Goal: Task Accomplishment & Management: Manage account settings

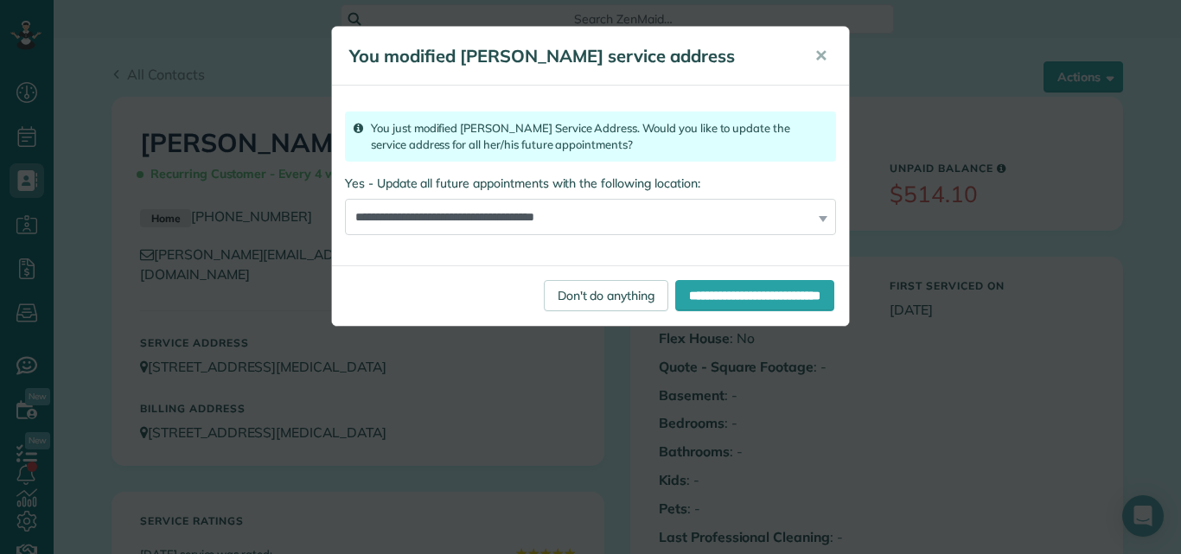
scroll to position [8, 8]
click at [728, 290] on input "**********" at bounding box center [754, 295] width 159 height 31
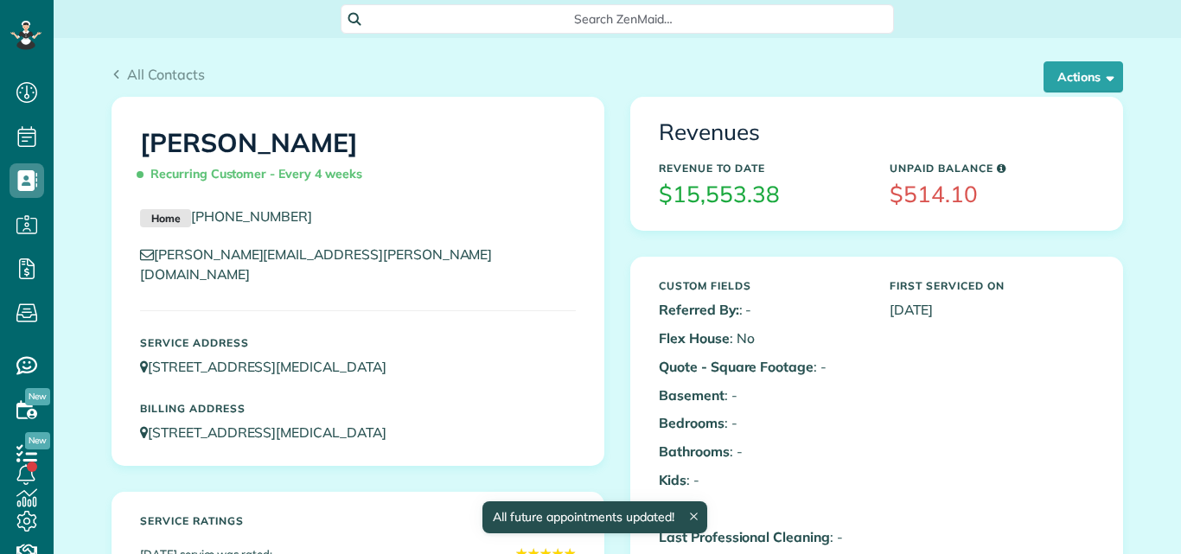
scroll to position [8, 8]
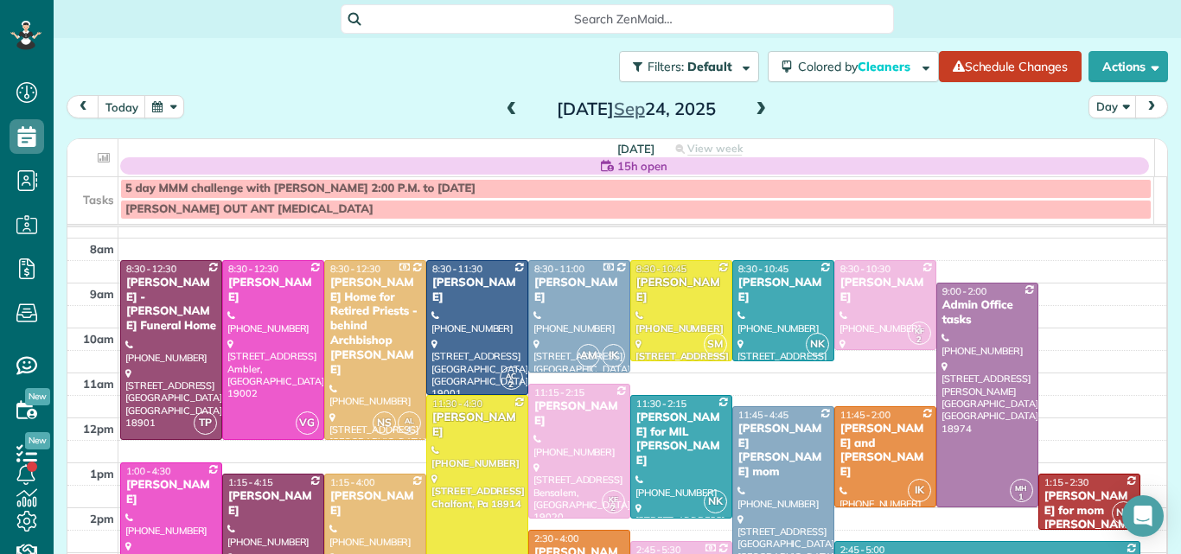
scroll to position [46, 0]
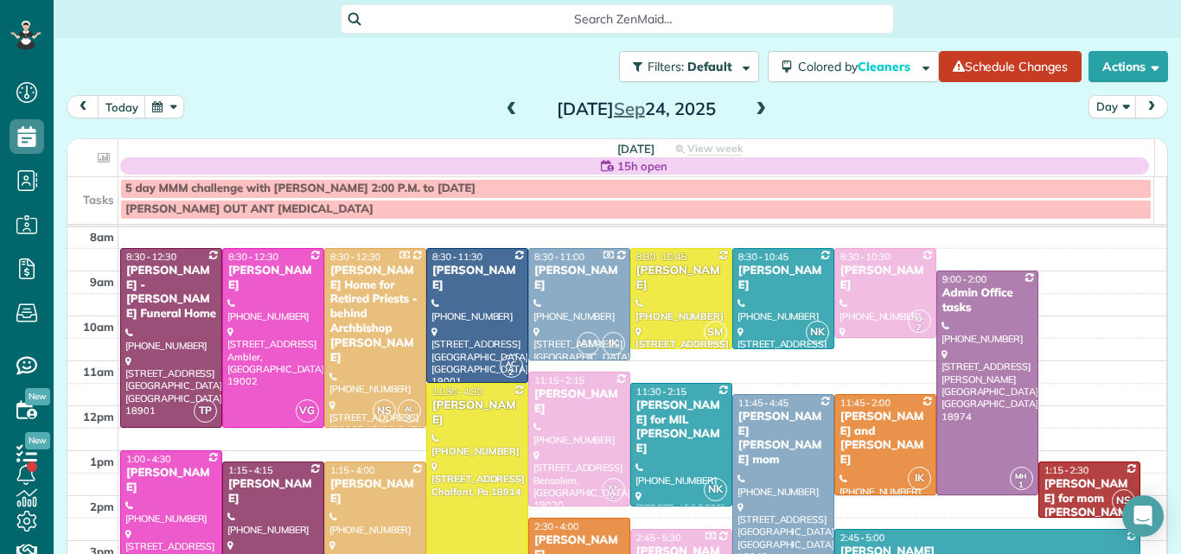
click at [502, 109] on span at bounding box center [511, 110] width 19 height 16
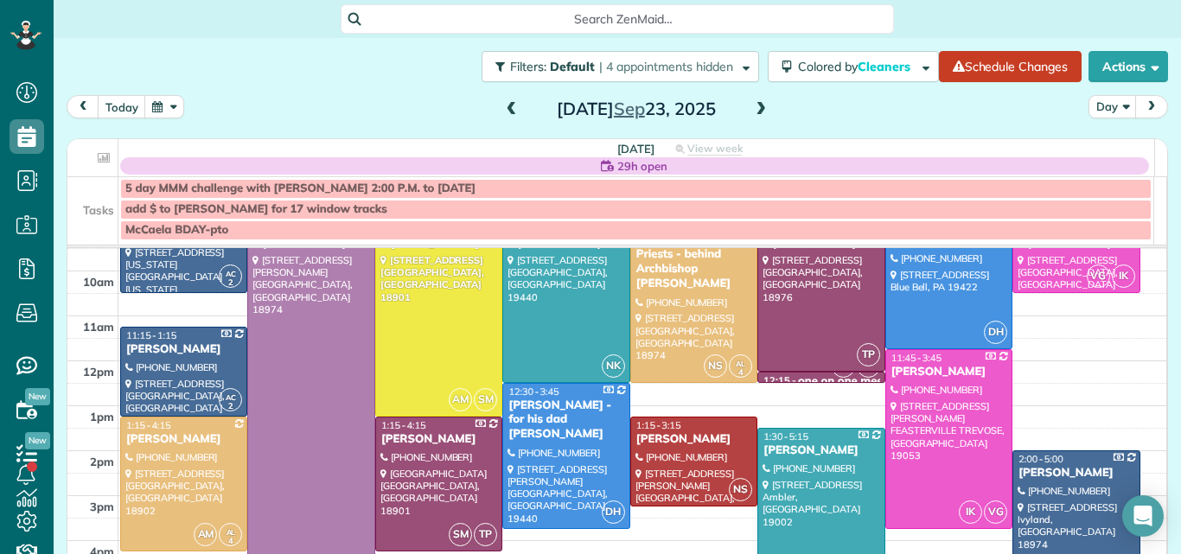
scroll to position [106, 0]
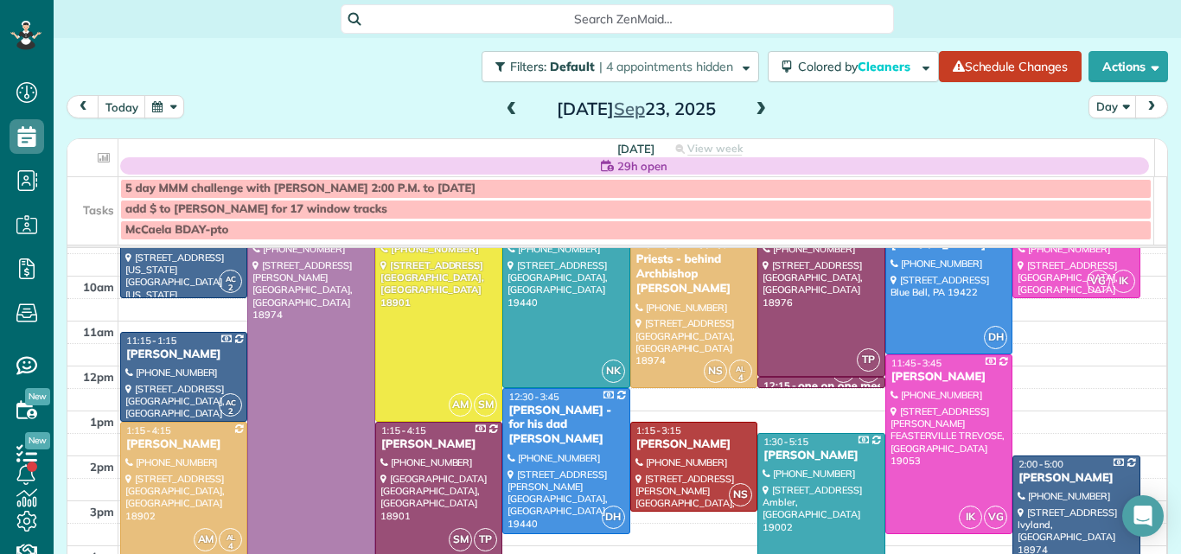
click at [752, 112] on span at bounding box center [760, 110] width 19 height 16
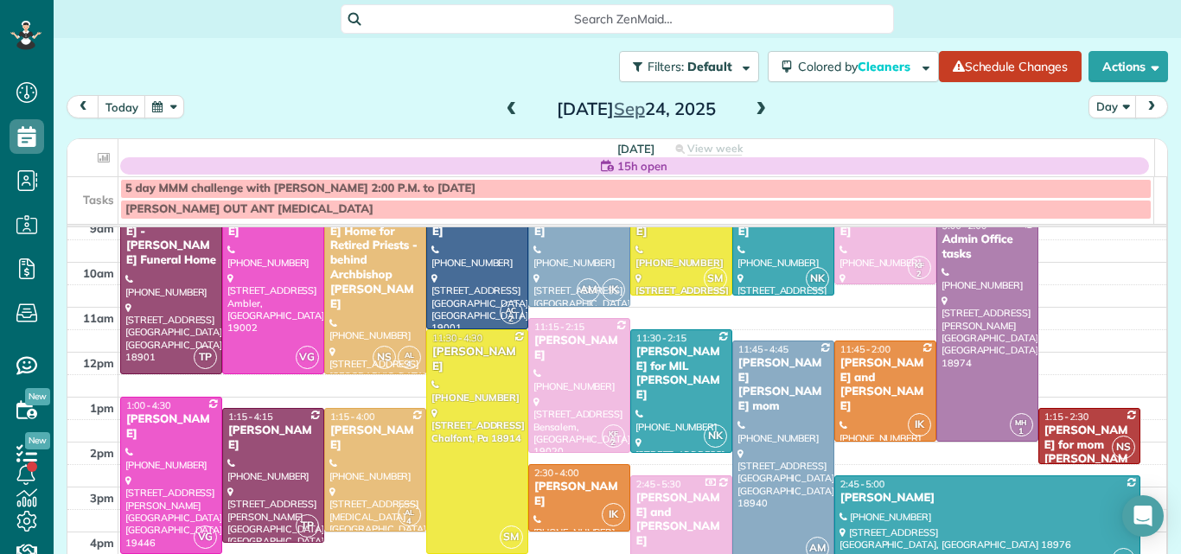
scroll to position [105, 0]
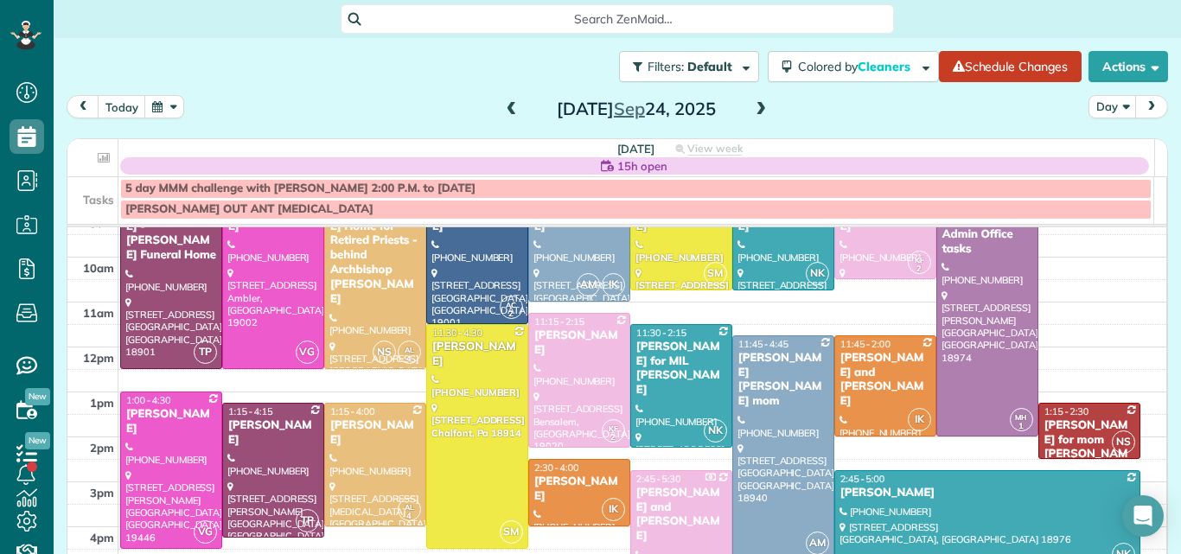
click at [1135, 321] on td at bounding box center [642, 313] width 1049 height 22
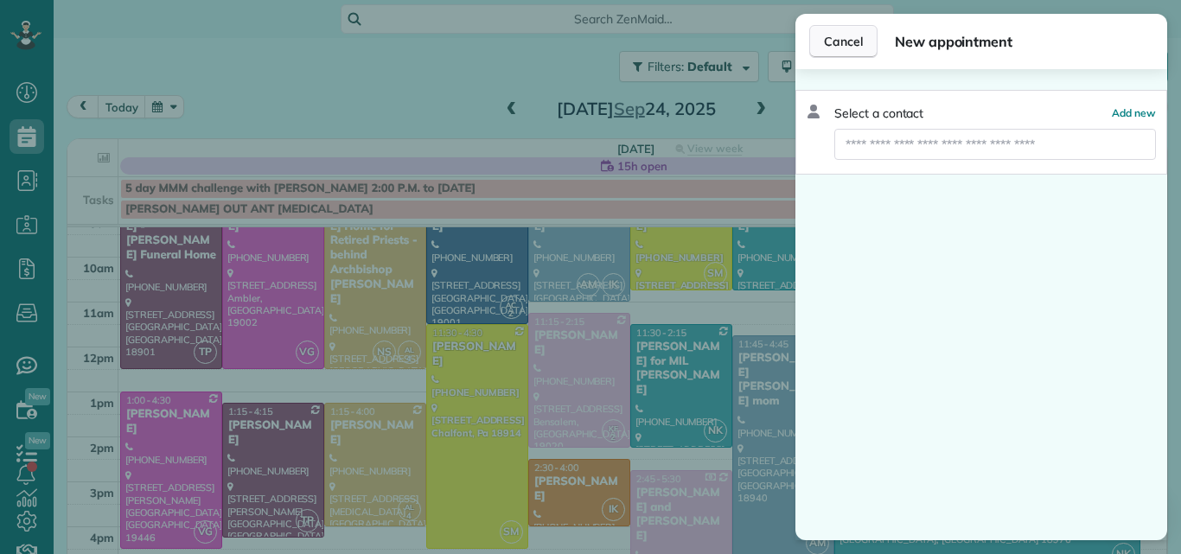
click at [835, 40] on span "Cancel" at bounding box center [843, 41] width 39 height 17
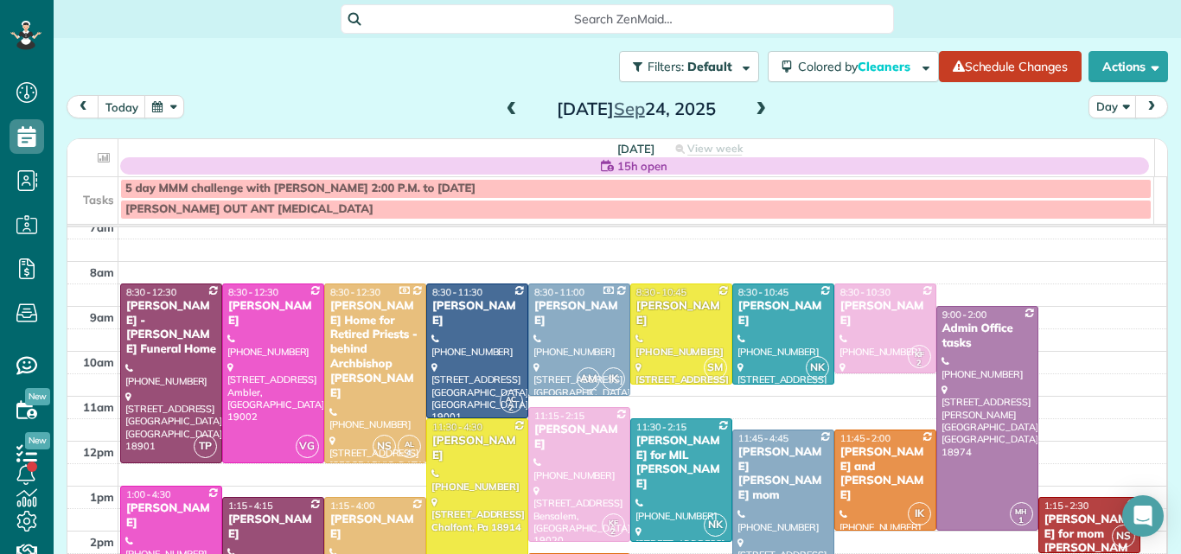
scroll to position [9, 0]
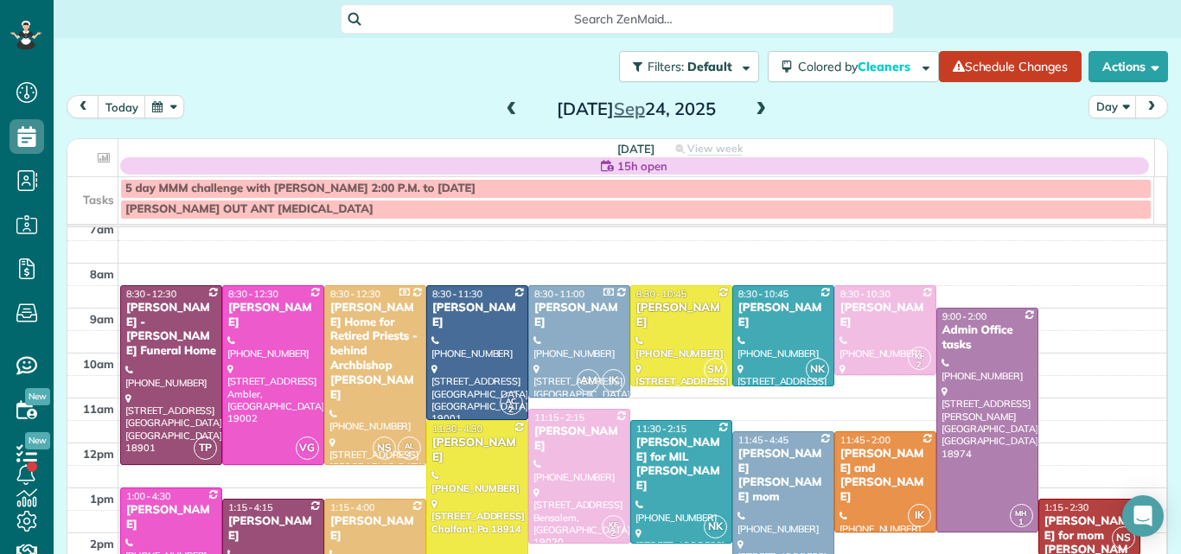
click at [751, 110] on span at bounding box center [760, 110] width 19 height 16
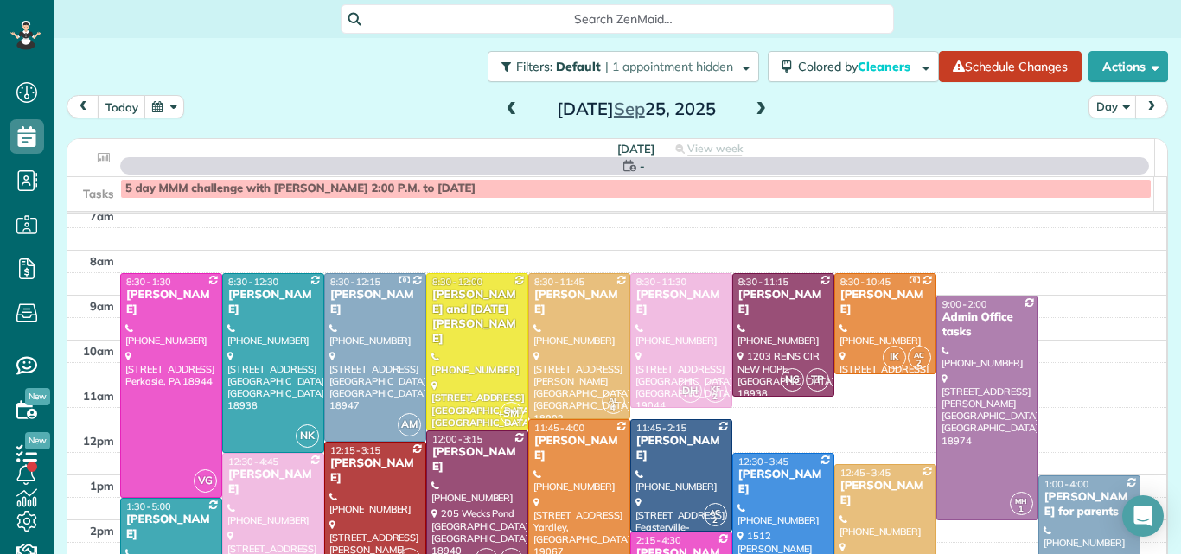
scroll to position [0, 0]
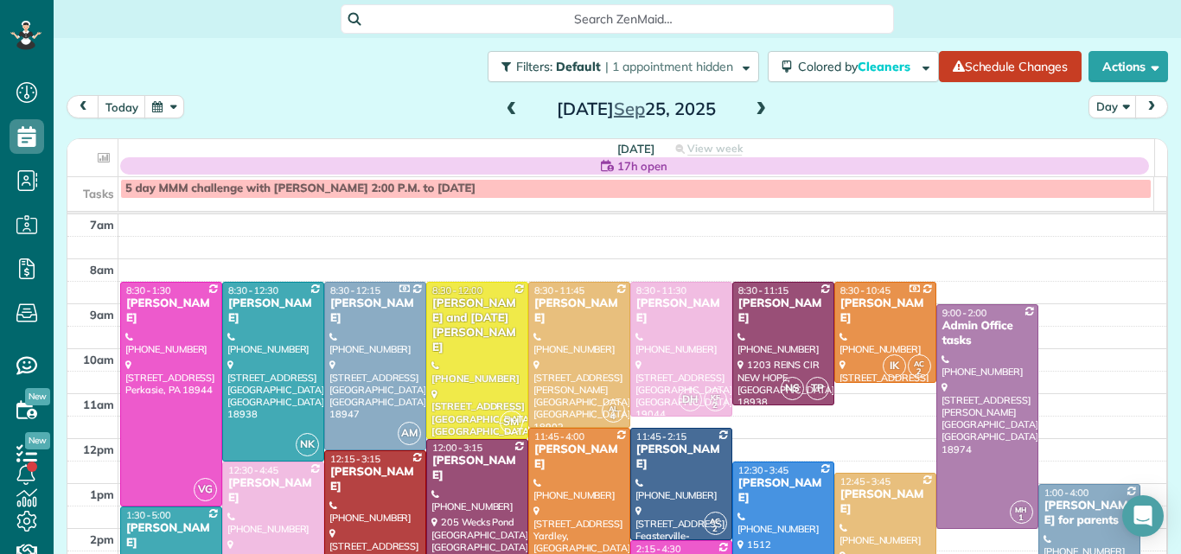
click at [502, 112] on span at bounding box center [511, 110] width 19 height 16
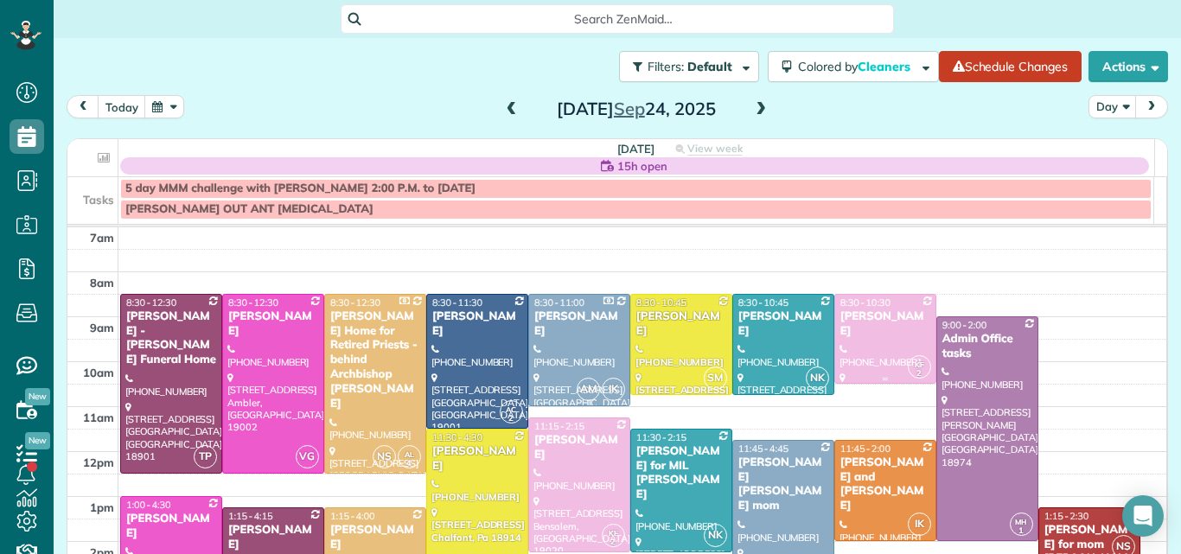
click at [852, 325] on div "Barbara Baldwin" at bounding box center [885, 324] width 92 height 29
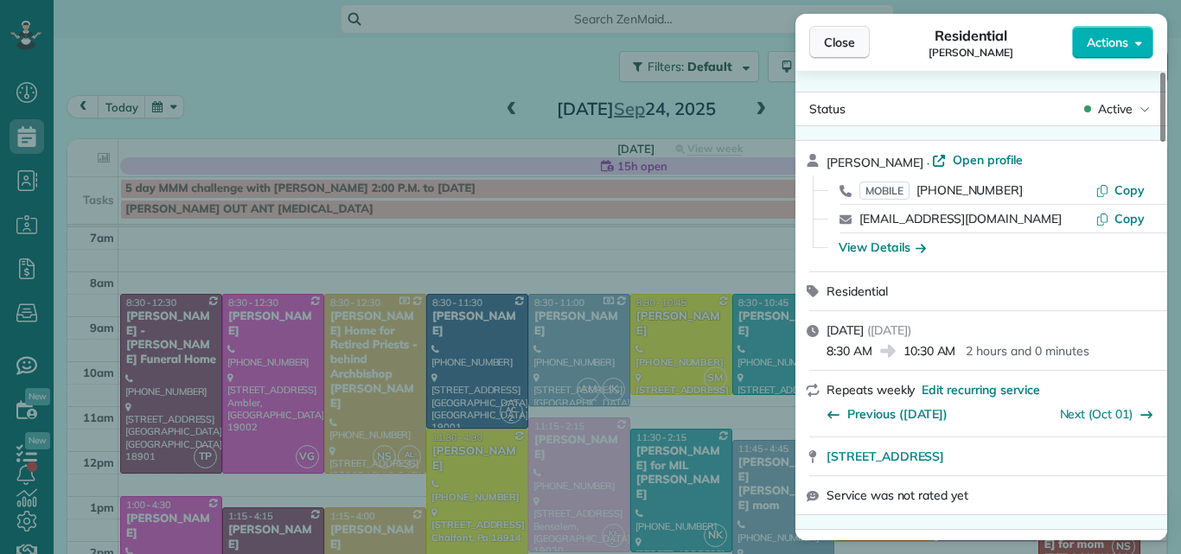
click at [839, 31] on button "Close" at bounding box center [839, 42] width 61 height 33
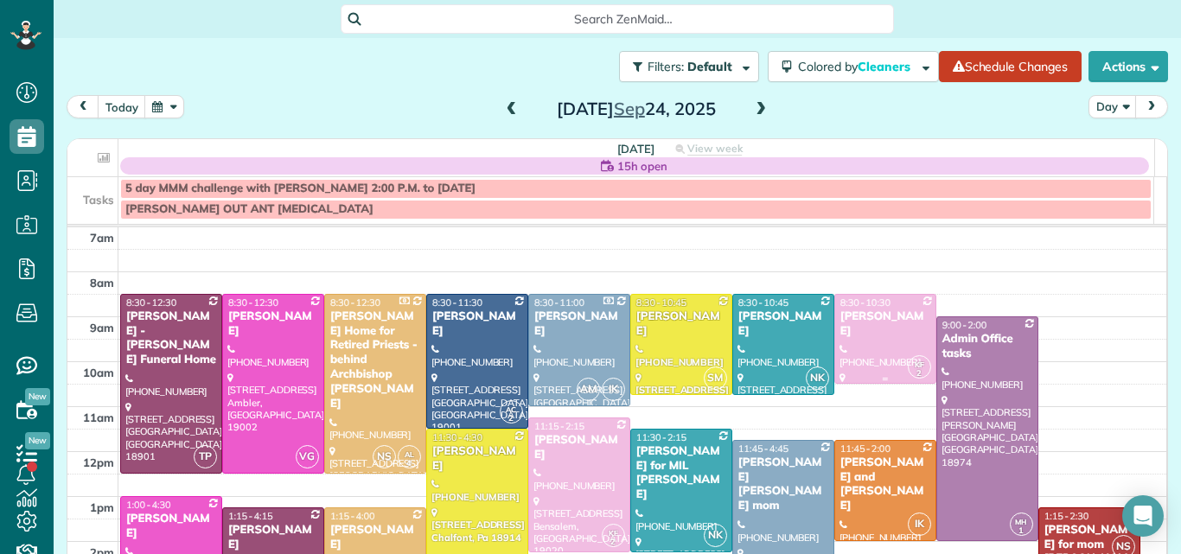
click at [840, 300] on span "8:30 - 10:30" at bounding box center [865, 303] width 50 height 12
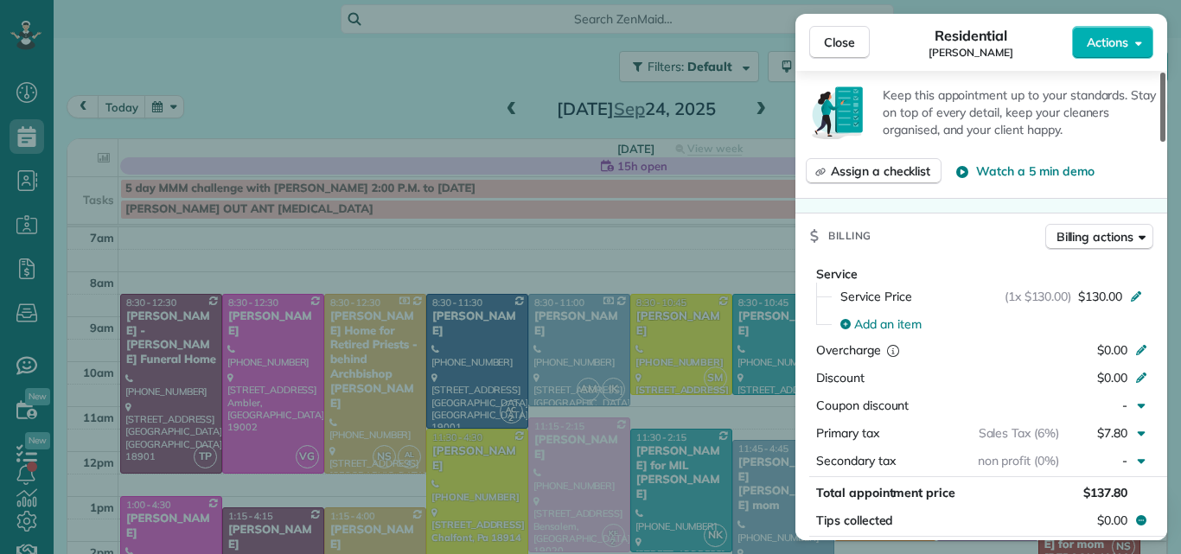
scroll to position [654, 0]
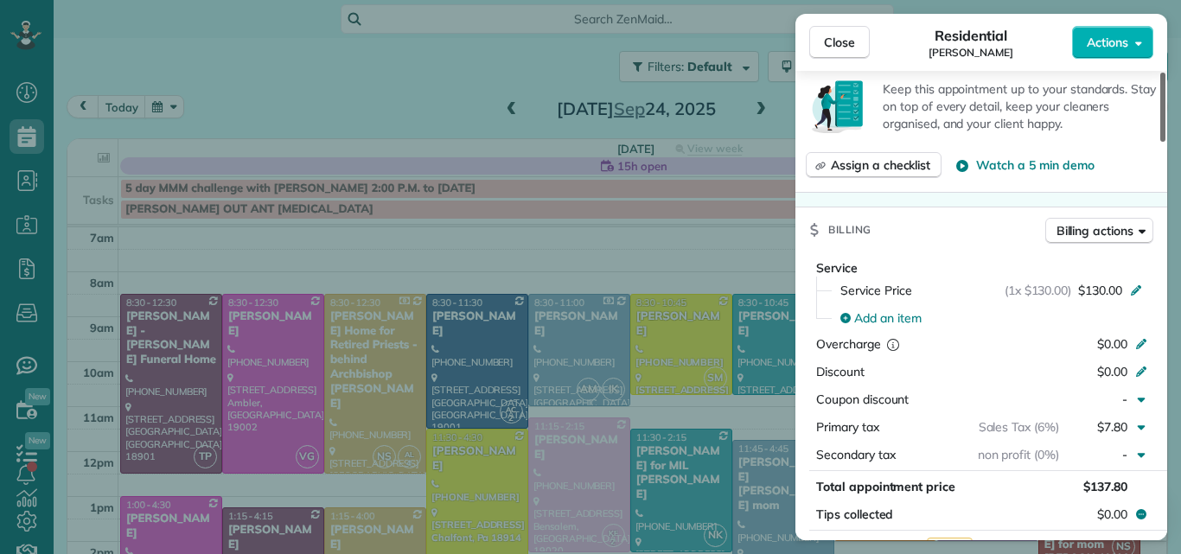
drag, startPoint x: 1163, startPoint y: 81, endPoint x: 1143, endPoint y: 178, distance: 98.9
click at [1160, 142] on div at bounding box center [1162, 107] width 5 height 69
click at [845, 42] on span "Close" at bounding box center [839, 42] width 31 height 17
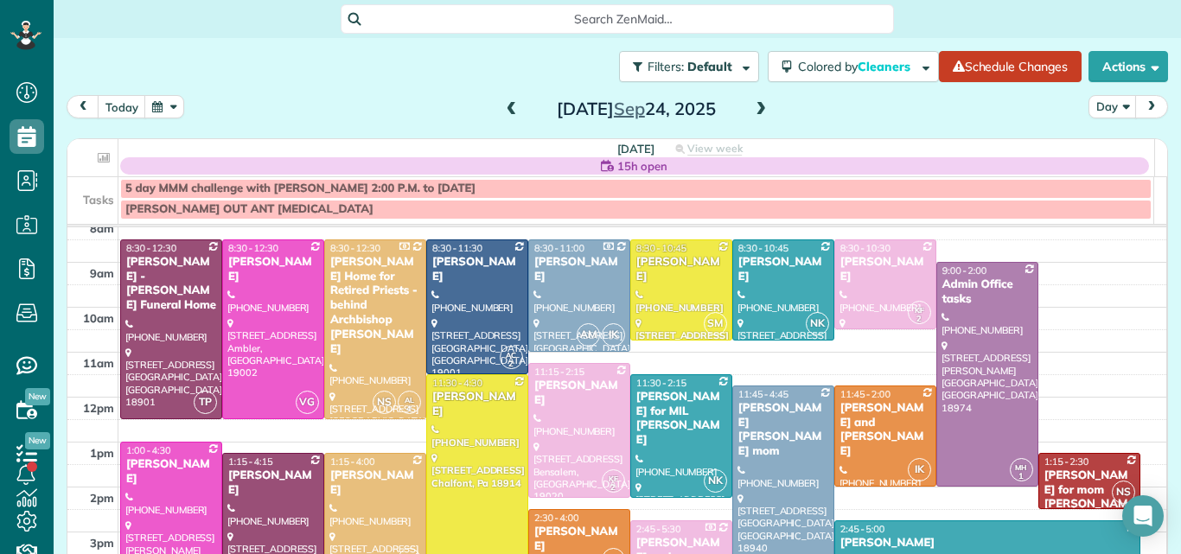
scroll to position [53, 0]
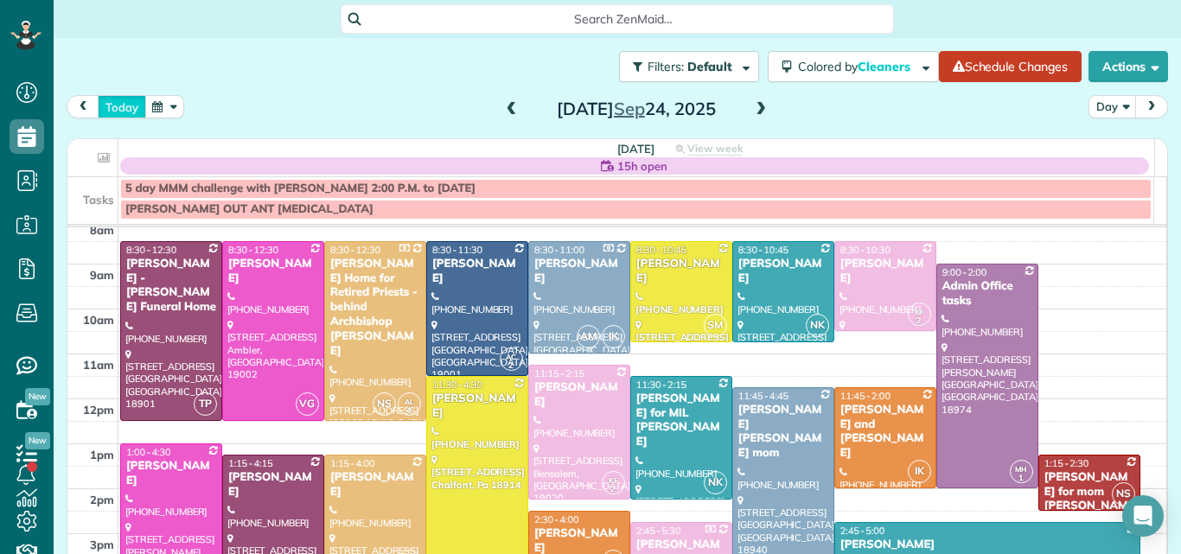
click at [122, 101] on button "today" at bounding box center [122, 106] width 48 height 23
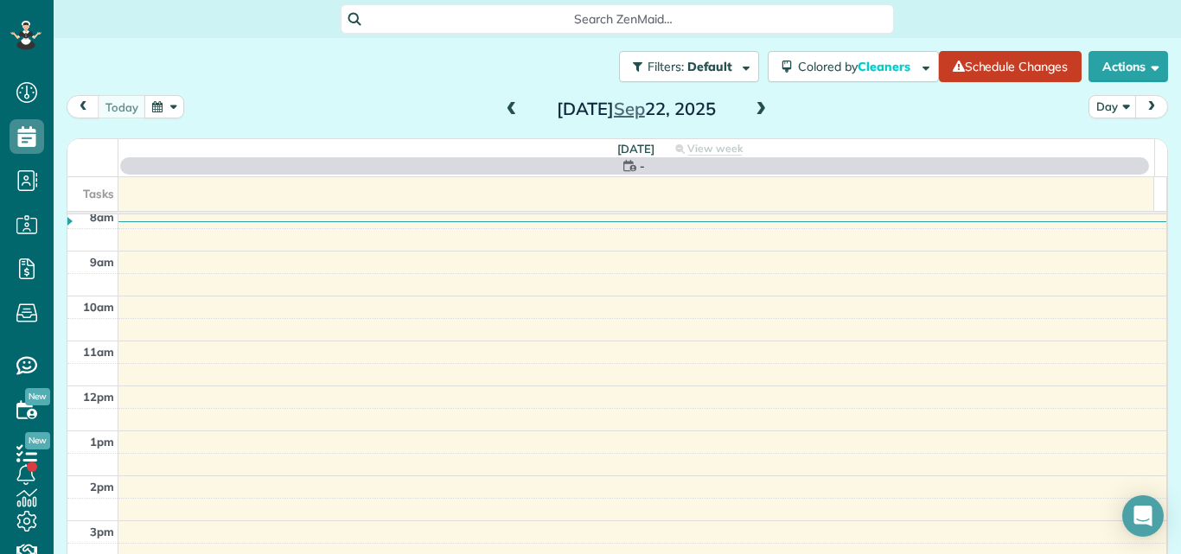
scroll to position [0, 0]
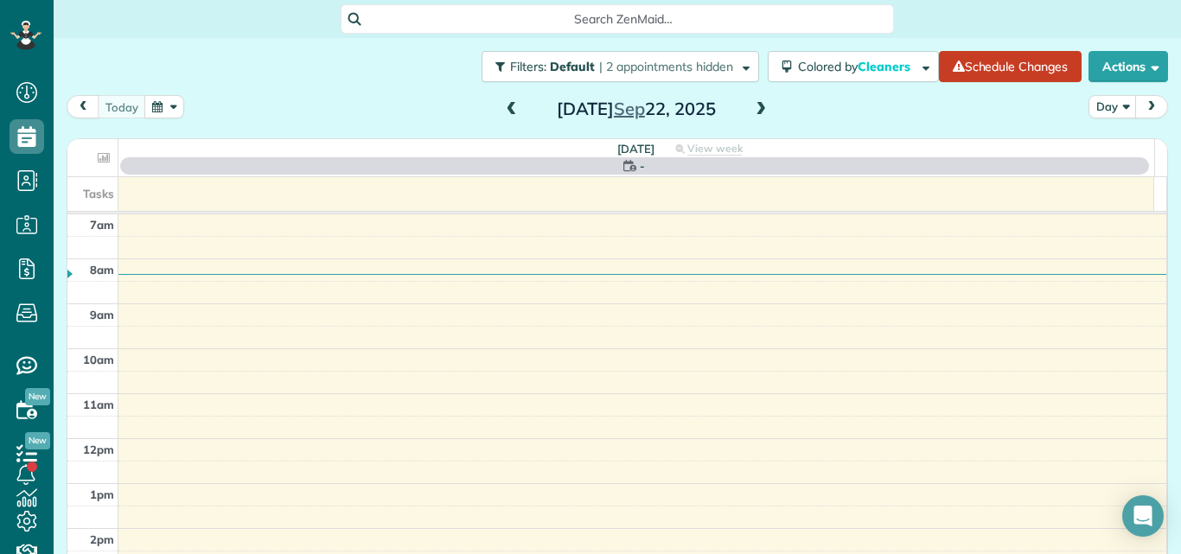
click at [756, 113] on span at bounding box center [760, 110] width 19 height 16
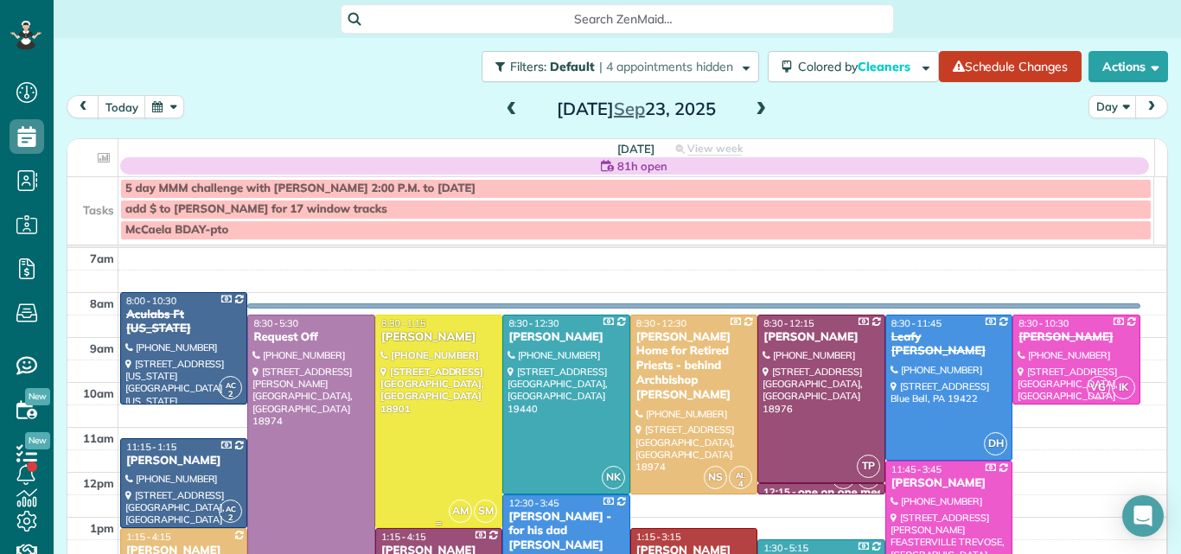
click at [420, 399] on div at bounding box center [438, 422] width 125 height 212
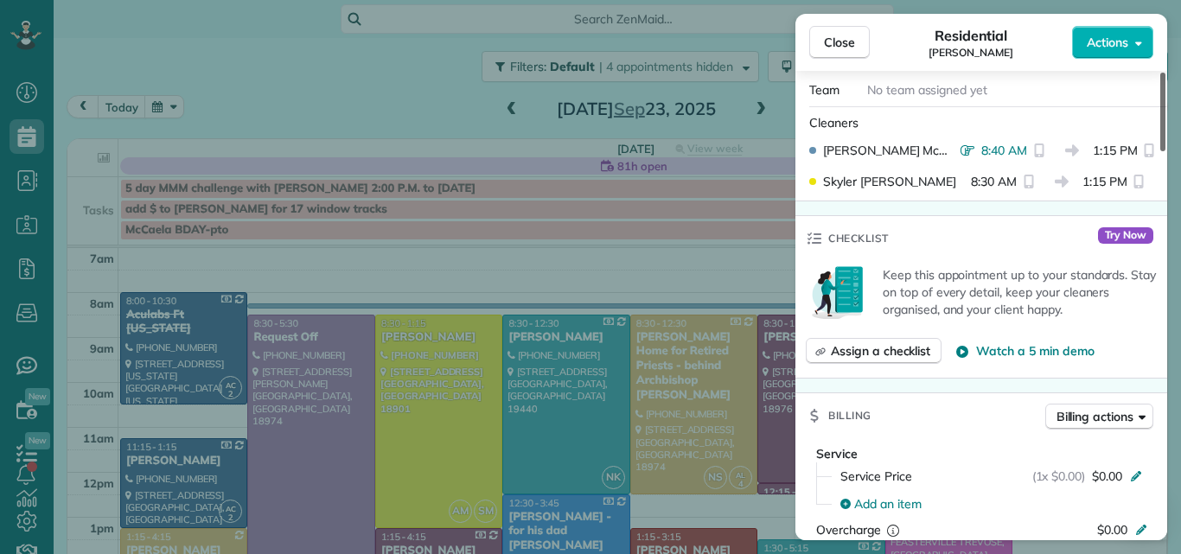
scroll to position [469, 0]
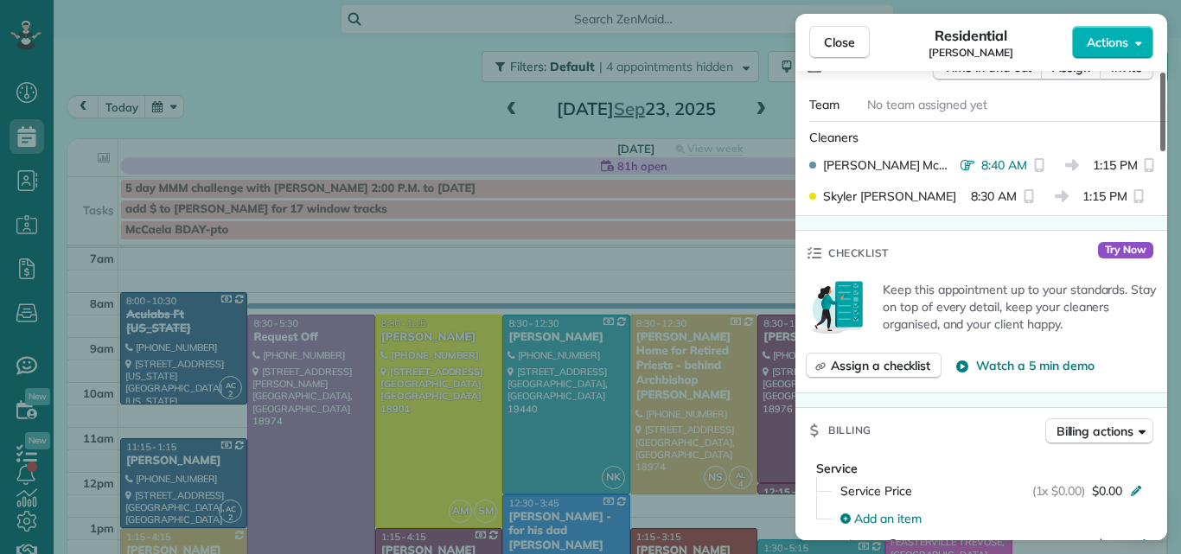
drag, startPoint x: 1163, startPoint y: 124, endPoint x: 1152, endPoint y: 203, distance: 79.4
click at [1160, 151] on div at bounding box center [1162, 112] width 5 height 79
click at [847, 41] on span "Close" at bounding box center [839, 42] width 31 height 17
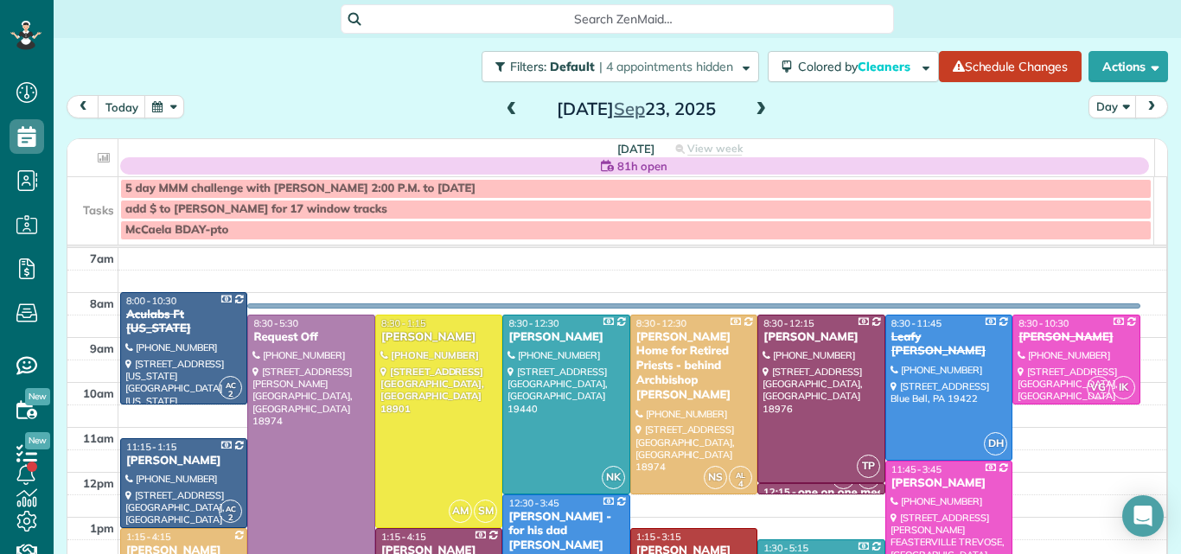
click at [1160, 271] on div "Filters: Default | 4 appointments hidden Colored by Cleaners Color by Cleaner C…" at bounding box center [617, 279] width 1127 height 482
drag, startPoint x: 1160, startPoint y: 271, endPoint x: 1157, endPoint y: 256, distance: 15.1
click at [1159, 262] on div "Filters: Default | 4 appointments hidden Colored by Cleaners Color by Cleaner C…" at bounding box center [617, 279] width 1127 height 482
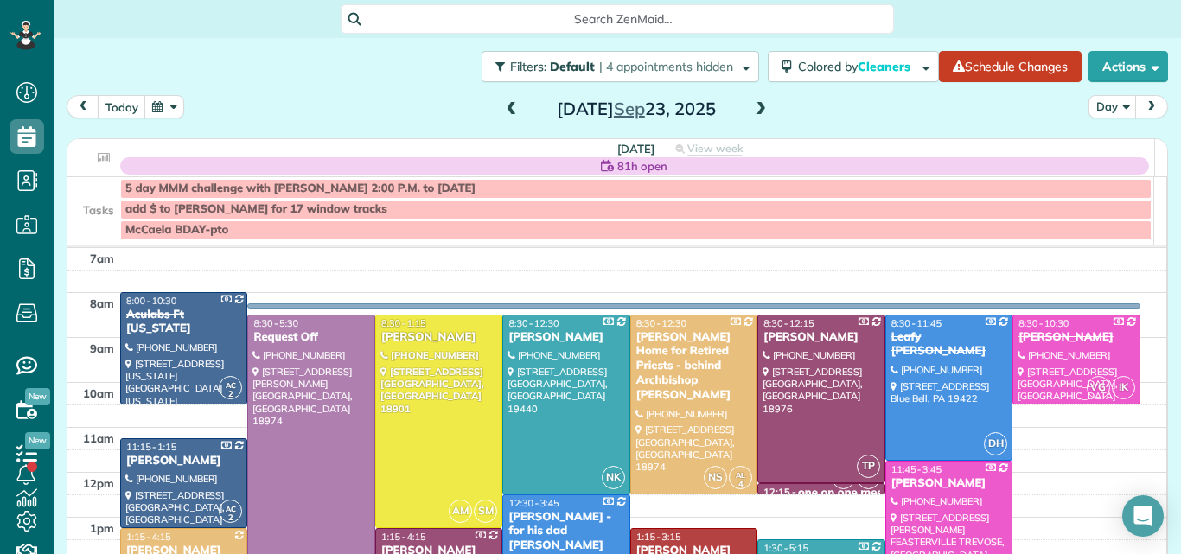
click at [753, 110] on span at bounding box center [760, 110] width 19 height 16
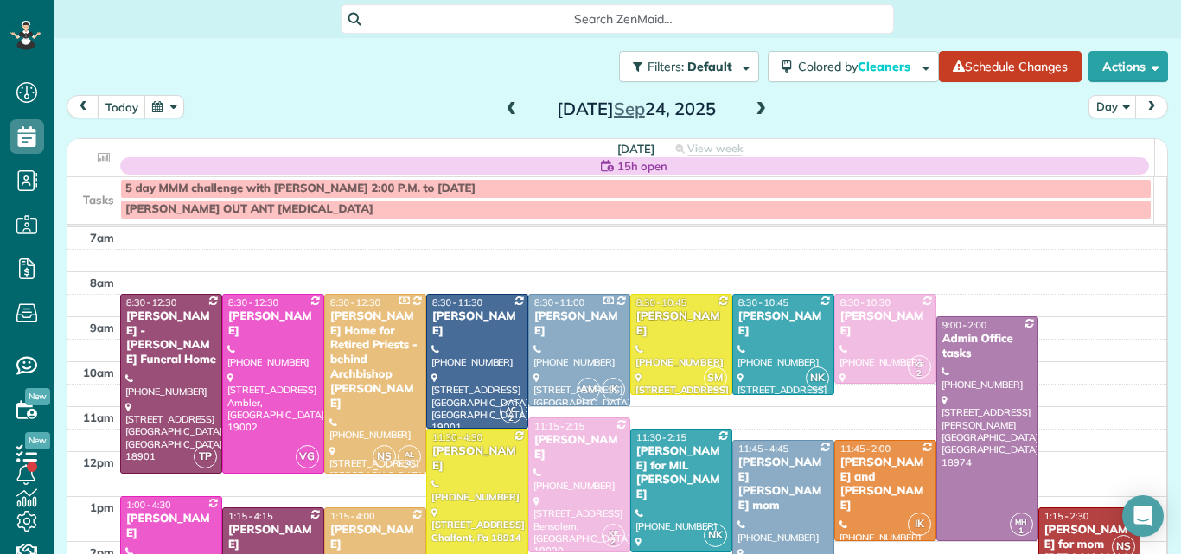
click at [354, 361] on div "Regina Coeli Home for Retired Priests - behind Archbishop Wood" at bounding box center [375, 361] width 92 height 102
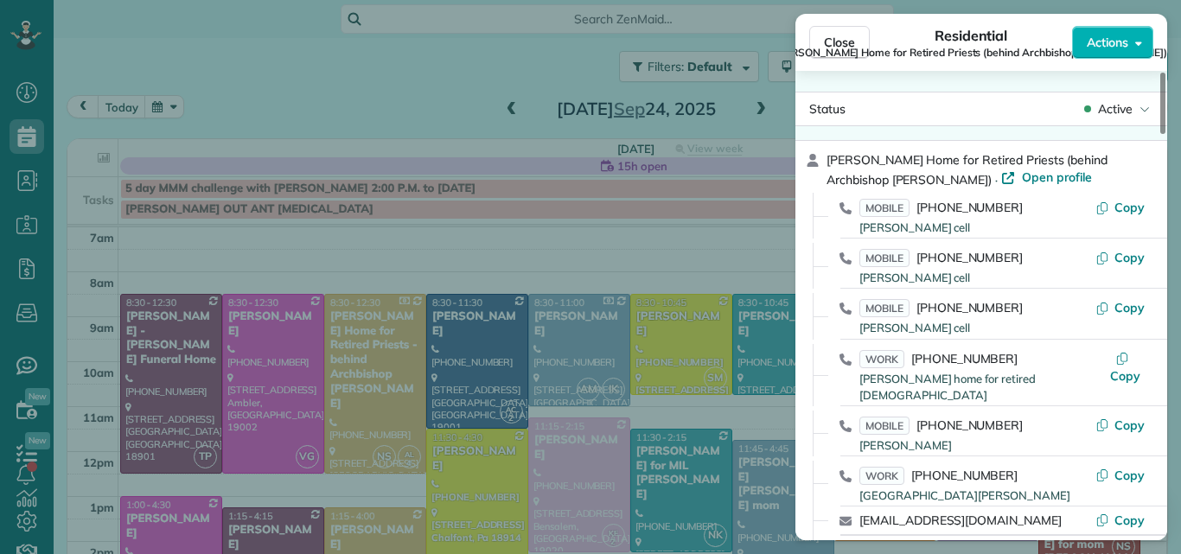
click at [720, 24] on div "Close Residential Regina Coeli Home for Retired Priests (behind Archbishop Wood…" at bounding box center [590, 277] width 1181 height 554
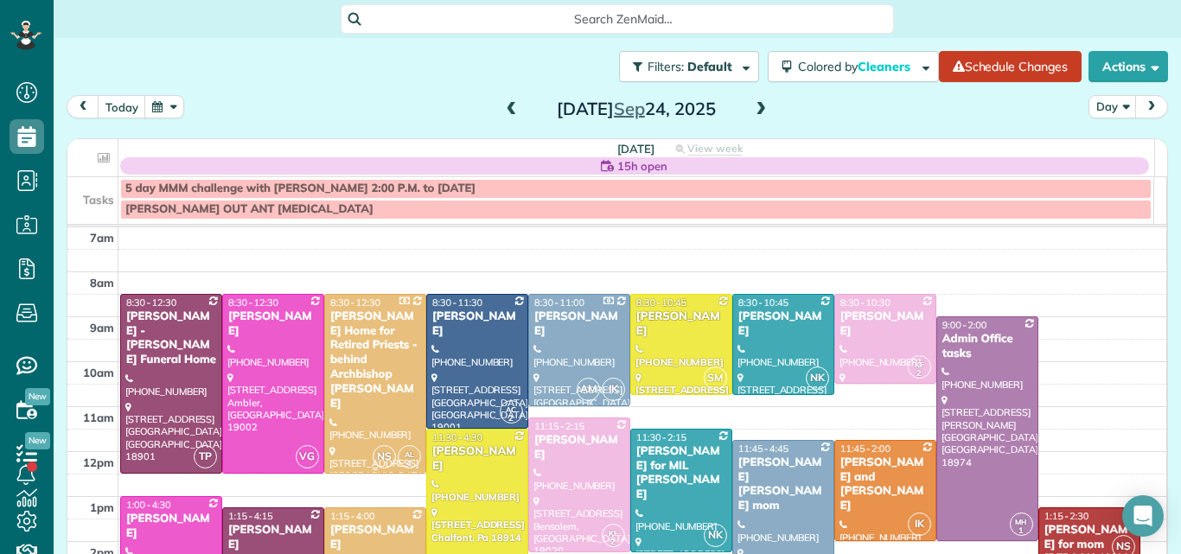
click at [346, 353] on div "Regina Coeli Home for Retired Priests - behind Archbishop Wood" at bounding box center [375, 361] width 92 height 102
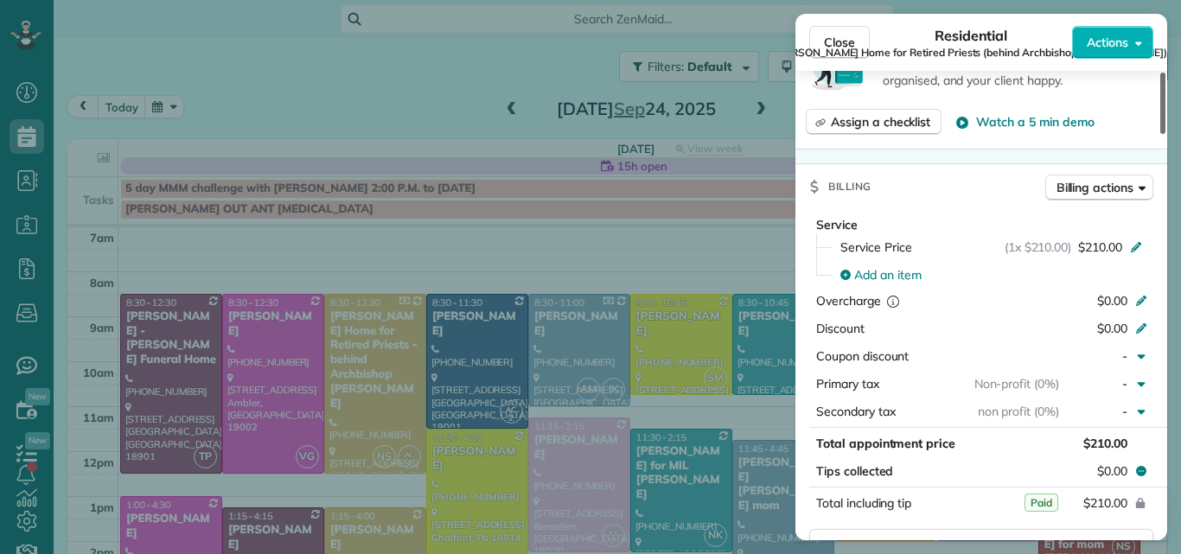
scroll to position [1148, 0]
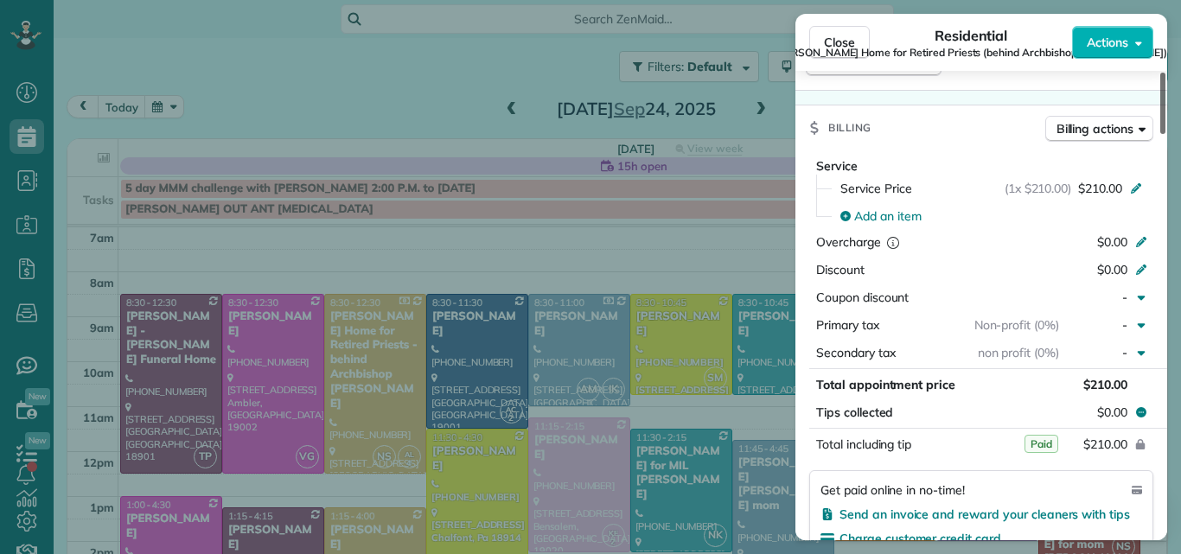
drag, startPoint x: 1161, startPoint y: 110, endPoint x: 1160, endPoint y: 260, distance: 150.4
click at [1160, 134] on div at bounding box center [1162, 103] width 5 height 61
click at [843, 38] on span "Close" at bounding box center [839, 42] width 31 height 17
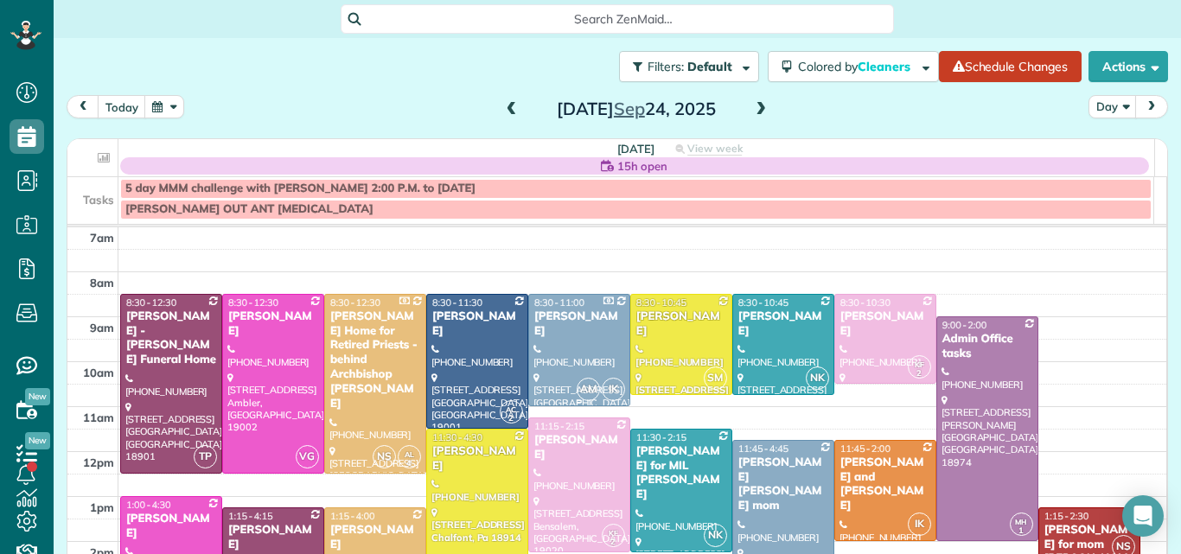
click at [568, 336] on div at bounding box center [579, 350] width 100 height 111
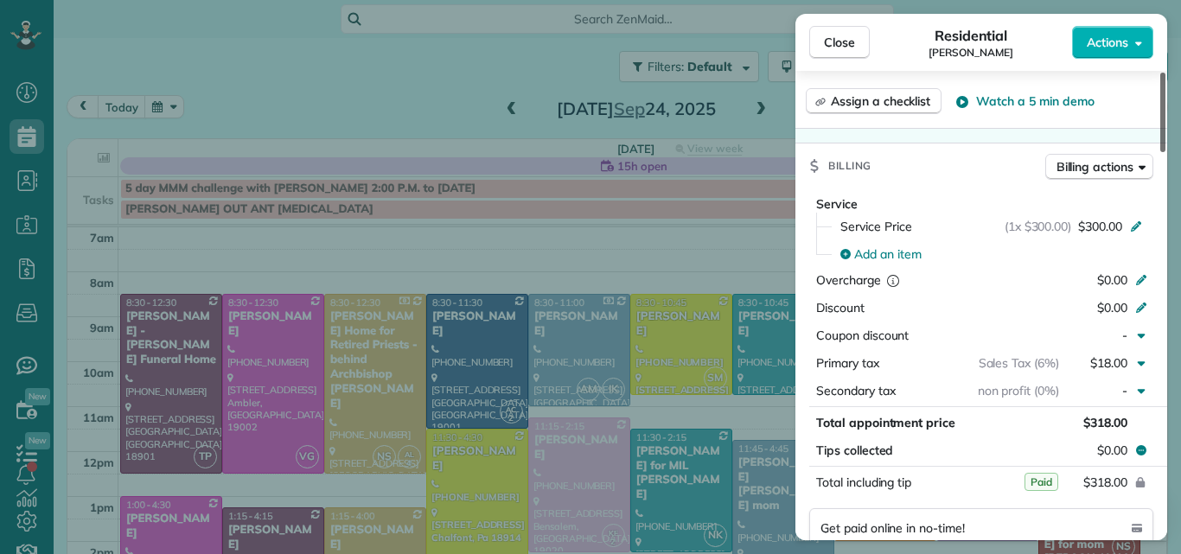
scroll to position [806, 0]
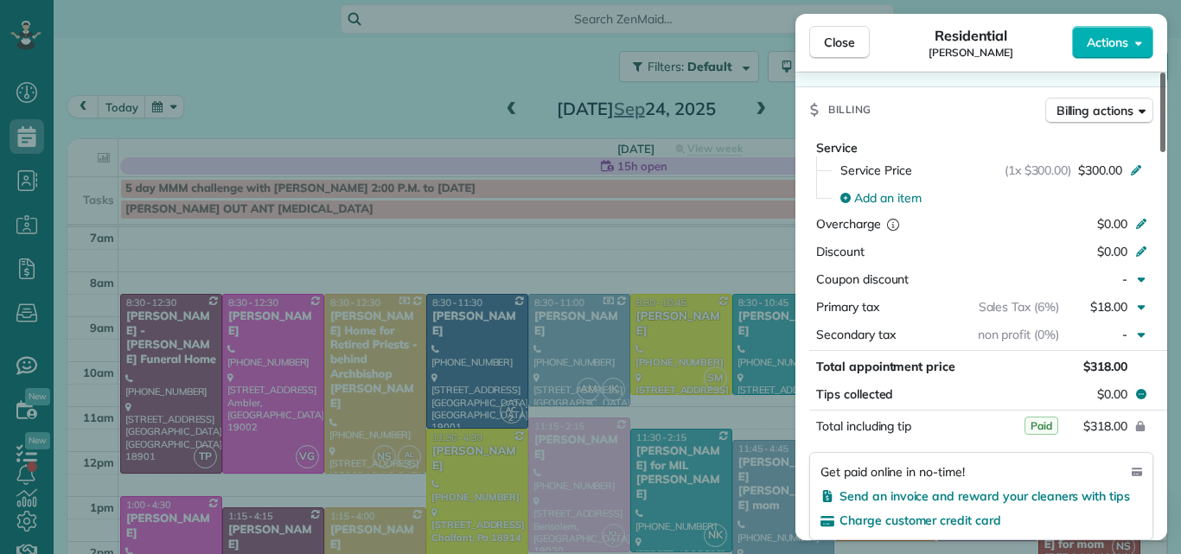
drag, startPoint x: 1162, startPoint y: 107, endPoint x: 1159, endPoint y: 244, distance: 136.6
click at [1160, 152] on div at bounding box center [1162, 113] width 5 height 80
click at [833, 39] on span "Close" at bounding box center [839, 42] width 31 height 17
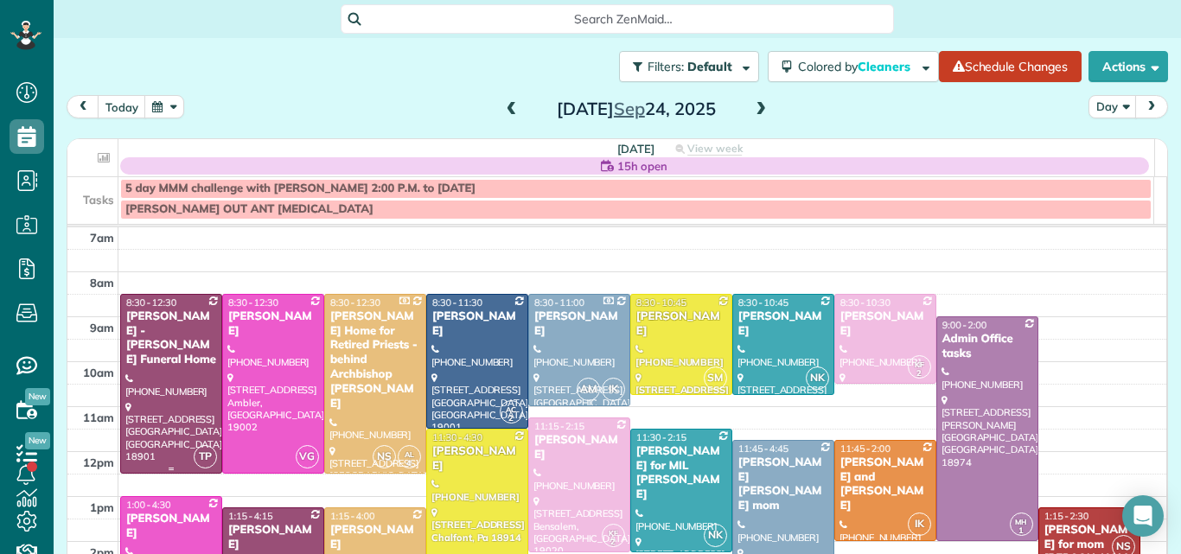
click at [191, 342] on div "Jason Oszczakiewicz - Varcoe-Thomas Funeral Home" at bounding box center [171, 339] width 92 height 59
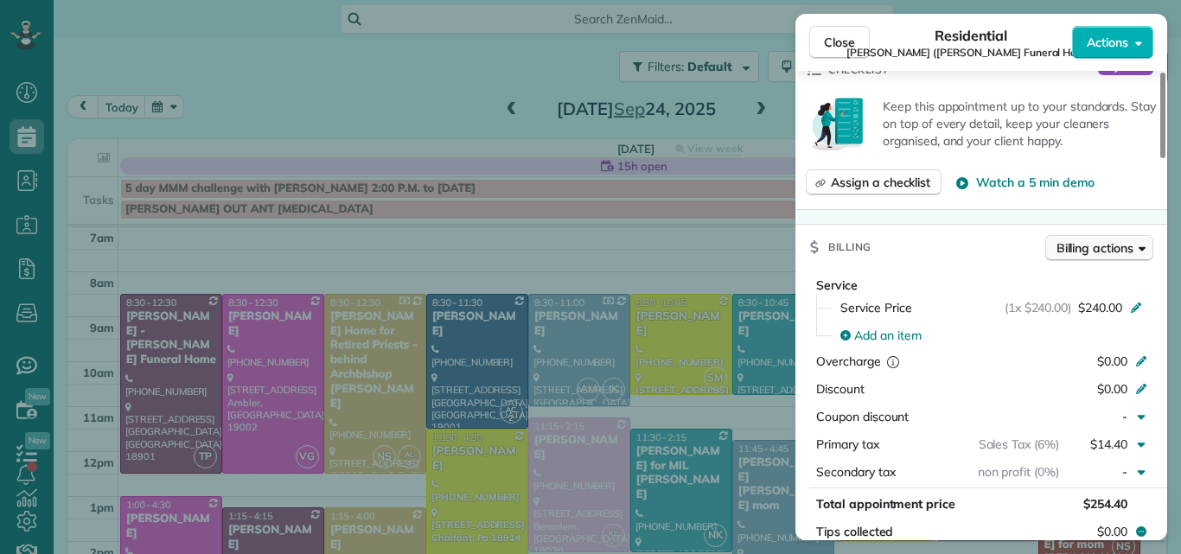
drag, startPoint x: 1161, startPoint y: 123, endPoint x: 1139, endPoint y: 251, distance: 129.9
click at [1160, 158] on div at bounding box center [1162, 116] width 5 height 86
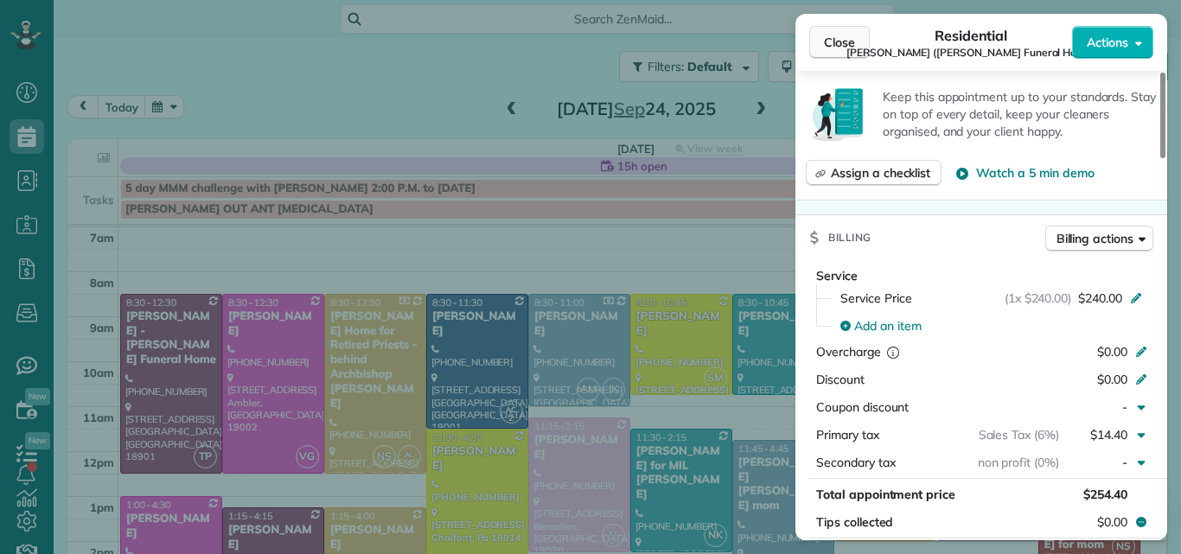
click at [836, 30] on button "Close" at bounding box center [839, 42] width 61 height 33
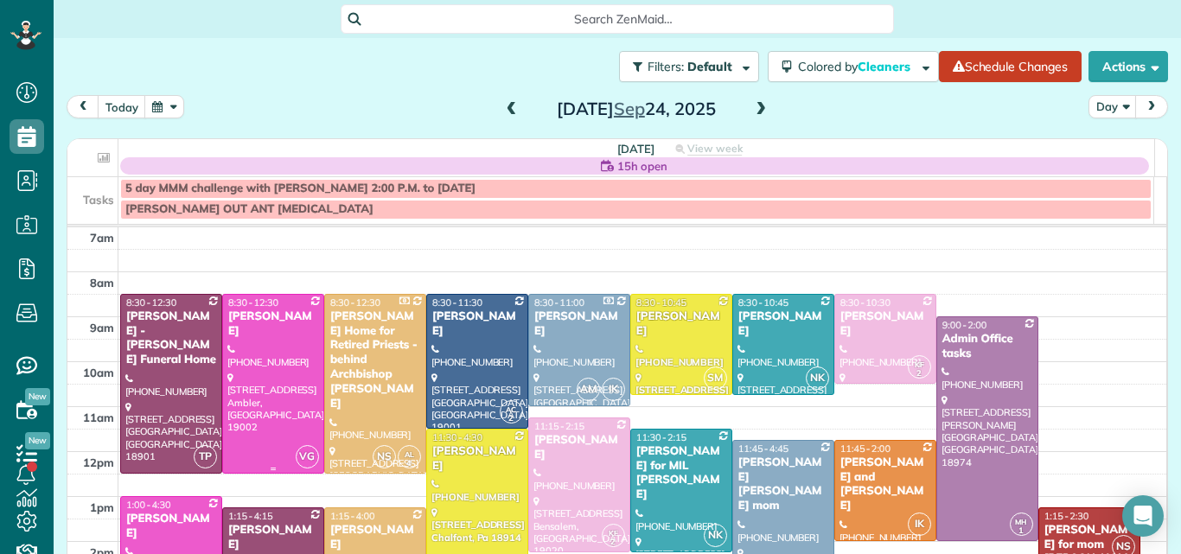
click at [262, 409] on div at bounding box center [273, 384] width 100 height 178
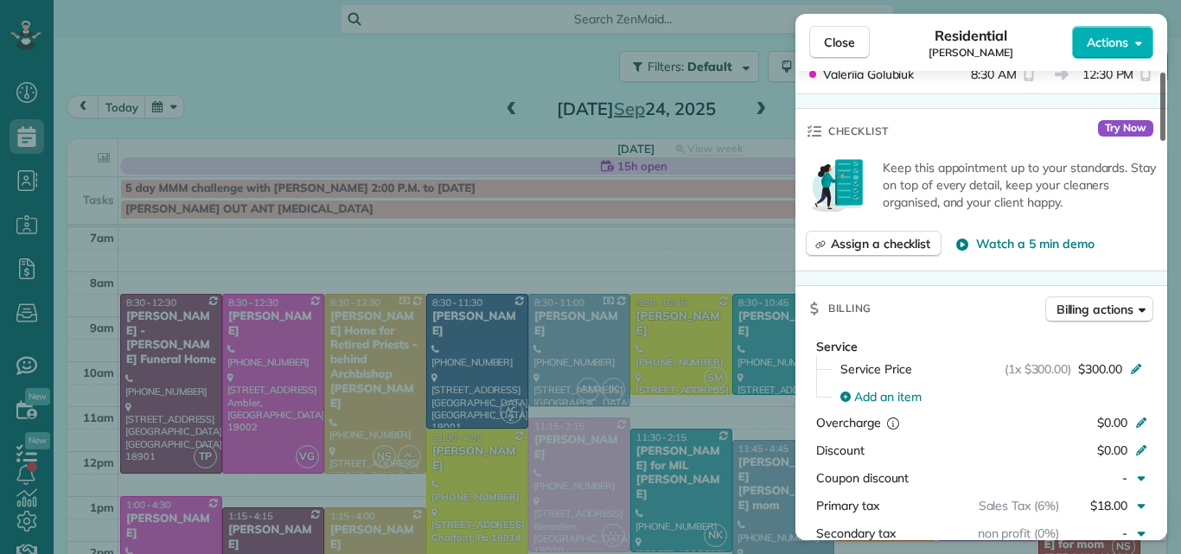
drag, startPoint x: 1163, startPoint y: 123, endPoint x: 1161, endPoint y: 210, distance: 87.3
click at [1161, 141] on div at bounding box center [1162, 107] width 5 height 68
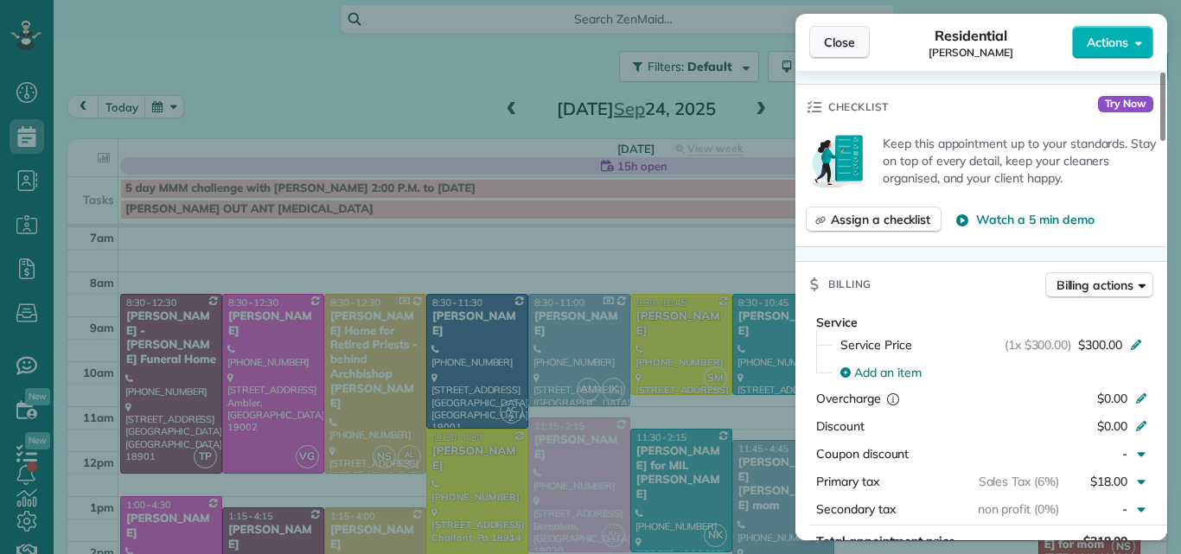
click at [852, 42] on span "Close" at bounding box center [839, 42] width 31 height 17
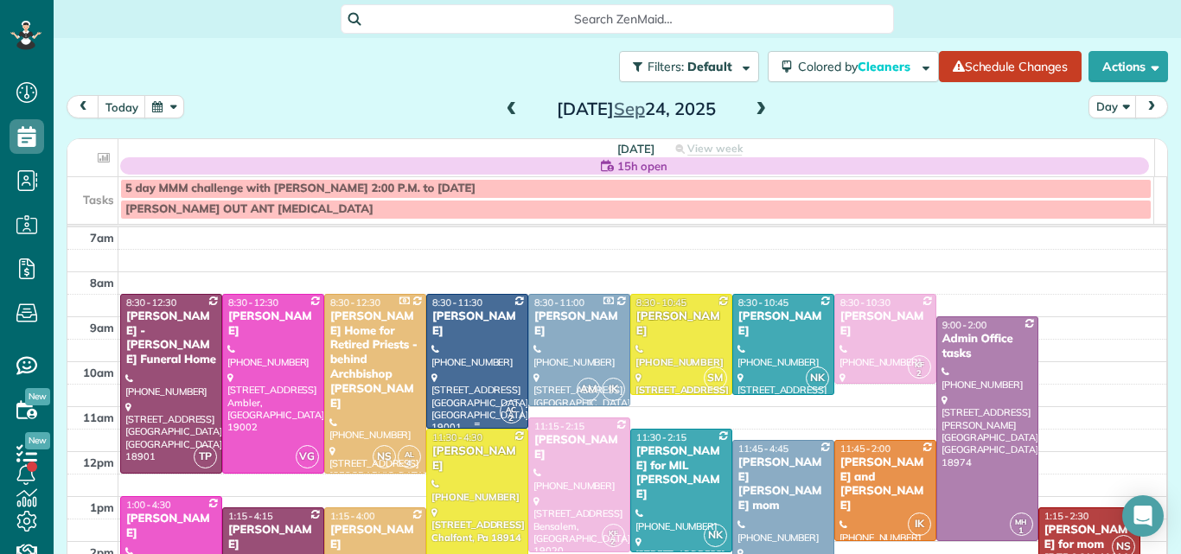
click at [469, 363] on div at bounding box center [477, 361] width 100 height 133
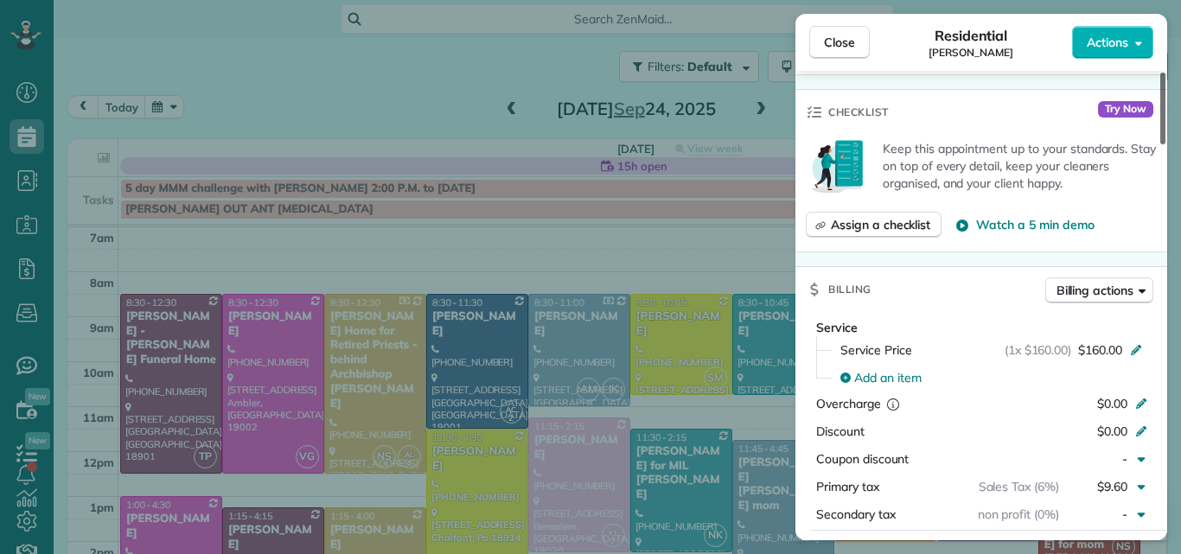
scroll to position [622, 0]
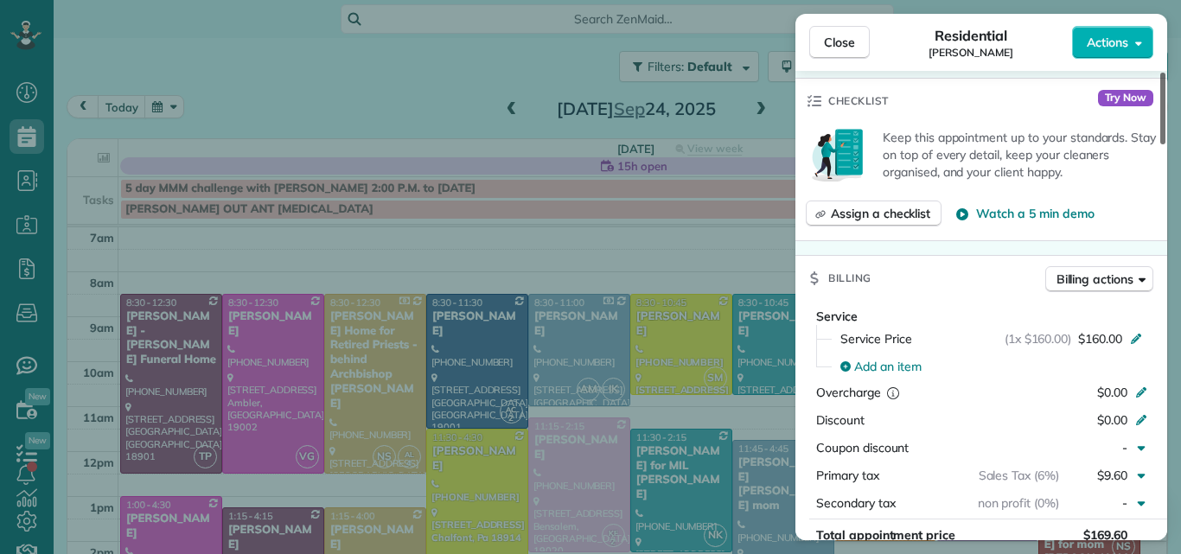
drag, startPoint x: 1161, startPoint y: 124, endPoint x: 1137, endPoint y: 219, distance: 98.1
click at [1160, 144] on div at bounding box center [1162, 109] width 5 height 72
click at [850, 35] on span "Close" at bounding box center [839, 42] width 31 height 17
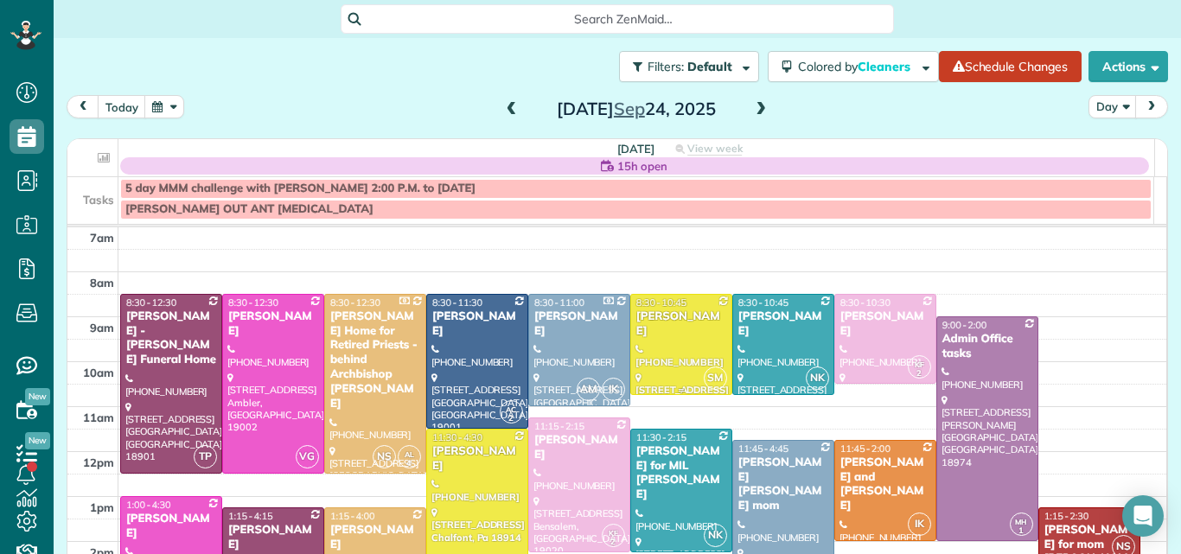
click at [671, 341] on div at bounding box center [681, 344] width 100 height 99
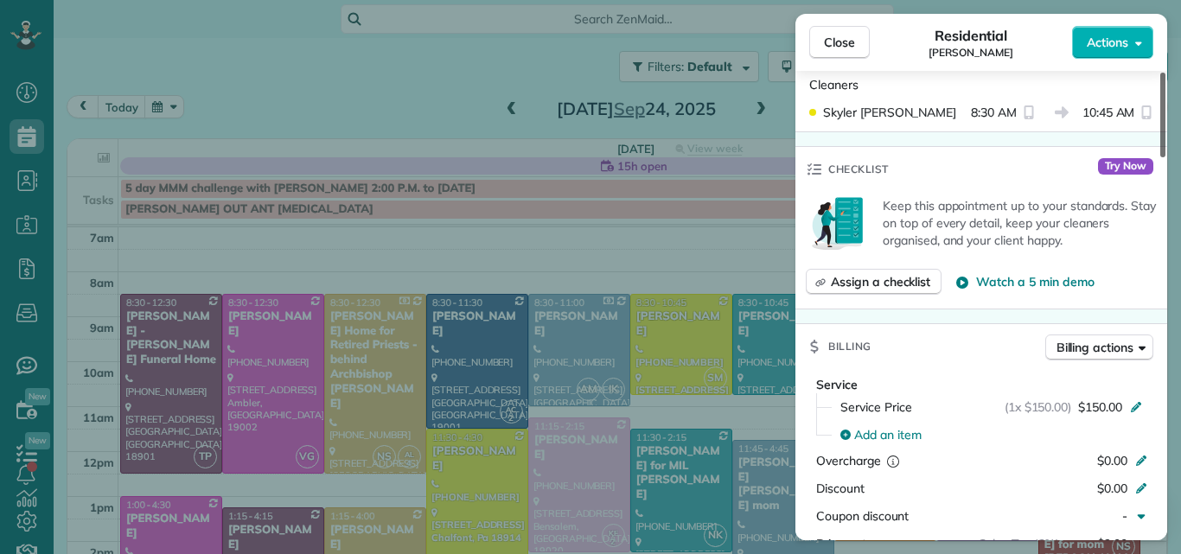
scroll to position [571, 0]
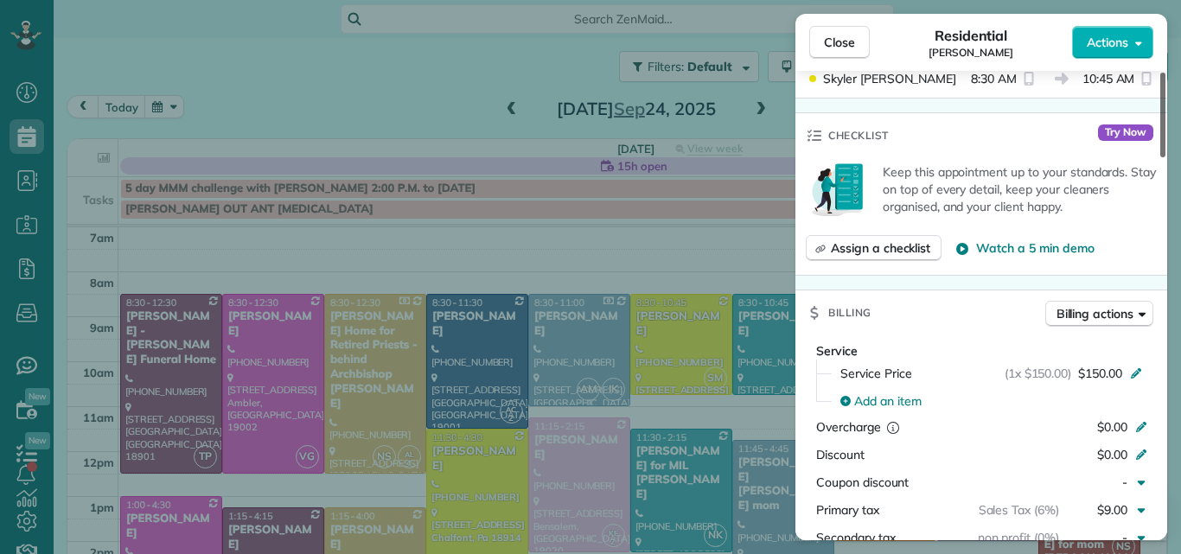
drag, startPoint x: 1162, startPoint y: 90, endPoint x: 1148, endPoint y: 193, distance: 103.8
click at [1160, 157] on div at bounding box center [1162, 115] width 5 height 85
click at [846, 37] on span "Close" at bounding box center [839, 42] width 31 height 17
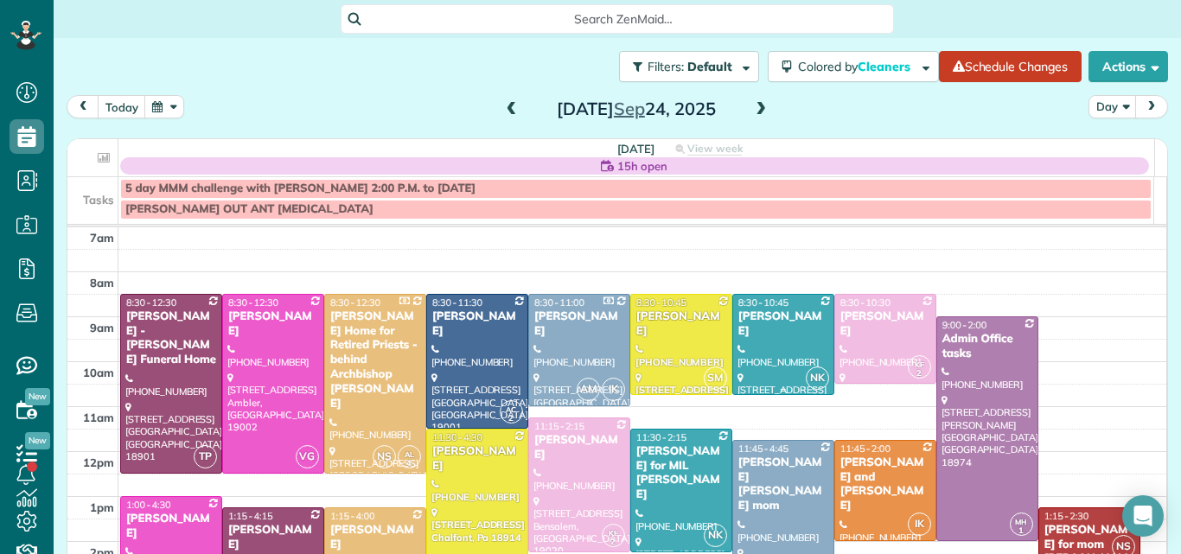
click at [782, 320] on div "Ron Buckley" at bounding box center [783, 324] width 92 height 29
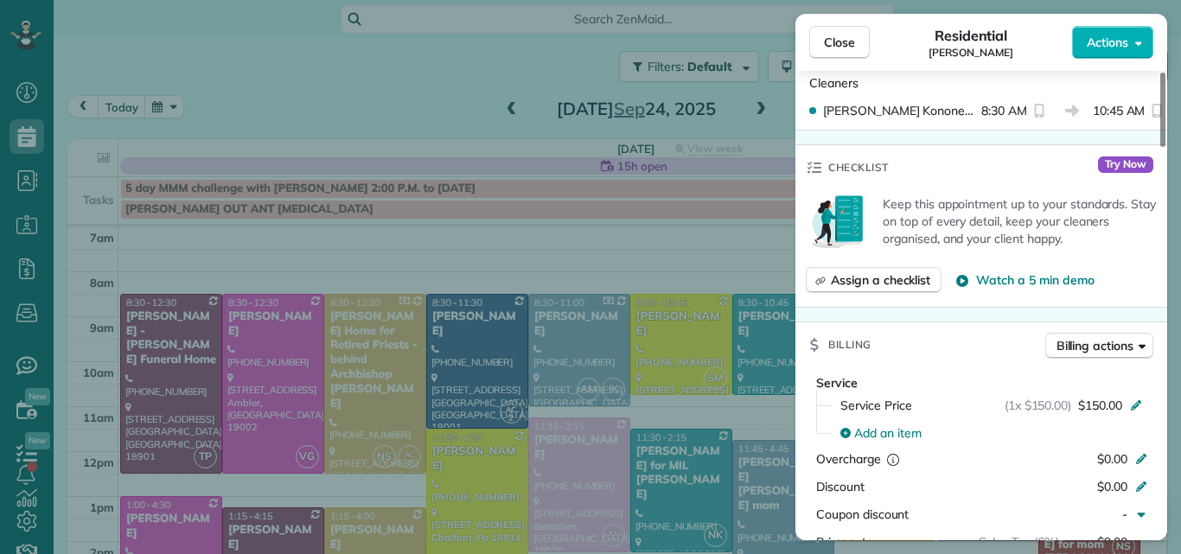
scroll to position [578, 0]
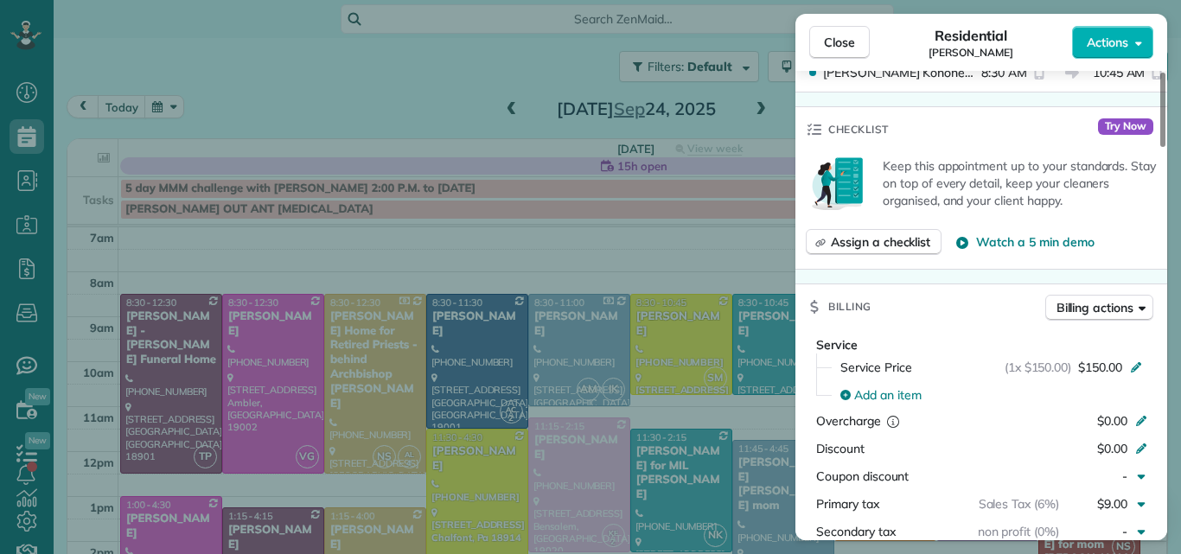
drag, startPoint x: 1162, startPoint y: 129, endPoint x: 1143, endPoint y: 220, distance: 93.6
click at [1160, 147] on div at bounding box center [1162, 110] width 5 height 74
click at [832, 40] on span "Close" at bounding box center [839, 42] width 31 height 17
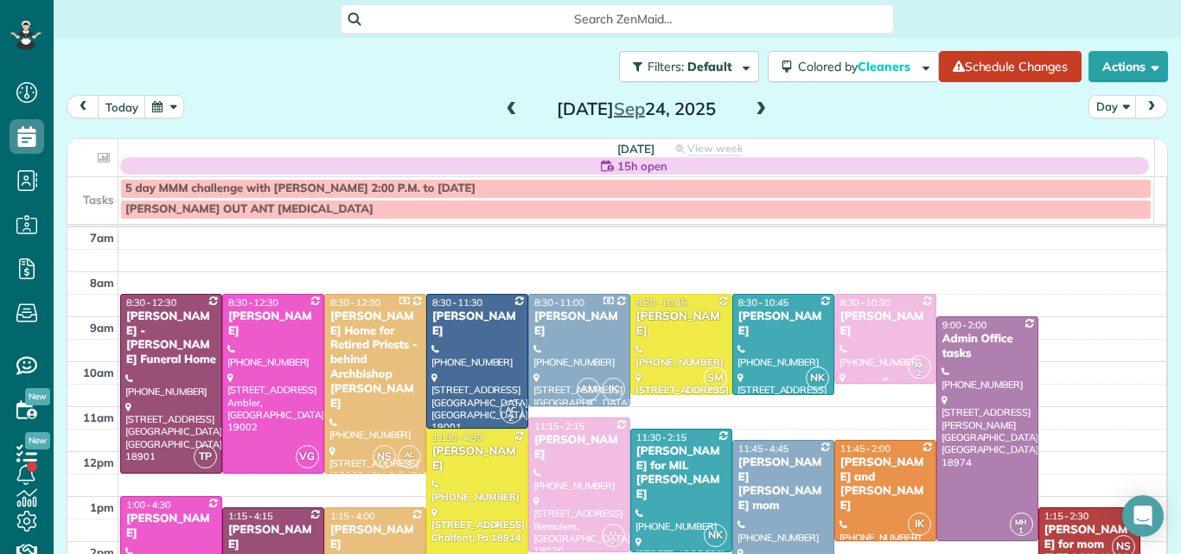
click at [848, 311] on div "Barbara Baldwin" at bounding box center [885, 324] width 92 height 29
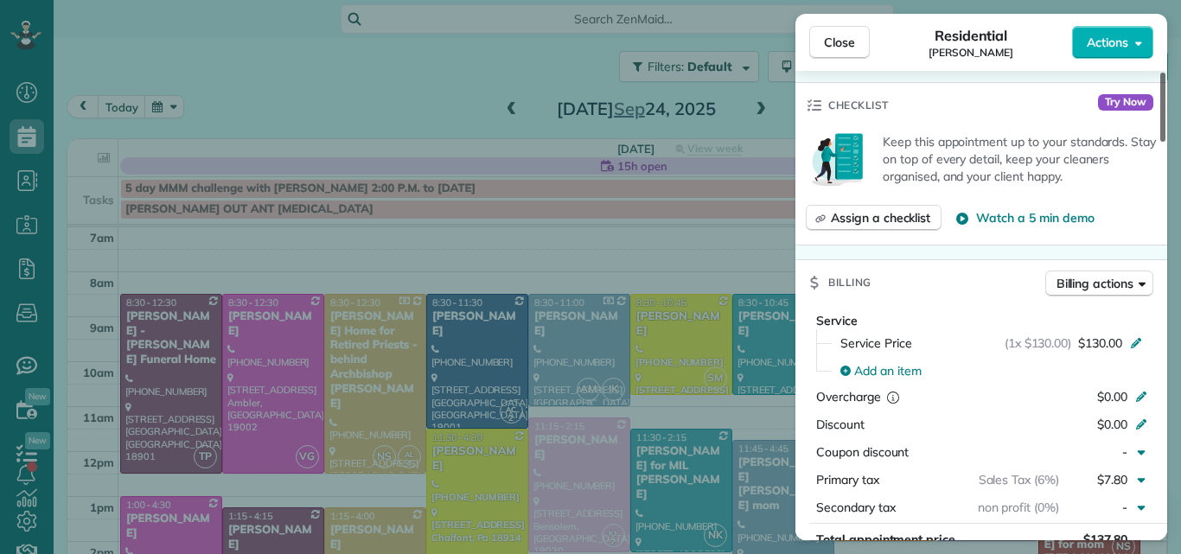
scroll to position [614, 0]
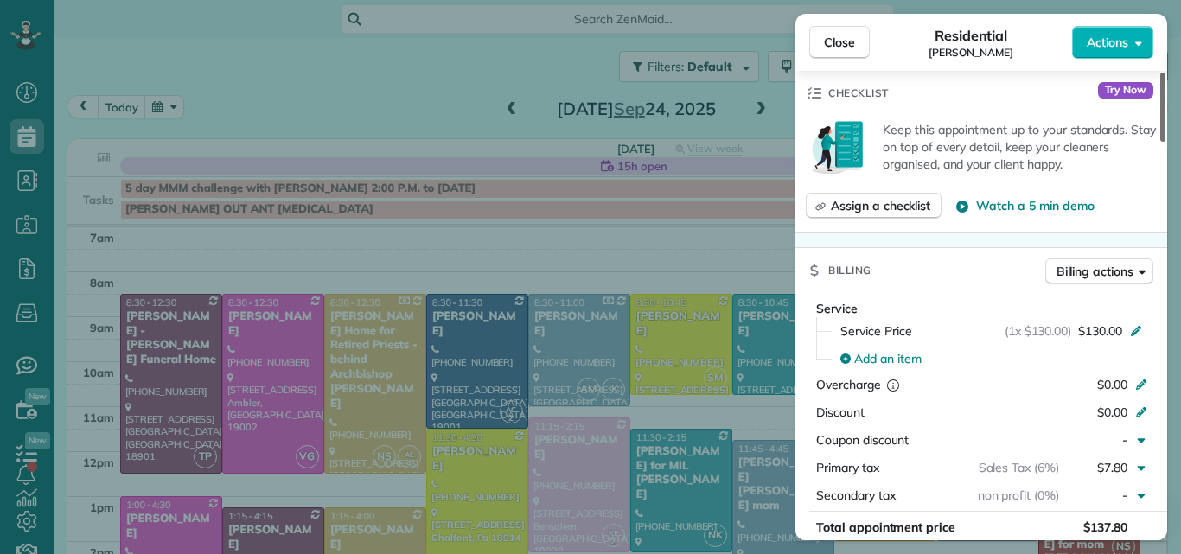
drag, startPoint x: 1164, startPoint y: 115, endPoint x: 1160, endPoint y: 206, distance: 90.8
click at [1160, 142] on div at bounding box center [1162, 107] width 5 height 69
click at [835, 40] on span "Close" at bounding box center [839, 42] width 31 height 17
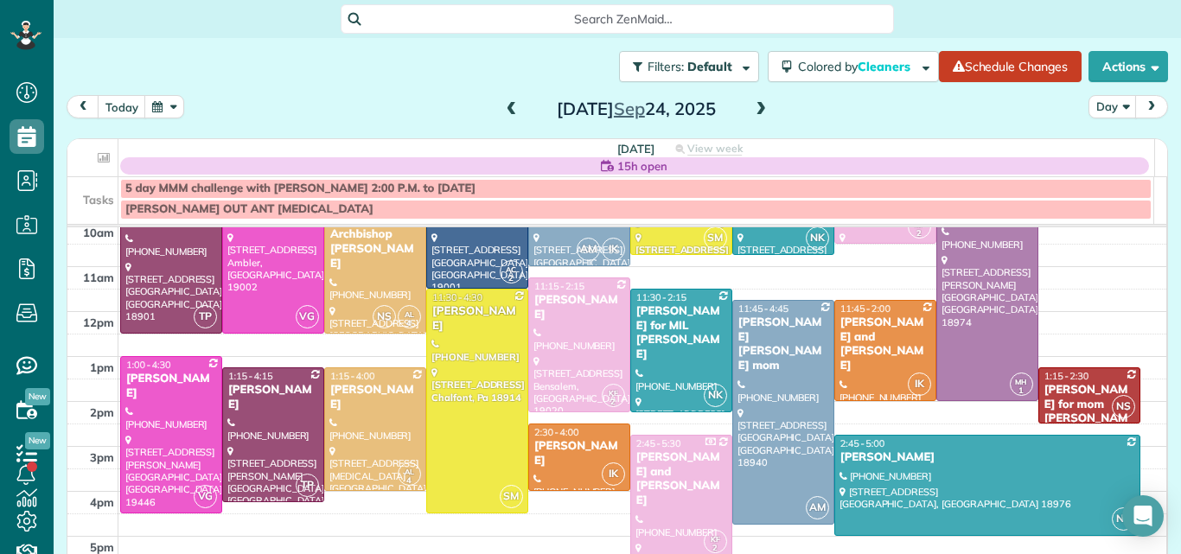
scroll to position [169, 0]
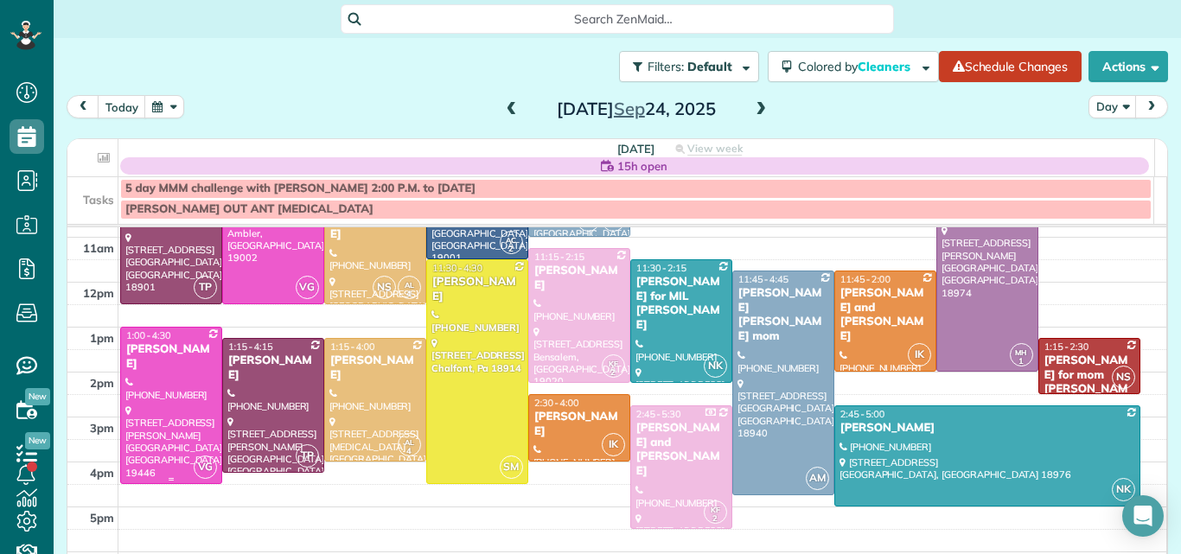
click at [150, 376] on div at bounding box center [171, 406] width 100 height 156
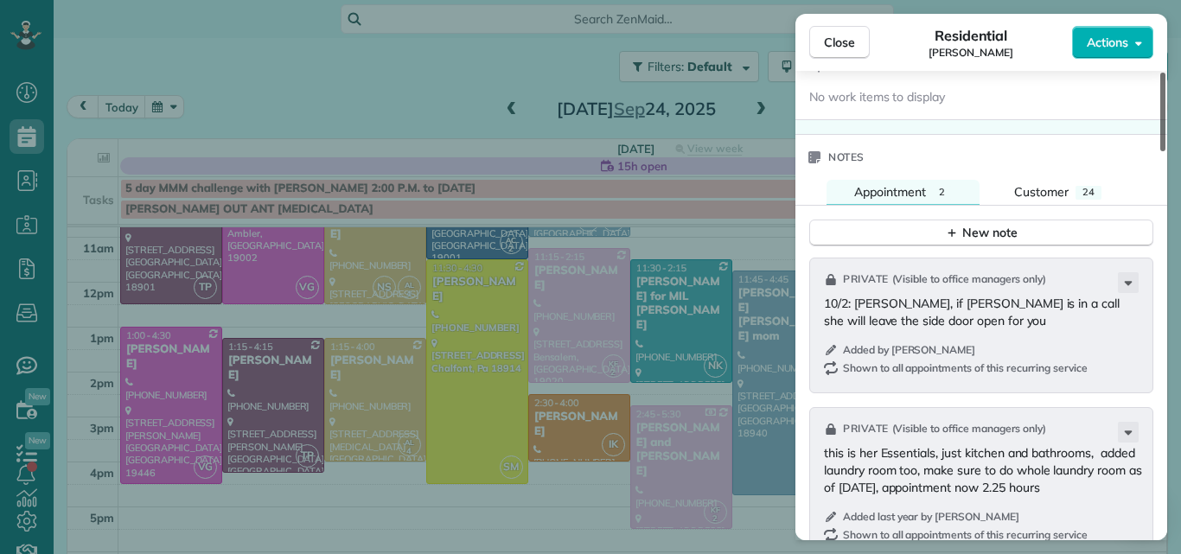
scroll to position [1795, 0]
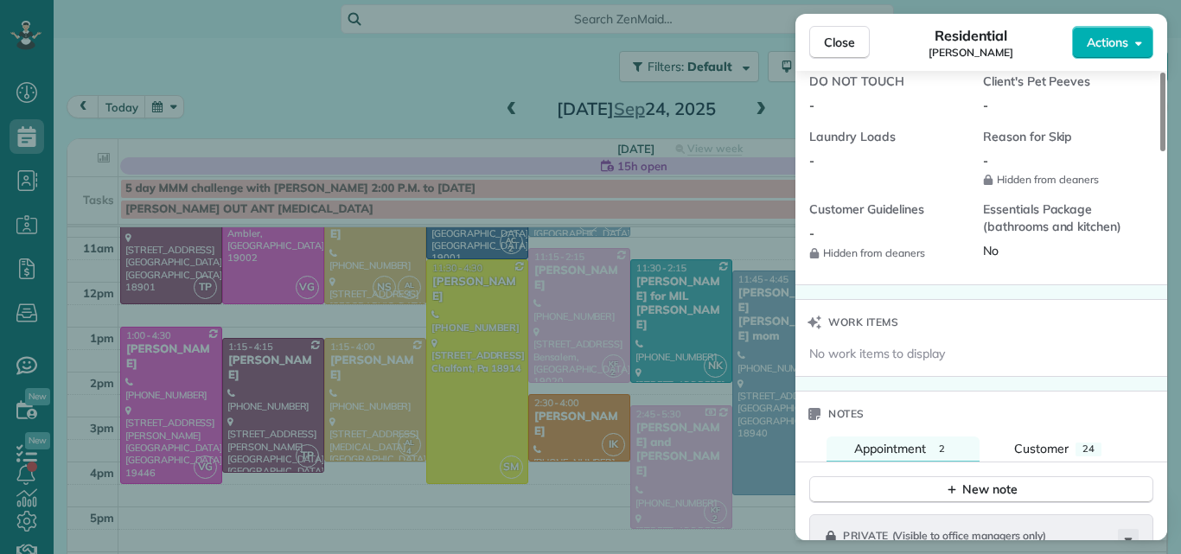
drag, startPoint x: 1161, startPoint y: 133, endPoint x: 1150, endPoint y: 387, distance: 254.4
click at [1160, 151] on div at bounding box center [1162, 112] width 5 height 79
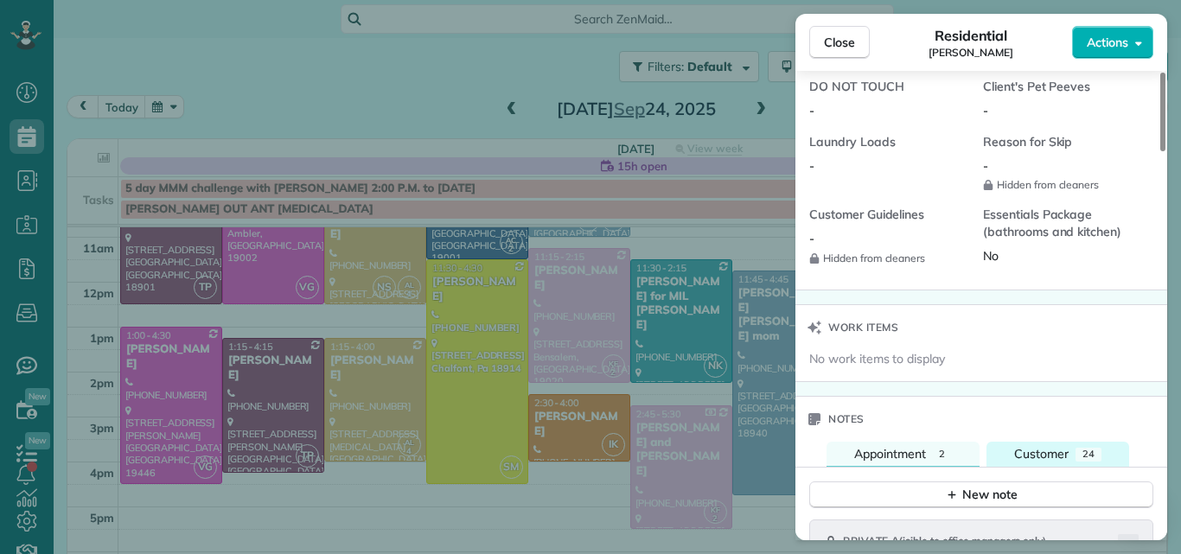
click at [1036, 446] on span "Customer" at bounding box center [1041, 454] width 54 height 16
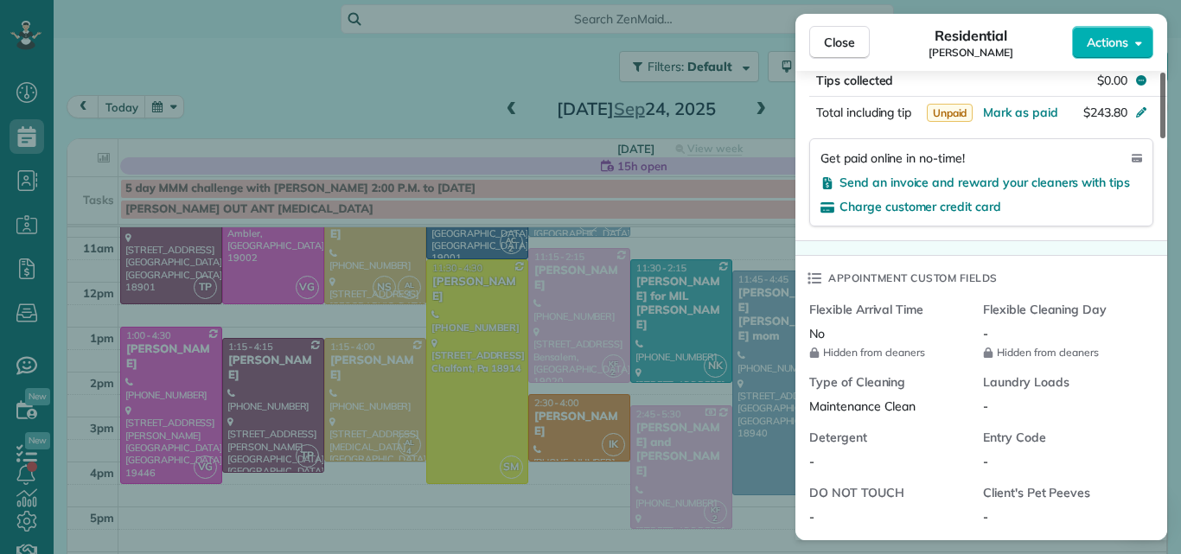
scroll to position [262, 0]
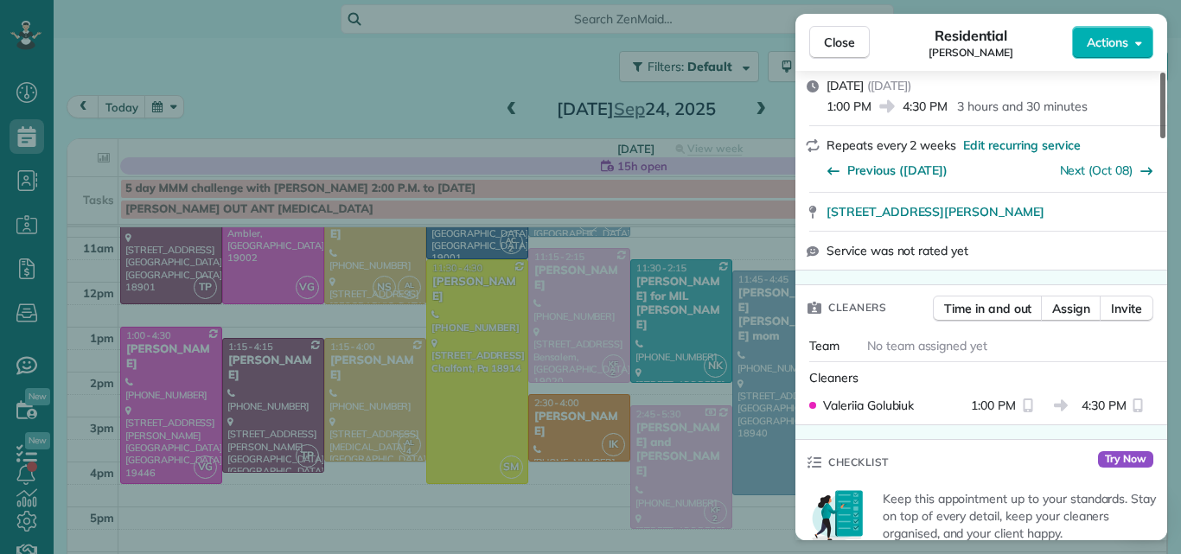
drag, startPoint x: 1161, startPoint y: 336, endPoint x: 1171, endPoint y: 161, distance: 175.8
click at [1165, 138] on div at bounding box center [1162, 106] width 5 height 66
click at [842, 42] on span "Close" at bounding box center [839, 42] width 31 height 17
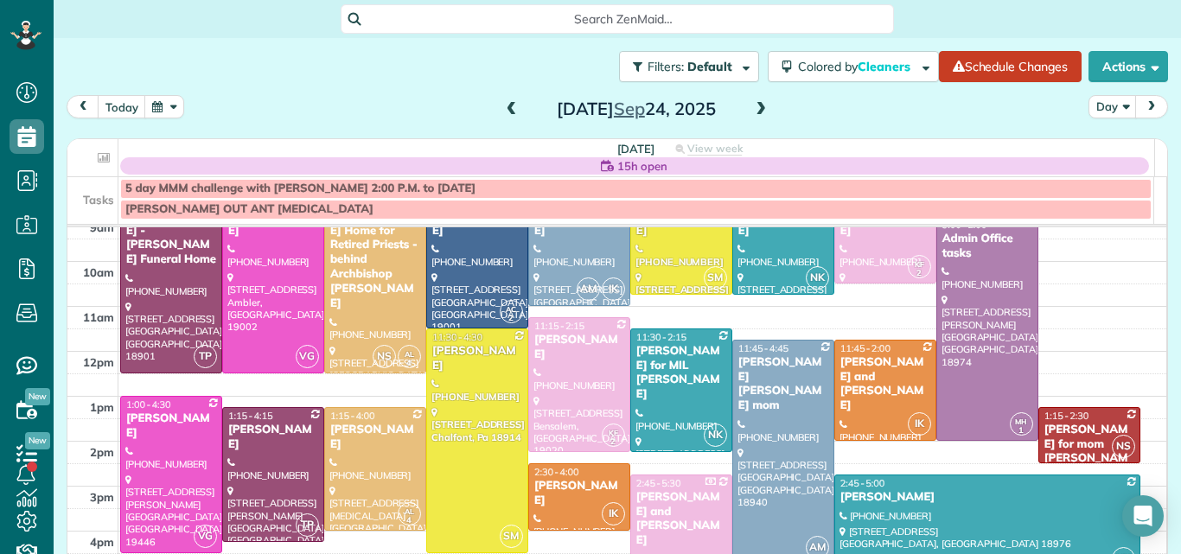
scroll to position [66, 0]
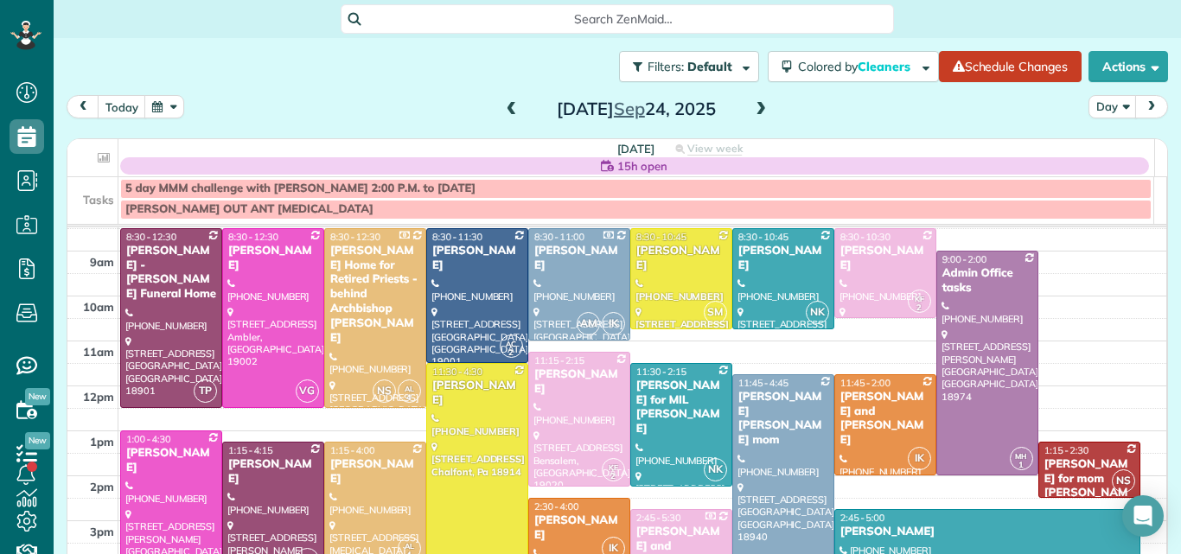
click at [178, 473] on div at bounding box center [171, 509] width 100 height 156
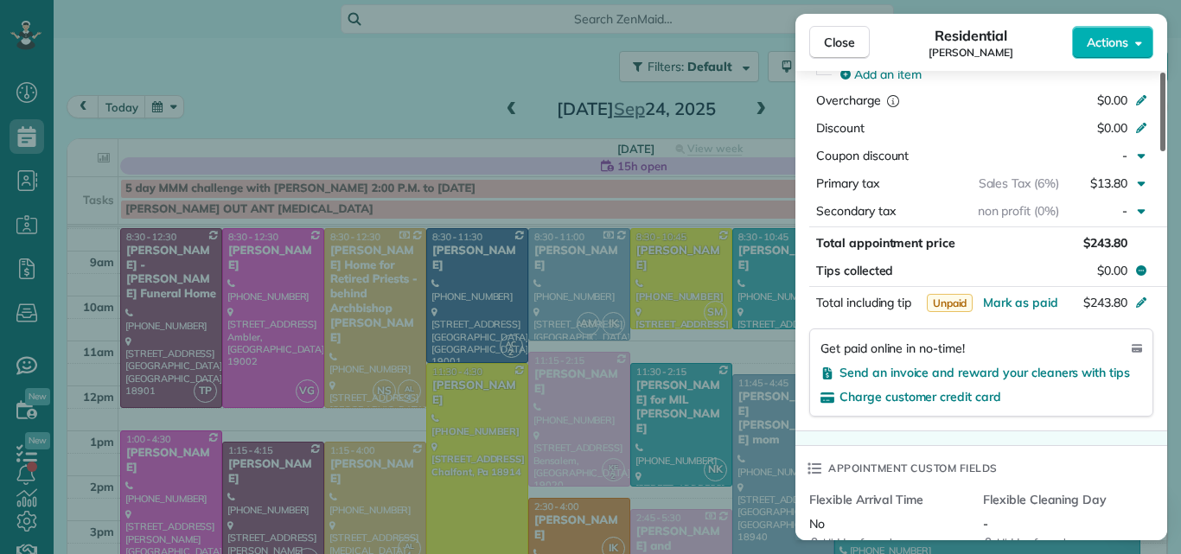
scroll to position [942, 0]
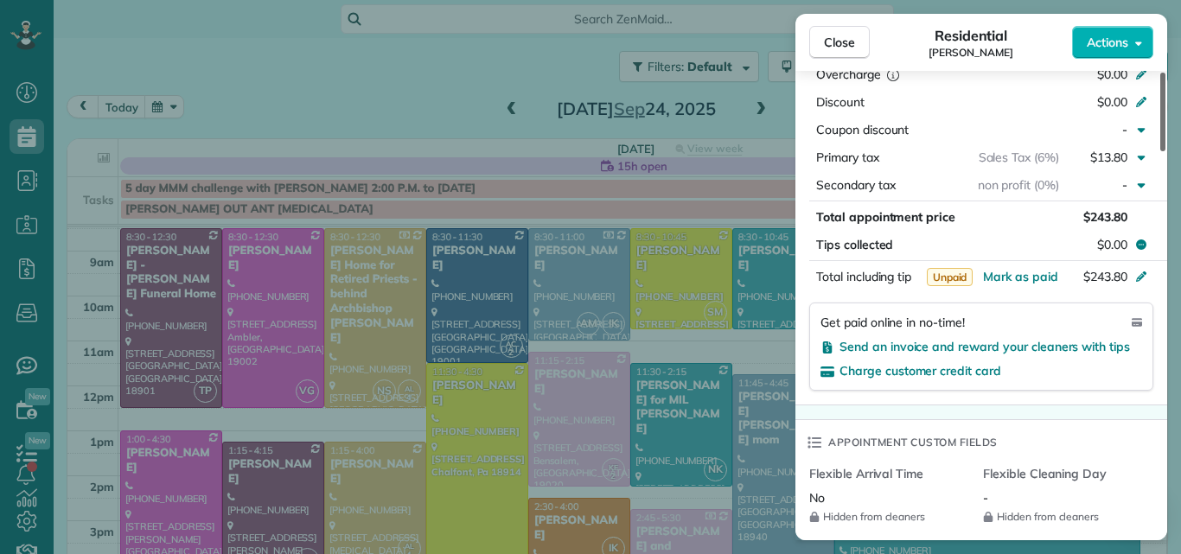
drag, startPoint x: 1162, startPoint y: 140, endPoint x: 1148, endPoint y: 298, distance: 158.8
click at [1160, 151] on div at bounding box center [1162, 112] width 5 height 79
click at [1042, 269] on span "Mark as paid" at bounding box center [1020, 277] width 75 height 16
click at [842, 41] on span "Close" at bounding box center [839, 42] width 31 height 17
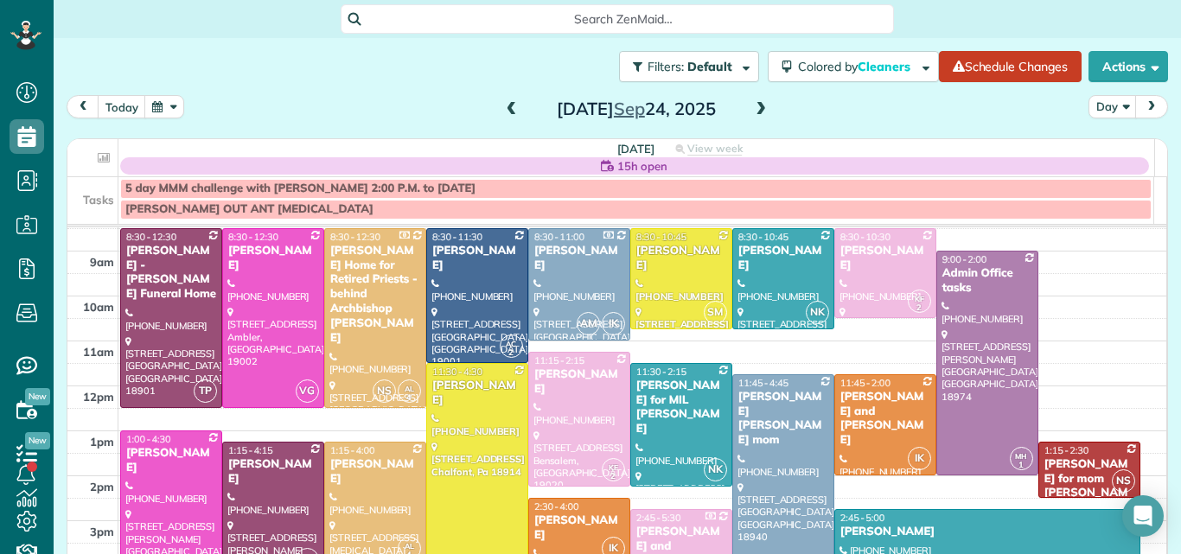
click at [247, 498] on div at bounding box center [273, 509] width 100 height 133
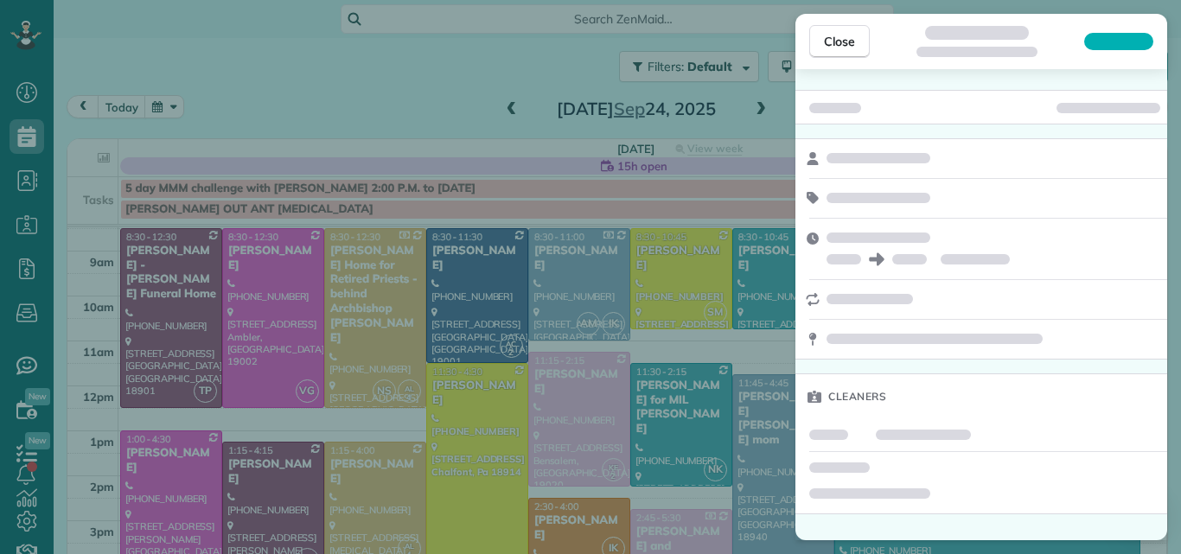
click at [366, 514] on div "Close Cleaners" at bounding box center [590, 277] width 1181 height 554
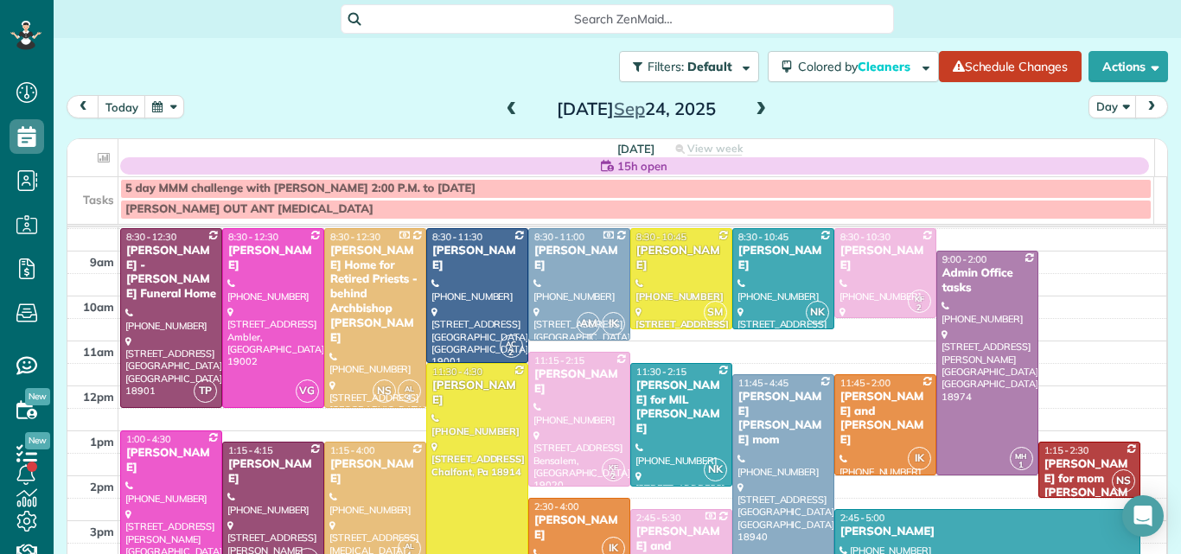
click at [366, 514] on div at bounding box center [375, 504] width 100 height 122
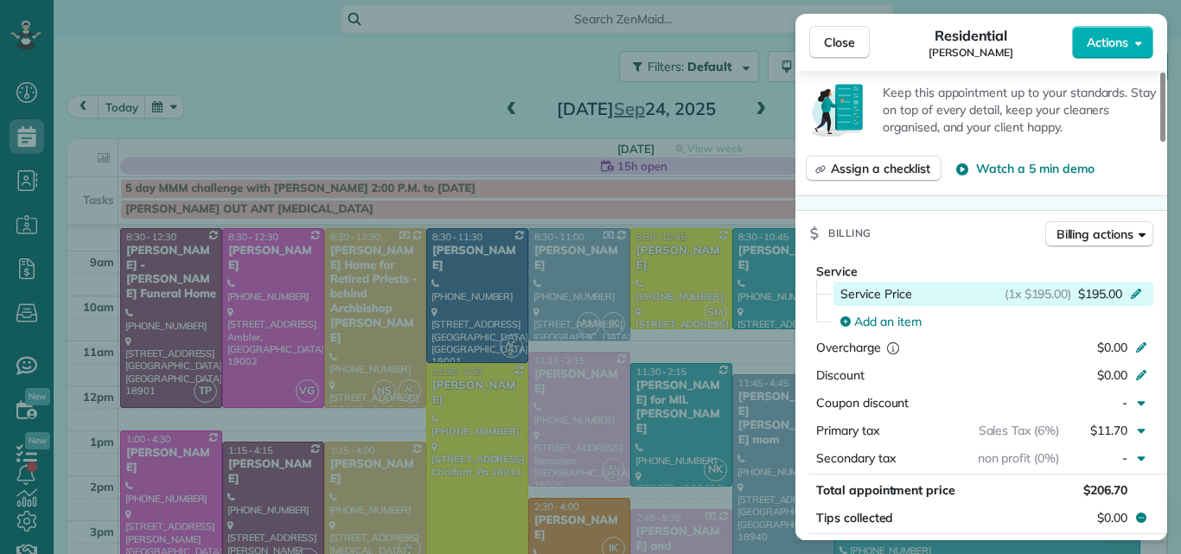
drag, startPoint x: 1161, startPoint y: 131, endPoint x: 1151, endPoint y: 246, distance: 115.5
click at [1160, 142] on div at bounding box center [1162, 107] width 5 height 69
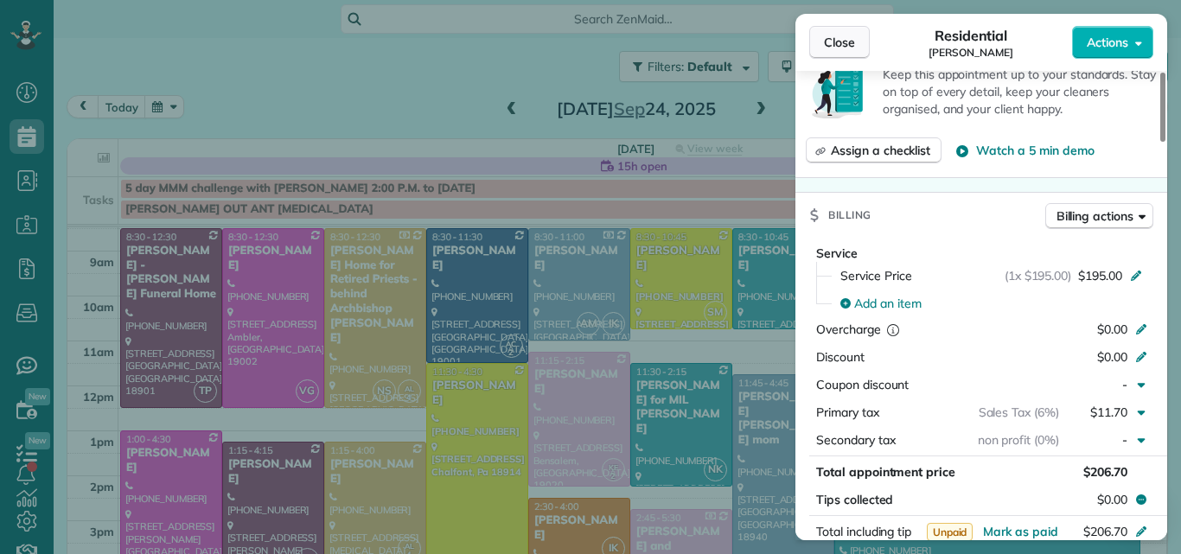
click at [826, 41] on span "Close" at bounding box center [839, 42] width 31 height 17
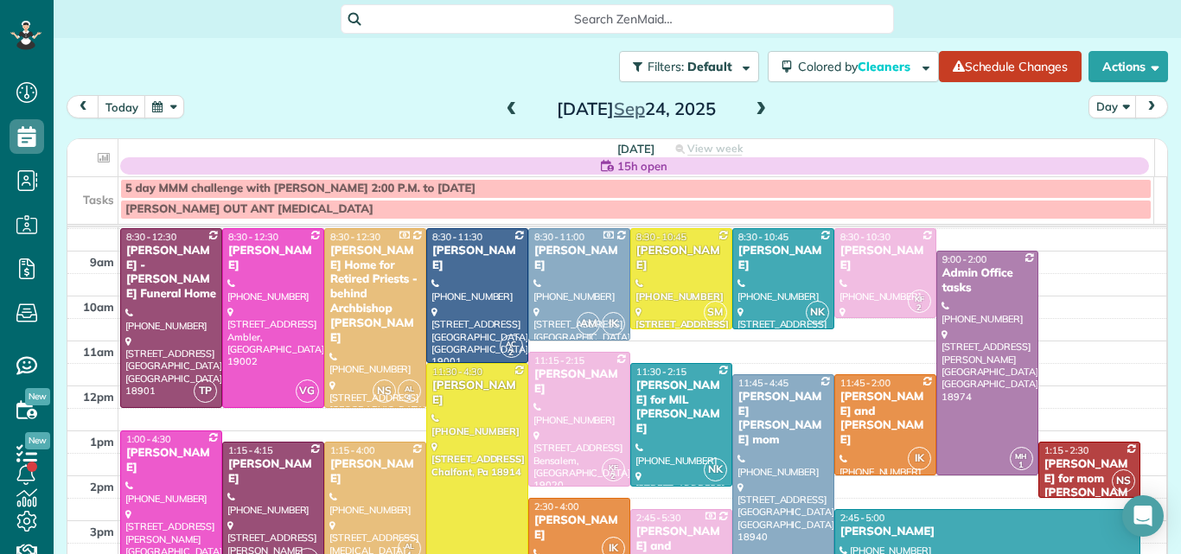
click at [446, 459] on div at bounding box center [477, 475] width 100 height 223
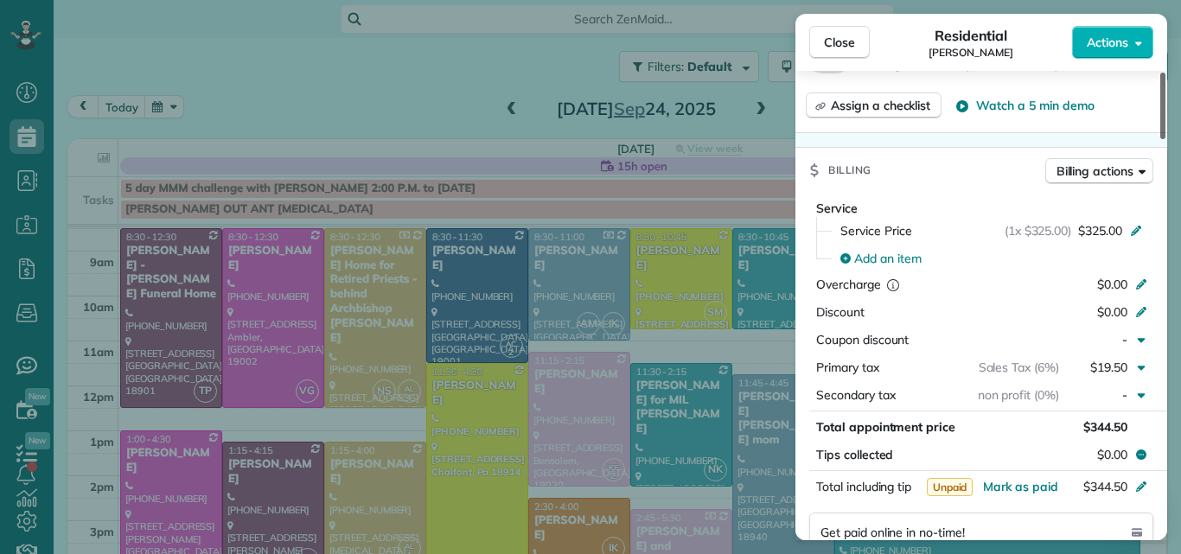
scroll to position [720, 0]
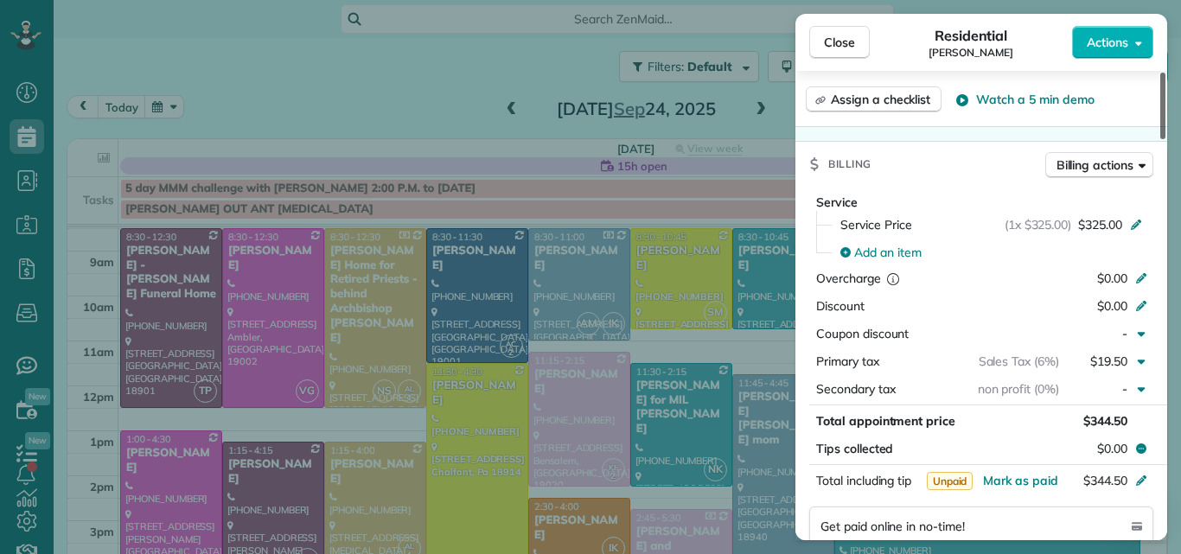
drag, startPoint x: 1162, startPoint y: 112, endPoint x: 1141, endPoint y: 214, distance: 104.1
click at [1160, 139] on div at bounding box center [1162, 106] width 5 height 67
click at [841, 38] on span "Close" at bounding box center [839, 42] width 31 height 17
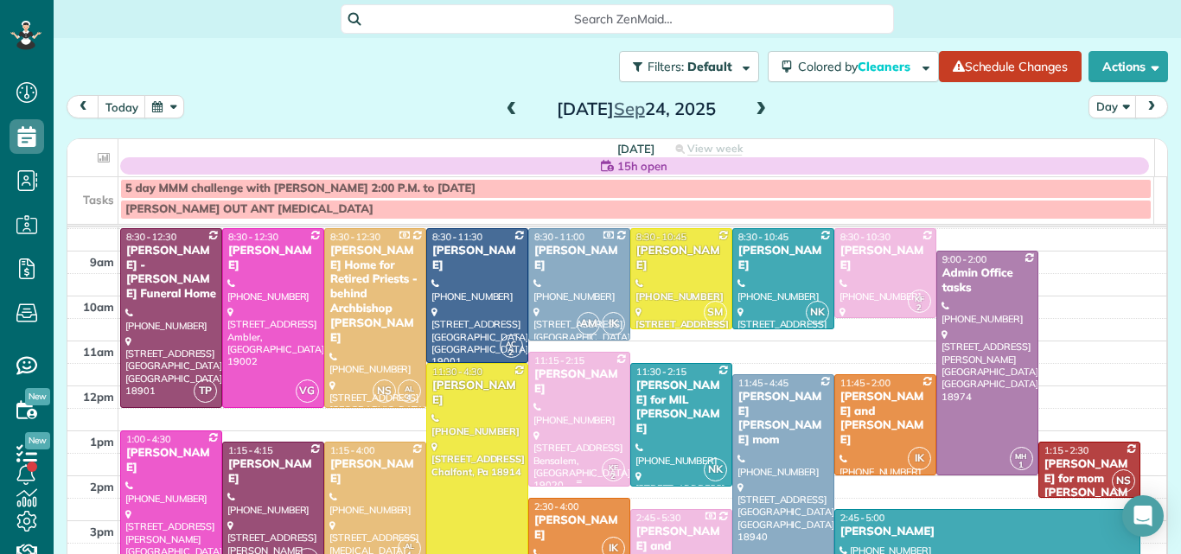
click at [572, 402] on div at bounding box center [579, 419] width 100 height 133
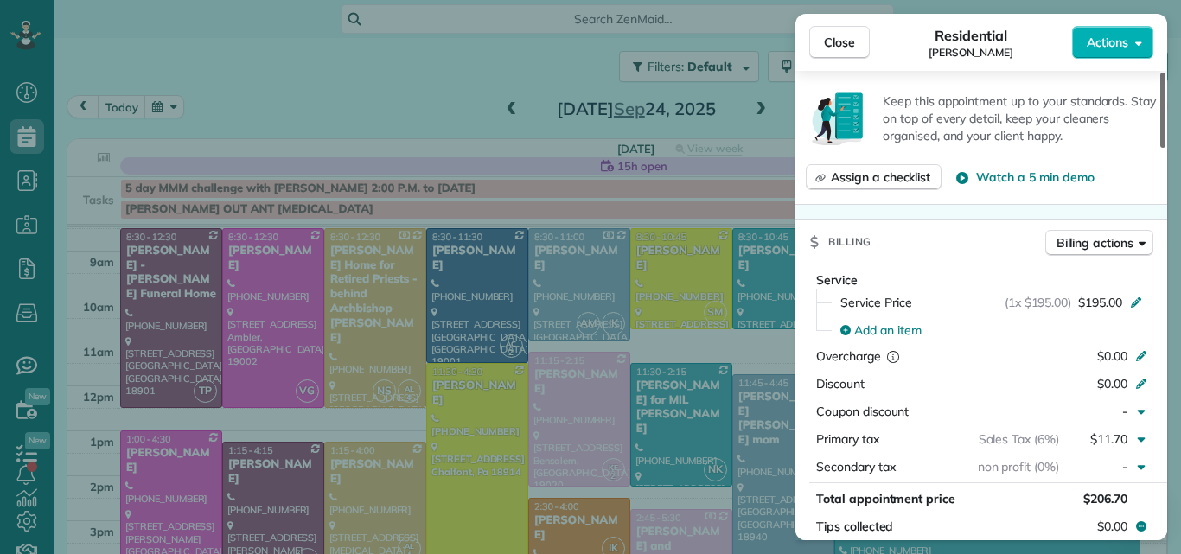
scroll to position [674, 0]
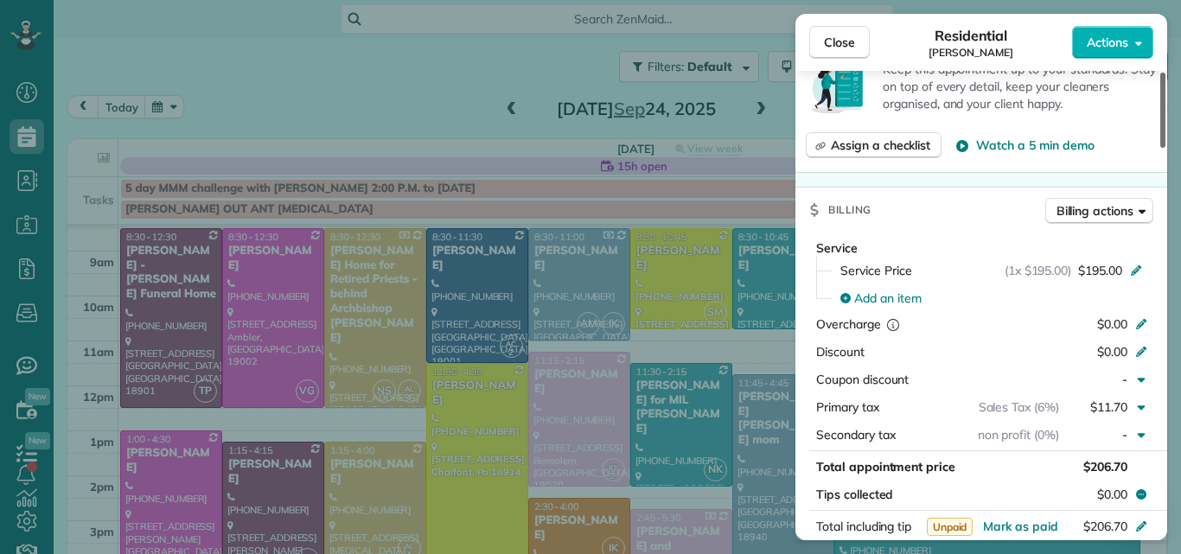
drag, startPoint x: 1163, startPoint y: 136, endPoint x: 1137, endPoint y: 244, distance: 111.1
click at [1160, 148] on div at bounding box center [1162, 110] width 5 height 75
click at [841, 38] on span "Close" at bounding box center [839, 42] width 31 height 17
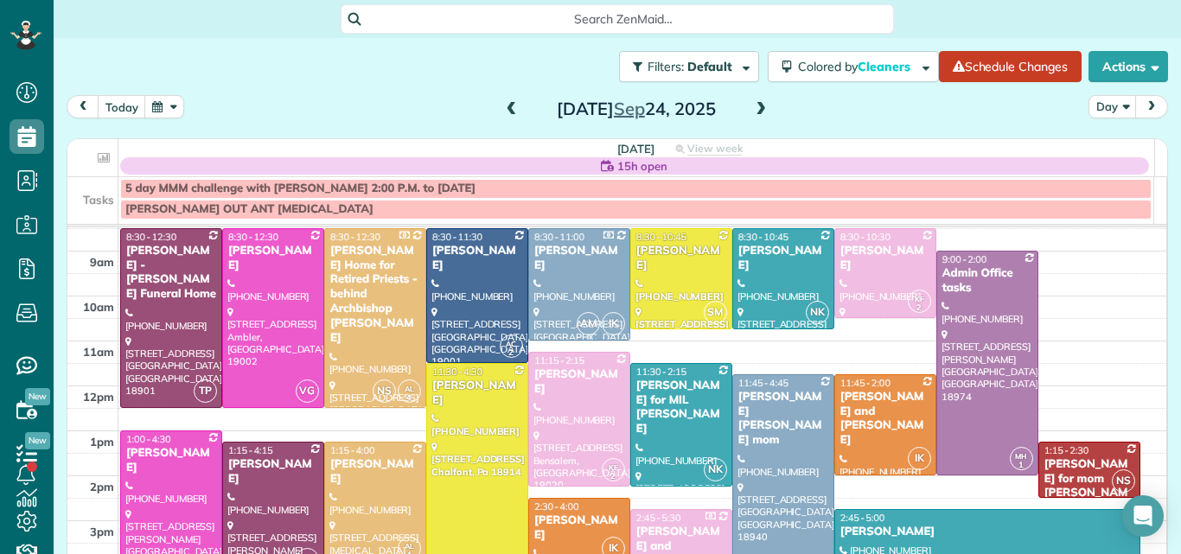
click at [571, 520] on div "Christine Howard" at bounding box center [579, 528] width 92 height 29
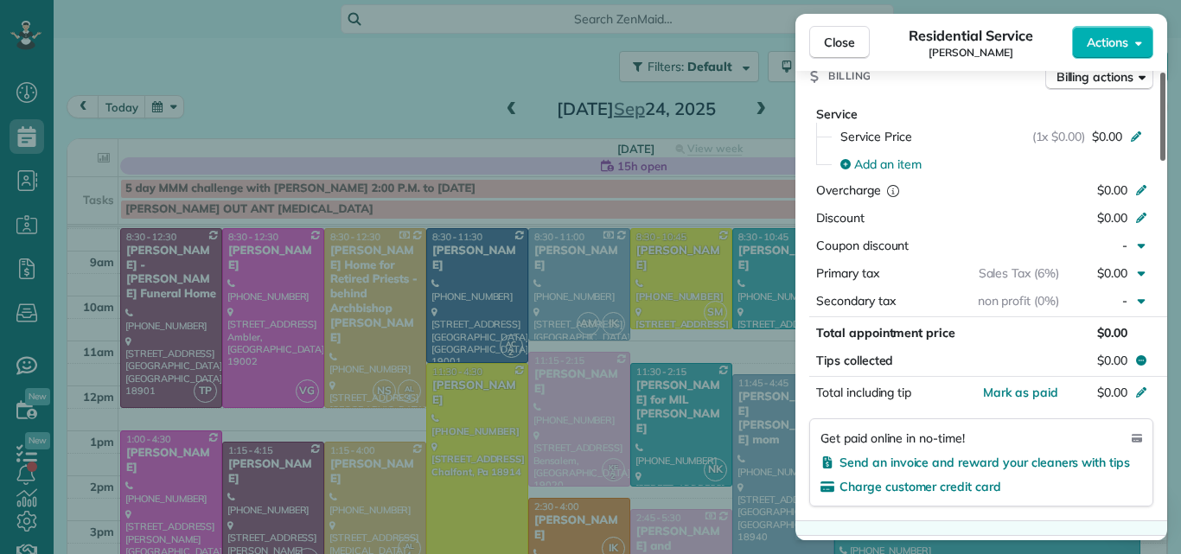
scroll to position [797, 0]
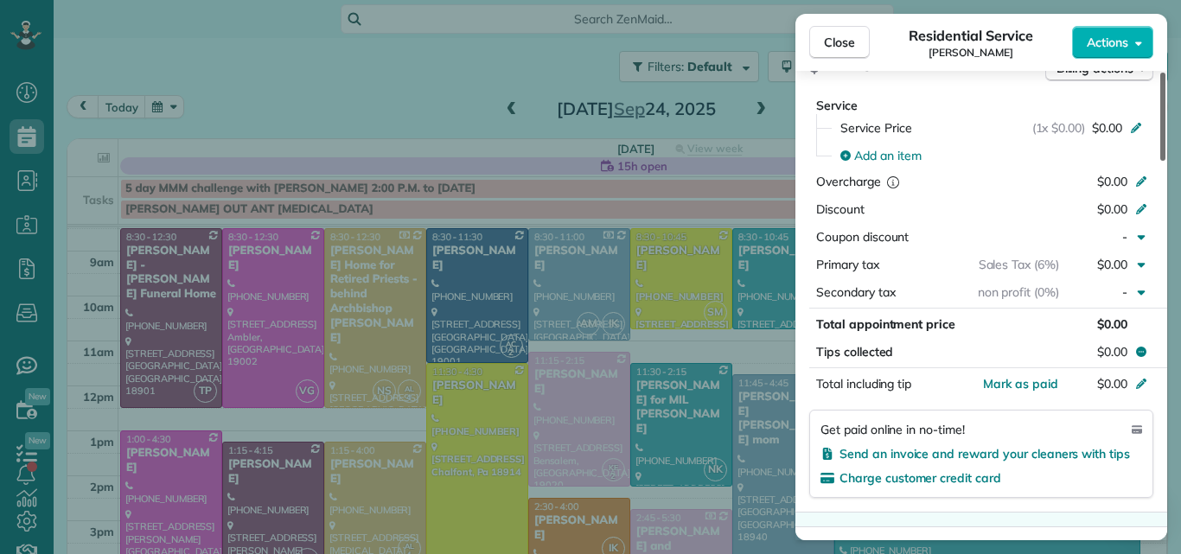
drag, startPoint x: 1162, startPoint y: 142, endPoint x: 1147, endPoint y: 292, distance: 151.1
click at [1160, 161] on div at bounding box center [1162, 117] width 5 height 88
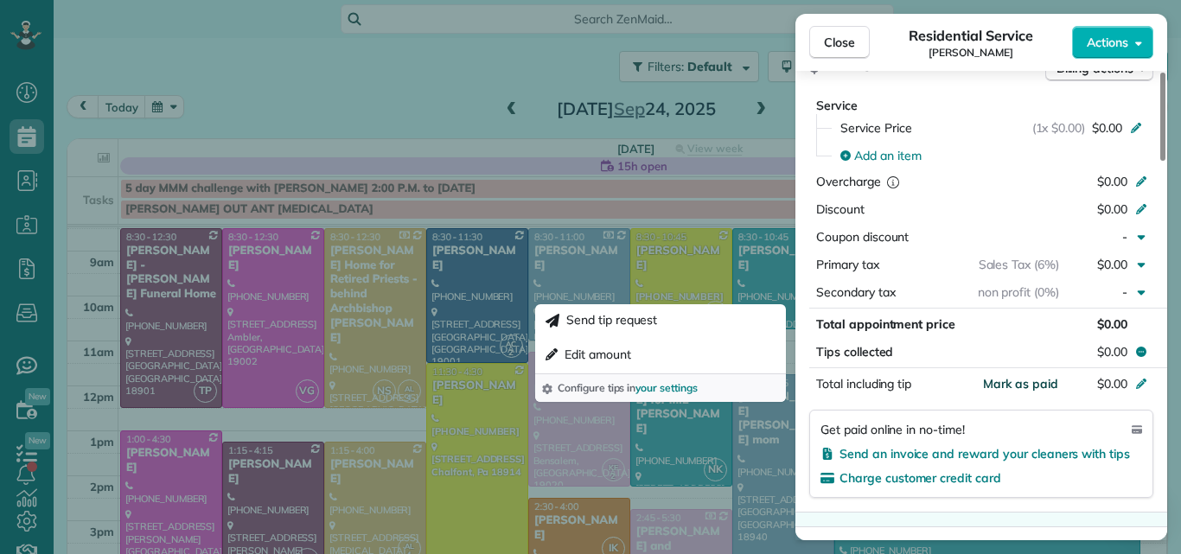
click at [1030, 383] on span "Mark as paid" at bounding box center [1020, 384] width 75 height 16
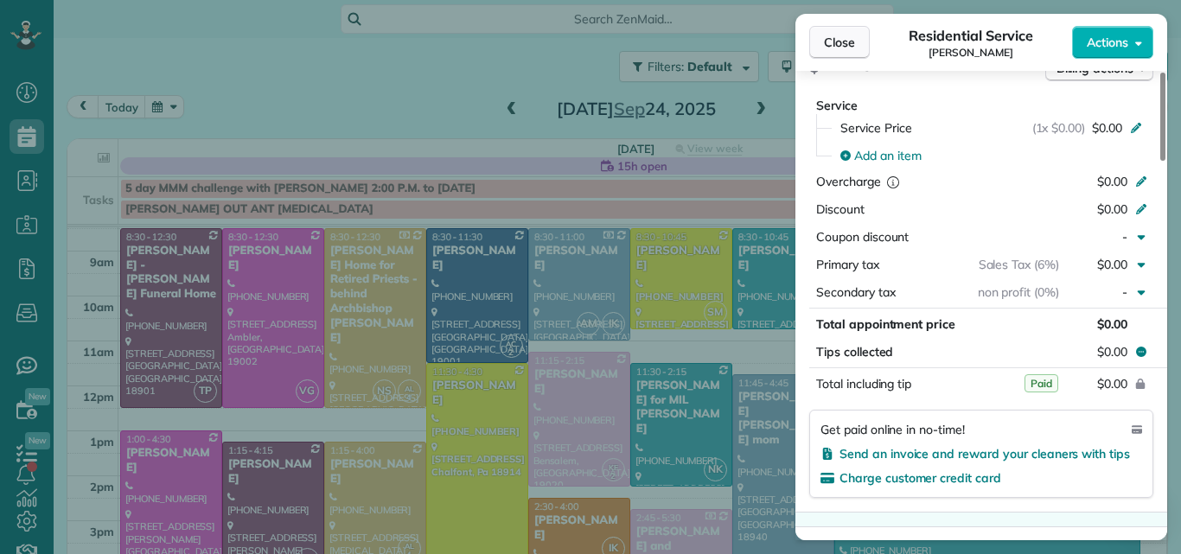
click at [832, 32] on button "Close" at bounding box center [839, 42] width 61 height 33
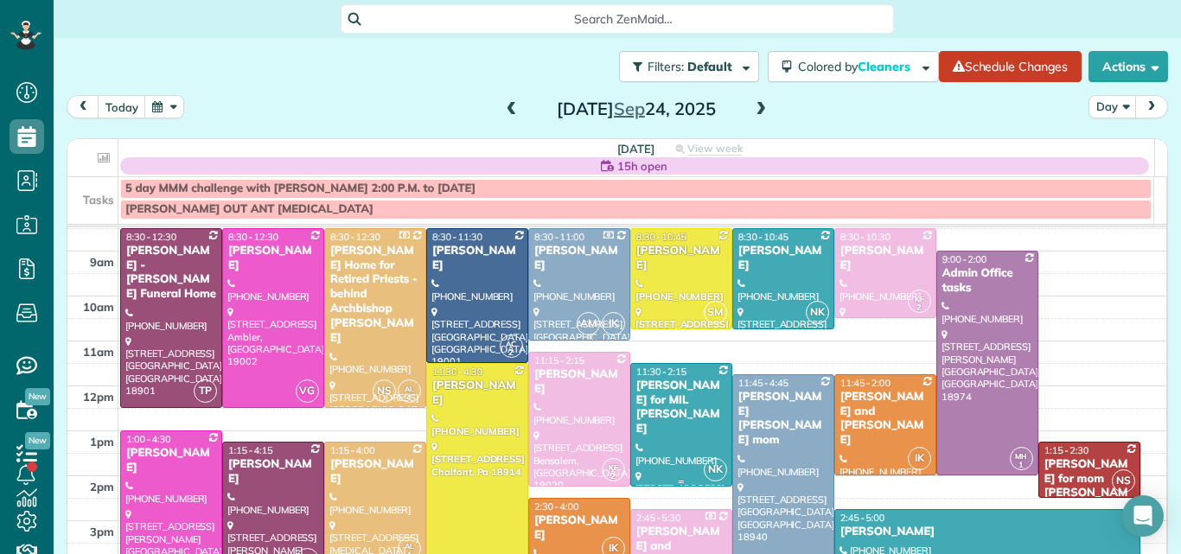
click at [667, 415] on div "Jessica Crespo for MIL Marcia Lally" at bounding box center [681, 408] width 92 height 59
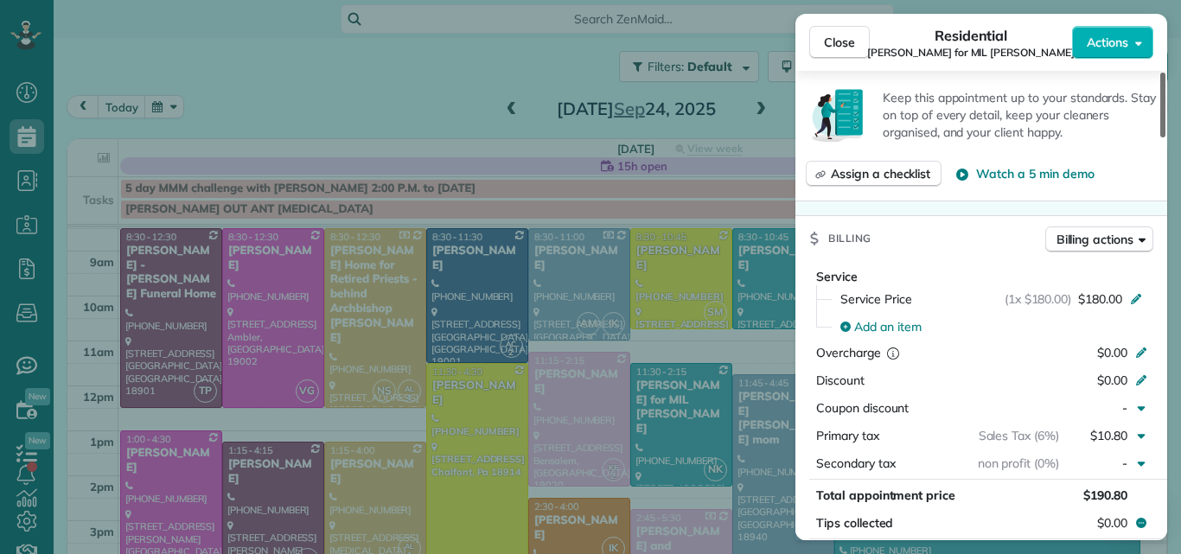
scroll to position [762, 0]
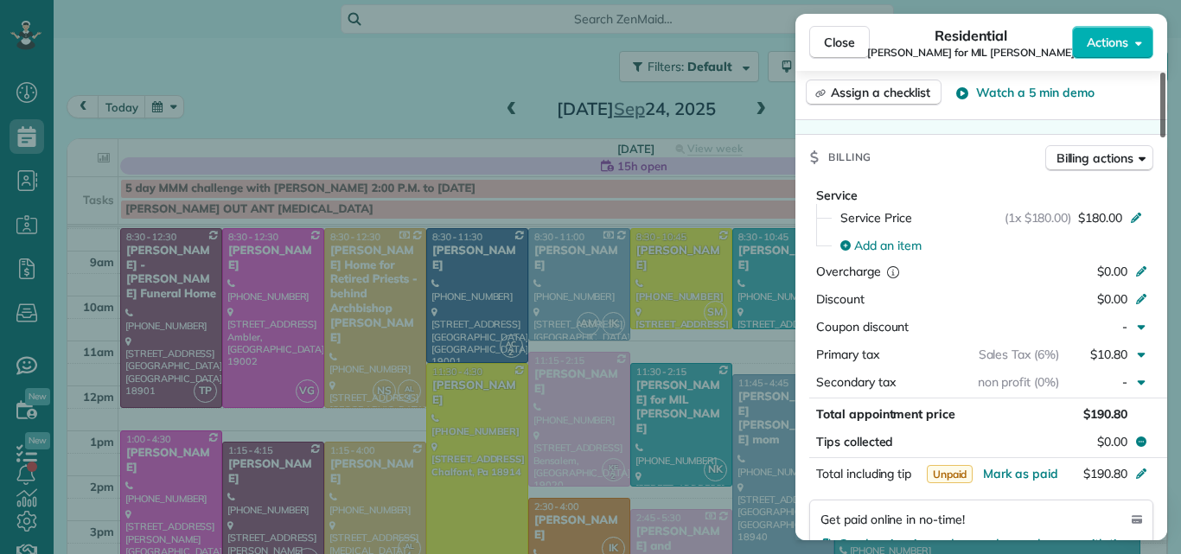
drag, startPoint x: 1161, startPoint y: 127, endPoint x: 1154, endPoint y: 233, distance: 105.7
click at [1160, 137] on div at bounding box center [1162, 105] width 5 height 65
click at [844, 39] on span "Close" at bounding box center [839, 42] width 31 height 17
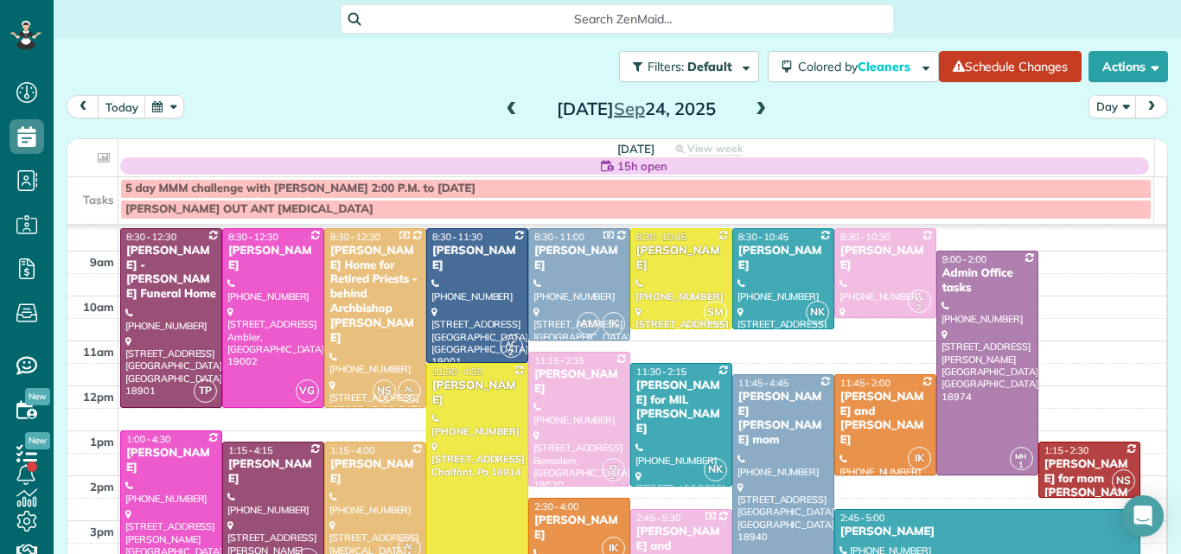
click at [686, 527] on div "Bernard and Rose Kozakeicz" at bounding box center [681, 554] width 92 height 59
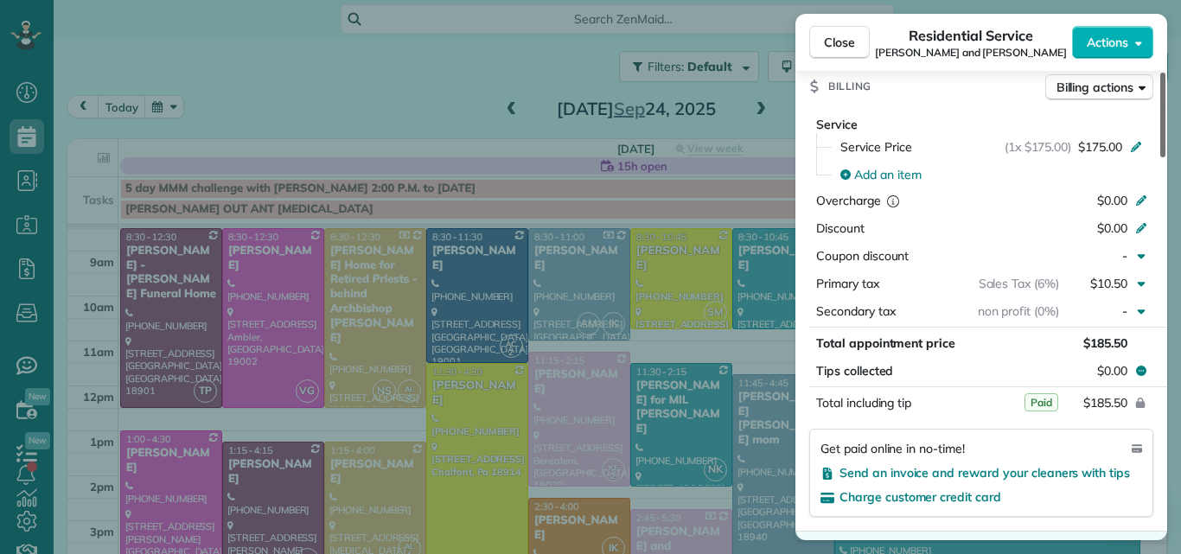
scroll to position [927, 0]
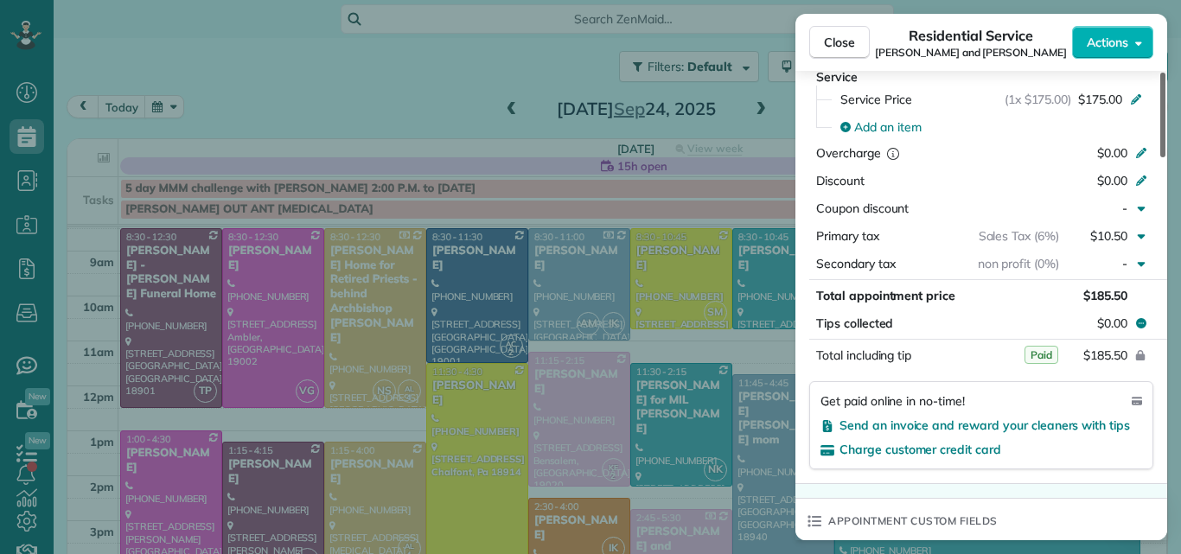
drag, startPoint x: 1162, startPoint y: 129, endPoint x: 1130, endPoint y: 297, distance: 170.7
click at [1160, 157] on div at bounding box center [1162, 115] width 5 height 85
click at [825, 37] on span "Close" at bounding box center [839, 42] width 31 height 17
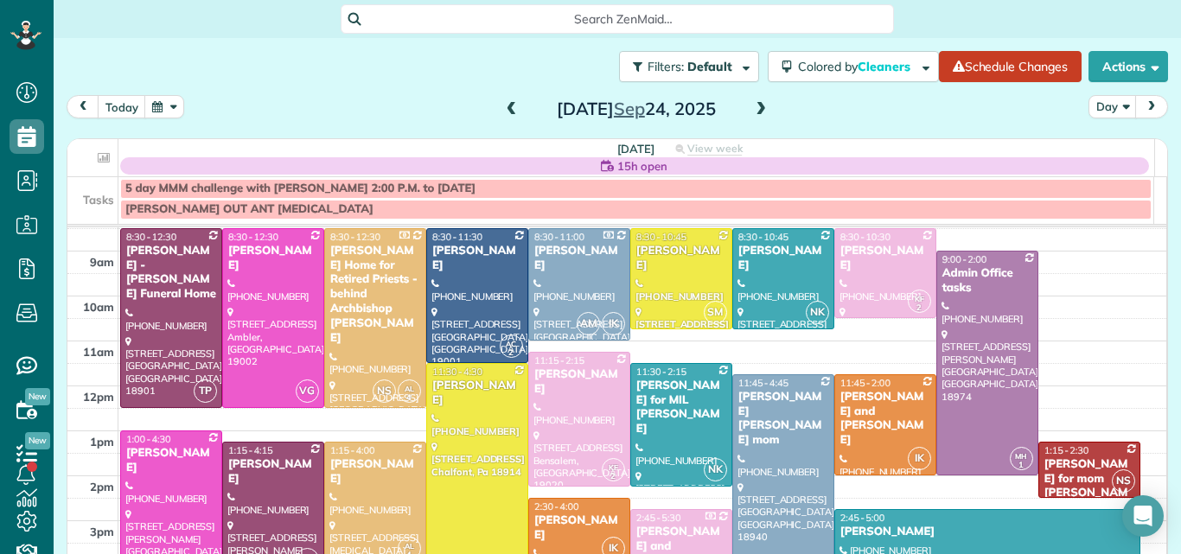
click at [749, 405] on div "Sunny Griffith Barbara Baldwin's mom" at bounding box center [783, 419] width 92 height 59
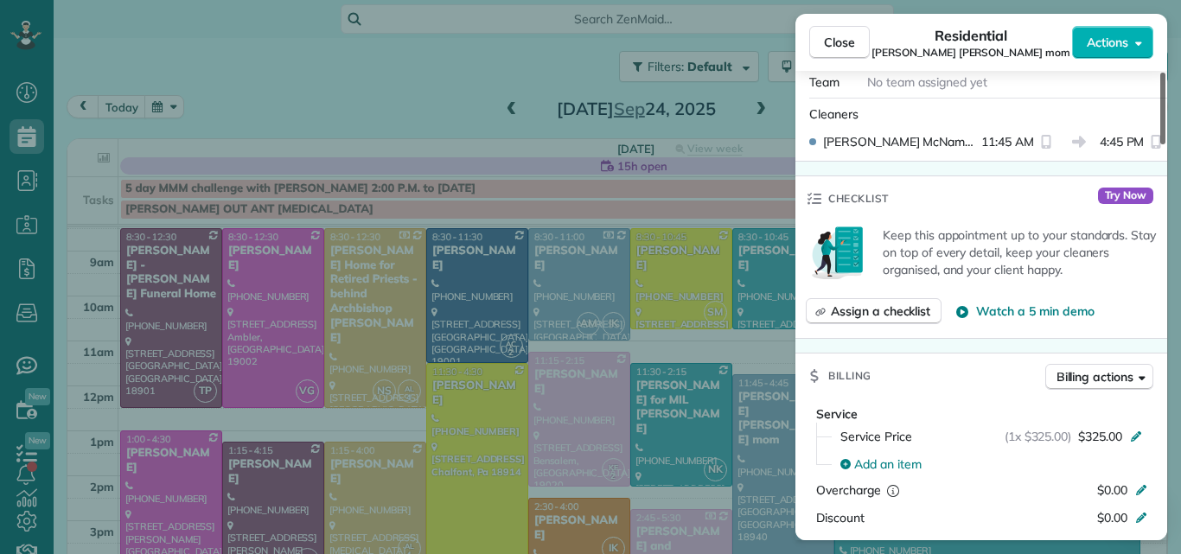
scroll to position [636, 0]
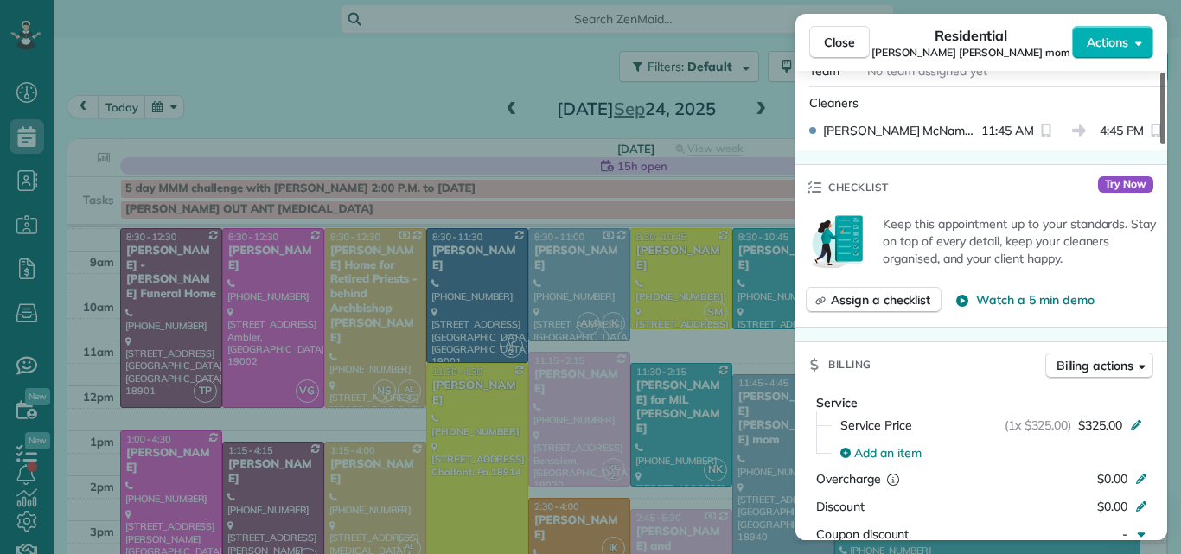
drag, startPoint x: 1163, startPoint y: 105, endPoint x: 1147, endPoint y: 203, distance: 98.9
click at [1160, 144] on div at bounding box center [1162, 109] width 5 height 72
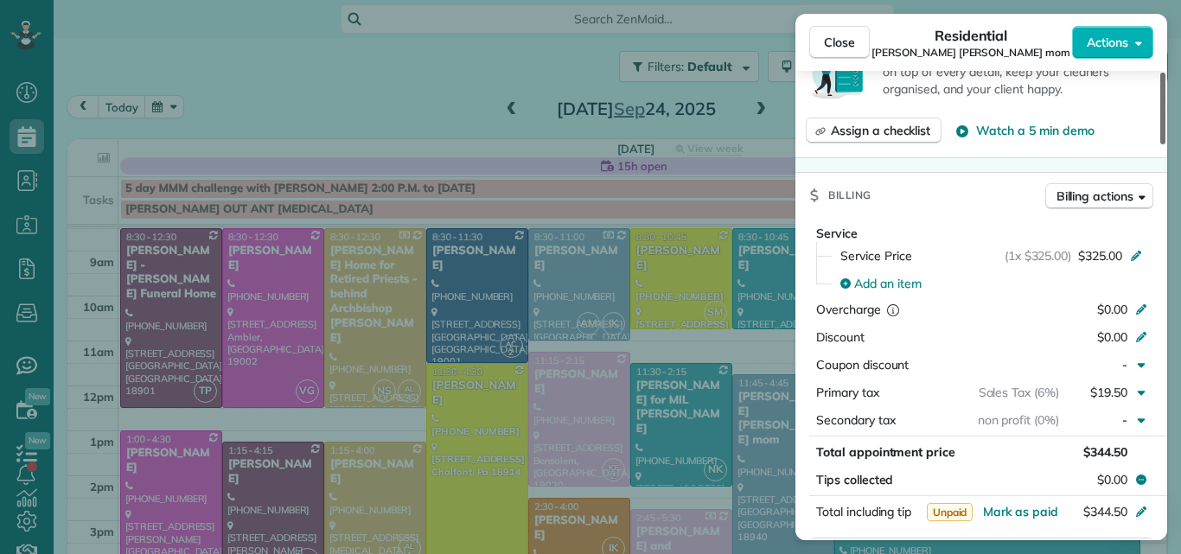
drag, startPoint x: 1162, startPoint y: 195, endPoint x: 1156, endPoint y: 226, distance: 30.9
click at [1160, 144] on div at bounding box center [1162, 109] width 5 height 72
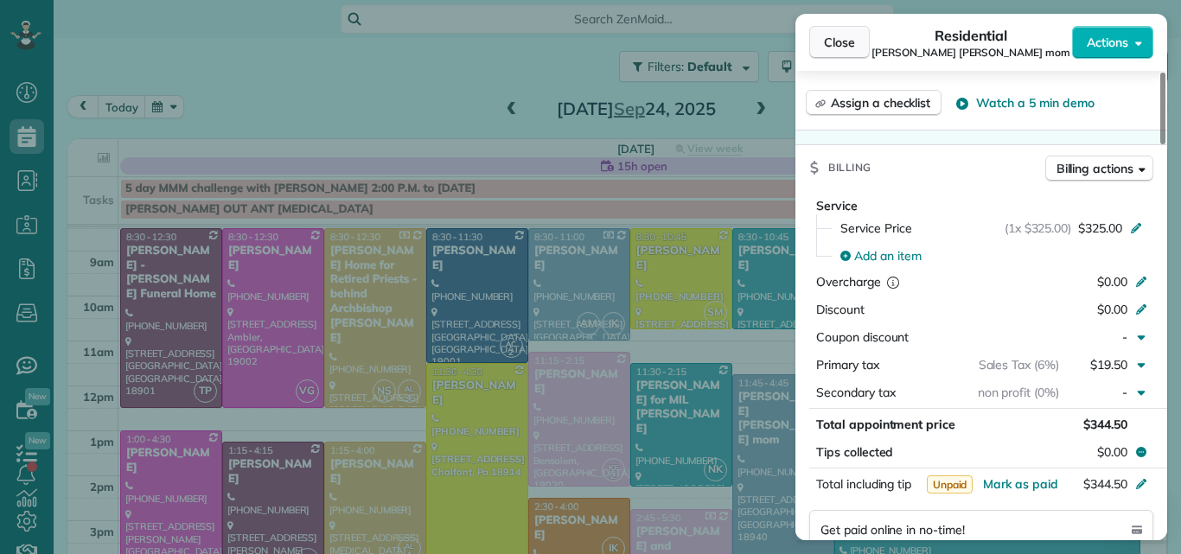
click at [829, 45] on span "Close" at bounding box center [839, 42] width 31 height 17
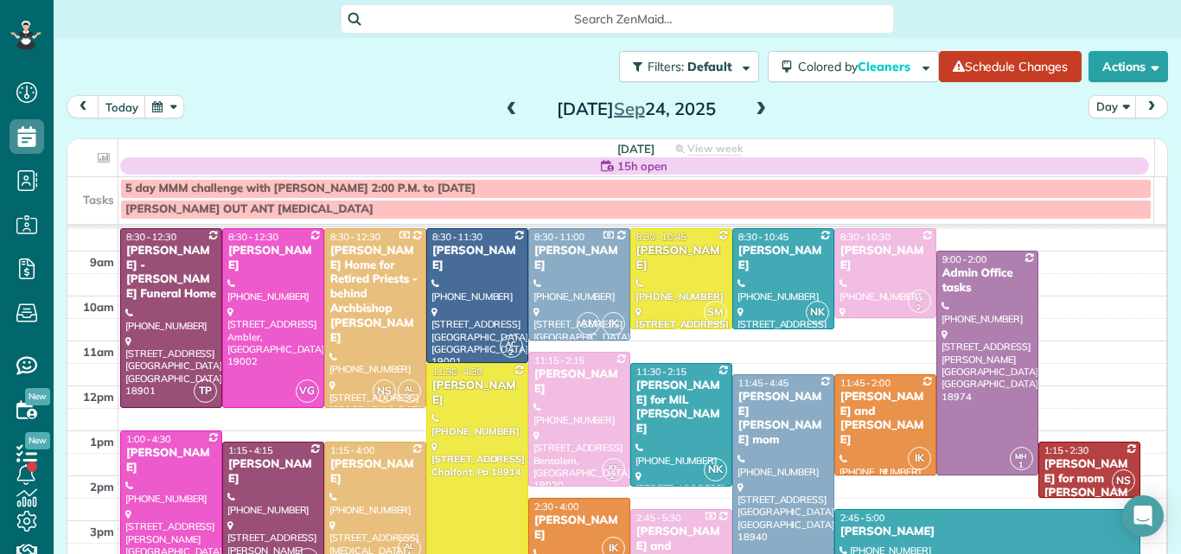
click at [852, 407] on div "Martin and Lynne Blum" at bounding box center [885, 419] width 92 height 59
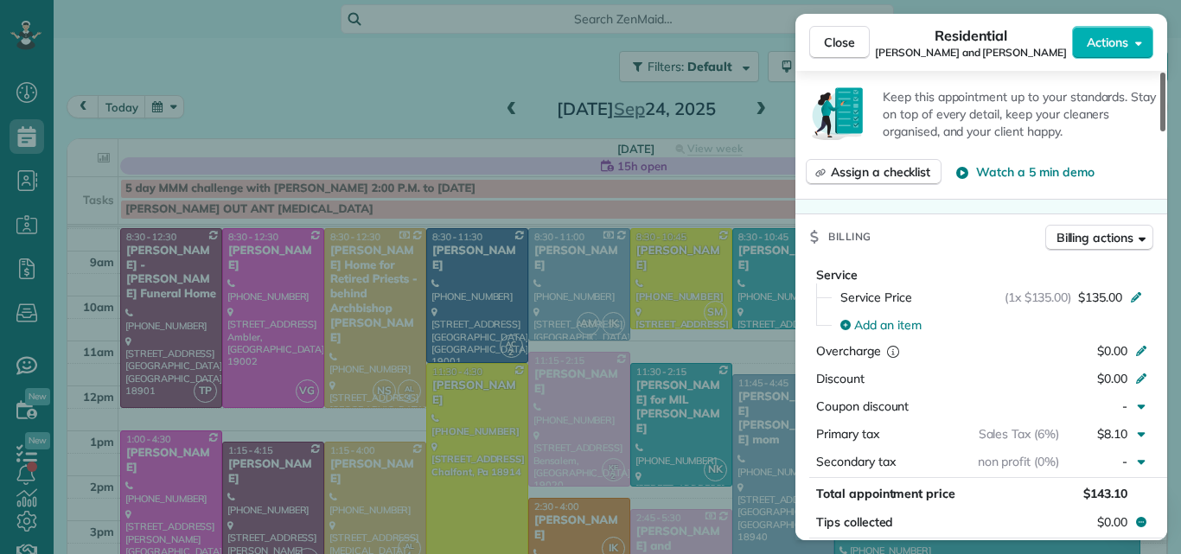
scroll to position [1065, 0]
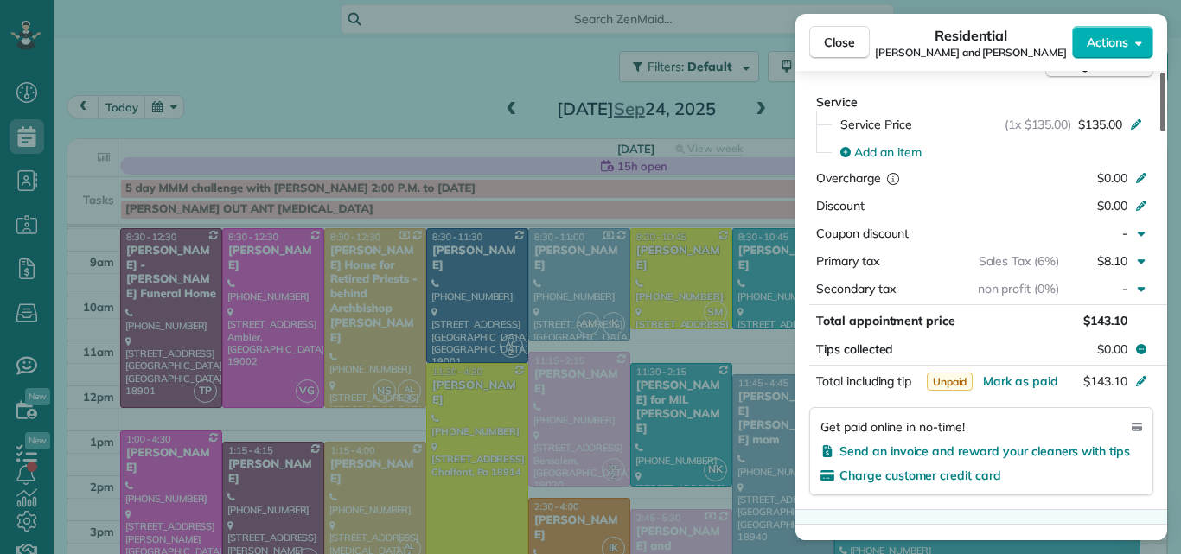
drag, startPoint x: 1161, startPoint y: 117, endPoint x: 1140, endPoint y: 250, distance: 134.7
click at [1160, 131] on div at bounding box center [1162, 102] width 5 height 59
click at [832, 33] on button "Close" at bounding box center [839, 42] width 61 height 33
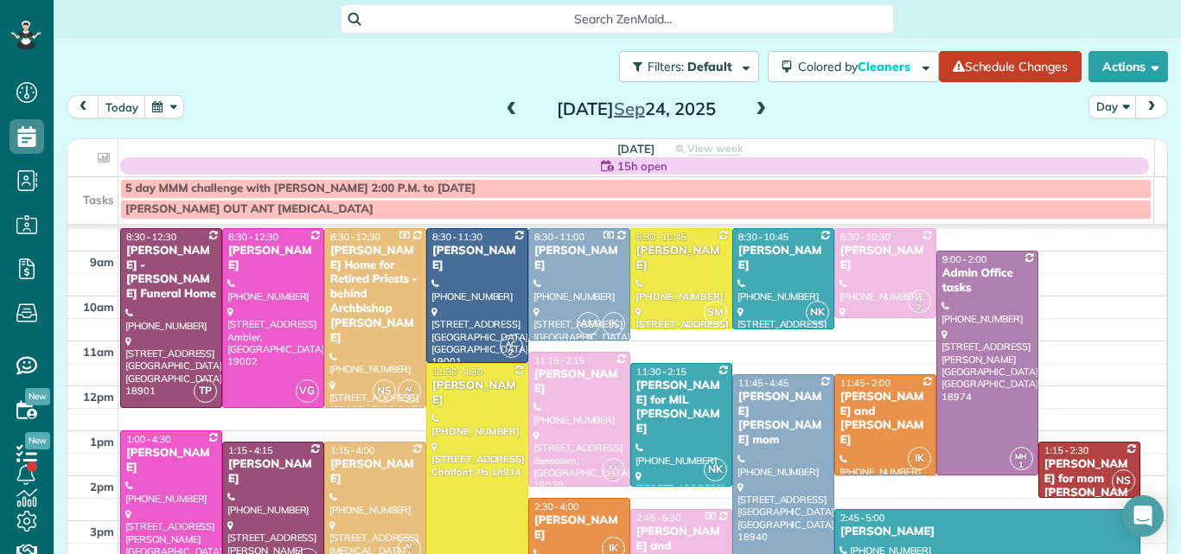
click at [1044, 468] on div "Jeramie Ferrell for mom Josephine Leone" at bounding box center [1090, 486] width 92 height 59
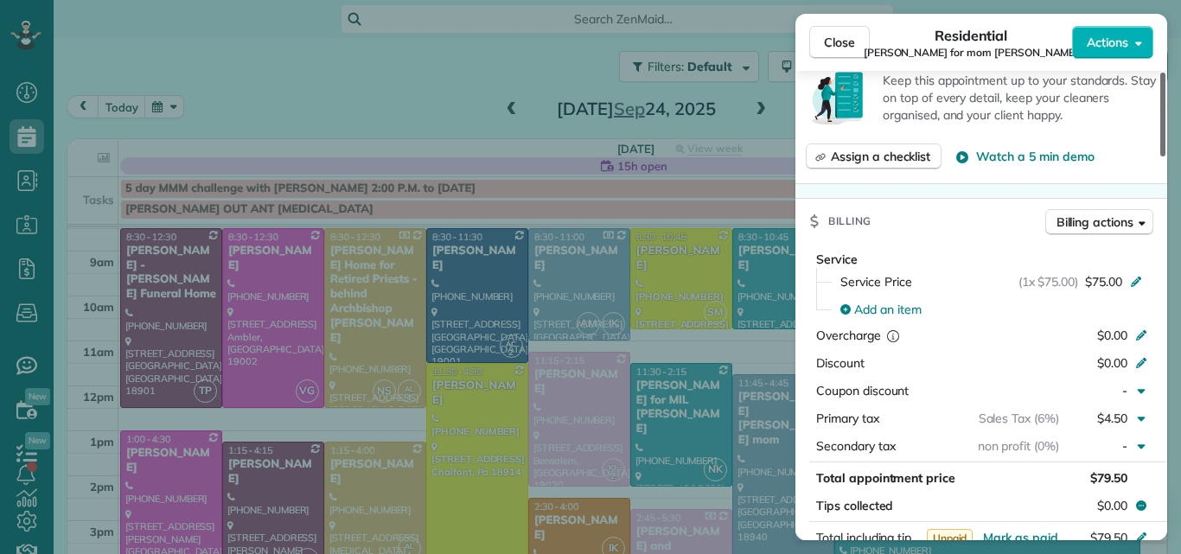
scroll to position [782, 0]
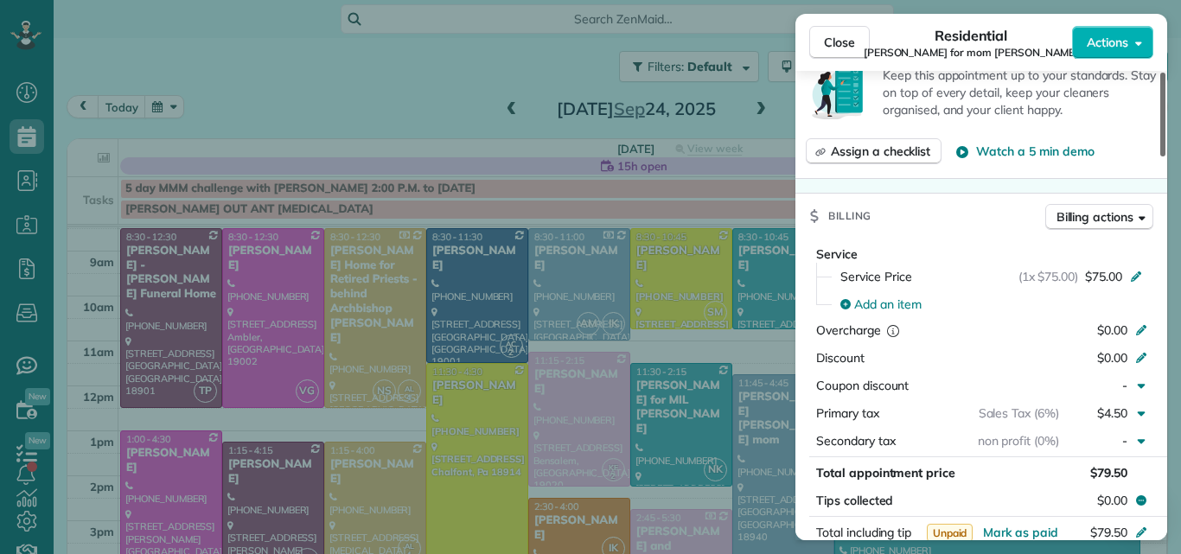
drag, startPoint x: 1162, startPoint y: 136, endPoint x: 1152, endPoint y: 275, distance: 139.5
click at [1160, 156] on div at bounding box center [1162, 115] width 5 height 84
click at [839, 35] on span "Close" at bounding box center [839, 42] width 31 height 17
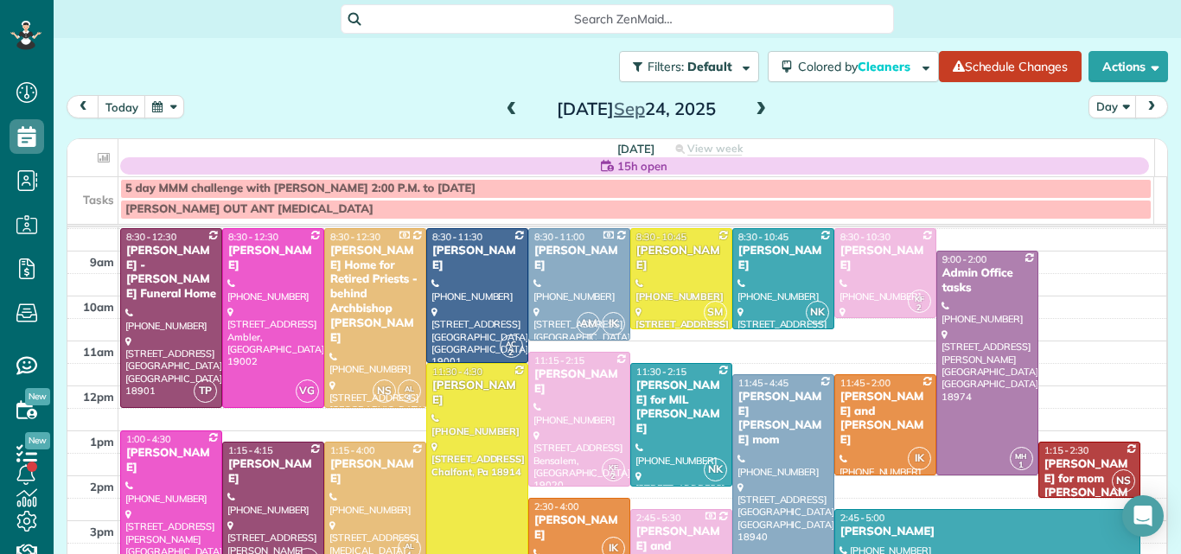
click at [865, 531] on div "Debbie May" at bounding box center [987, 532] width 296 height 15
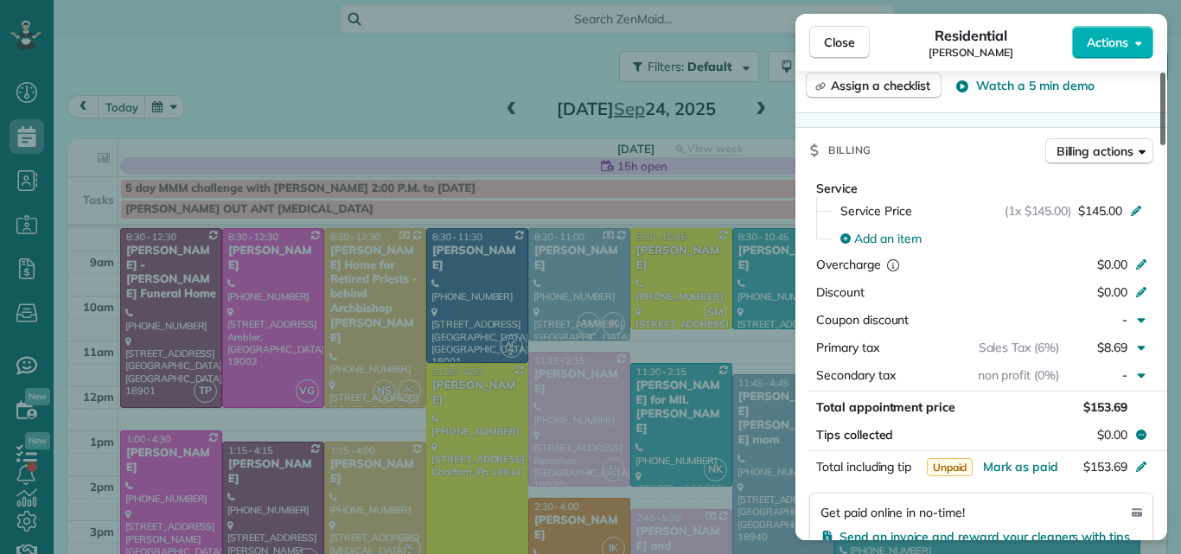
scroll to position [768, 0]
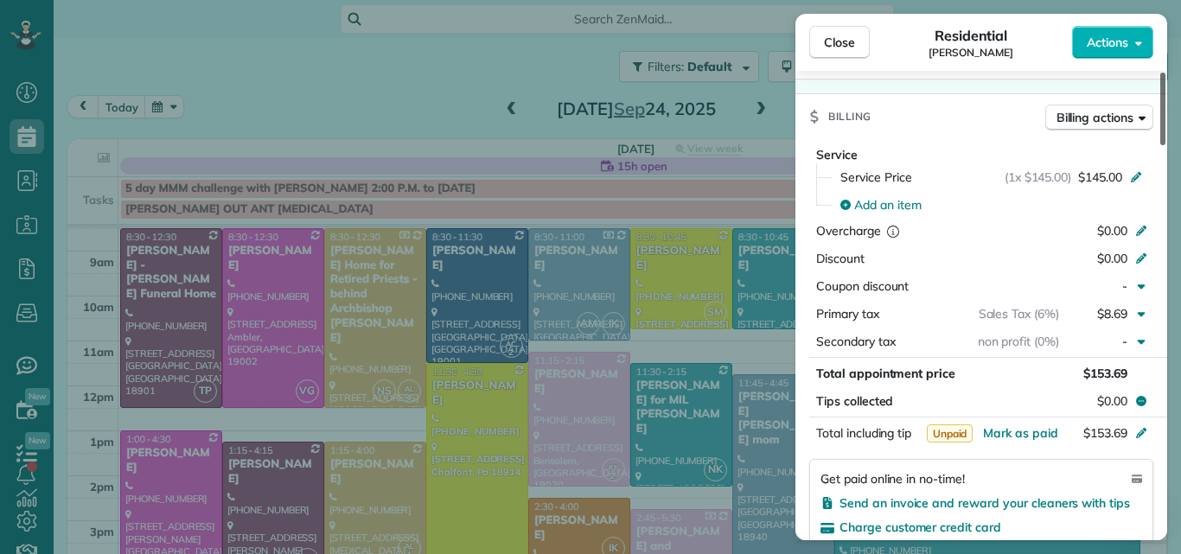
drag, startPoint x: 1162, startPoint y: 104, endPoint x: 1146, endPoint y: 222, distance: 119.5
click at [1160, 145] on div at bounding box center [1162, 109] width 5 height 73
click at [838, 38] on span "Close" at bounding box center [839, 42] width 31 height 17
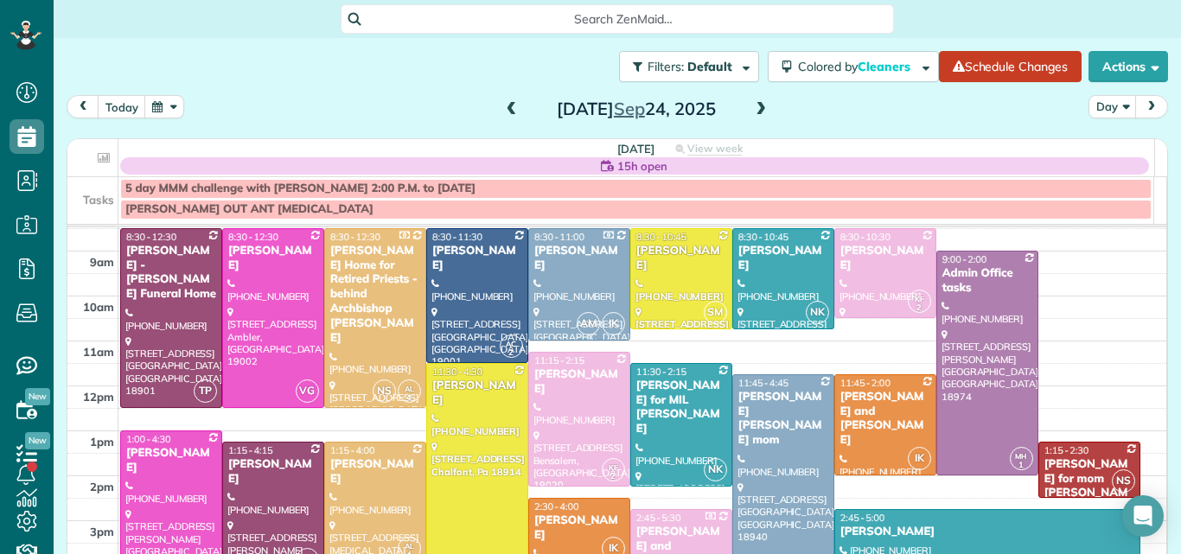
click at [756, 108] on span at bounding box center [760, 110] width 19 height 16
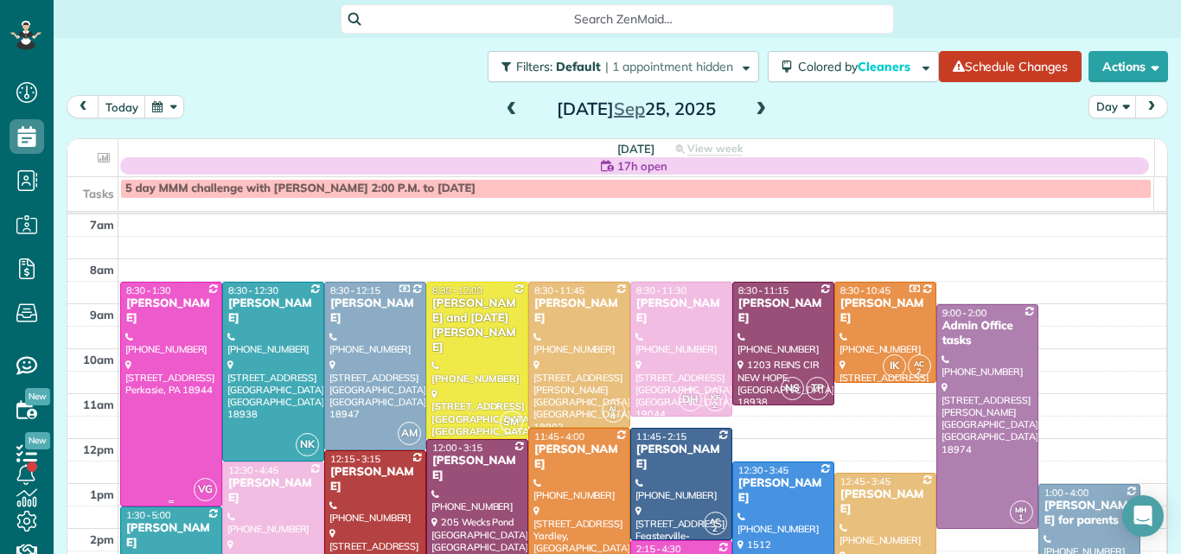
click at [156, 424] on div at bounding box center [171, 394] width 100 height 223
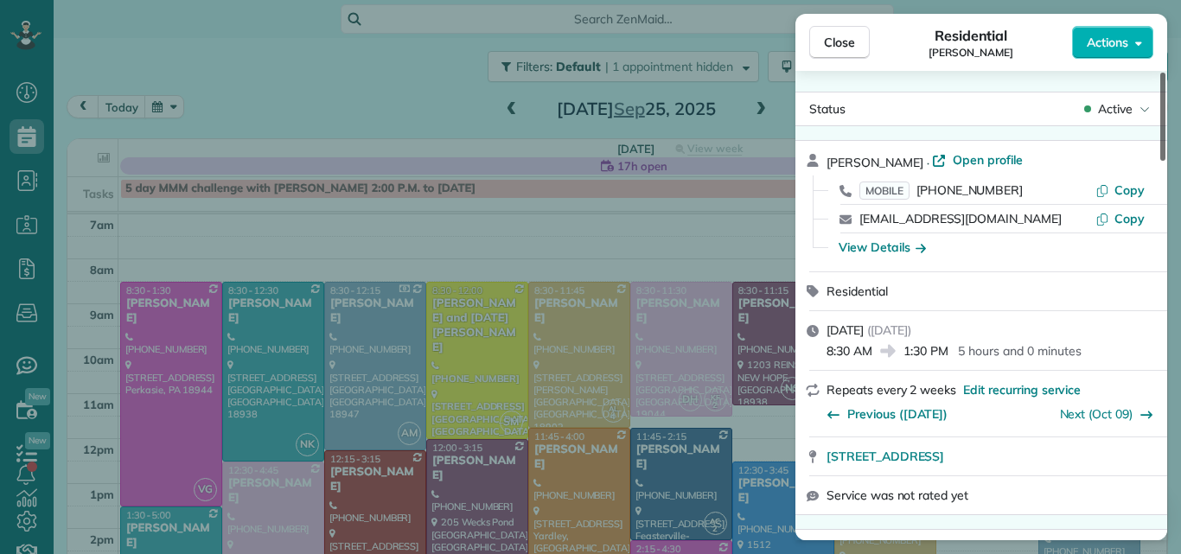
drag, startPoint x: 1161, startPoint y: 85, endPoint x: 1166, endPoint y: 65, distance: 20.6
click at [1165, 73] on div at bounding box center [1162, 117] width 5 height 88
click at [846, 41] on span "Close" at bounding box center [839, 42] width 31 height 17
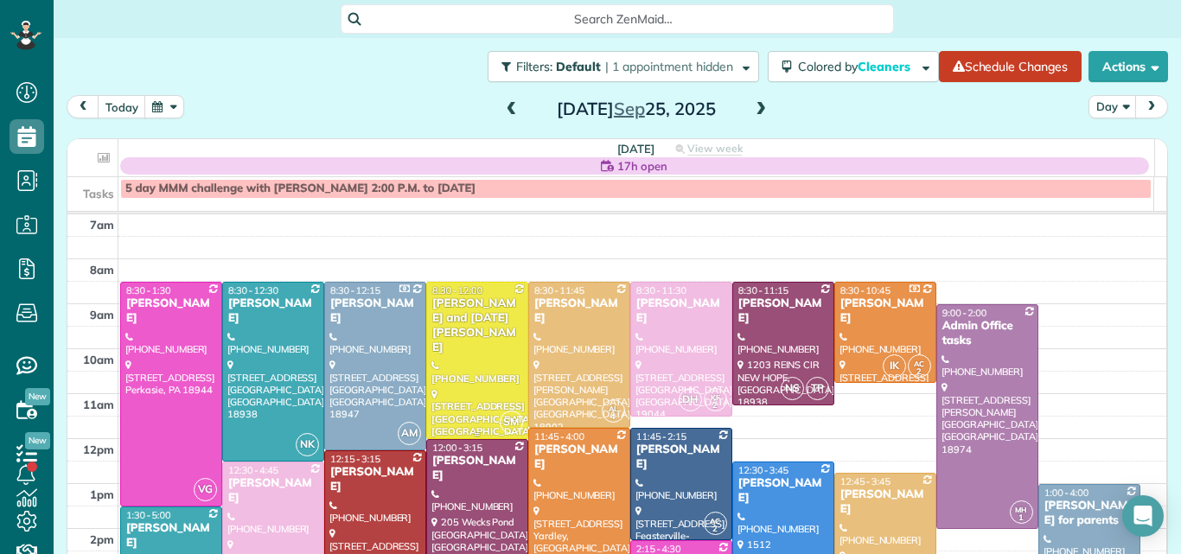
click at [469, 325] on div "Christine and Noel Weiss" at bounding box center [477, 326] width 92 height 59
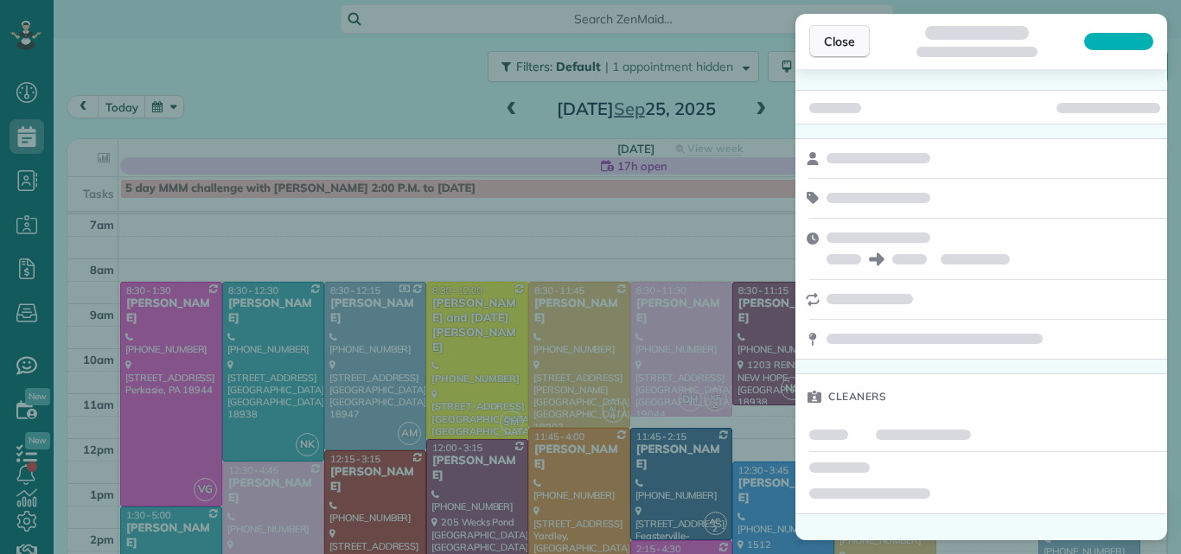
click at [847, 35] on span "Close" at bounding box center [839, 41] width 31 height 17
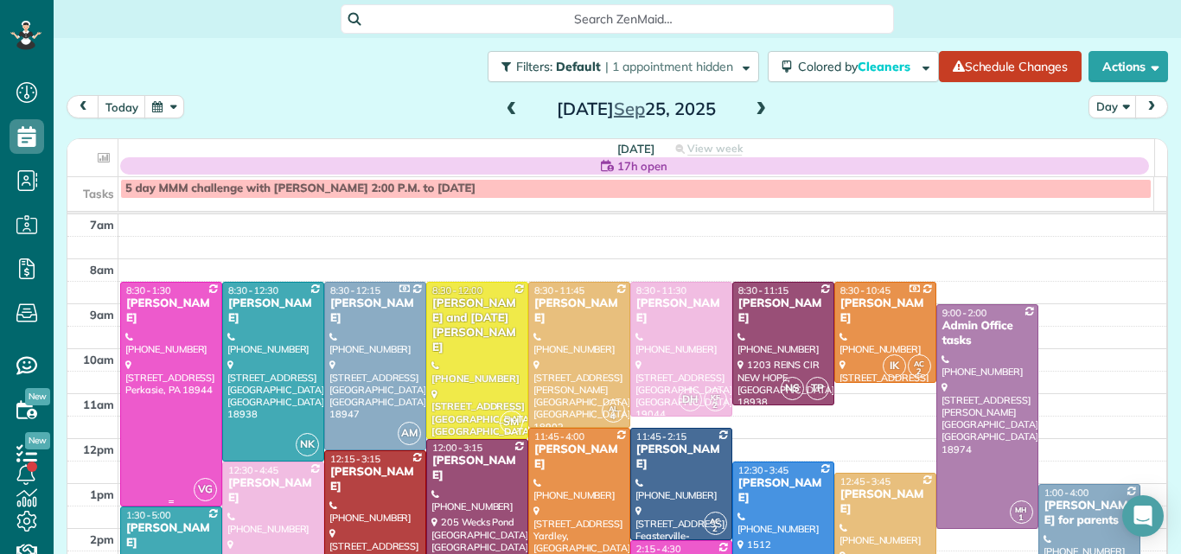
click at [184, 358] on div at bounding box center [171, 394] width 100 height 223
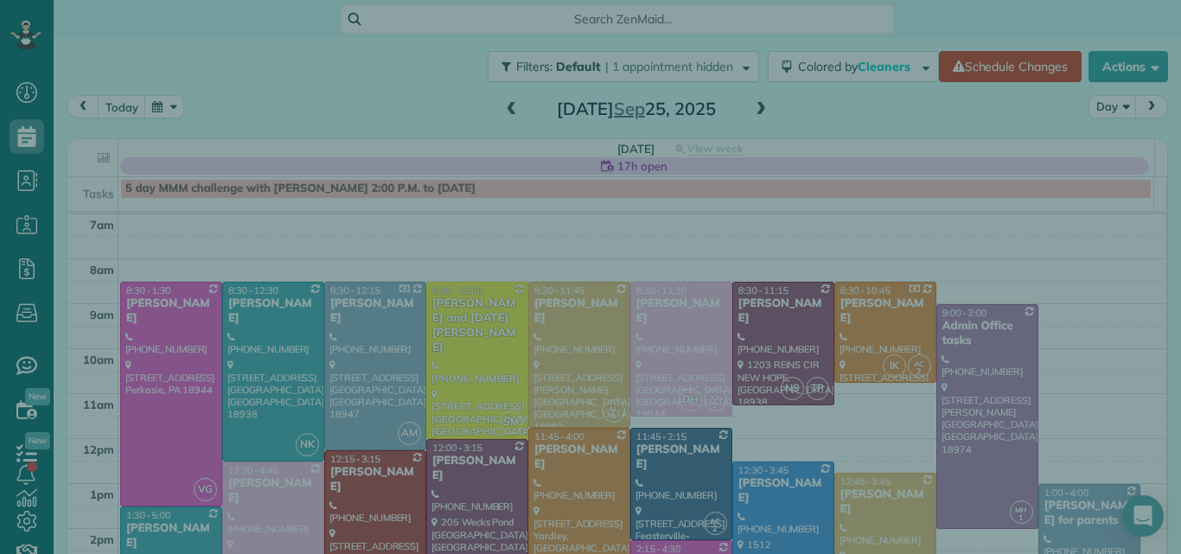
click at [184, 358] on div "Close Residential Julie Fiore Actions Status Active Julie Fiore · Open profile …" at bounding box center [590, 277] width 1181 height 554
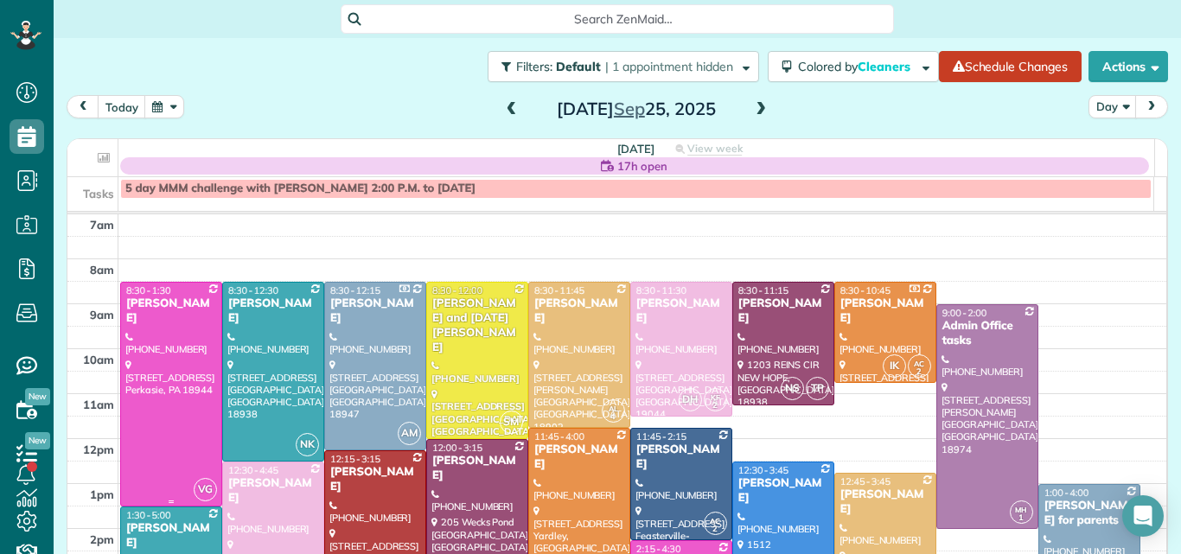
click at [154, 391] on div at bounding box center [171, 394] width 100 height 223
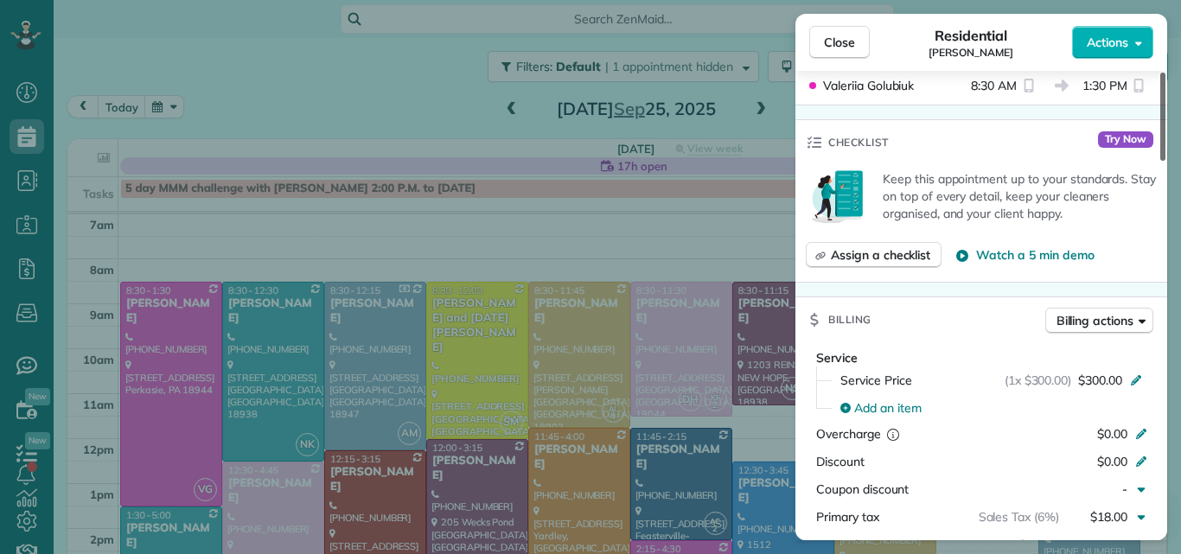
scroll to position [680, 0]
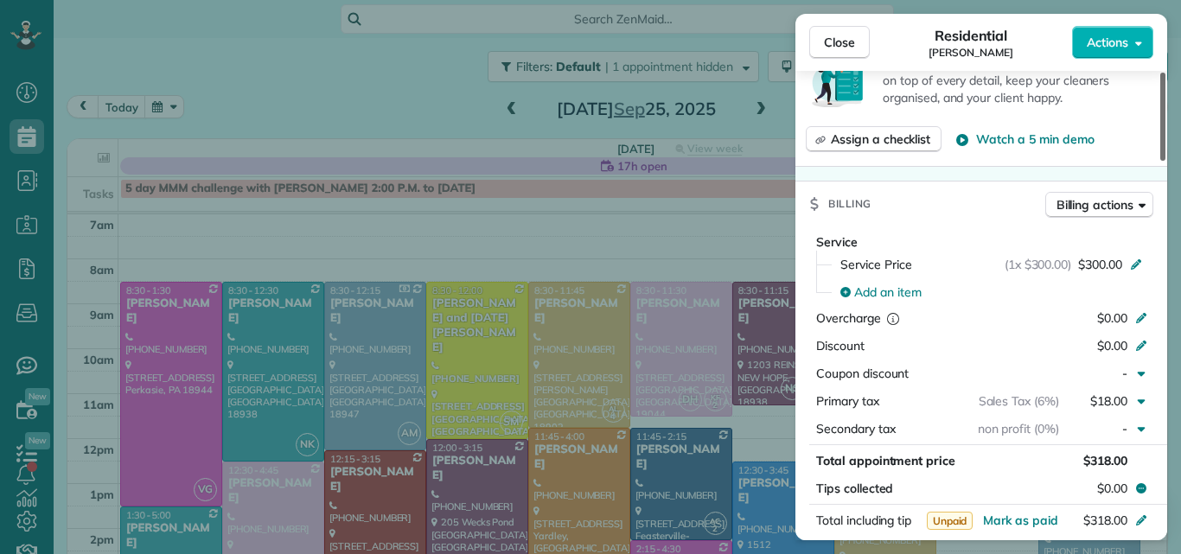
drag, startPoint x: 1161, startPoint y: 106, endPoint x: 1163, endPoint y: 233, distance: 127.1
click at [1163, 161] on div at bounding box center [1162, 117] width 5 height 88
click at [842, 34] on span "Close" at bounding box center [839, 42] width 31 height 17
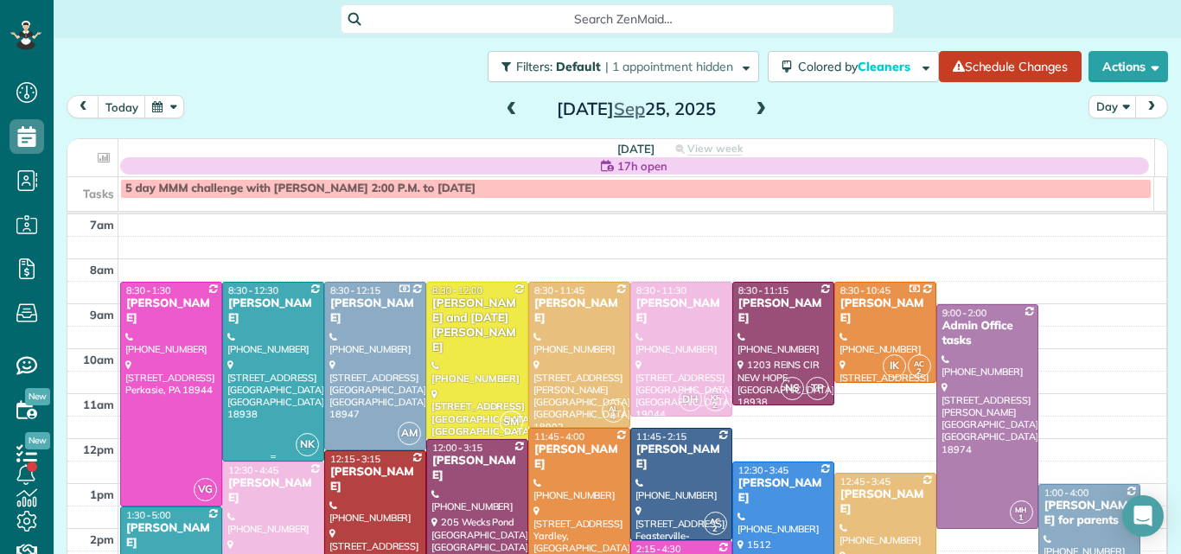
click at [281, 373] on div at bounding box center [273, 372] width 100 height 178
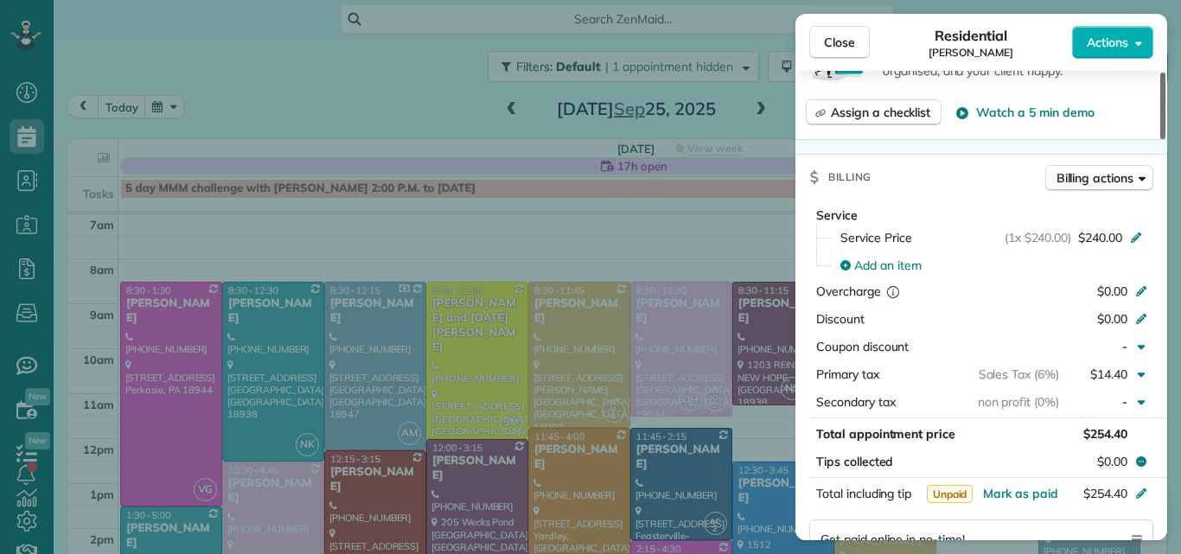
scroll to position [731, 0]
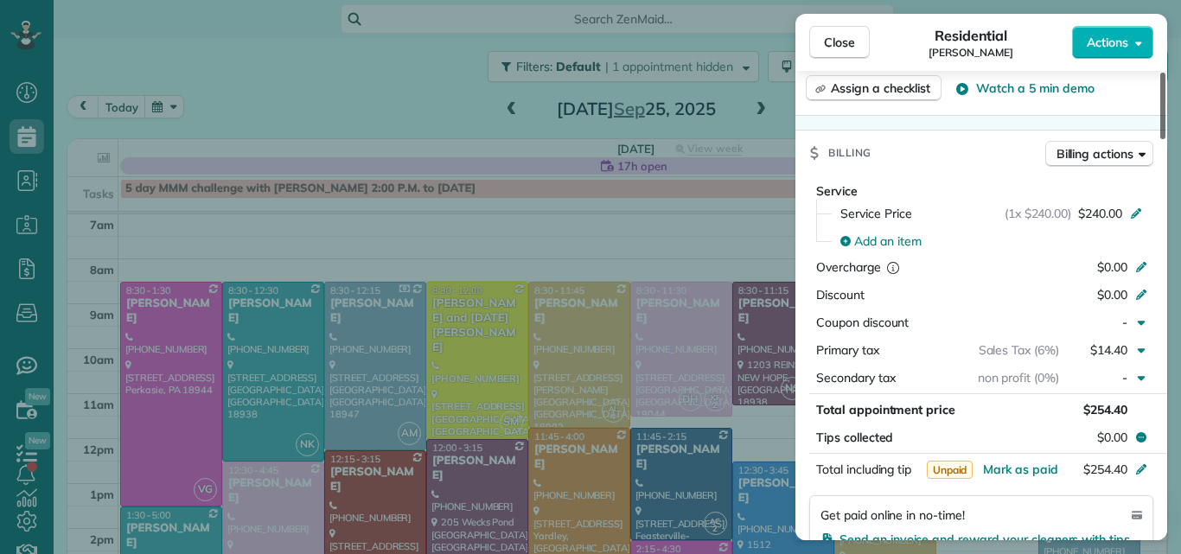
drag, startPoint x: 1165, startPoint y: 117, endPoint x: 1159, endPoint y: 220, distance: 103.9
click at [1160, 139] on div at bounding box center [1162, 106] width 5 height 67
click at [839, 36] on span "Close" at bounding box center [839, 42] width 31 height 17
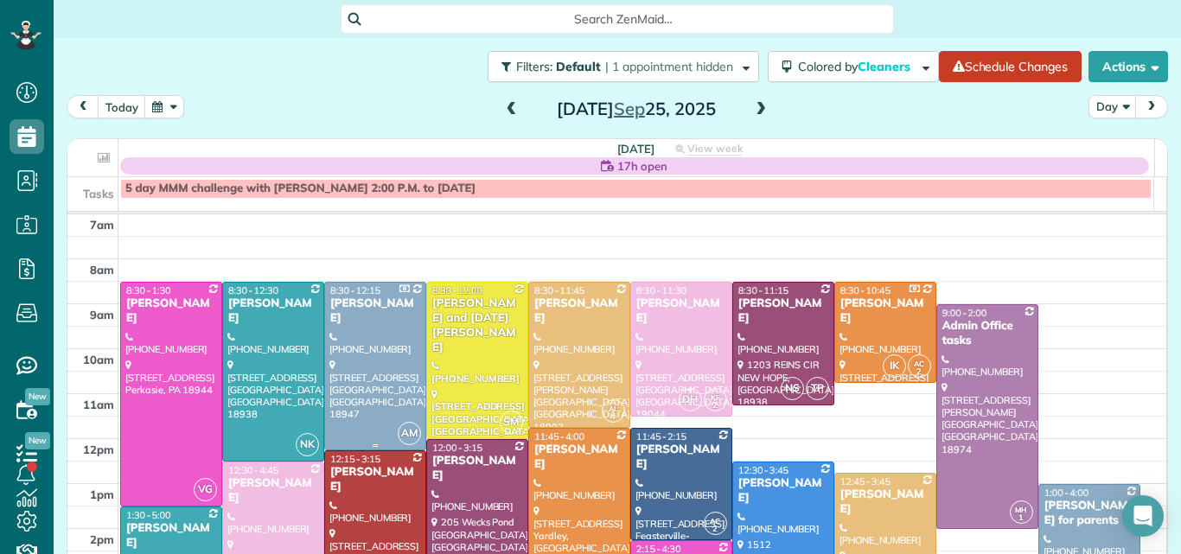
click at [389, 380] on div at bounding box center [375, 366] width 100 height 167
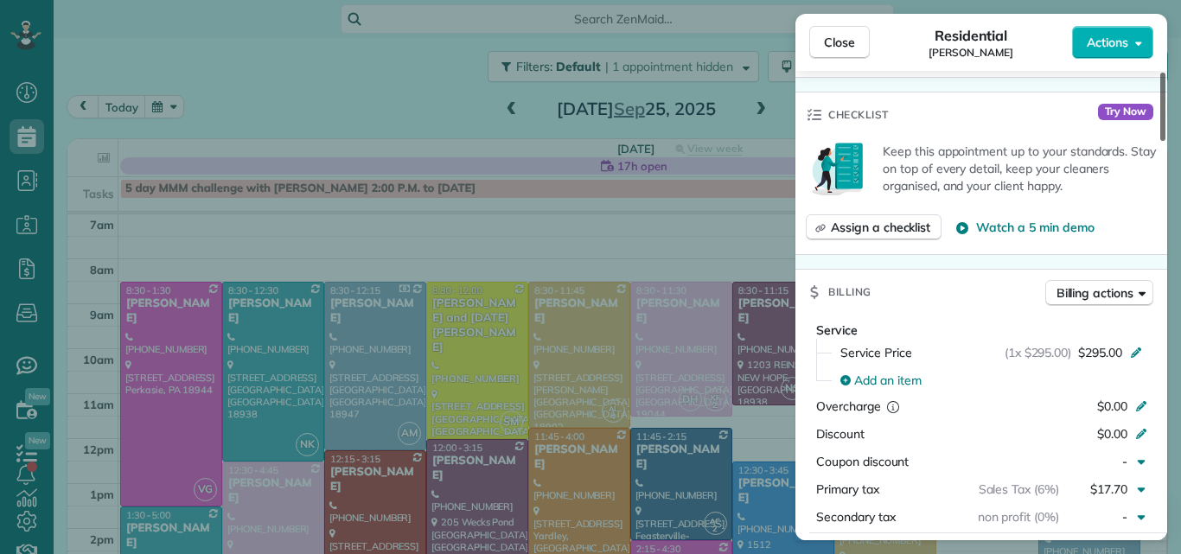
scroll to position [257, 0]
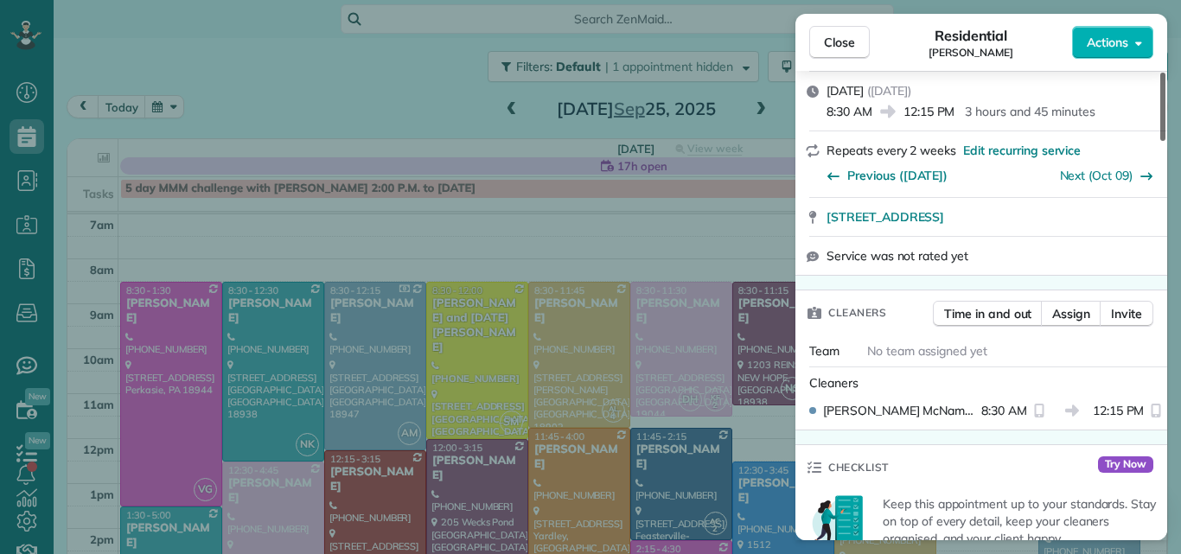
drag, startPoint x: 1162, startPoint y: 101, endPoint x: 1164, endPoint y: 138, distance: 37.2
click at [1164, 138] on div at bounding box center [1162, 107] width 5 height 68
click at [837, 40] on span "Close" at bounding box center [839, 42] width 31 height 17
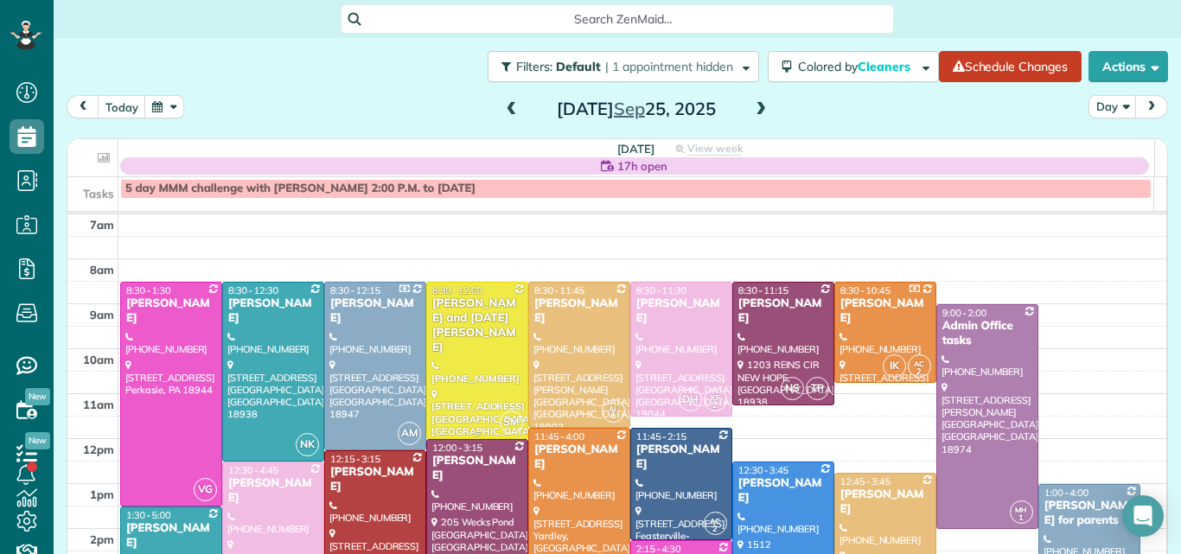
click at [493, 357] on div at bounding box center [477, 361] width 100 height 156
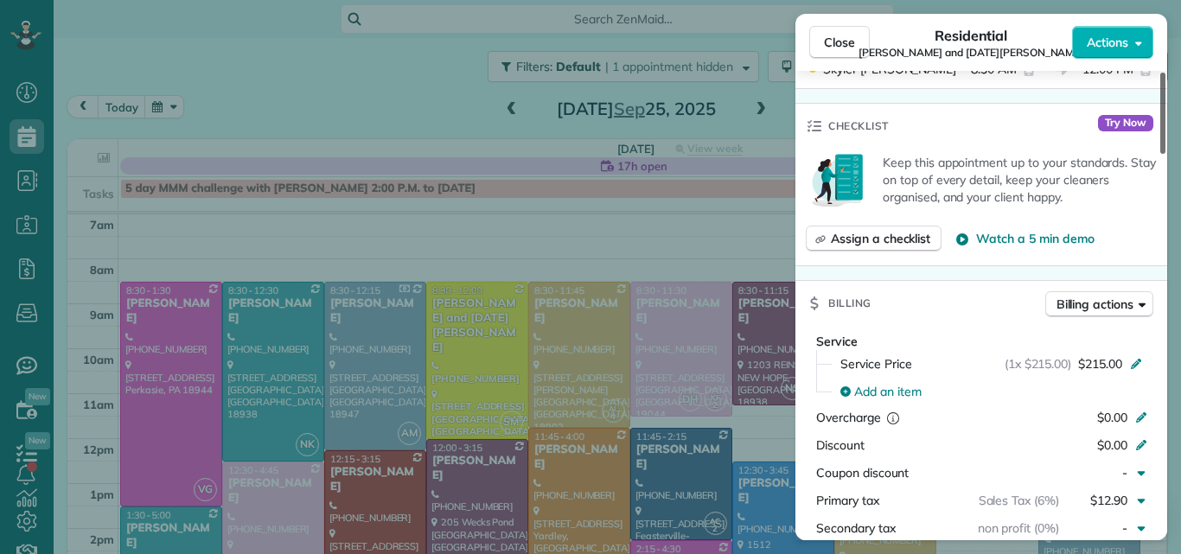
scroll to position [687, 0]
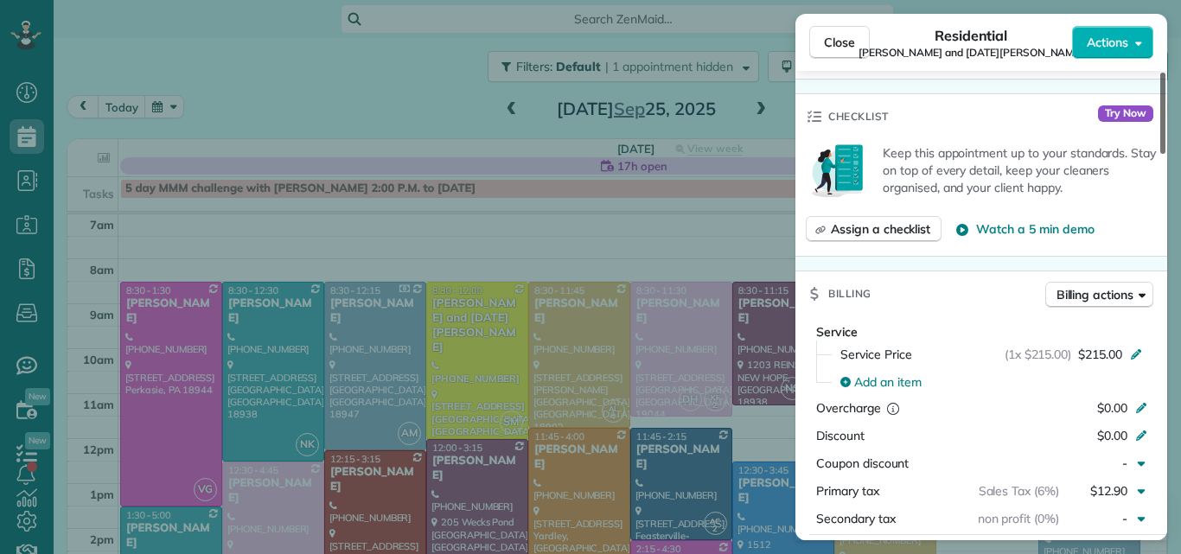
drag, startPoint x: 1165, startPoint y: 111, endPoint x: 1161, endPoint y: 230, distance: 119.4
click at [1161, 154] on div at bounding box center [1162, 113] width 5 height 81
click at [829, 32] on button "Close" at bounding box center [839, 42] width 61 height 33
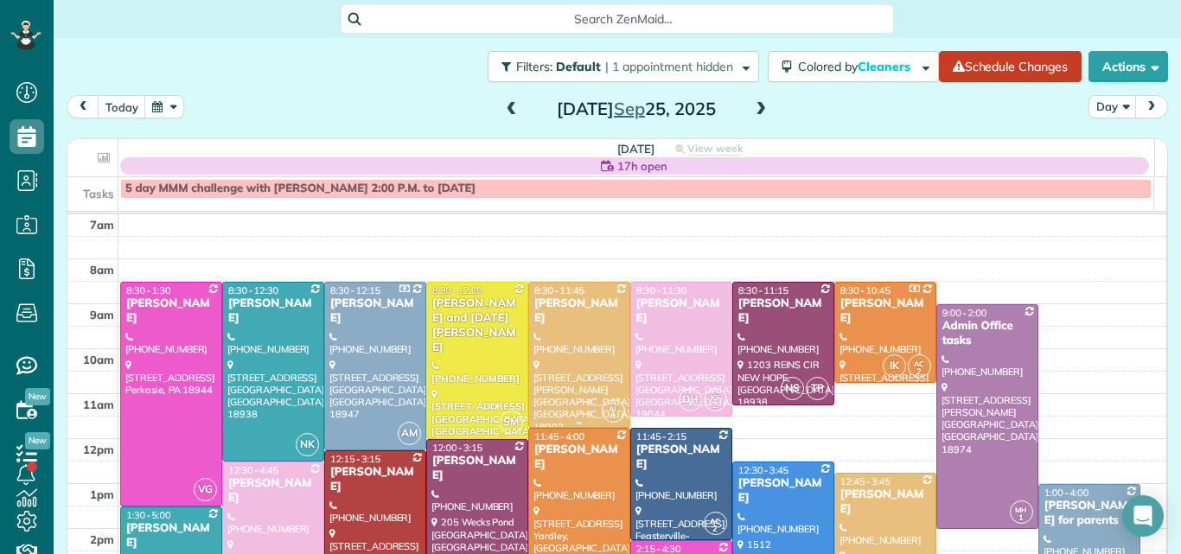
click at [568, 325] on div "Jennifer McClellan" at bounding box center [579, 311] width 92 height 29
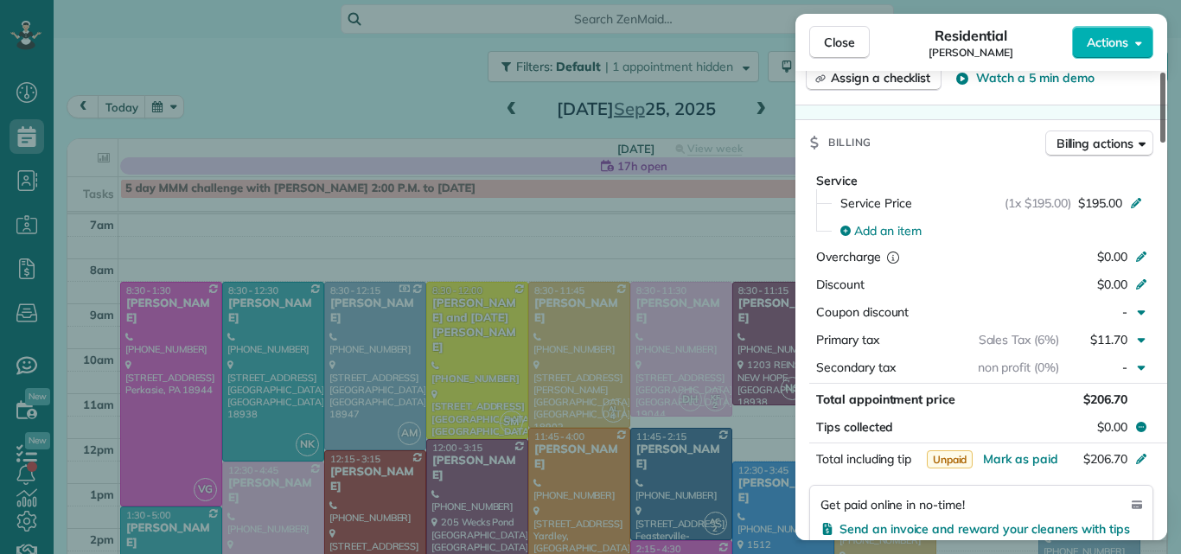
scroll to position [759, 0]
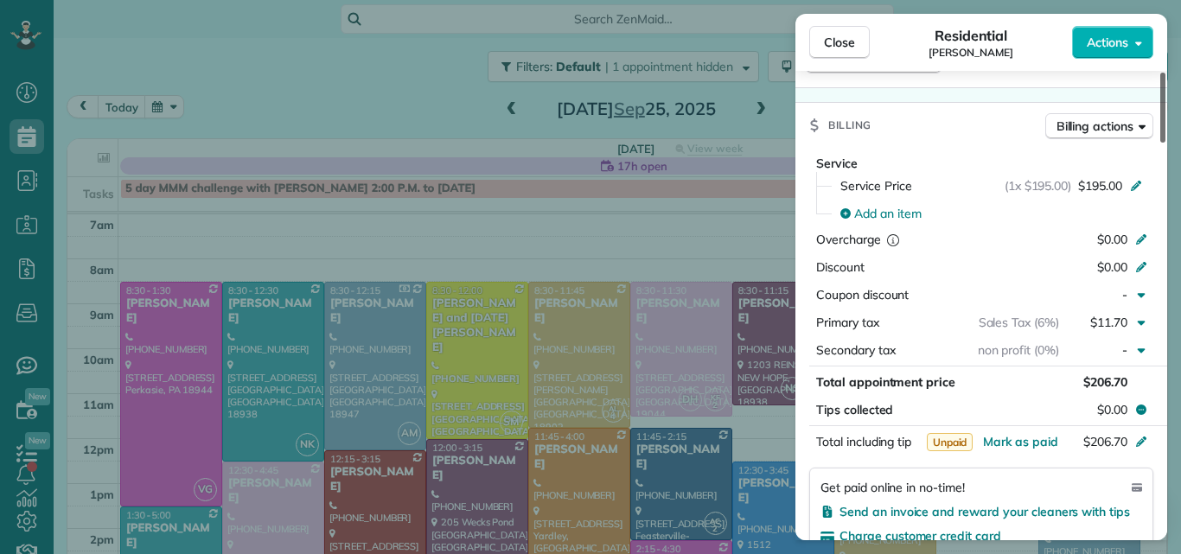
drag, startPoint x: 1160, startPoint y: 112, endPoint x: 1152, endPoint y: 226, distance: 113.5
click at [1160, 143] on div at bounding box center [1162, 108] width 5 height 70
click at [836, 41] on span "Close" at bounding box center [839, 42] width 31 height 17
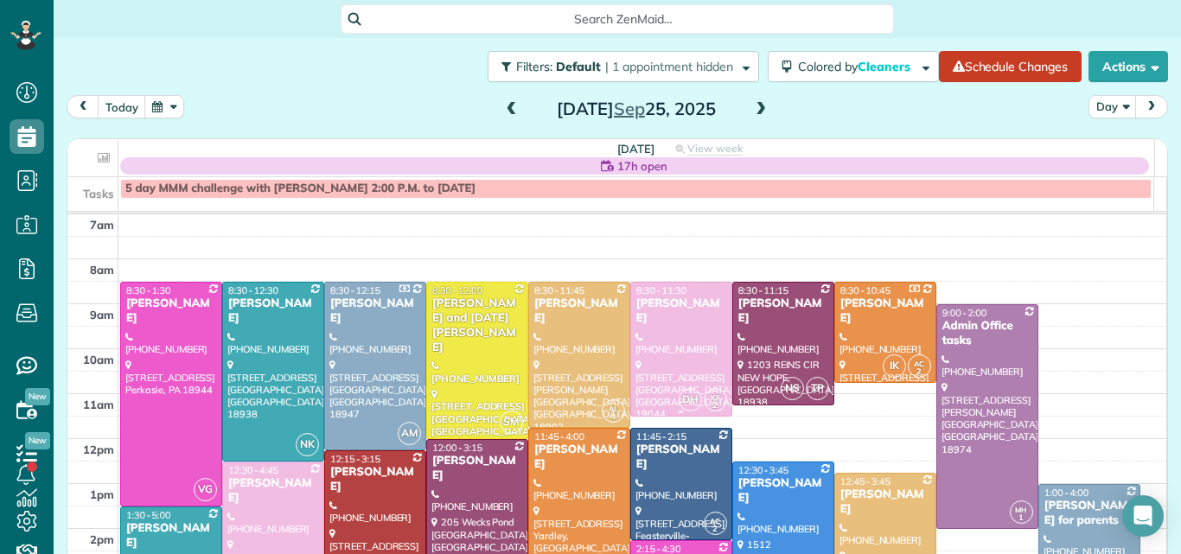
click at [649, 310] on div "Linda Petersen" at bounding box center [681, 311] width 92 height 29
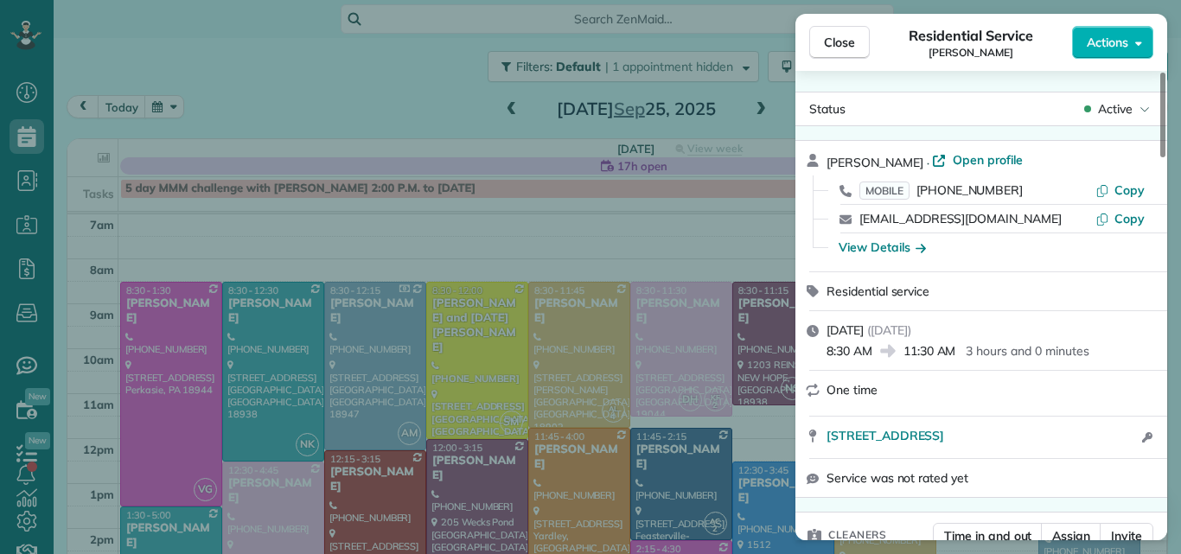
drag, startPoint x: 1165, startPoint y: 124, endPoint x: 1168, endPoint y: 105, distance: 18.5
click at [1165, 105] on div at bounding box center [1162, 115] width 5 height 85
click at [981, 162] on span "Open profile" at bounding box center [988, 159] width 70 height 17
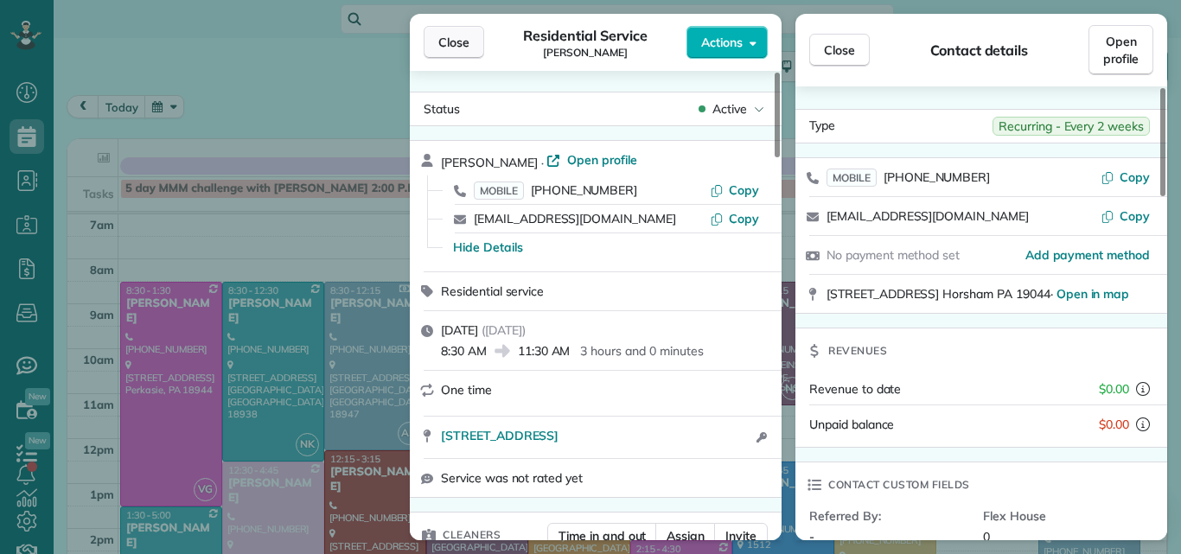
click at [462, 40] on span "Close" at bounding box center [453, 42] width 31 height 17
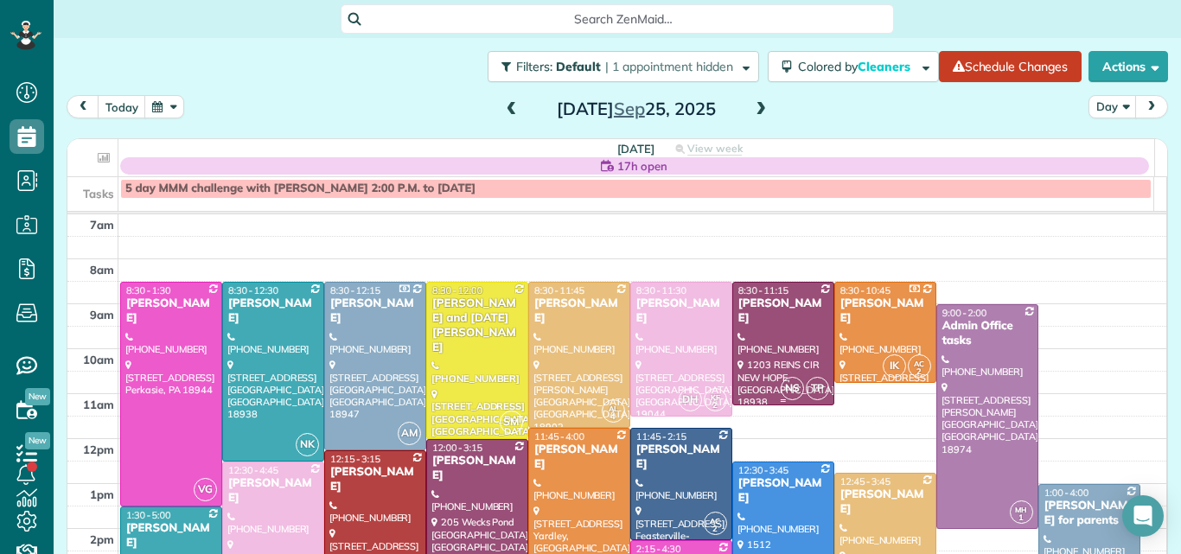
click at [742, 337] on div at bounding box center [783, 344] width 100 height 122
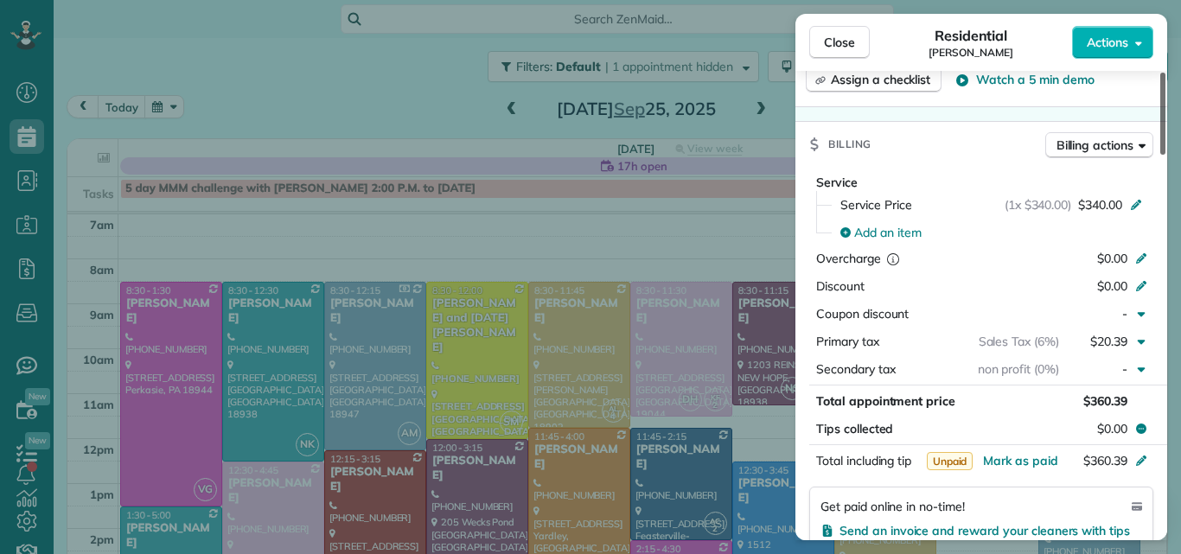
scroll to position [782, 0]
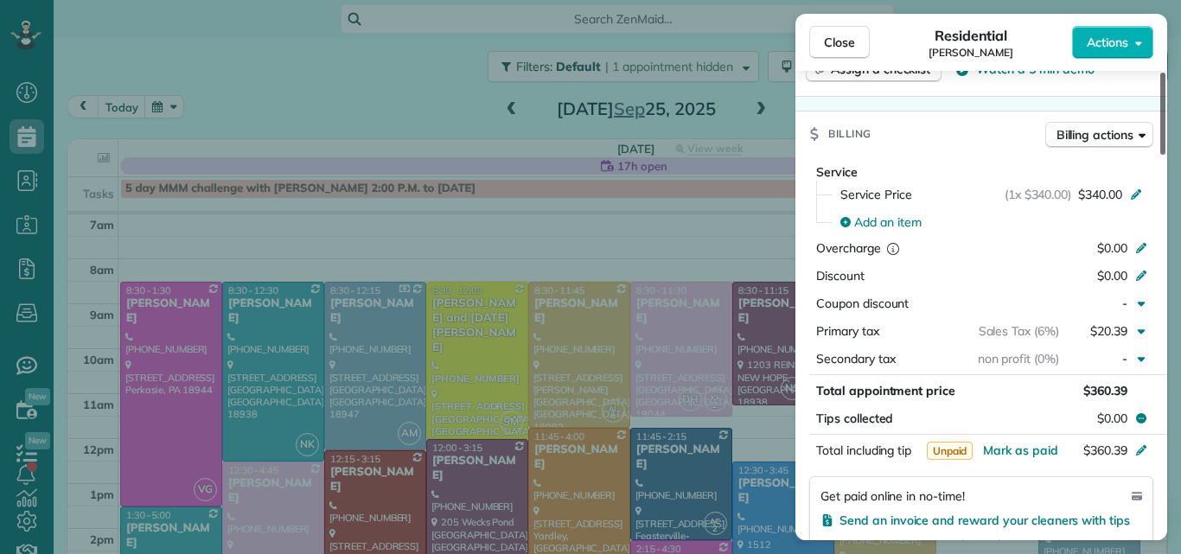
drag, startPoint x: 1163, startPoint y: 107, endPoint x: 1156, endPoint y: 245, distance: 137.6
click at [1160, 155] on div at bounding box center [1162, 114] width 5 height 82
click at [845, 41] on span "Close" at bounding box center [839, 42] width 31 height 17
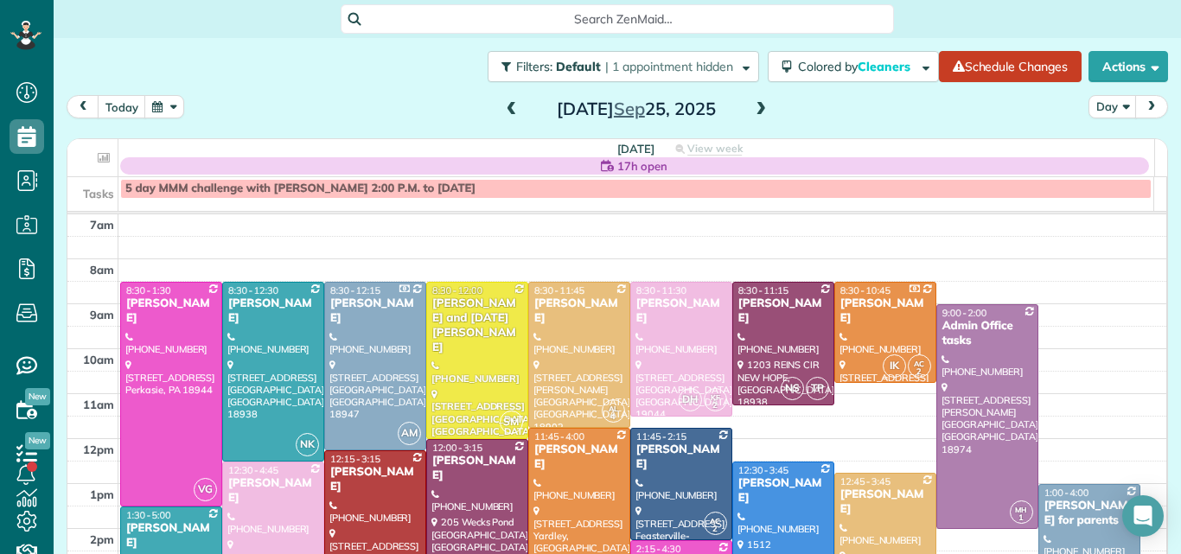
click at [847, 310] on div "Melissa Foulke" at bounding box center [885, 311] width 92 height 29
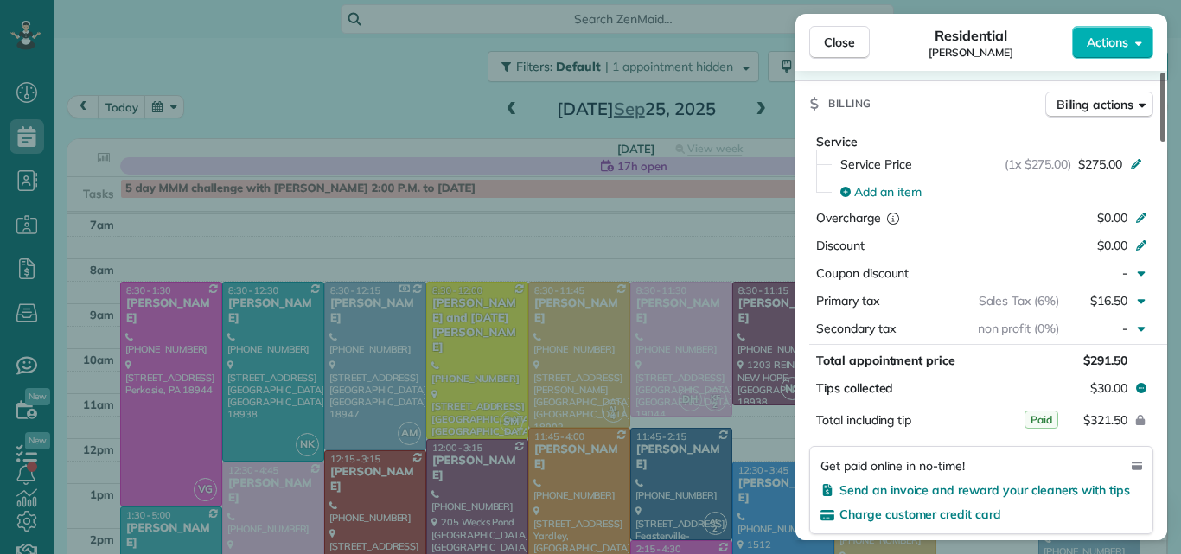
scroll to position [883, 0]
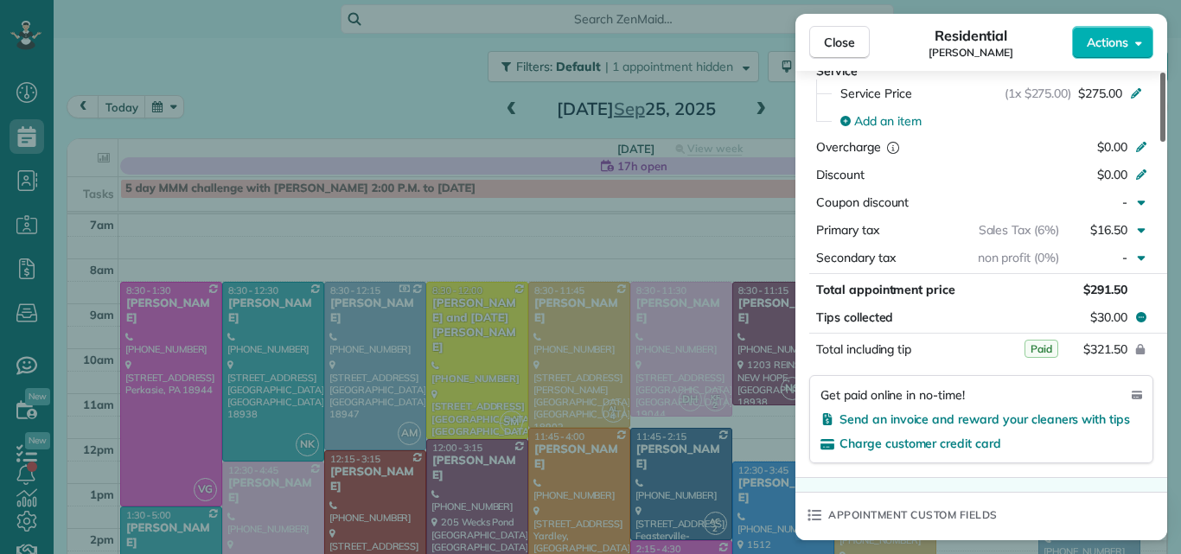
drag, startPoint x: 1162, startPoint y: 132, endPoint x: 1159, endPoint y: 262, distance: 129.7
click at [1160, 142] on div at bounding box center [1162, 107] width 5 height 69
click at [844, 39] on span "Close" at bounding box center [839, 42] width 31 height 17
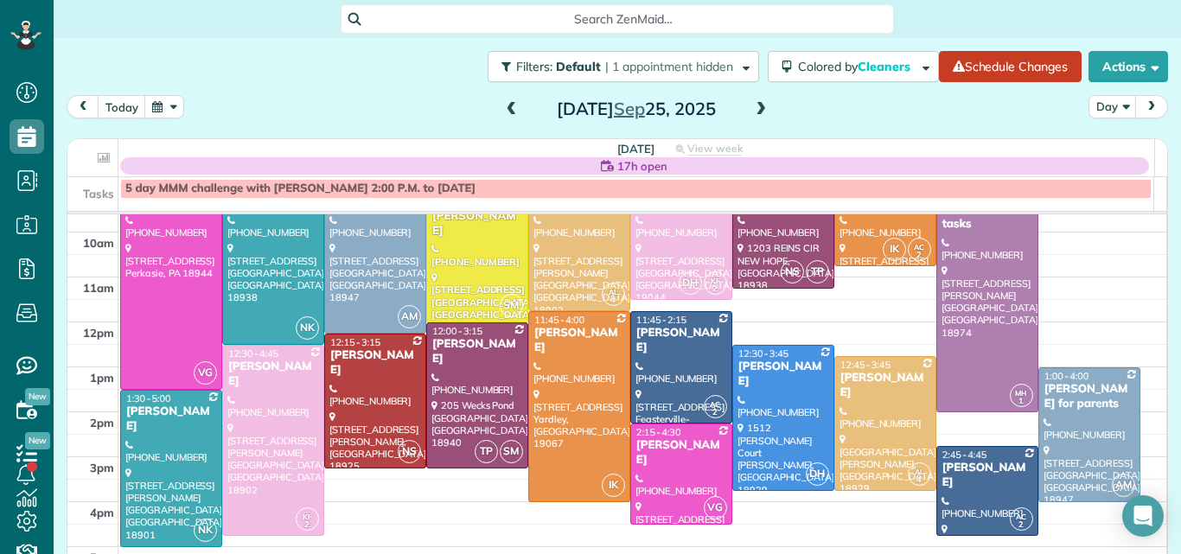
scroll to position [120, 0]
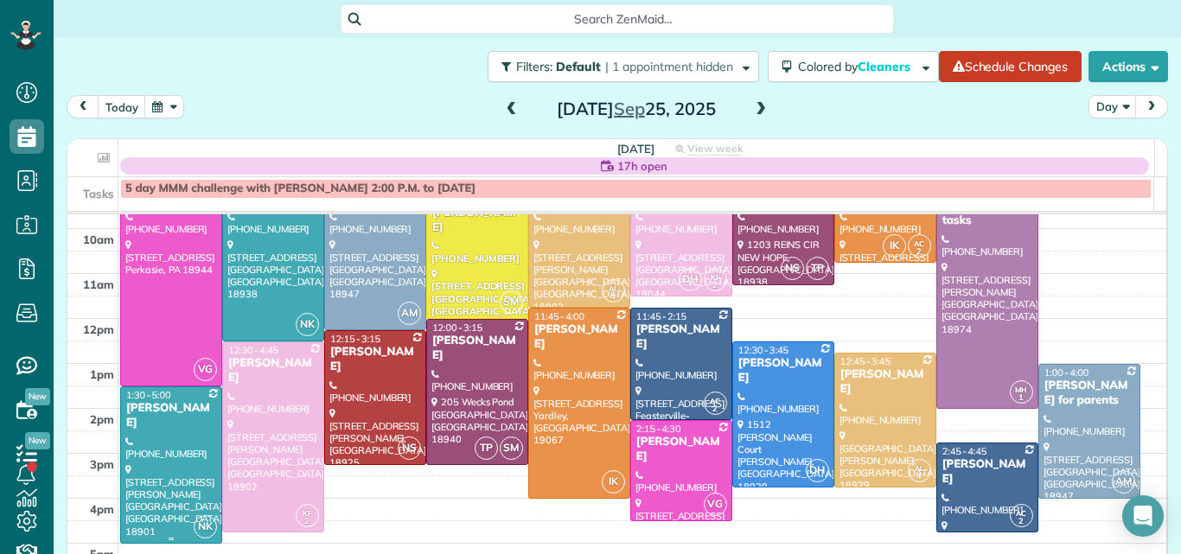
click at [145, 437] on div at bounding box center [171, 465] width 100 height 156
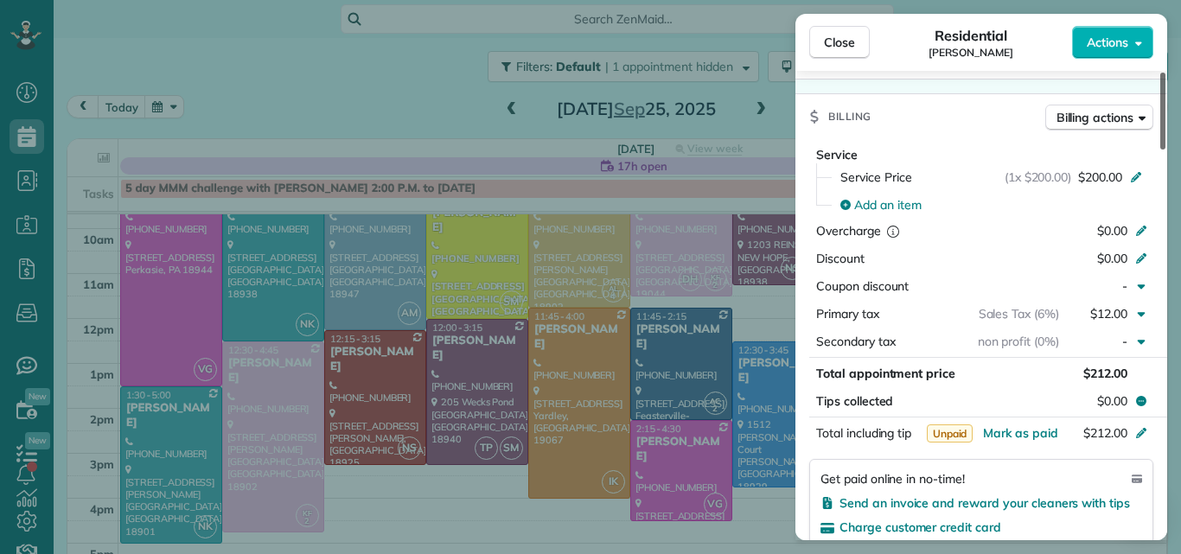
scroll to position [805, 0]
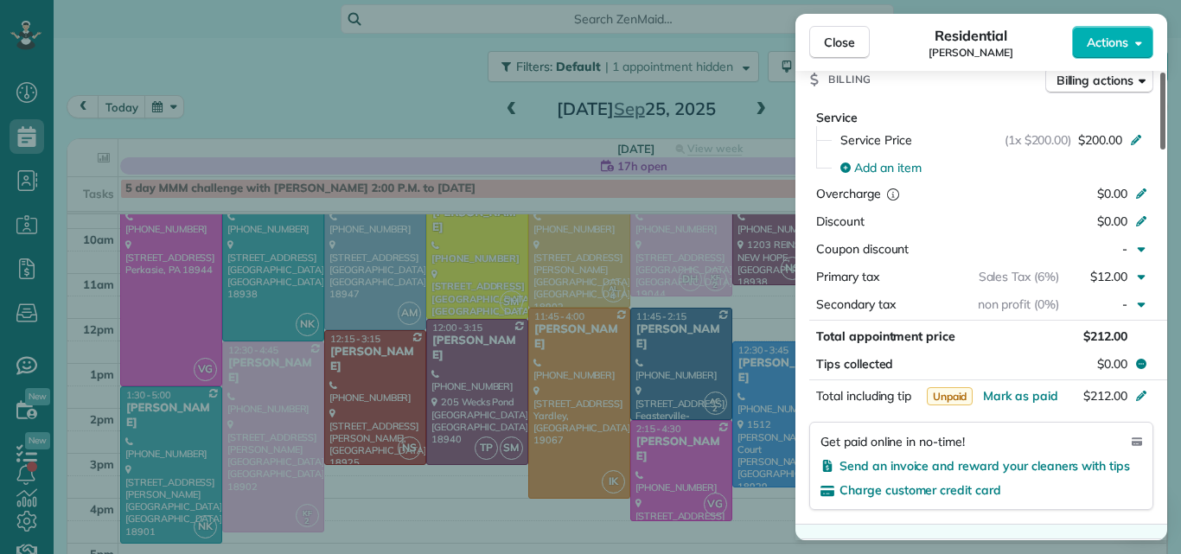
drag, startPoint x: 1159, startPoint y: 108, endPoint x: 1150, endPoint y: 240, distance: 132.6
click at [1160, 150] on div at bounding box center [1162, 111] width 5 height 77
click at [844, 40] on span "Close" at bounding box center [839, 42] width 31 height 17
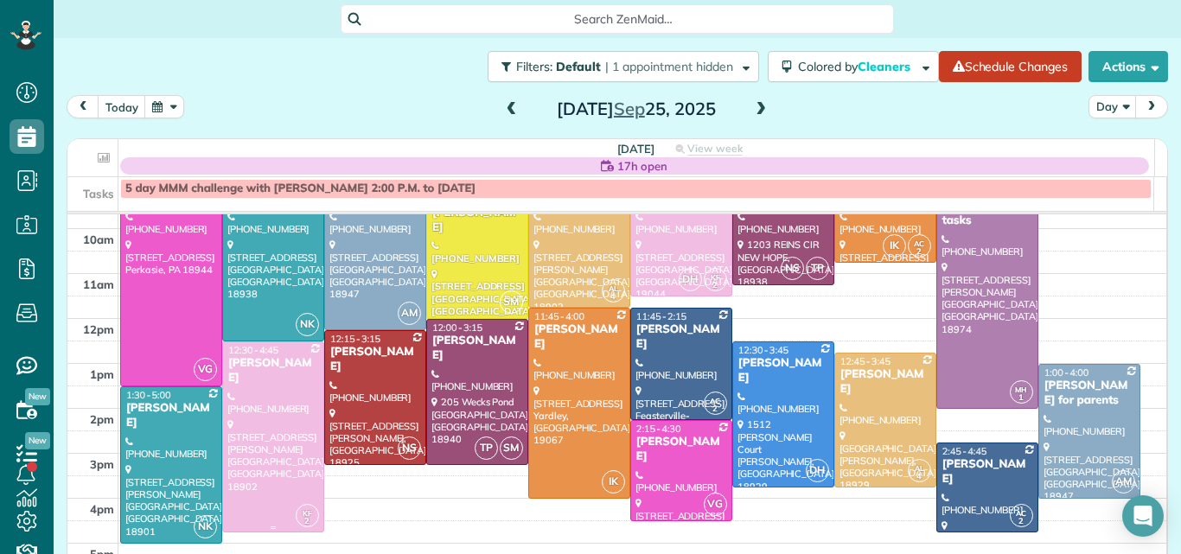
click at [279, 395] on div at bounding box center [273, 436] width 100 height 189
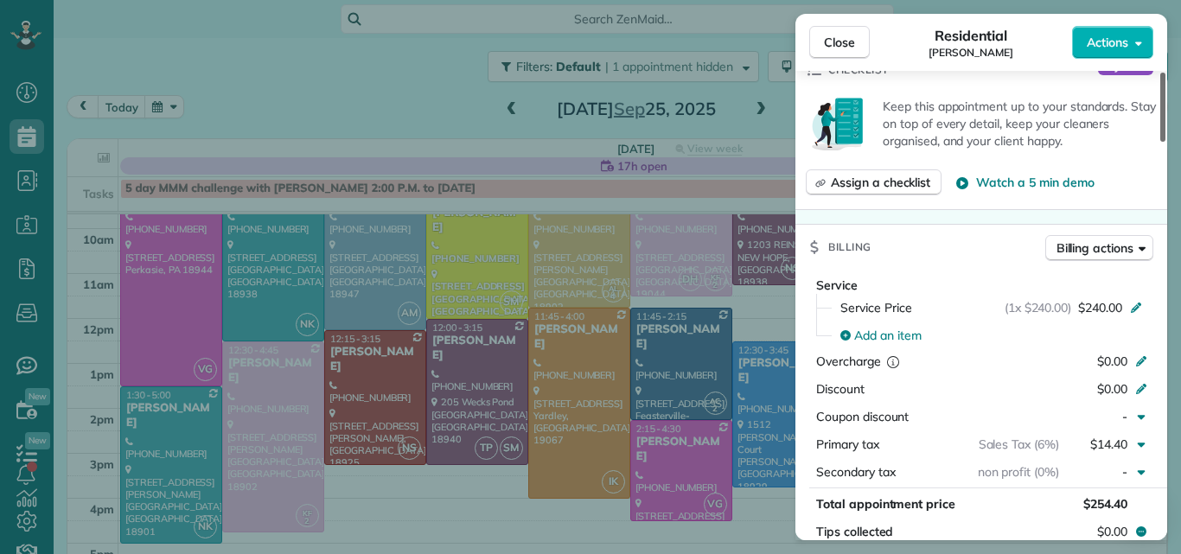
scroll to position [748, 0]
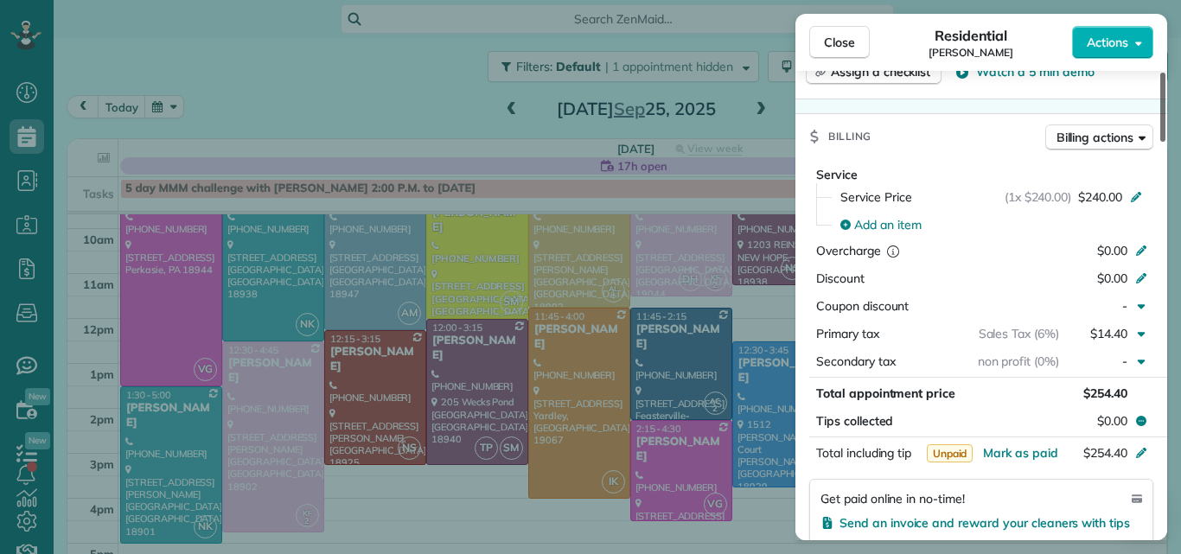
drag, startPoint x: 1164, startPoint y: 127, endPoint x: 1157, endPoint y: 238, distance: 110.9
click at [1160, 142] on div at bounding box center [1162, 107] width 5 height 69
click at [845, 37] on span "Close" at bounding box center [839, 42] width 31 height 17
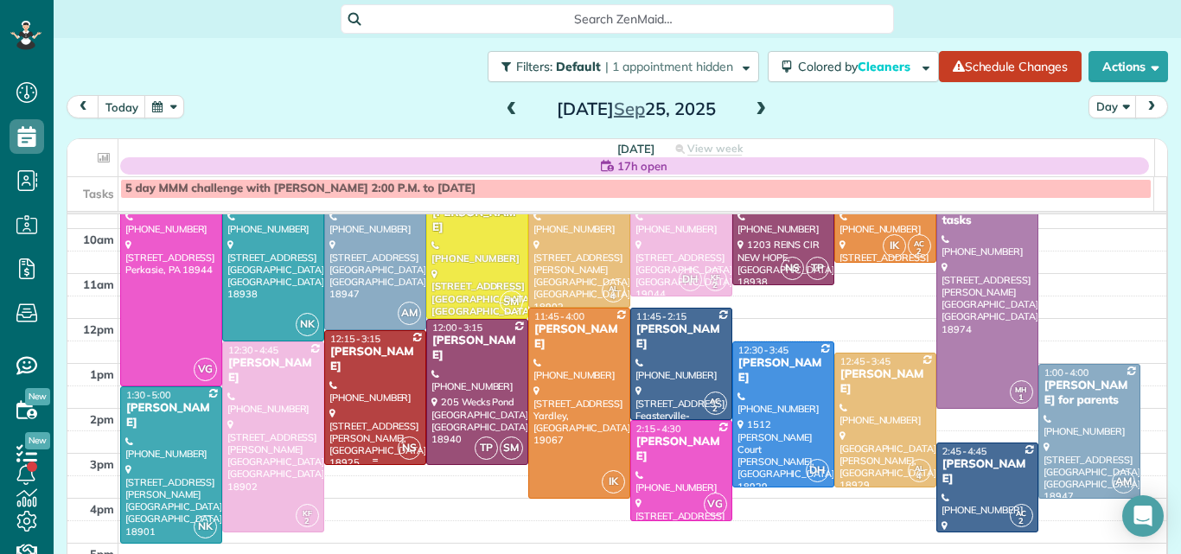
click at [376, 390] on div at bounding box center [375, 397] width 100 height 133
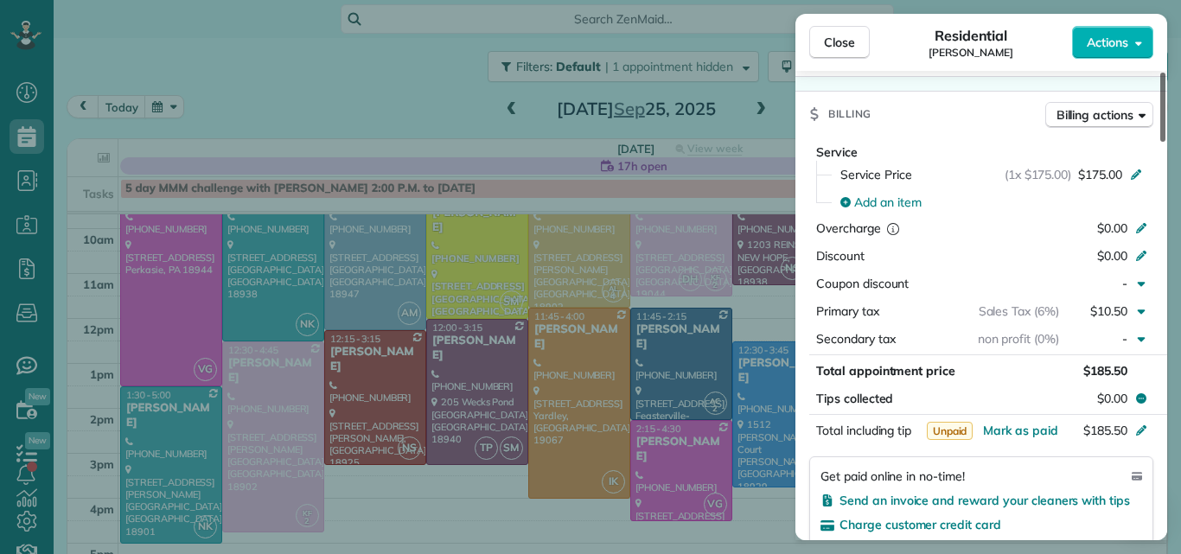
scroll to position [782, 0]
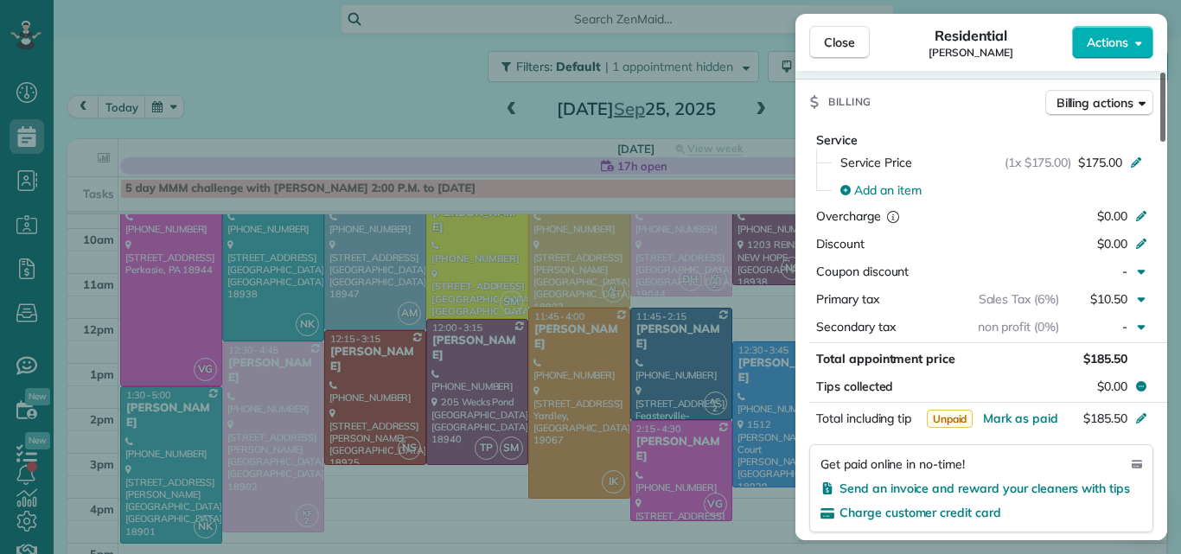
drag, startPoint x: 1159, startPoint y: 126, endPoint x: 1151, endPoint y: 241, distance: 115.3
click at [1160, 142] on div at bounding box center [1162, 107] width 5 height 69
click at [842, 46] on span "Close" at bounding box center [839, 42] width 31 height 17
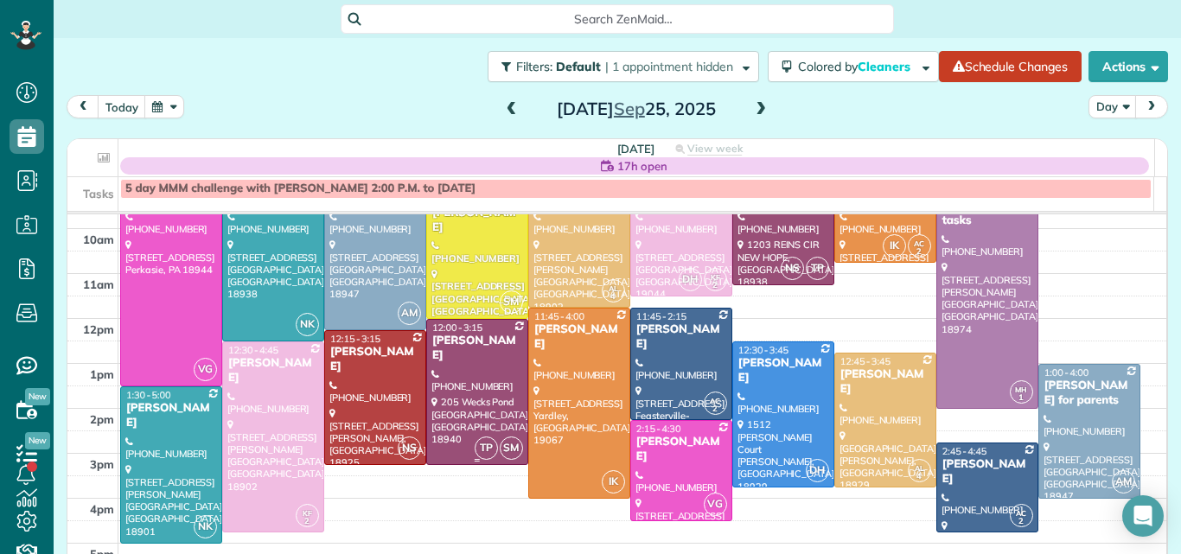
click at [476, 386] on div at bounding box center [477, 392] width 100 height 144
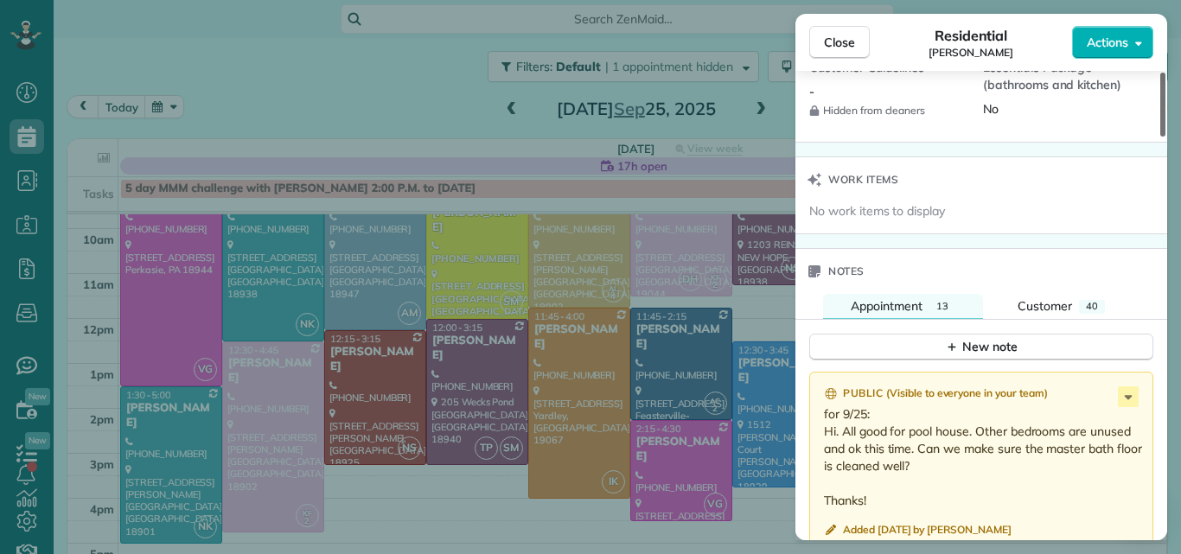
scroll to position [1778, 0]
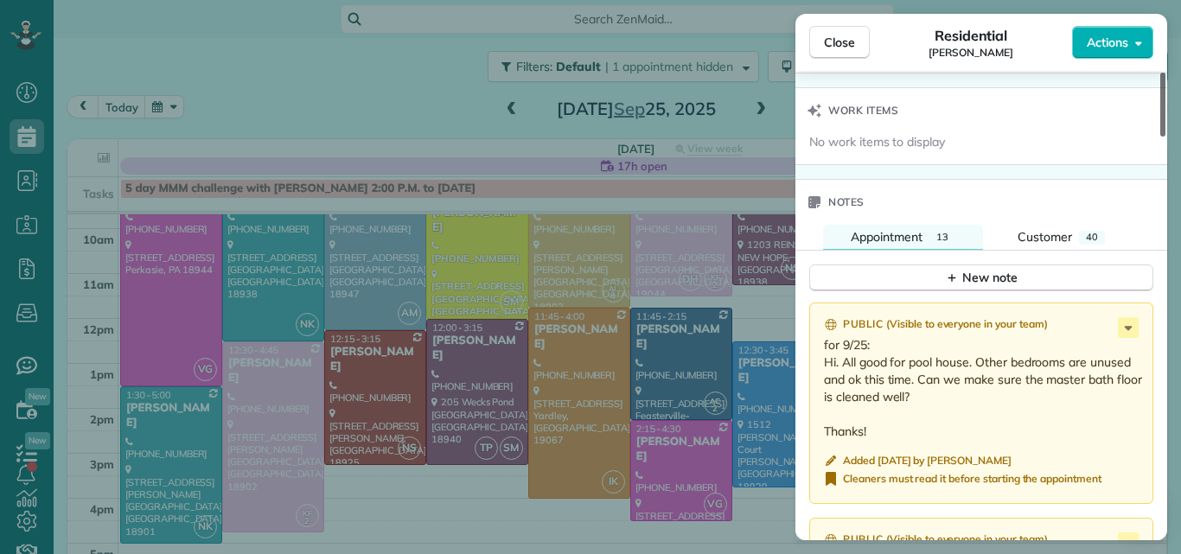
drag, startPoint x: 1161, startPoint y: 107, endPoint x: 1142, endPoint y: 349, distance: 242.8
click at [1160, 137] on div at bounding box center [1162, 105] width 5 height 64
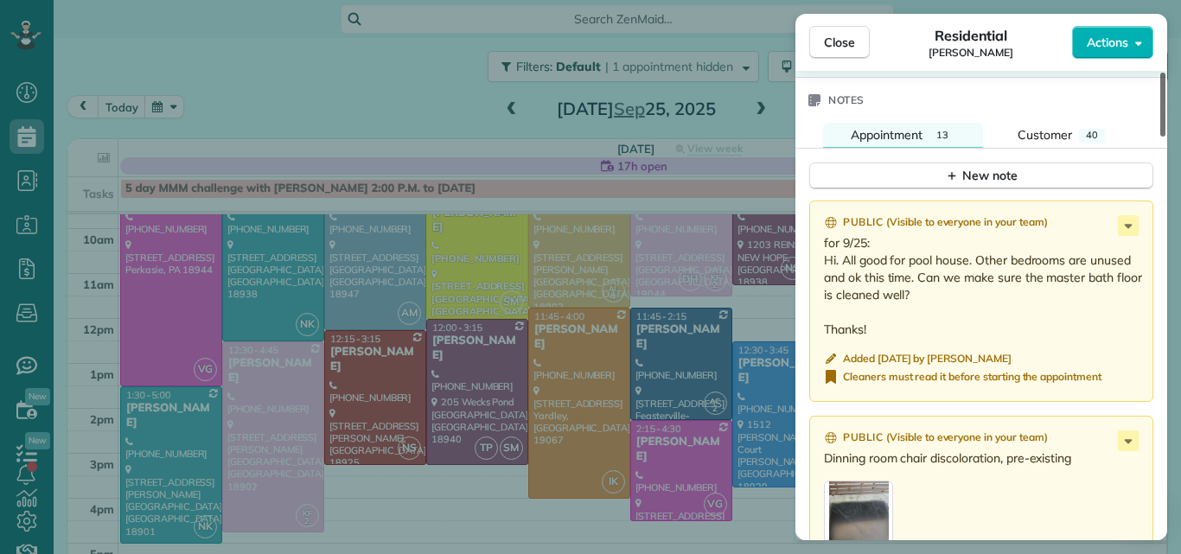
scroll to position [1867, 0]
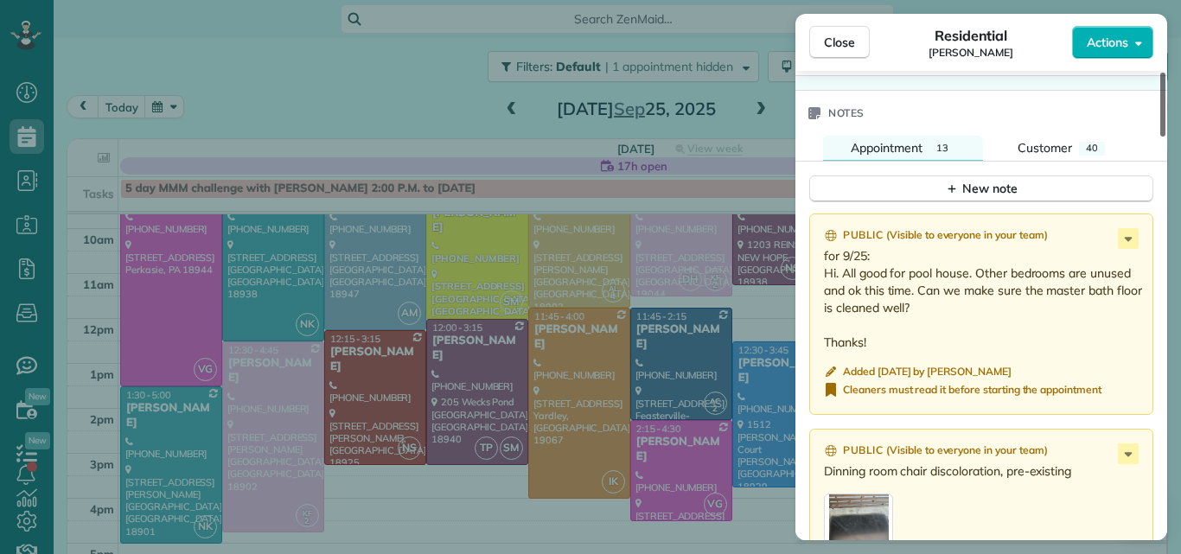
drag, startPoint x: 1161, startPoint y: 322, endPoint x: 1159, endPoint y: 335, distance: 12.2
click at [1160, 137] on div at bounding box center [1162, 105] width 5 height 64
click at [1037, 140] on span "Customer" at bounding box center [1045, 148] width 54 height 16
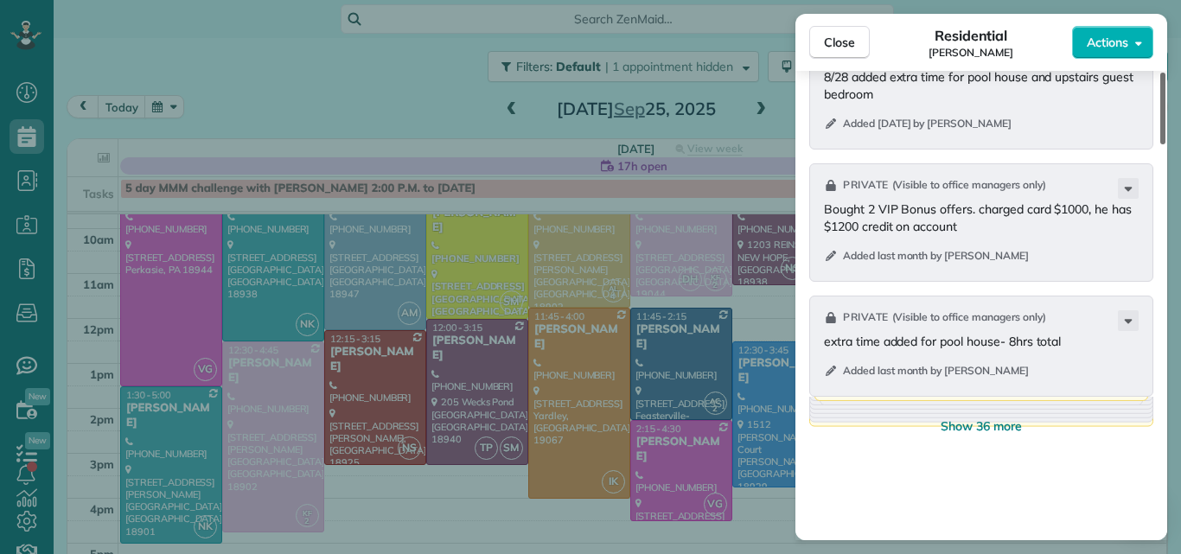
scroll to position [2243, 0]
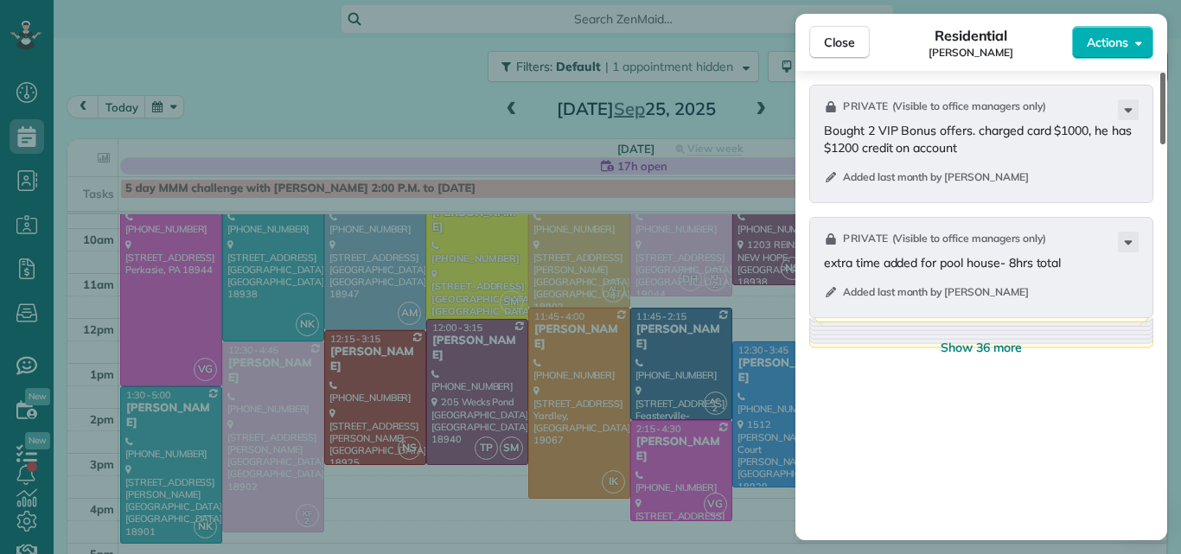
drag, startPoint x: 1161, startPoint y: 368, endPoint x: 1164, endPoint y: 426, distance: 58.0
click at [1164, 144] on div at bounding box center [1162, 109] width 5 height 72
click at [999, 339] on span "Show 36 more" at bounding box center [981, 347] width 81 height 17
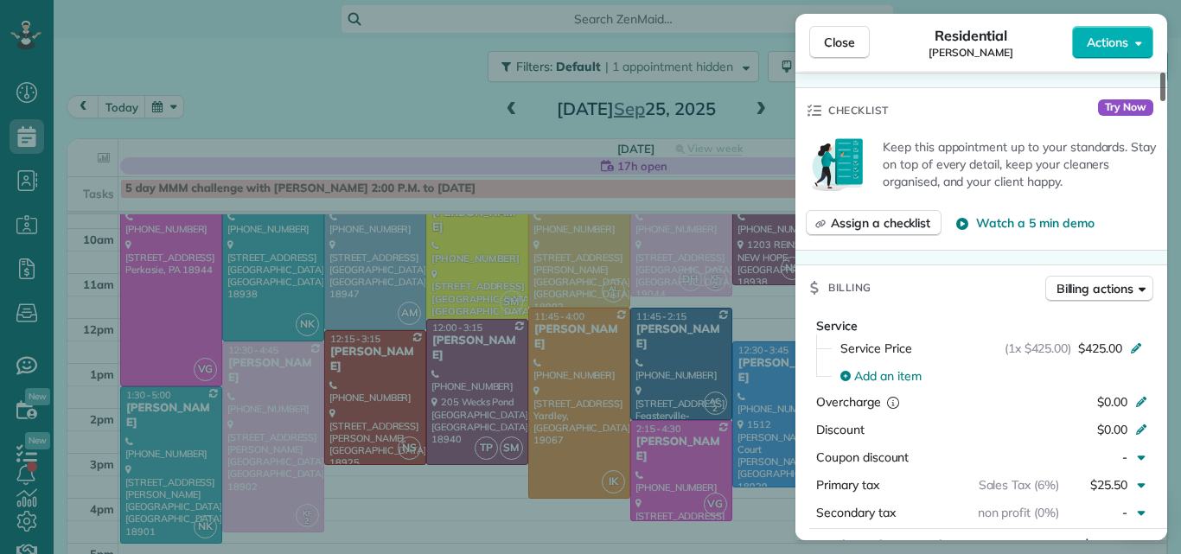
scroll to position [0, 0]
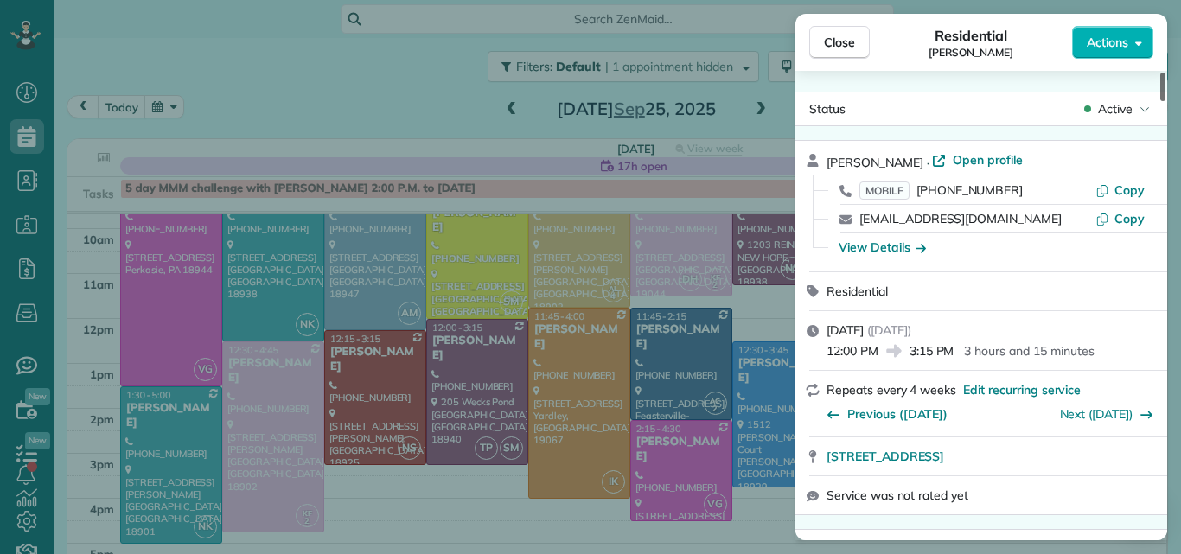
drag, startPoint x: 1162, startPoint y: 157, endPoint x: 1171, endPoint y: 39, distance: 118.8
click at [1165, 73] on div at bounding box center [1162, 87] width 5 height 29
drag, startPoint x: 1163, startPoint y: 91, endPoint x: 1169, endPoint y: 51, distance: 40.2
click at [1165, 73] on div at bounding box center [1162, 87] width 5 height 29
click at [1010, 159] on span "Open profile" at bounding box center [988, 159] width 70 height 17
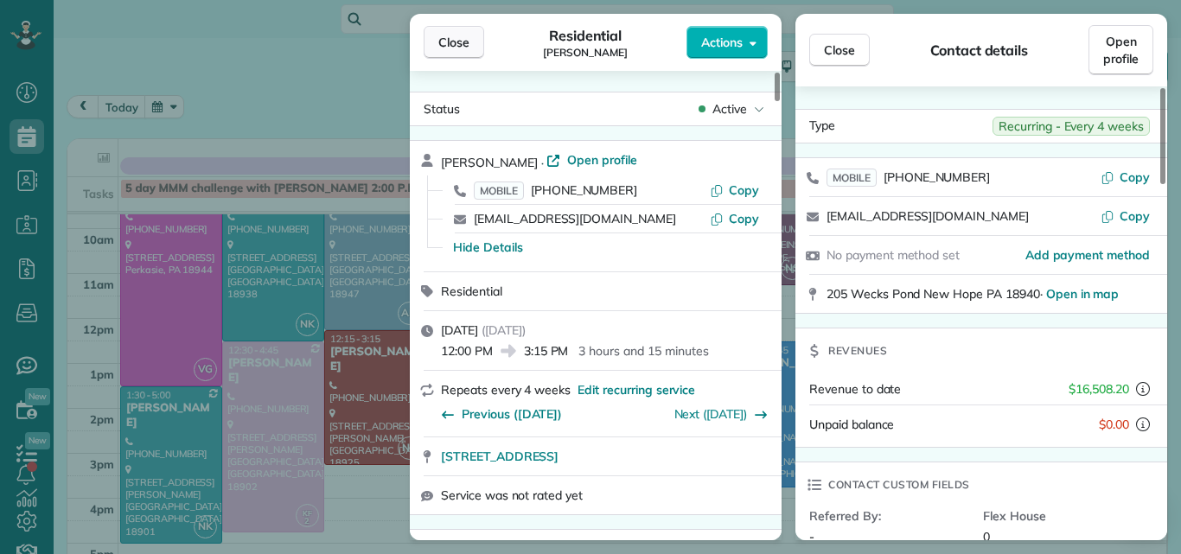
click at [451, 40] on span "Close" at bounding box center [453, 42] width 31 height 17
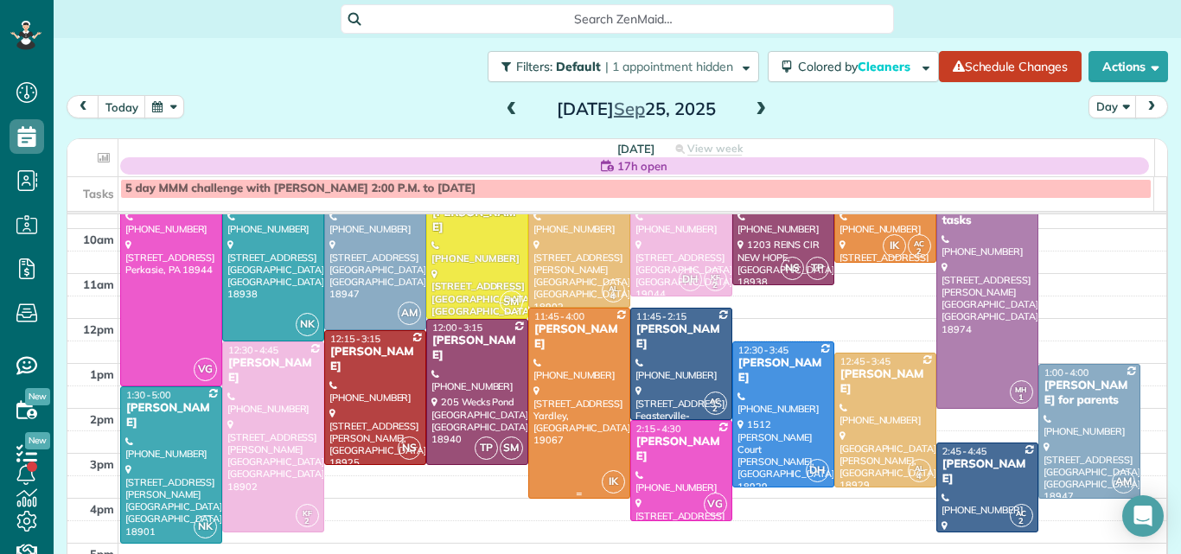
click at [562, 373] on div at bounding box center [579, 403] width 100 height 189
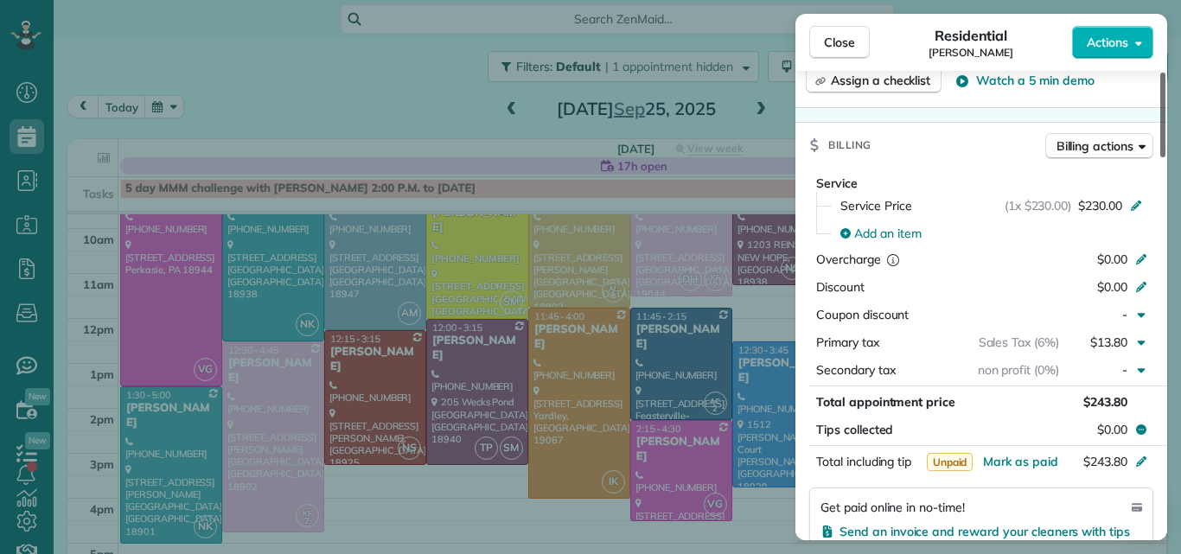
scroll to position [749, 0]
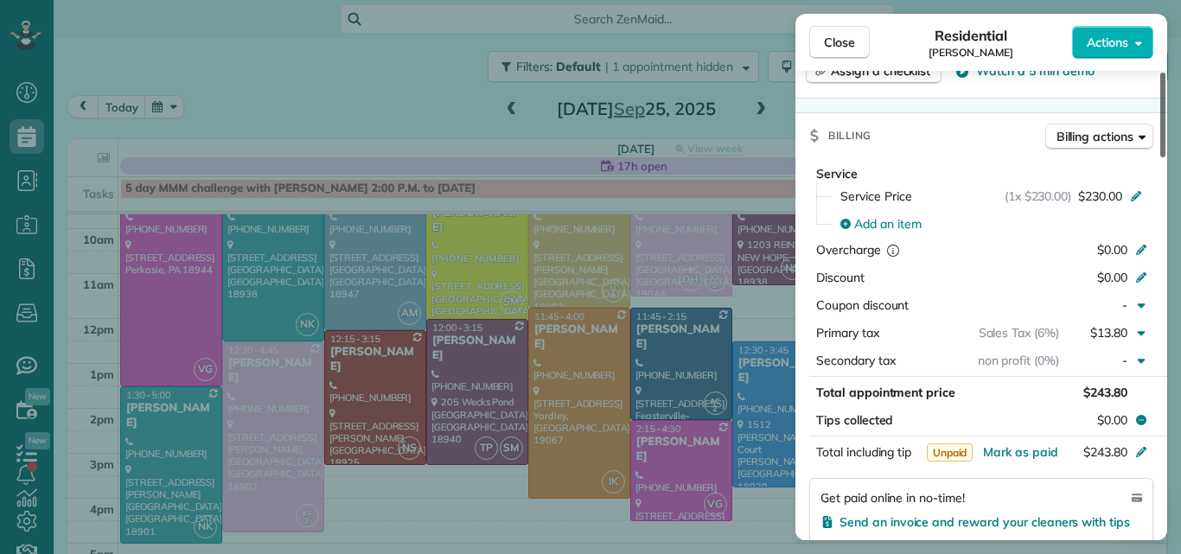
drag, startPoint x: 1161, startPoint y: 144, endPoint x: 1155, endPoint y: 278, distance: 135.0
click at [1160, 157] on div at bounding box center [1162, 115] width 5 height 85
click at [835, 39] on span "Close" at bounding box center [839, 42] width 31 height 17
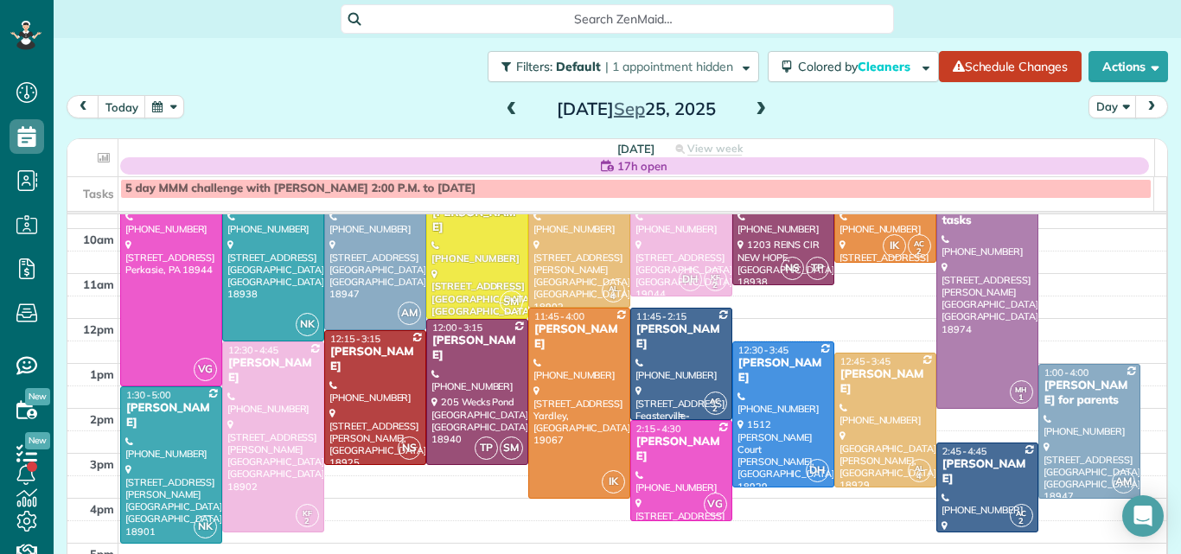
click at [662, 354] on div at bounding box center [681, 364] width 100 height 111
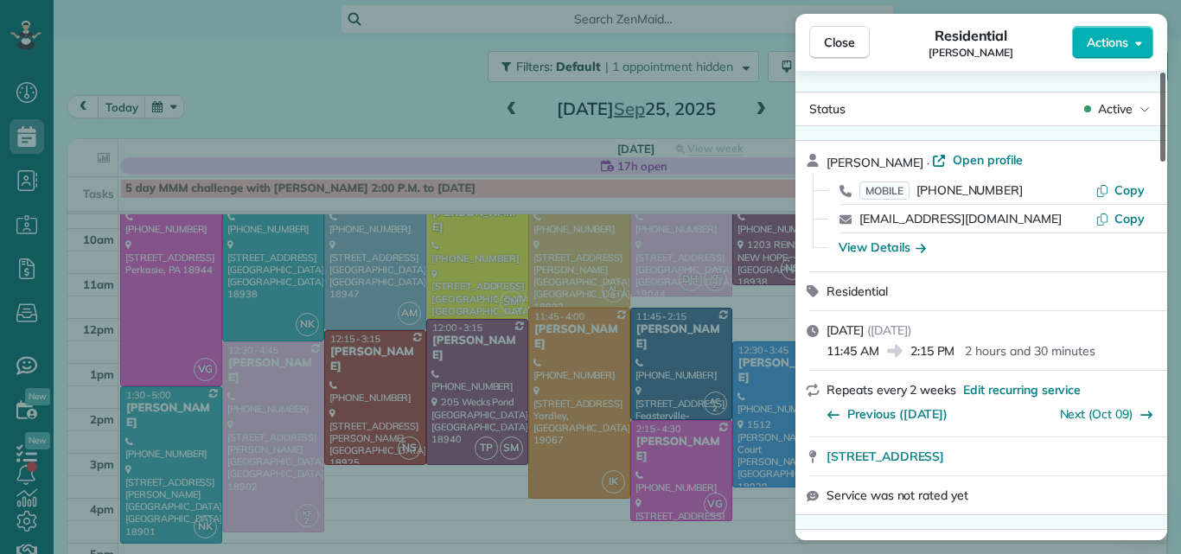
drag, startPoint x: 1164, startPoint y: 118, endPoint x: 1176, endPoint y: 94, distance: 27.1
click at [1165, 94] on div at bounding box center [1162, 117] width 5 height 89
click at [978, 162] on span "Open profile" at bounding box center [988, 159] width 70 height 17
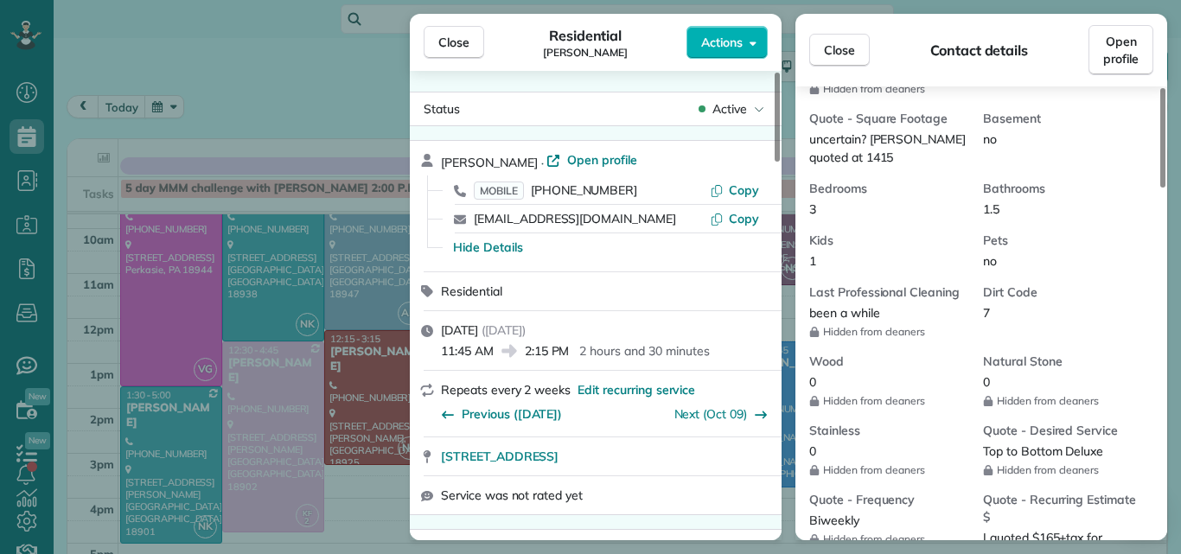
scroll to position [559, 0]
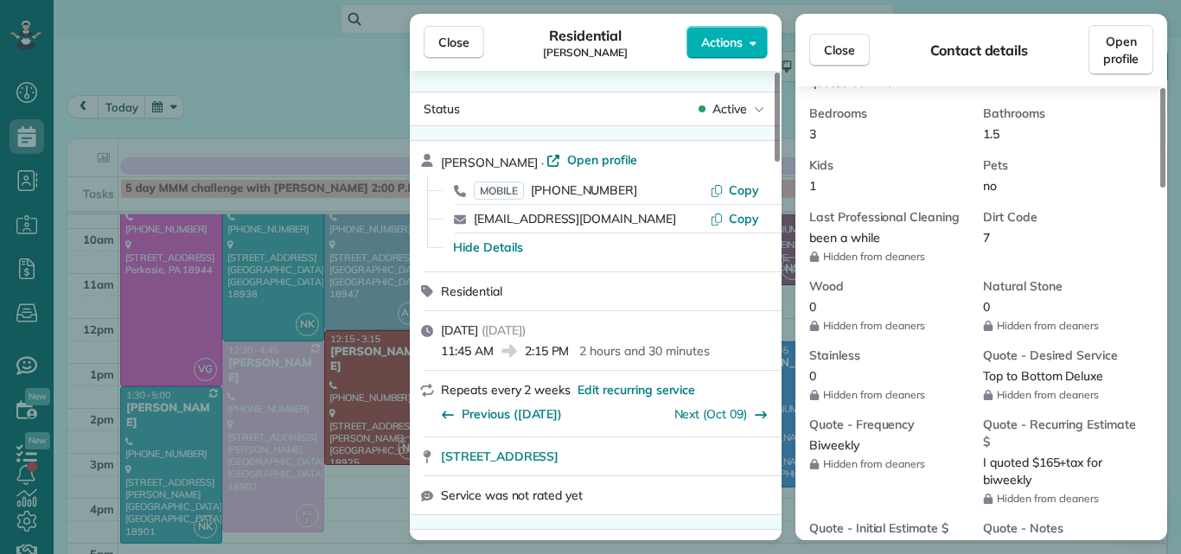
drag, startPoint x: 1162, startPoint y: 111, endPoint x: 1146, endPoint y: 233, distance: 123.0
click at [1160, 188] on div at bounding box center [1162, 137] width 5 height 99
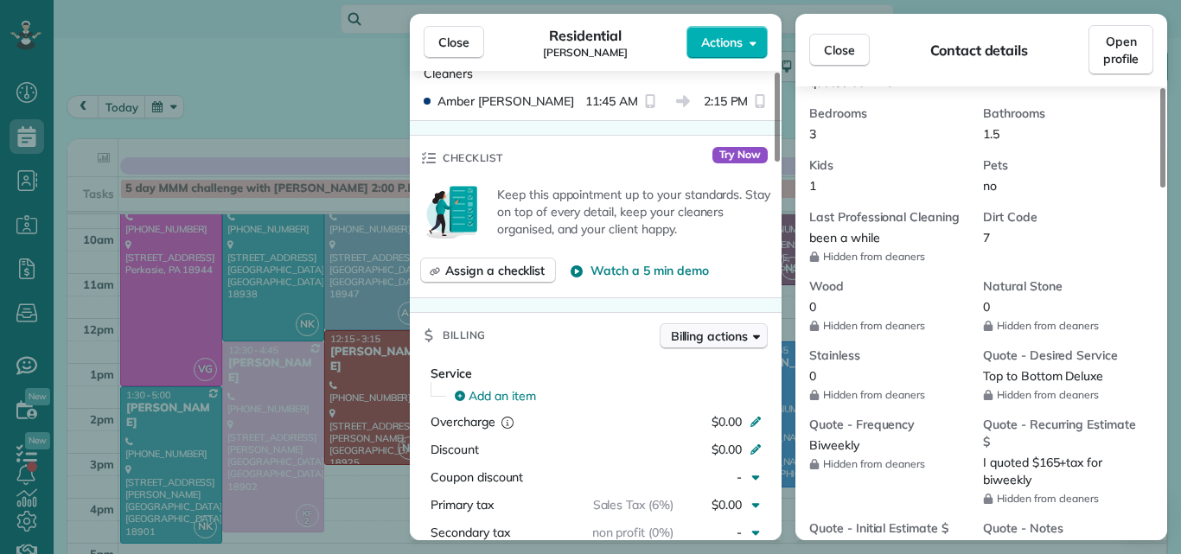
scroll to position [631, 0]
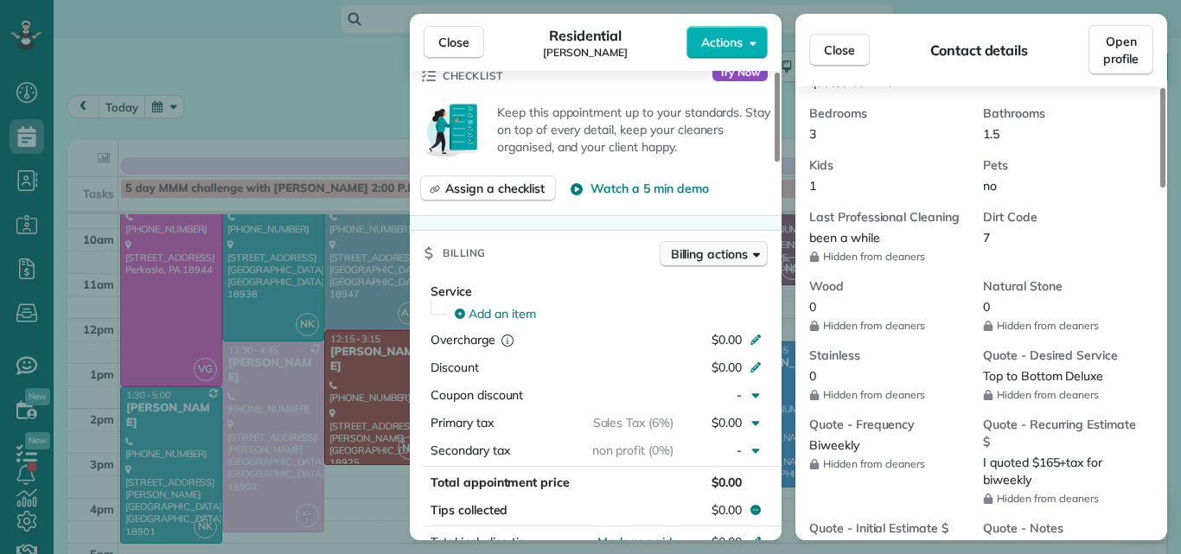
drag, startPoint x: 777, startPoint y: 134, endPoint x: 765, endPoint y: 253, distance: 119.9
click at [775, 162] on div at bounding box center [777, 117] width 5 height 89
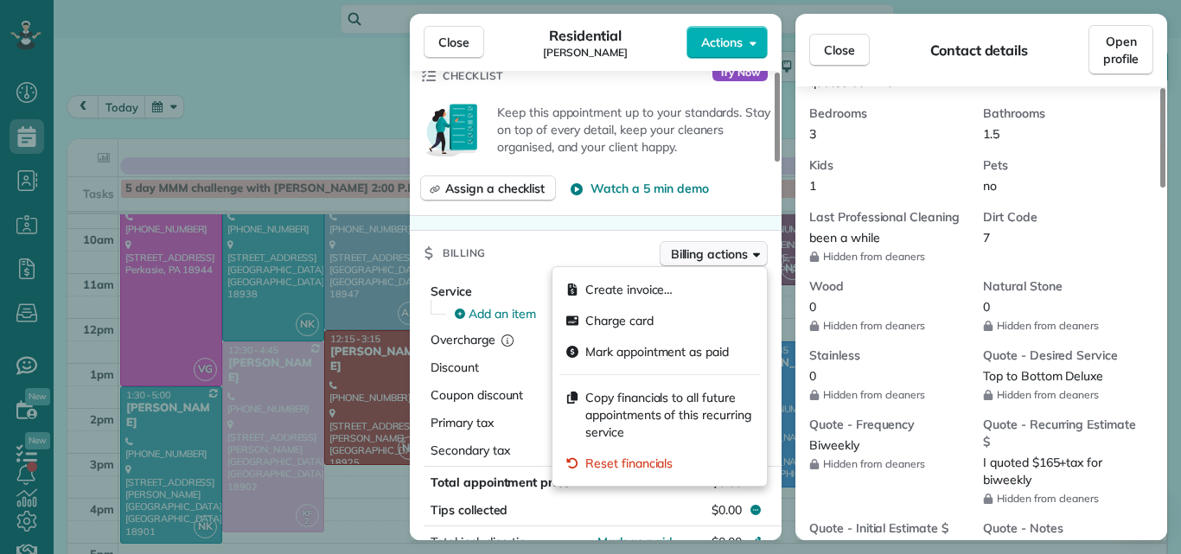
click at [712, 250] on span "Billing actions" at bounding box center [709, 254] width 77 height 17
click at [704, 183] on span "Watch a 5 min demo" at bounding box center [649, 188] width 118 height 17
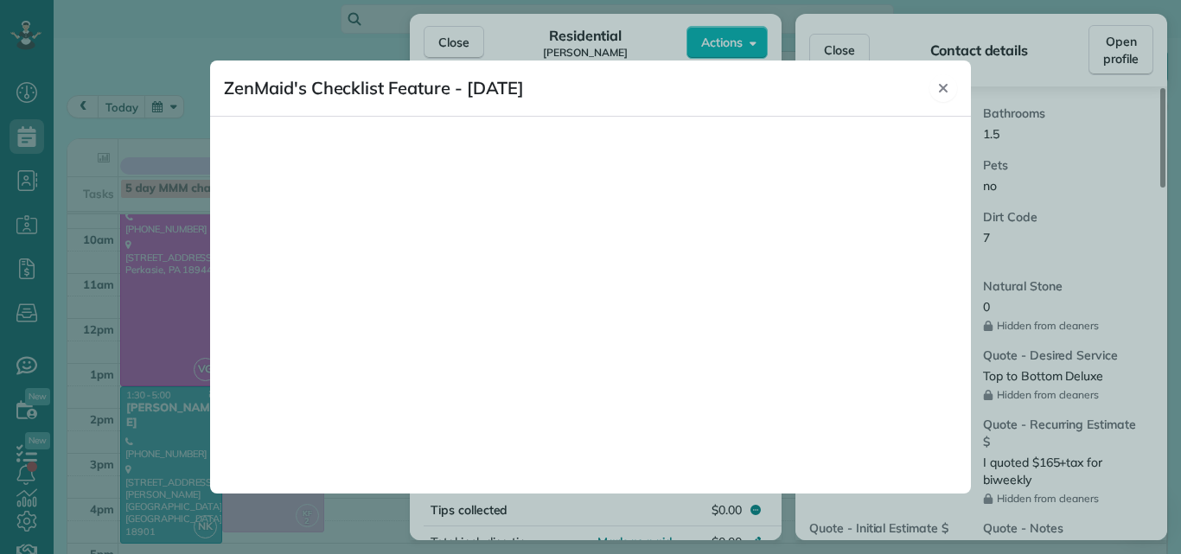
click at [942, 85] on icon "Close" at bounding box center [943, 88] width 14 height 14
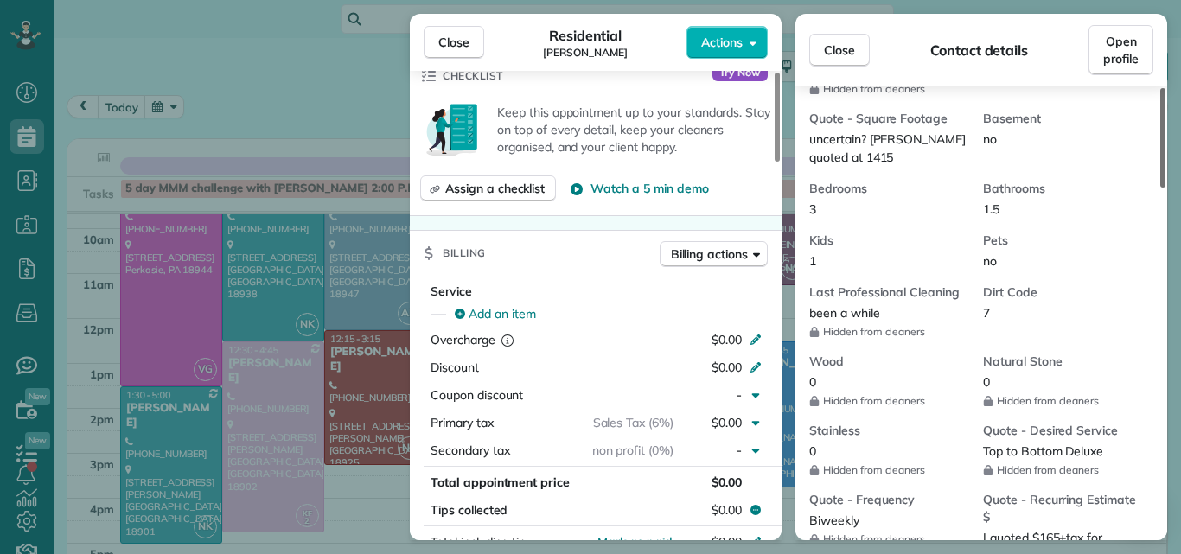
scroll to position [476, 0]
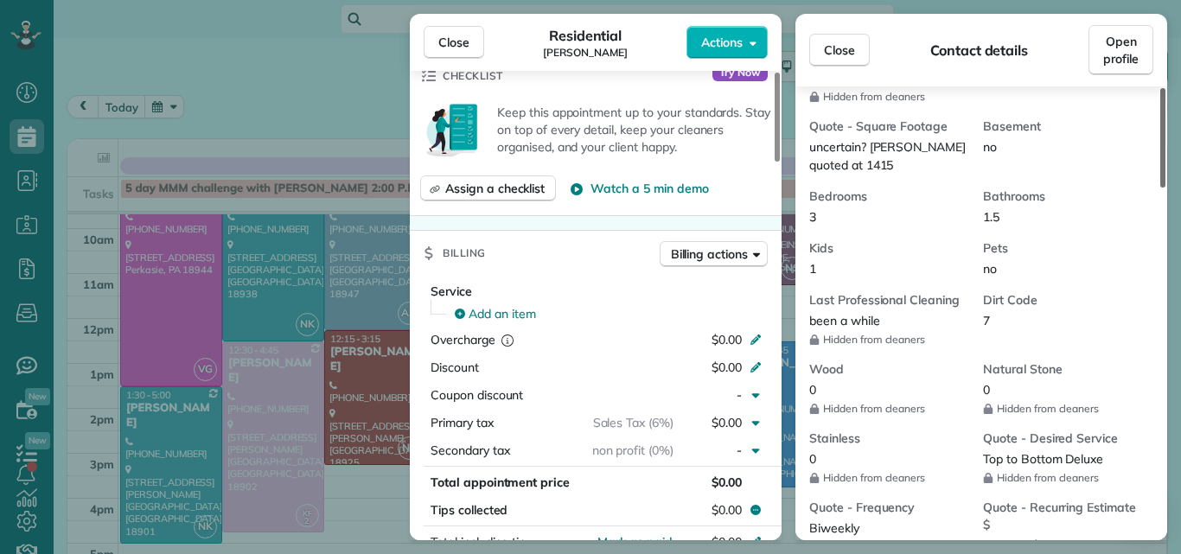
drag, startPoint x: 1161, startPoint y: 220, endPoint x: 1158, endPoint y: 201, distance: 18.5
click at [1160, 188] on div at bounding box center [1162, 137] width 5 height 99
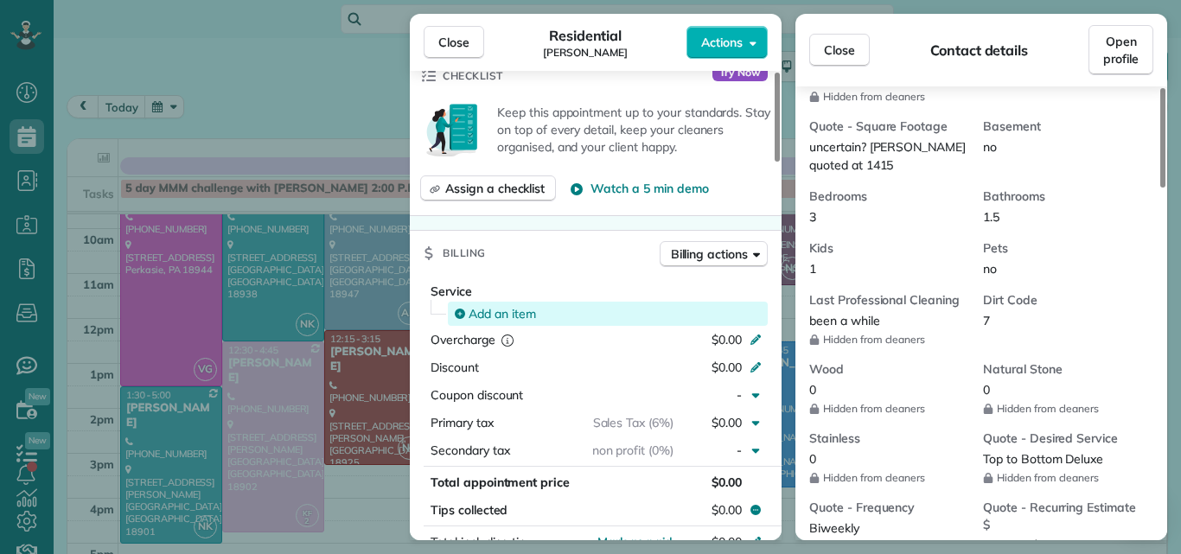
click at [514, 310] on span "Add an item" at bounding box center [502, 313] width 67 height 17
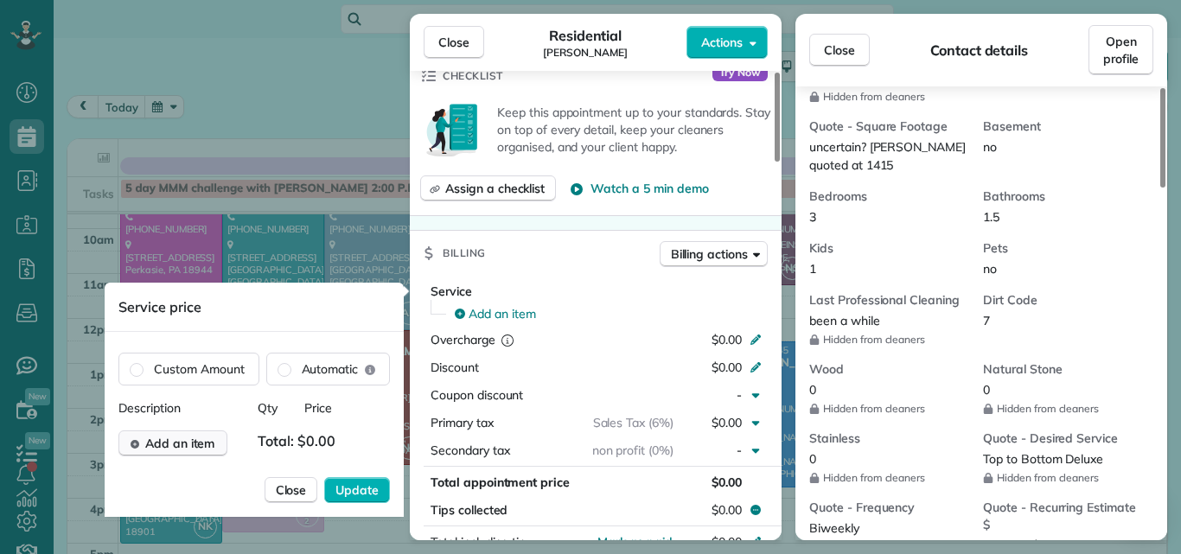
click at [210, 440] on span "Add an item" at bounding box center [180, 443] width 70 height 17
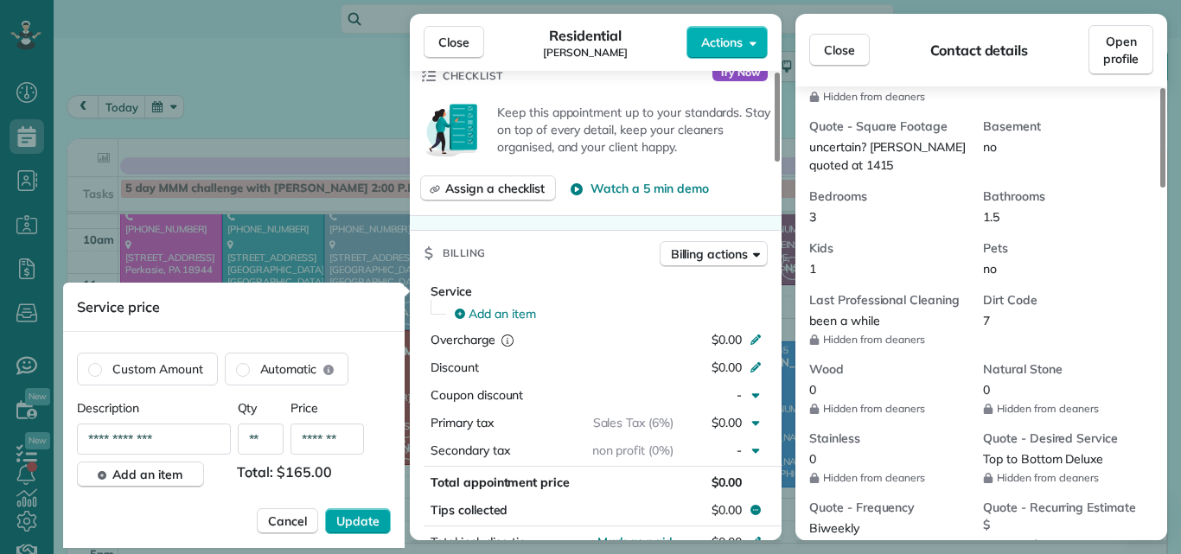
type input "*******"
click at [346, 513] on span "Update" at bounding box center [357, 521] width 43 height 17
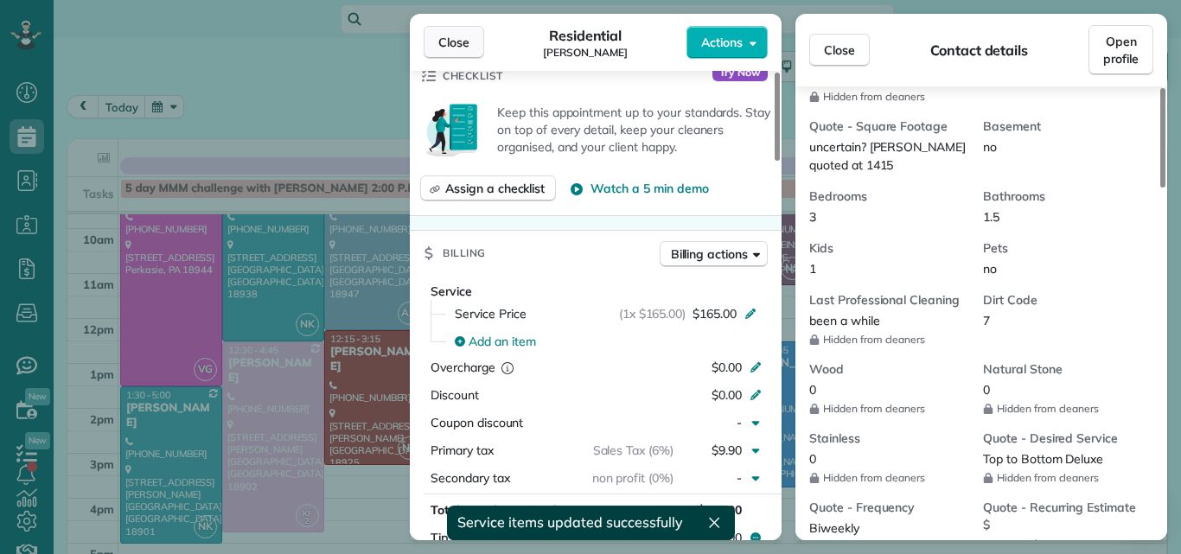
click at [459, 42] on span "Close" at bounding box center [453, 42] width 31 height 17
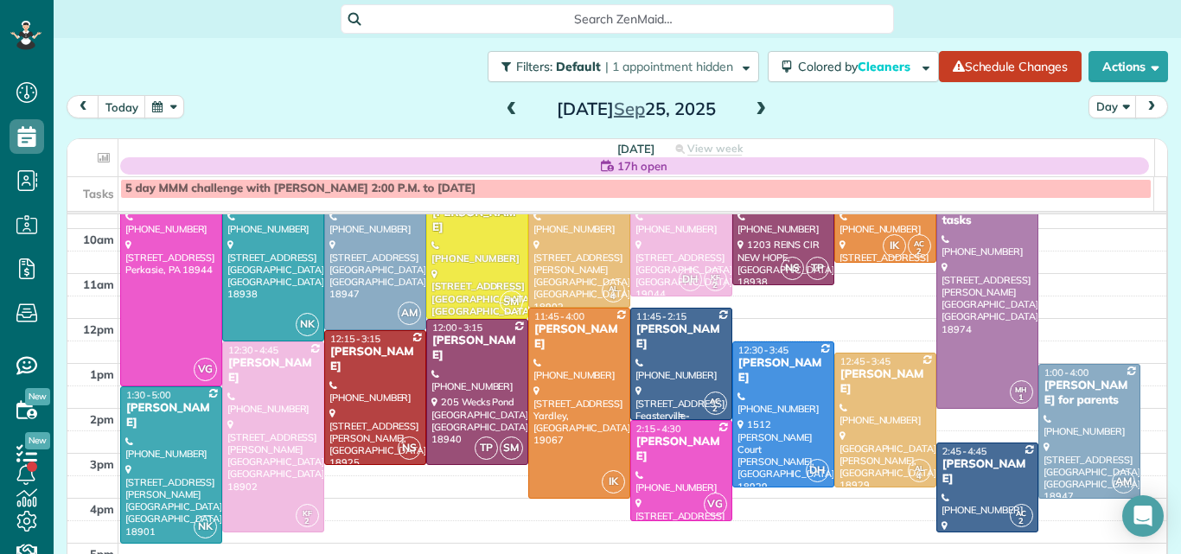
click at [660, 358] on div at bounding box center [681, 364] width 100 height 111
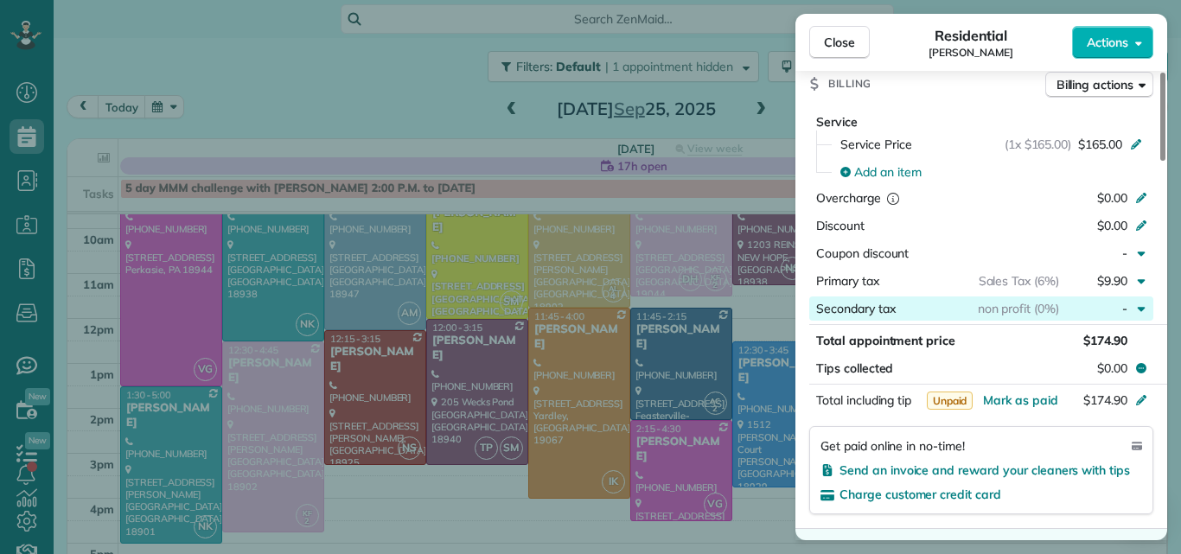
drag, startPoint x: 1160, startPoint y: 146, endPoint x: 1147, endPoint y: 298, distance: 152.7
click at [1160, 161] on div at bounding box center [1162, 117] width 5 height 88
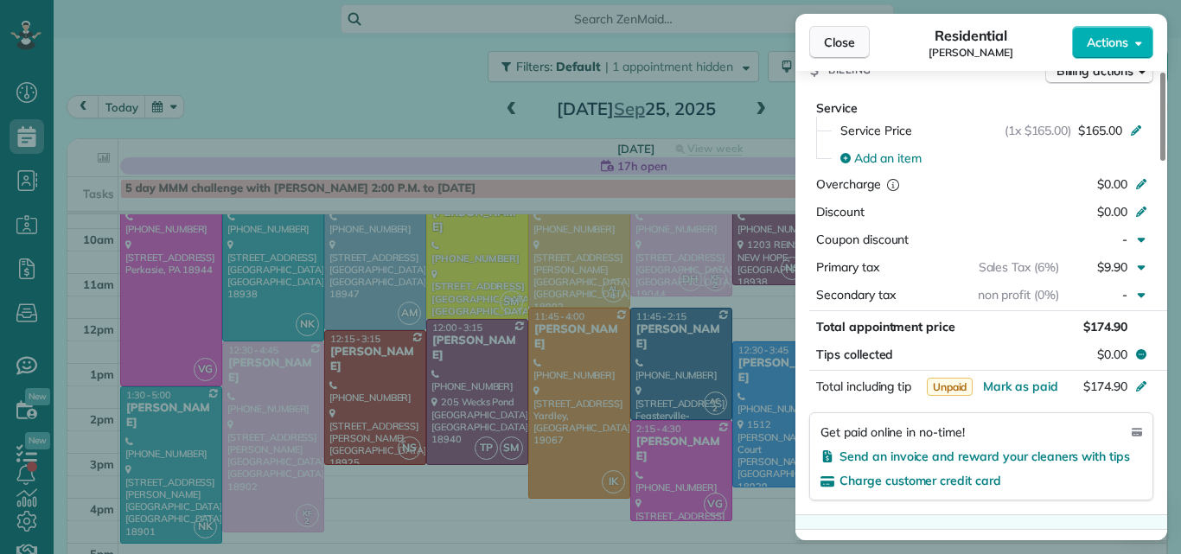
click at [831, 42] on span "Close" at bounding box center [839, 42] width 31 height 17
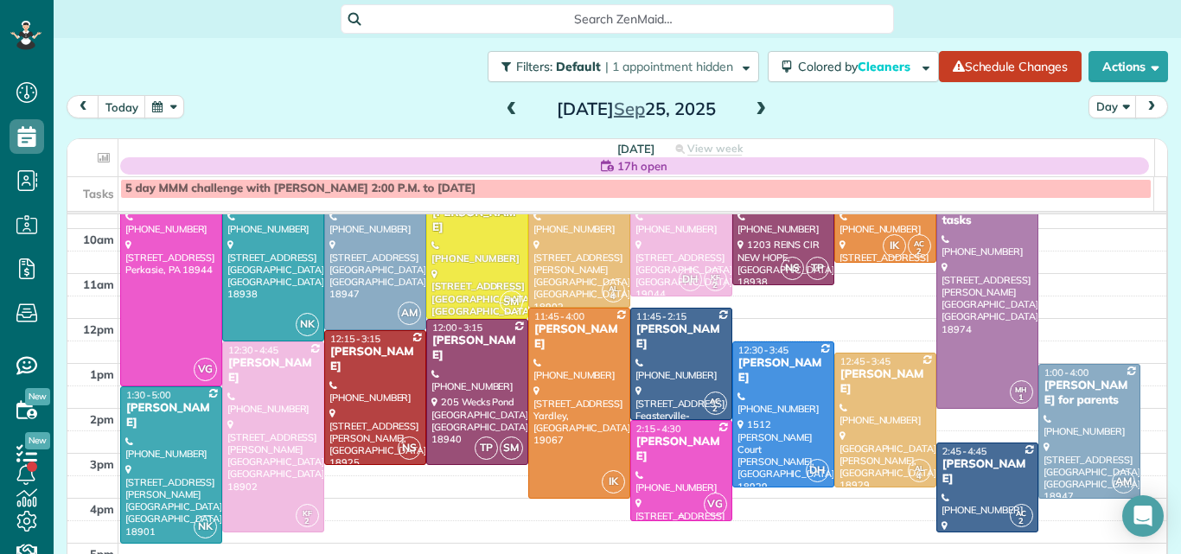
click at [654, 454] on div at bounding box center [681, 470] width 100 height 99
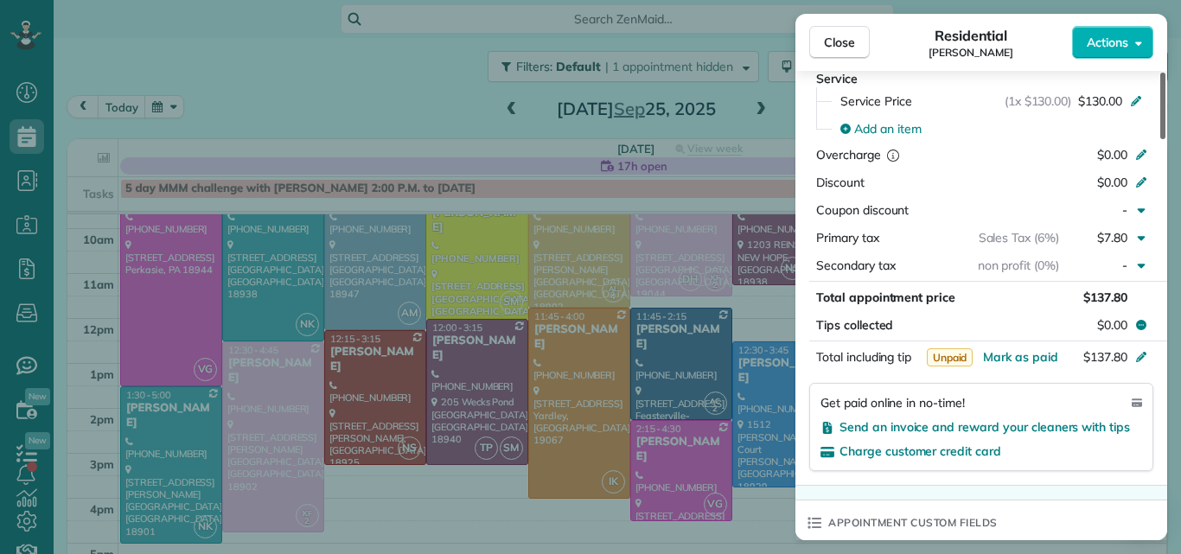
scroll to position [871, 0]
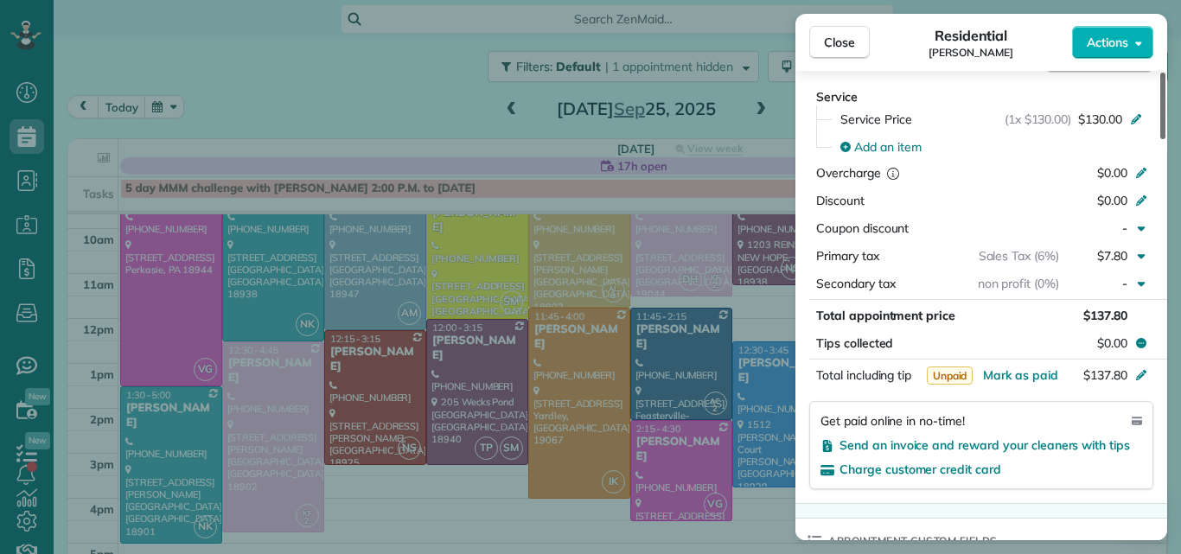
drag, startPoint x: 1162, startPoint y: 124, endPoint x: 1157, endPoint y: 248, distance: 123.7
click at [1160, 139] on div at bounding box center [1162, 106] width 5 height 67
click at [846, 41] on span "Close" at bounding box center [839, 42] width 31 height 17
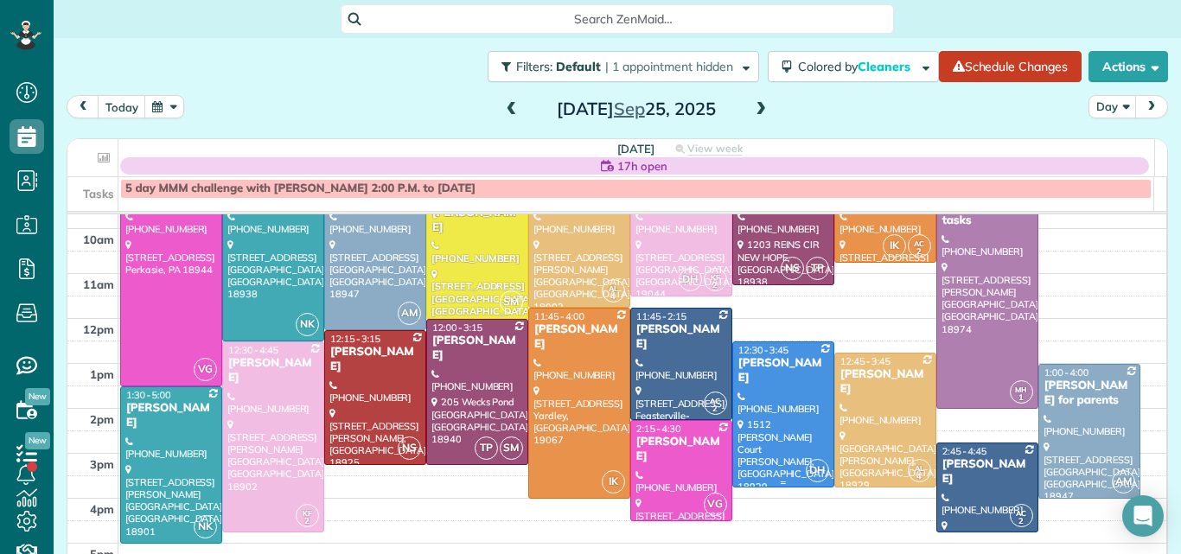
click at [760, 377] on div at bounding box center [783, 414] width 100 height 144
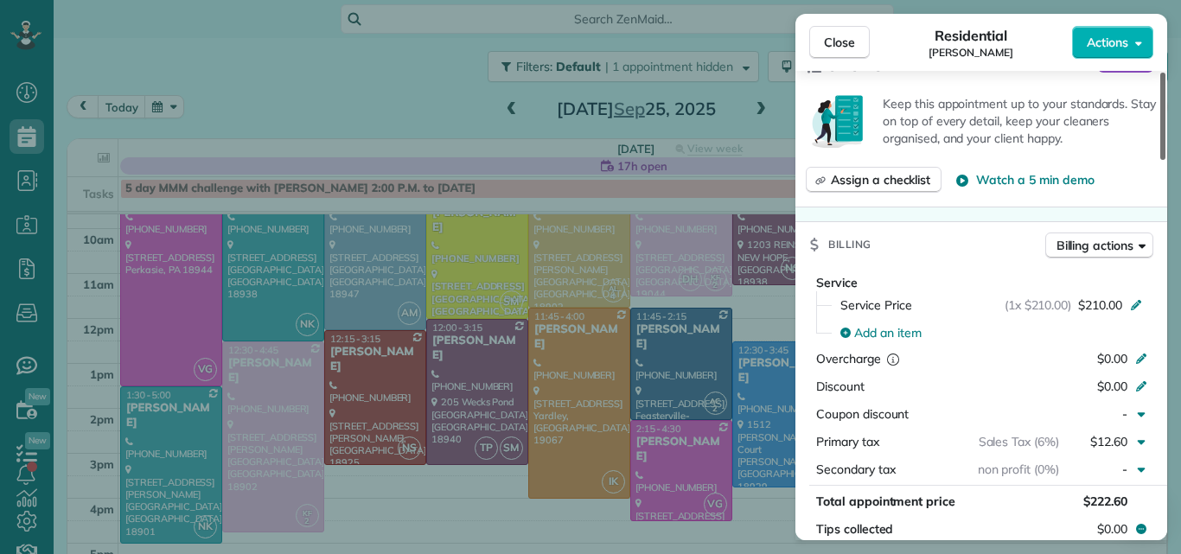
scroll to position [661, 0]
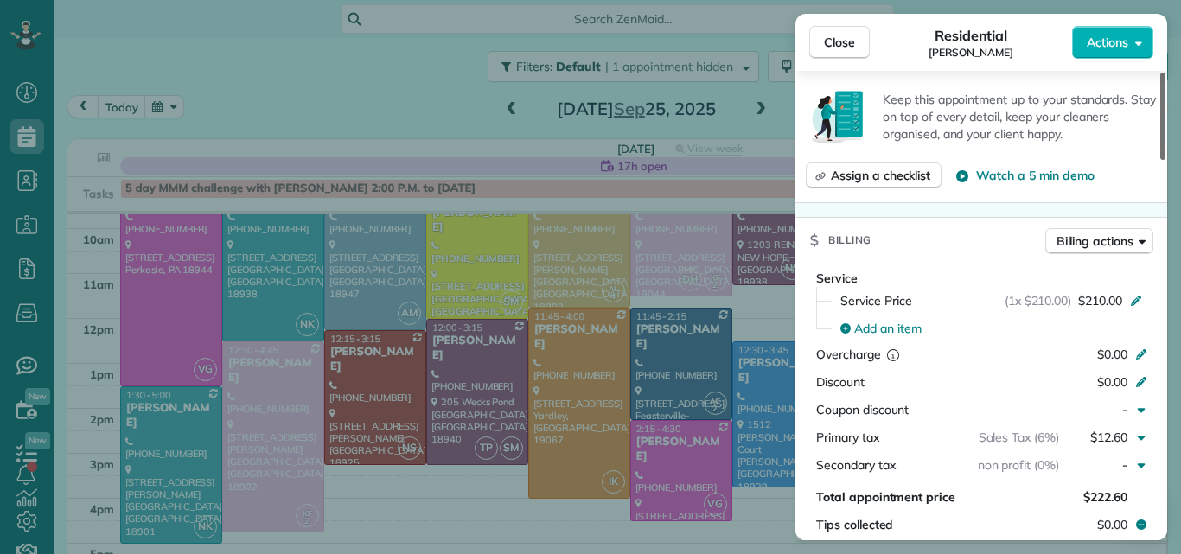
drag, startPoint x: 1161, startPoint y: 113, endPoint x: 1157, endPoint y: 237, distance: 123.7
click at [1160, 160] on div at bounding box center [1162, 116] width 5 height 87
click at [849, 34] on span "Close" at bounding box center [839, 42] width 31 height 17
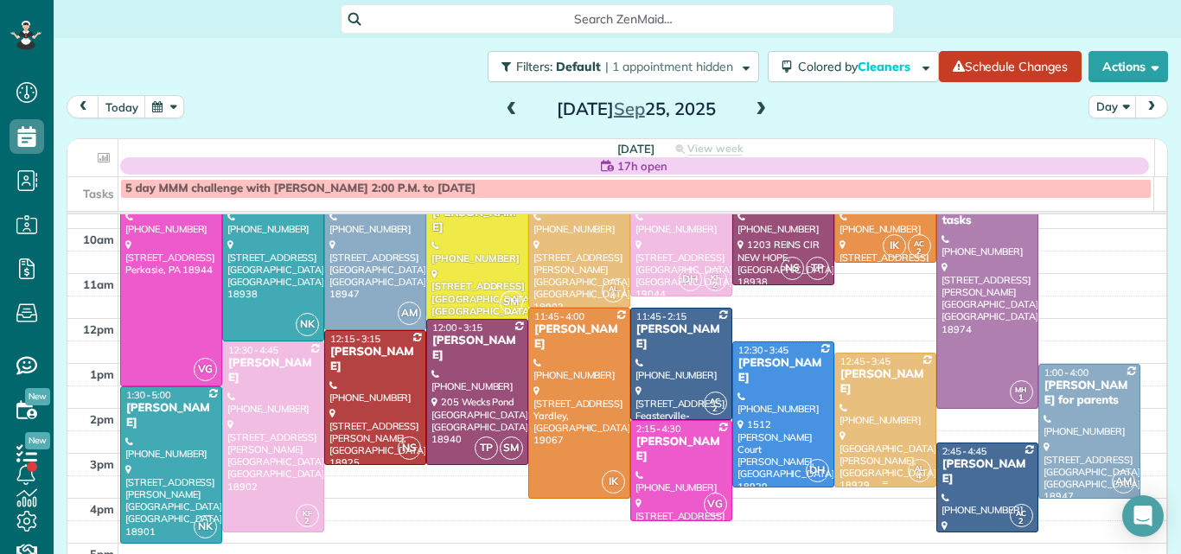
click at [898, 400] on div at bounding box center [885, 420] width 100 height 133
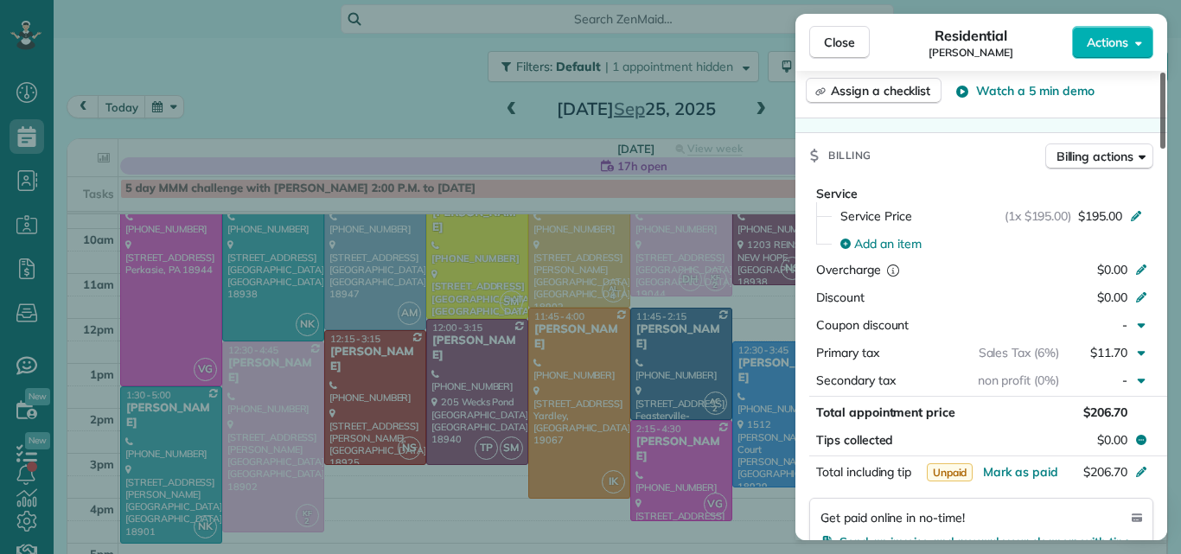
scroll to position [734, 0]
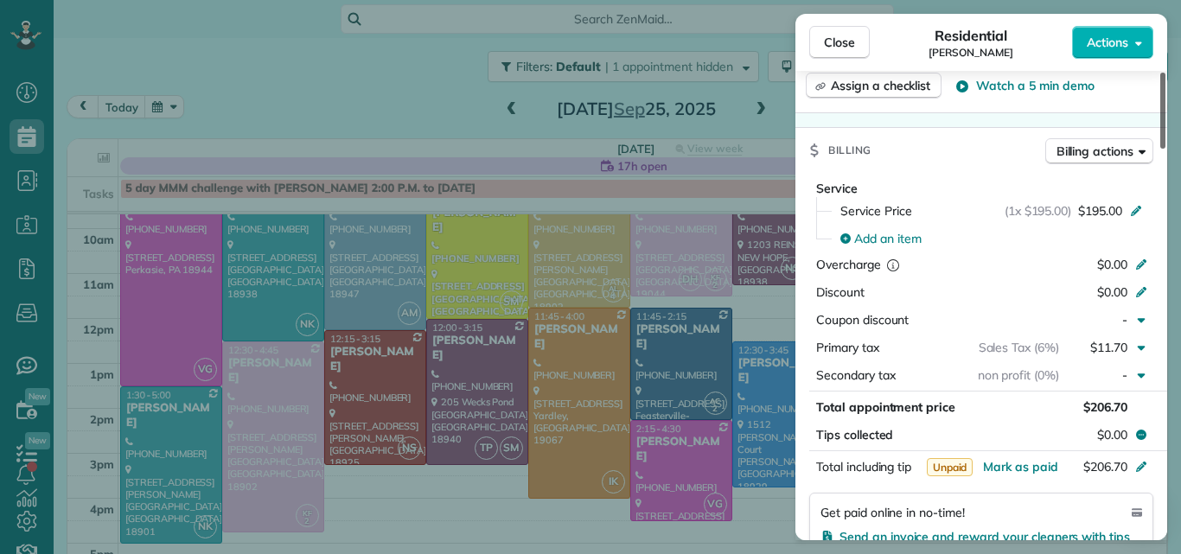
drag, startPoint x: 1161, startPoint y: 100, endPoint x: 1156, endPoint y: 219, distance: 118.6
click at [1160, 149] on div at bounding box center [1162, 111] width 5 height 76
click at [829, 40] on span "Close" at bounding box center [839, 42] width 31 height 17
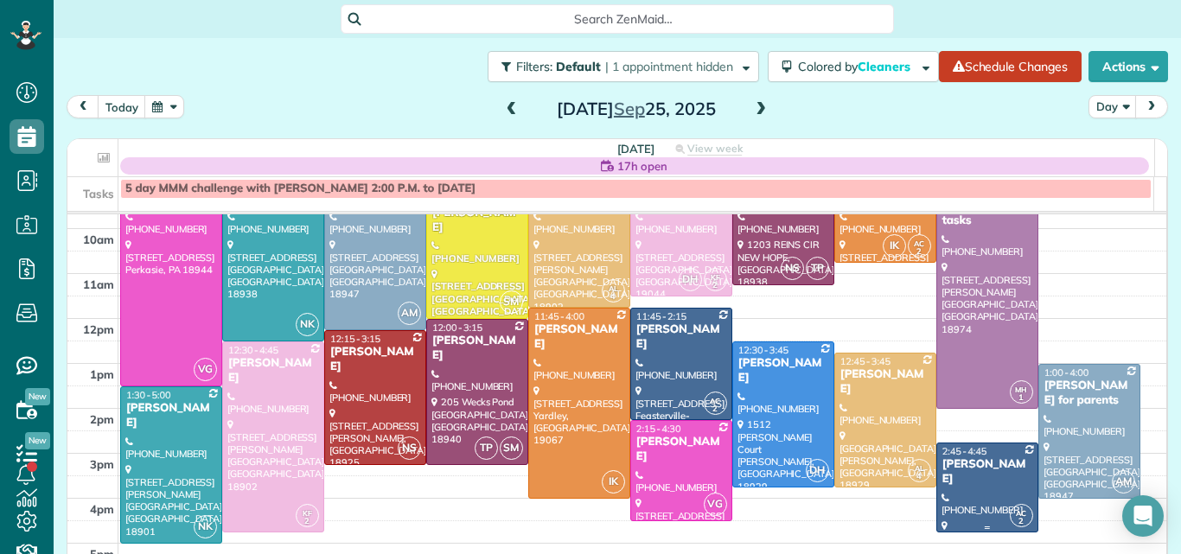
click at [957, 478] on div at bounding box center [987, 488] width 100 height 88
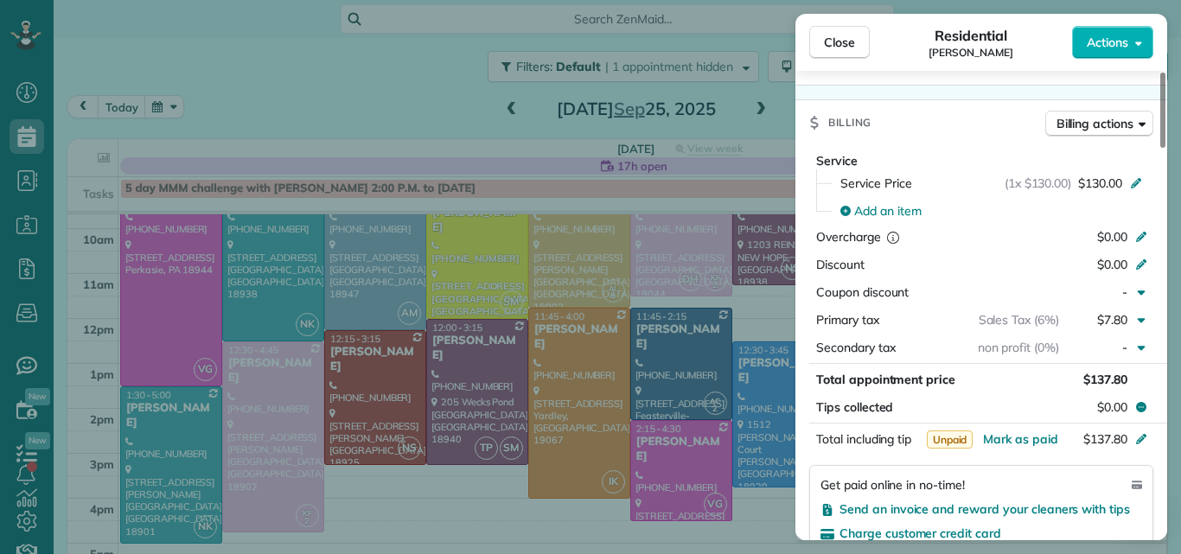
drag, startPoint x: 1163, startPoint y: 134, endPoint x: 1154, endPoint y: 277, distance: 142.9
click at [1160, 148] on div at bounding box center [1162, 110] width 5 height 75
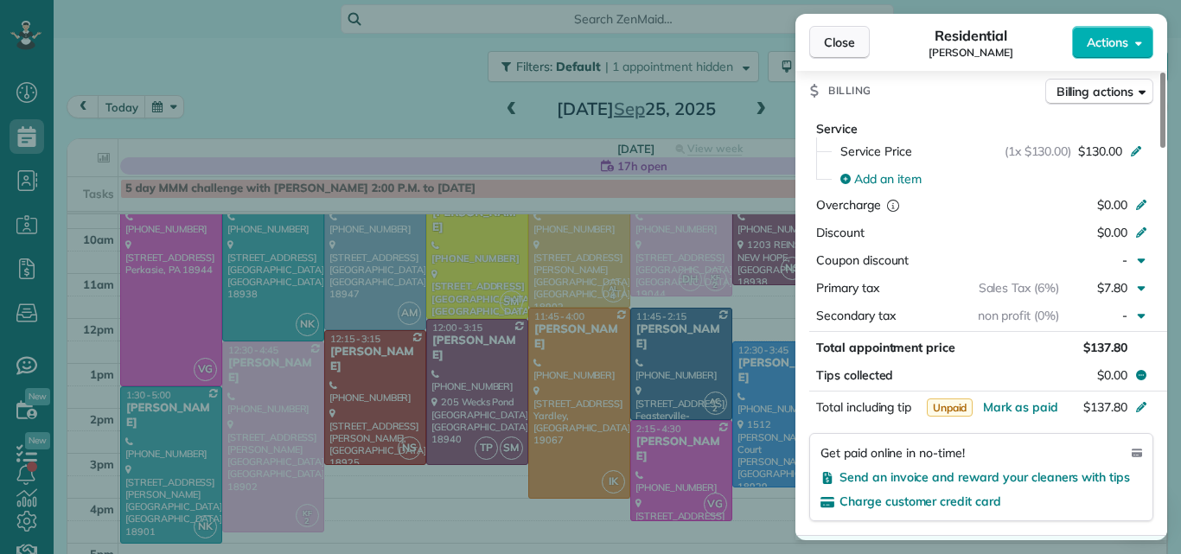
click at [830, 40] on span "Close" at bounding box center [839, 42] width 31 height 17
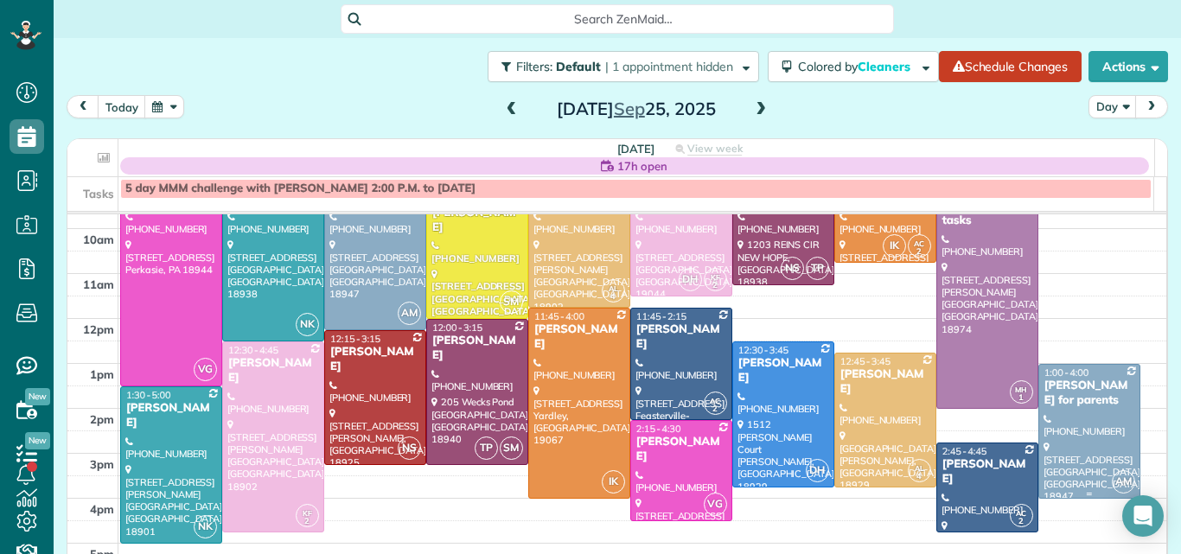
click at [1044, 416] on div at bounding box center [1089, 431] width 100 height 133
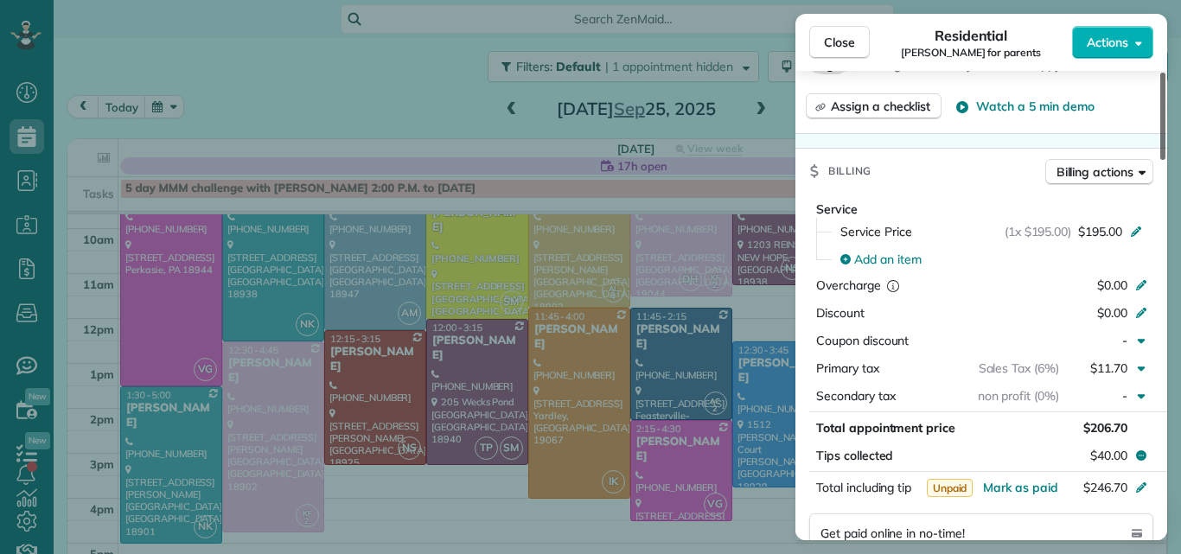
scroll to position [777, 0]
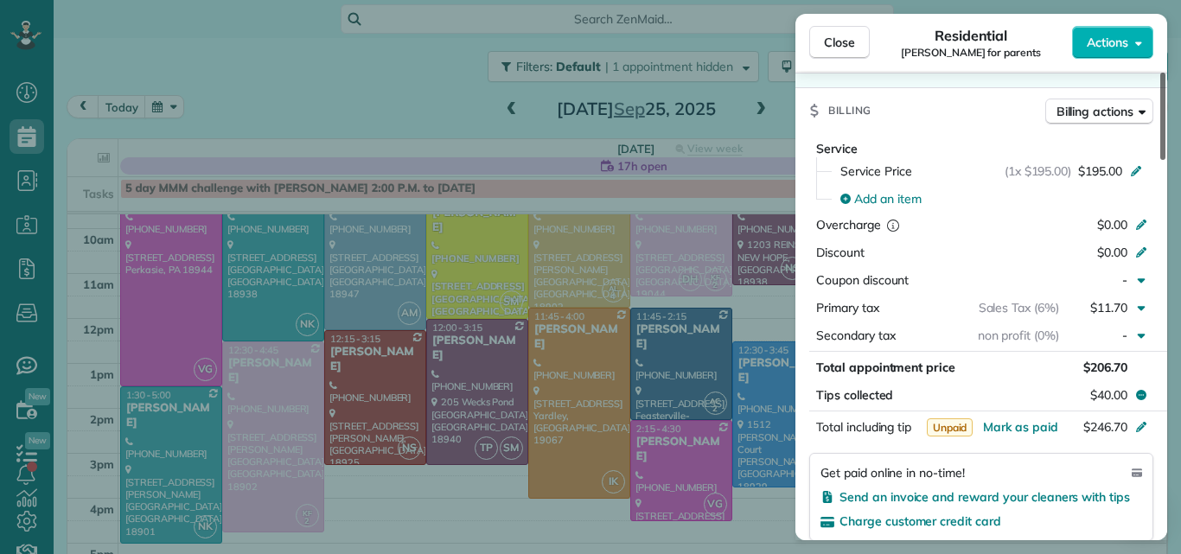
drag, startPoint x: 1161, startPoint y: 144, endPoint x: 1167, endPoint y: 290, distance: 145.4
click at [1165, 160] on div at bounding box center [1162, 116] width 5 height 87
click at [838, 32] on button "Close" at bounding box center [839, 42] width 61 height 33
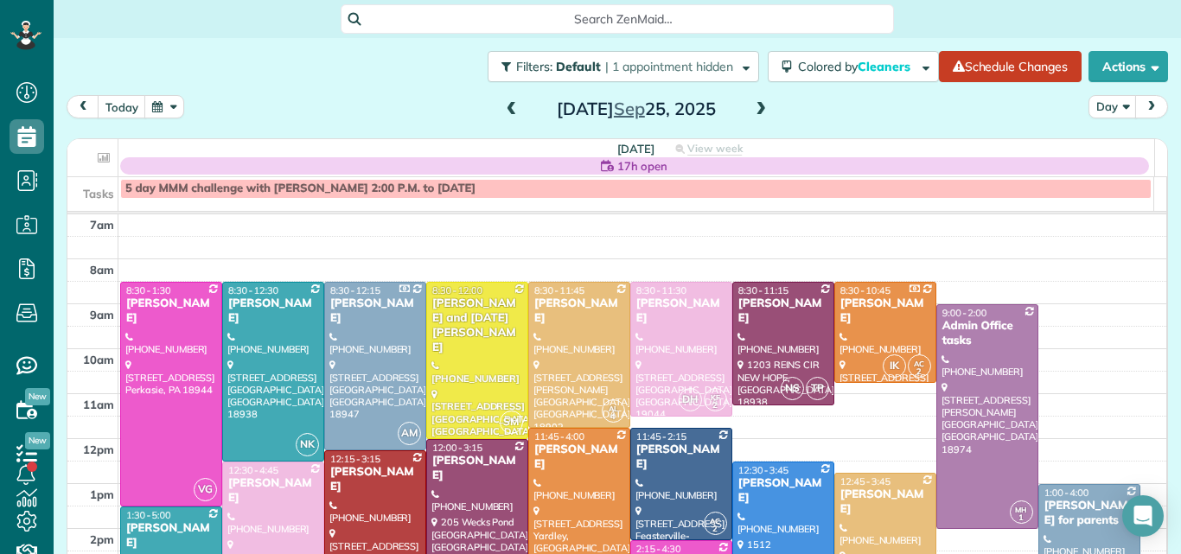
click at [504, 107] on span at bounding box center [511, 110] width 19 height 16
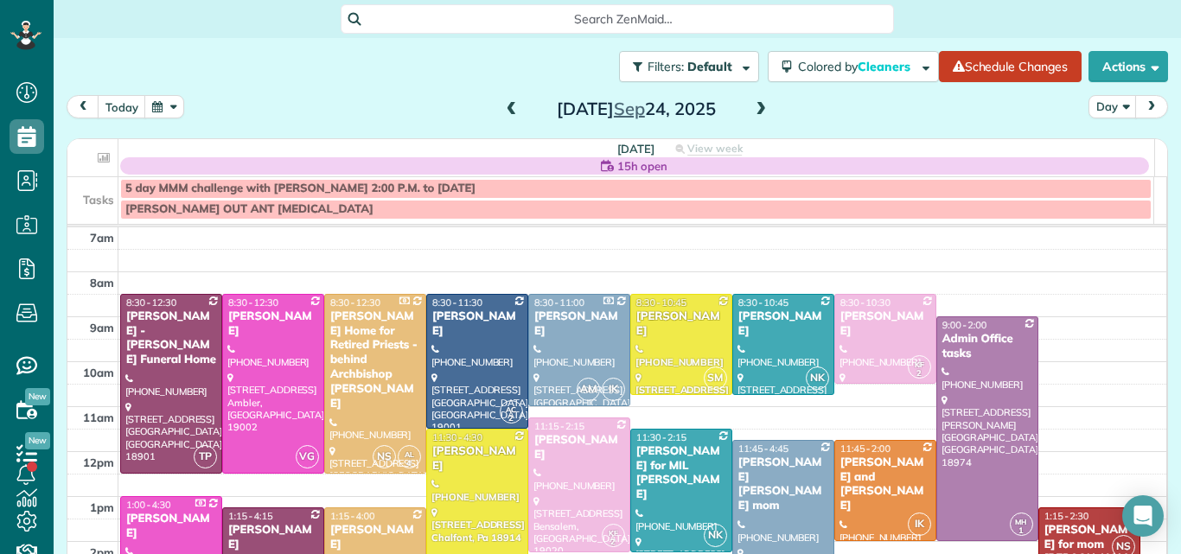
click at [504, 107] on span at bounding box center [511, 110] width 19 height 16
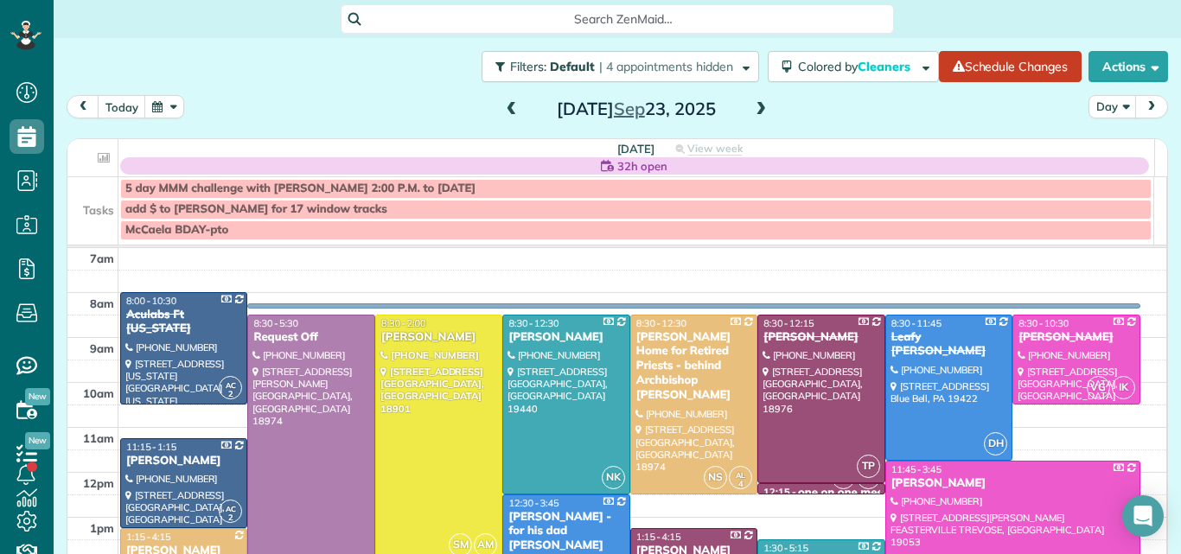
click at [504, 107] on span at bounding box center [511, 110] width 19 height 16
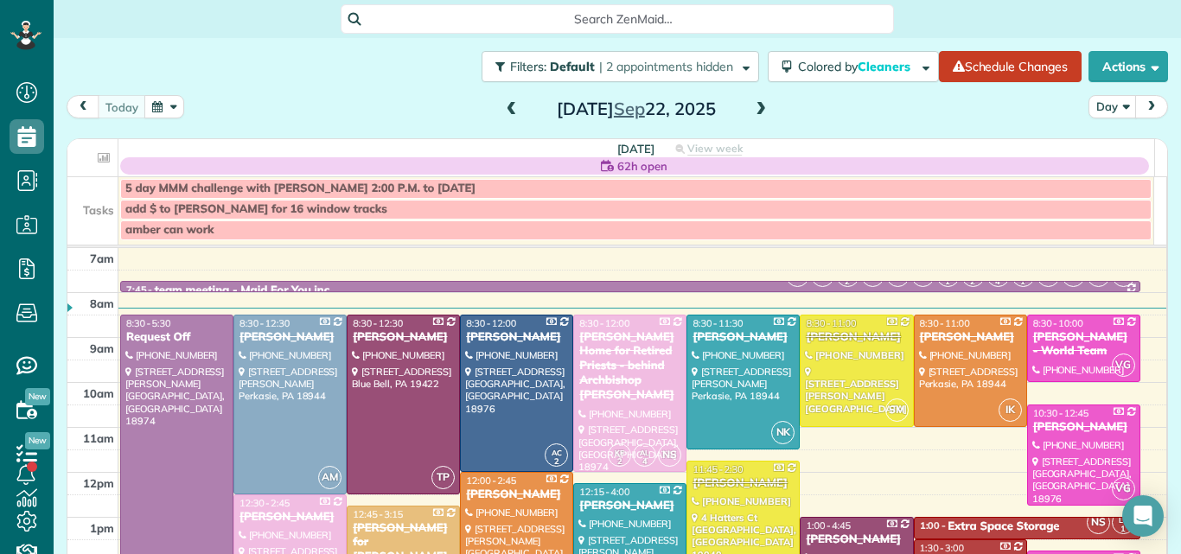
click at [752, 108] on span at bounding box center [760, 110] width 19 height 16
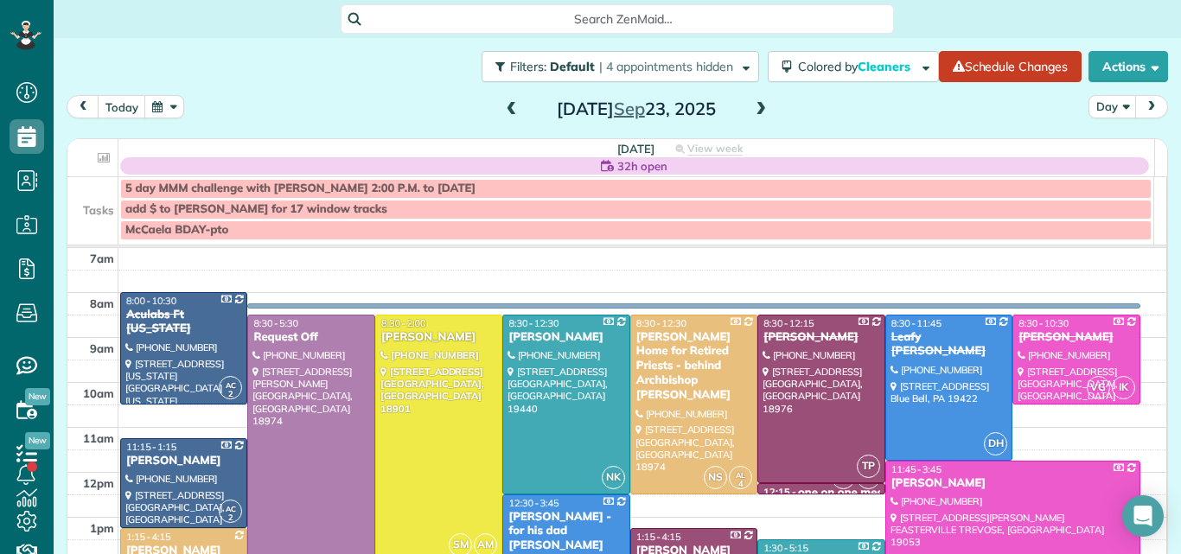
click at [395, 422] on div at bounding box center [438, 439] width 125 height 246
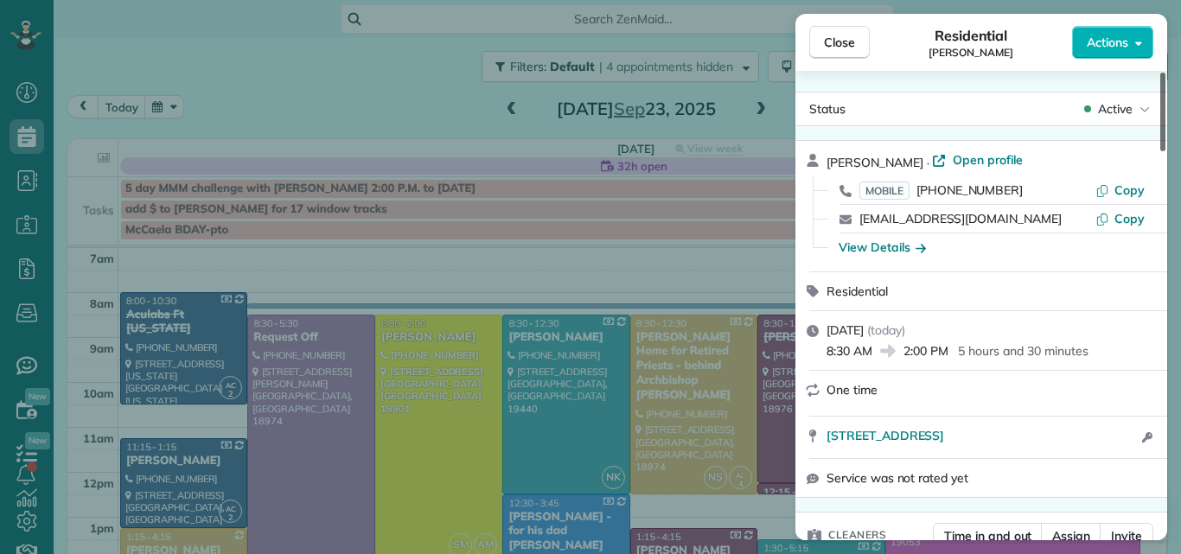
click at [1165, 106] on div at bounding box center [1162, 112] width 5 height 79
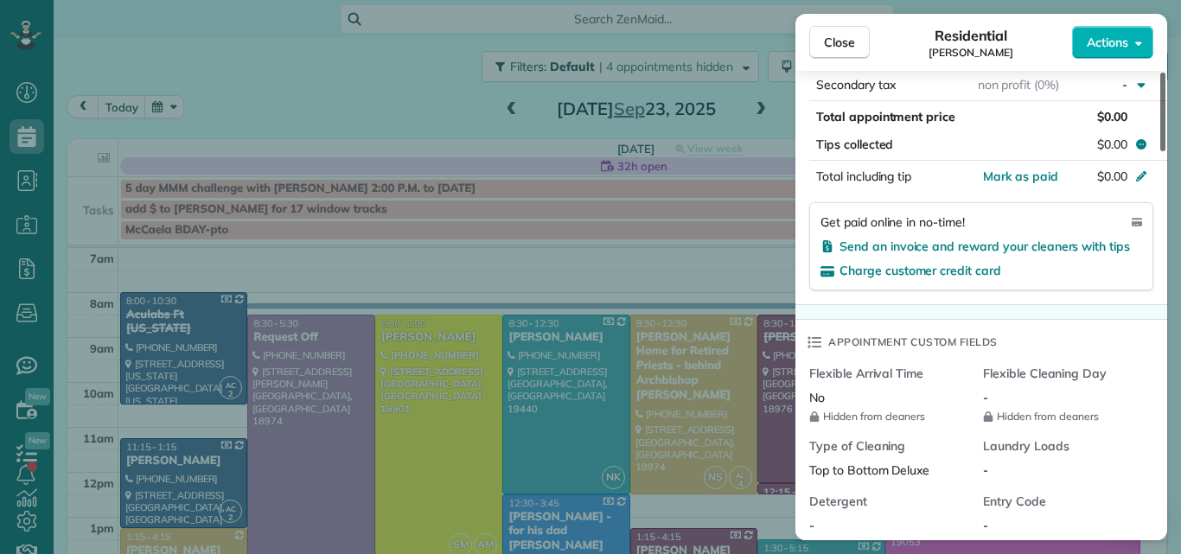
scroll to position [1147, 0]
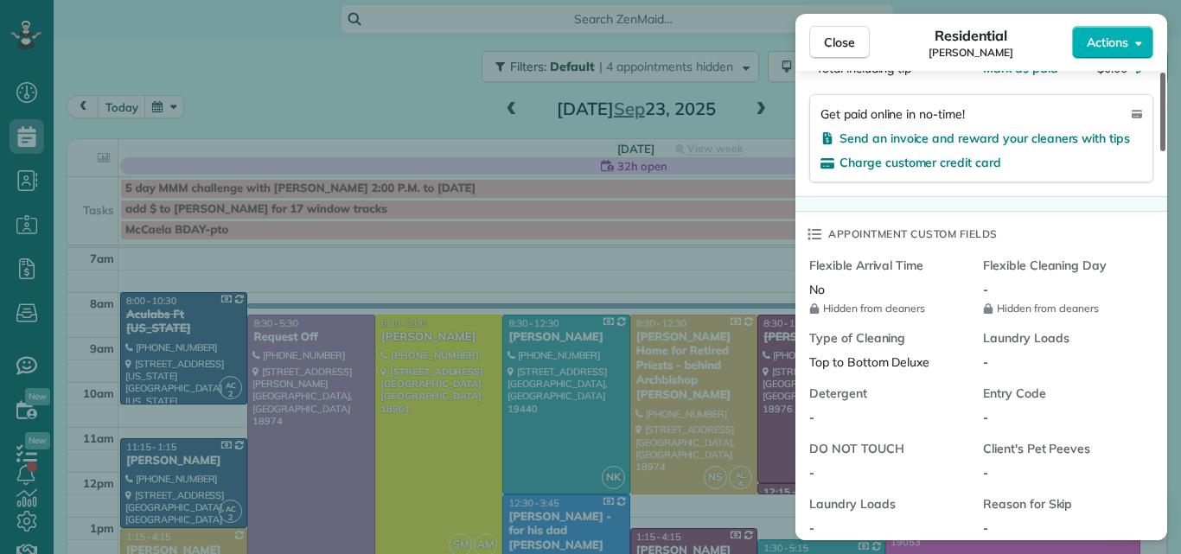
drag, startPoint x: 1163, startPoint y: 105, endPoint x: 1175, endPoint y: 298, distance: 193.2
click at [1165, 151] on div at bounding box center [1162, 112] width 5 height 79
click at [832, 40] on span "Close" at bounding box center [839, 42] width 31 height 17
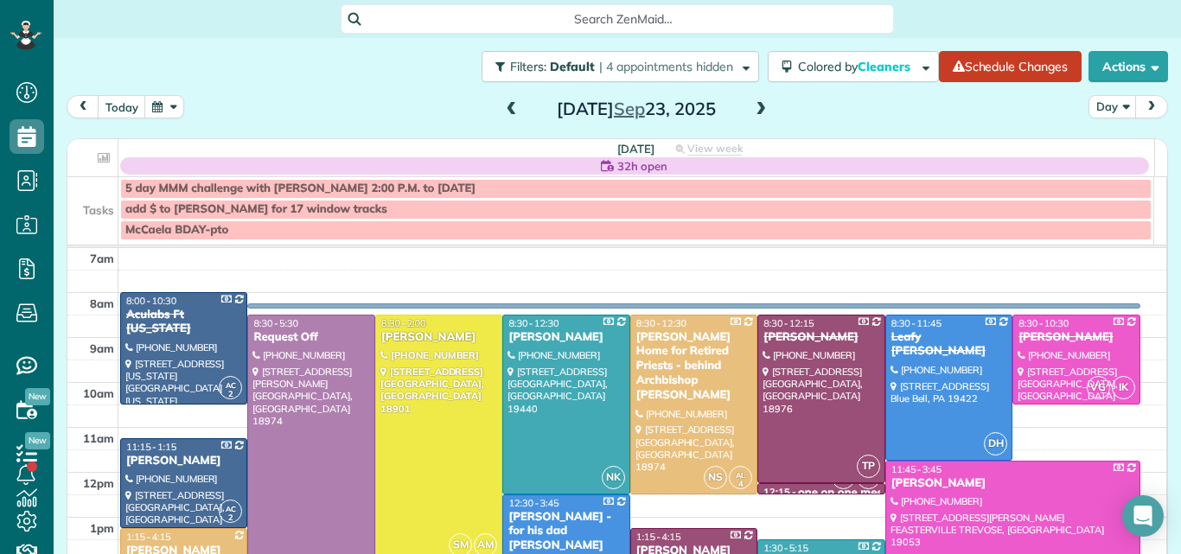
click at [754, 110] on span at bounding box center [760, 110] width 19 height 16
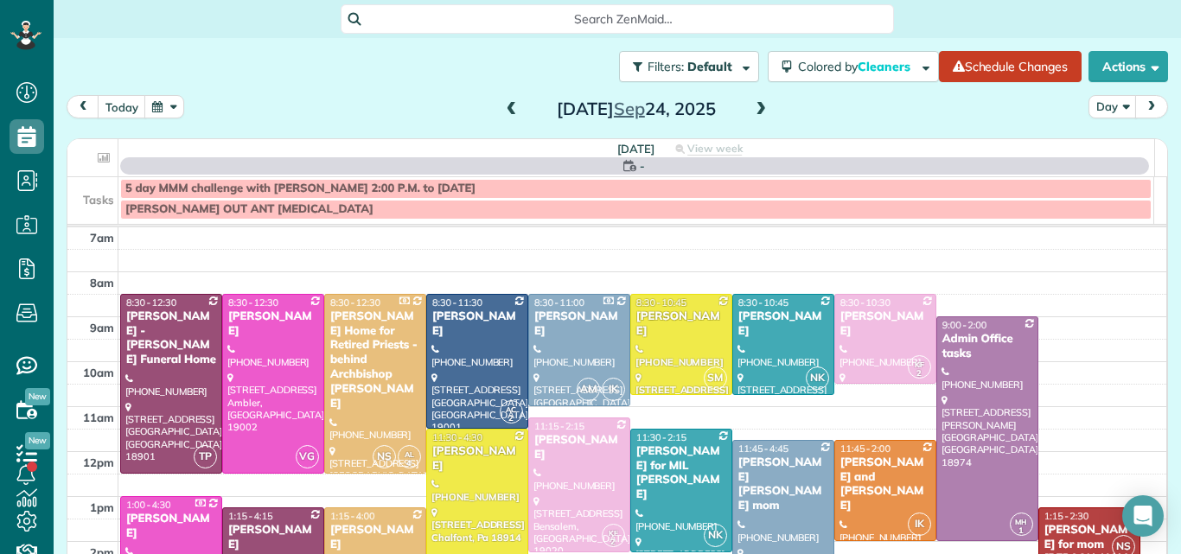
click at [754, 110] on span at bounding box center [760, 110] width 19 height 16
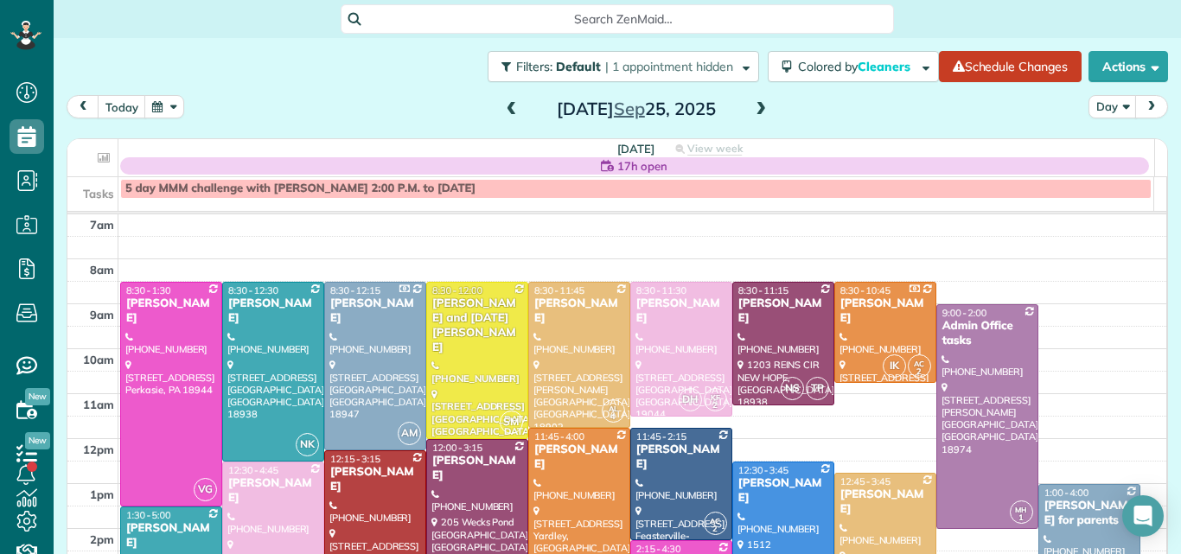
click at [754, 110] on span at bounding box center [760, 110] width 19 height 16
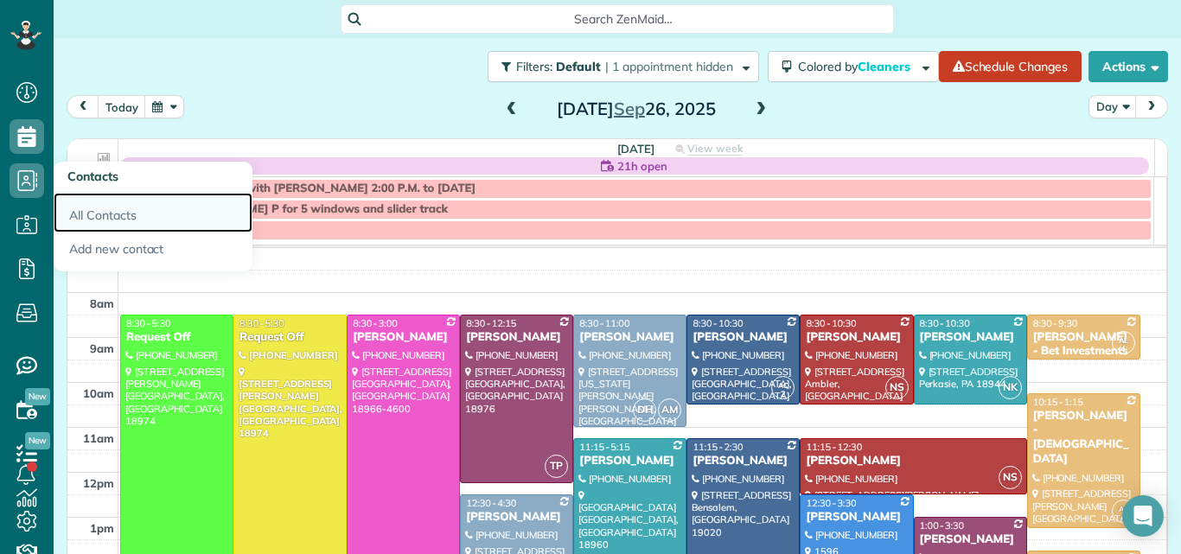
click at [87, 209] on link "All Contacts" at bounding box center [153, 213] width 199 height 40
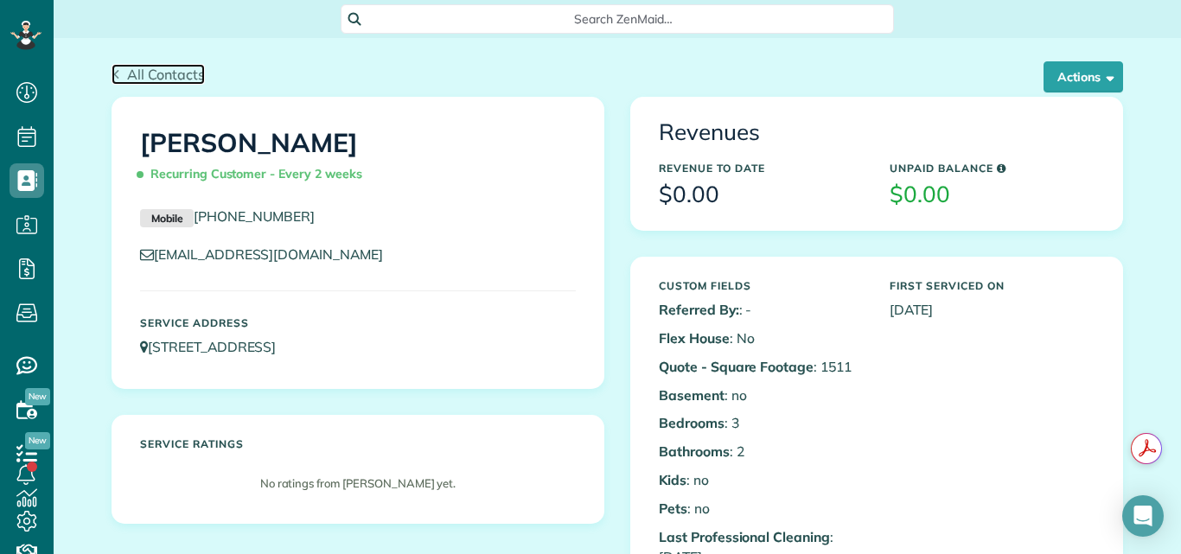
click at [151, 74] on span "All Contacts" at bounding box center [166, 74] width 78 height 17
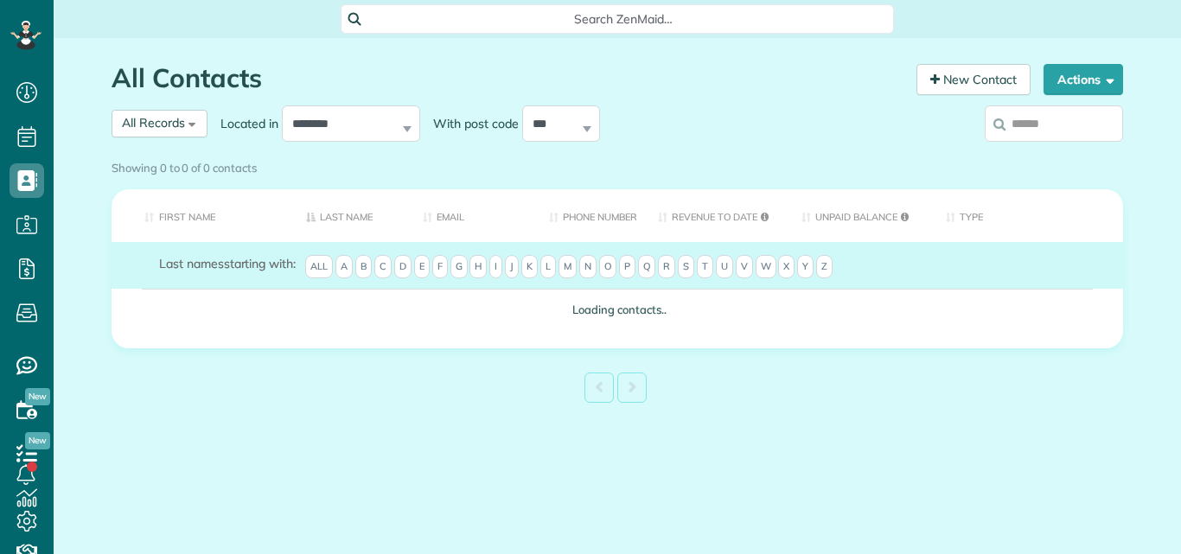
scroll to position [8, 8]
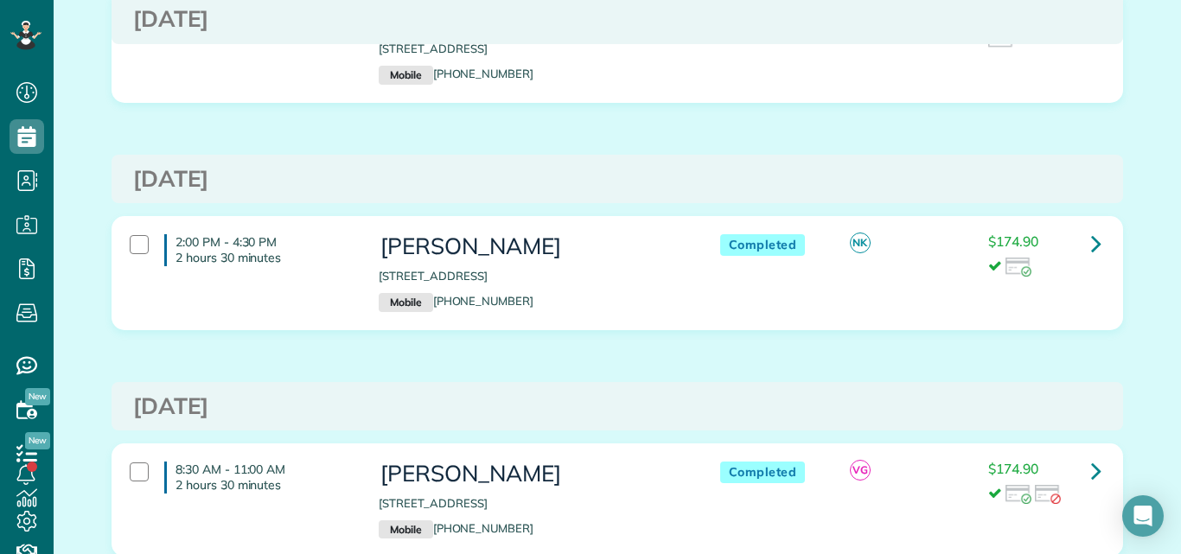
scroll to position [441, 0]
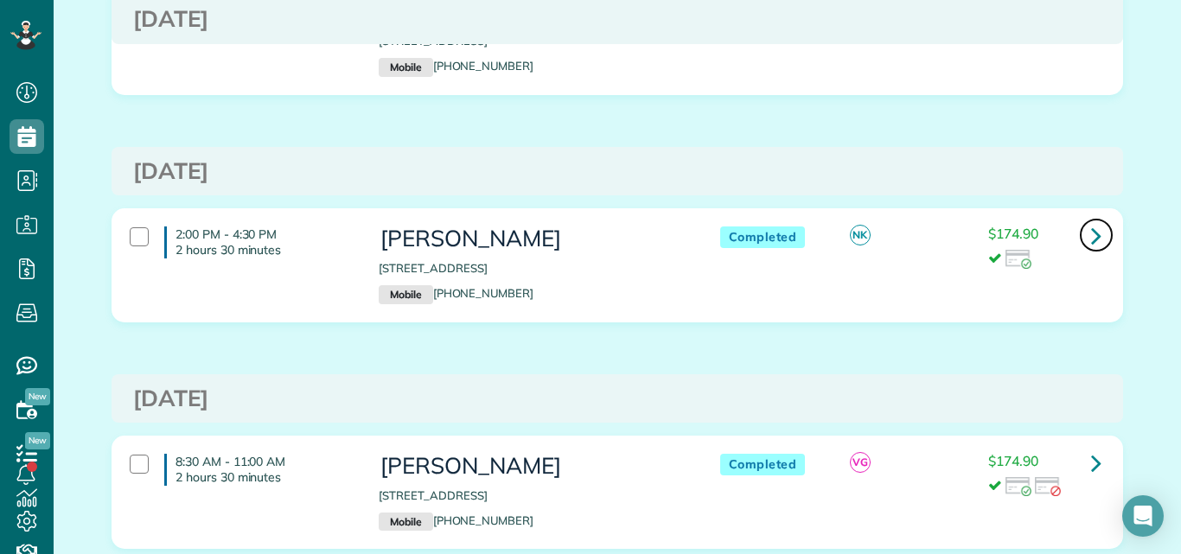
click at [1091, 233] on icon at bounding box center [1096, 235] width 10 height 30
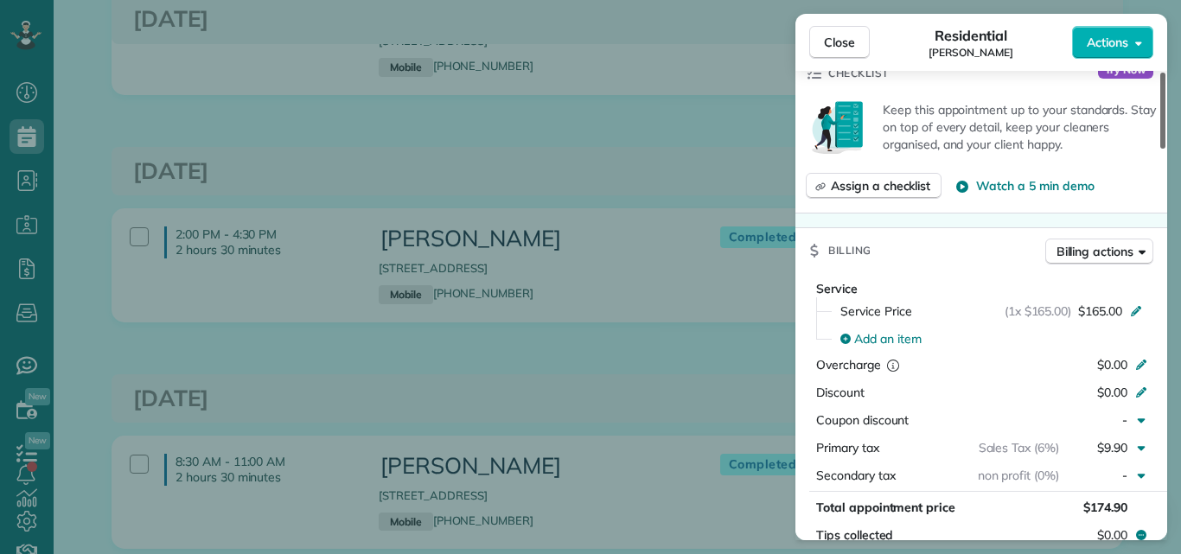
scroll to position [684, 0]
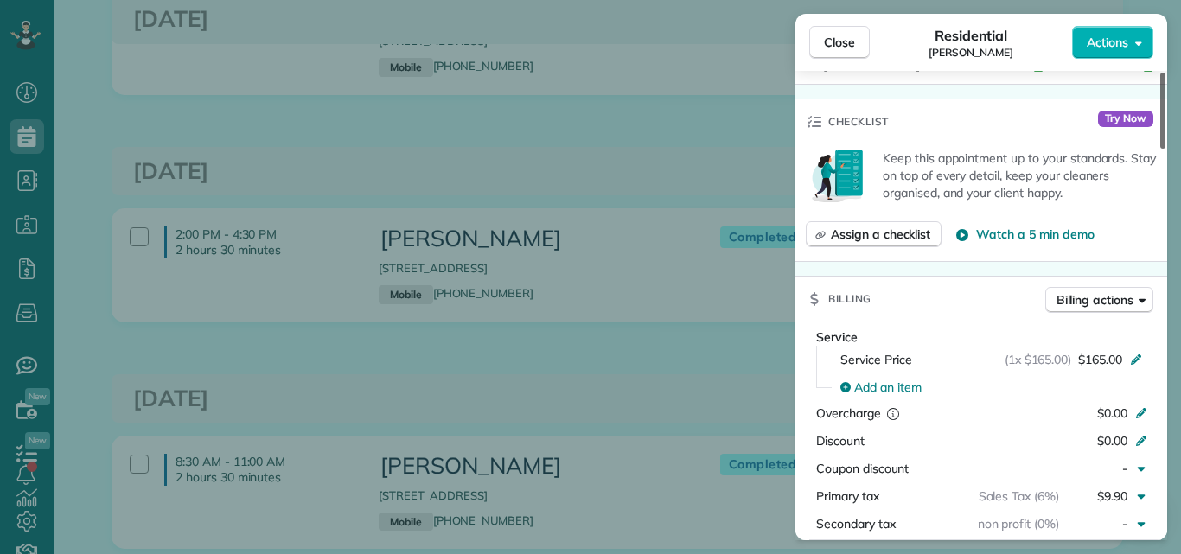
drag, startPoint x: 1162, startPoint y: 97, endPoint x: 1167, endPoint y: 207, distance: 110.8
click at [1165, 149] on div at bounding box center [1162, 111] width 5 height 76
click at [855, 40] on button "Close" at bounding box center [839, 42] width 61 height 33
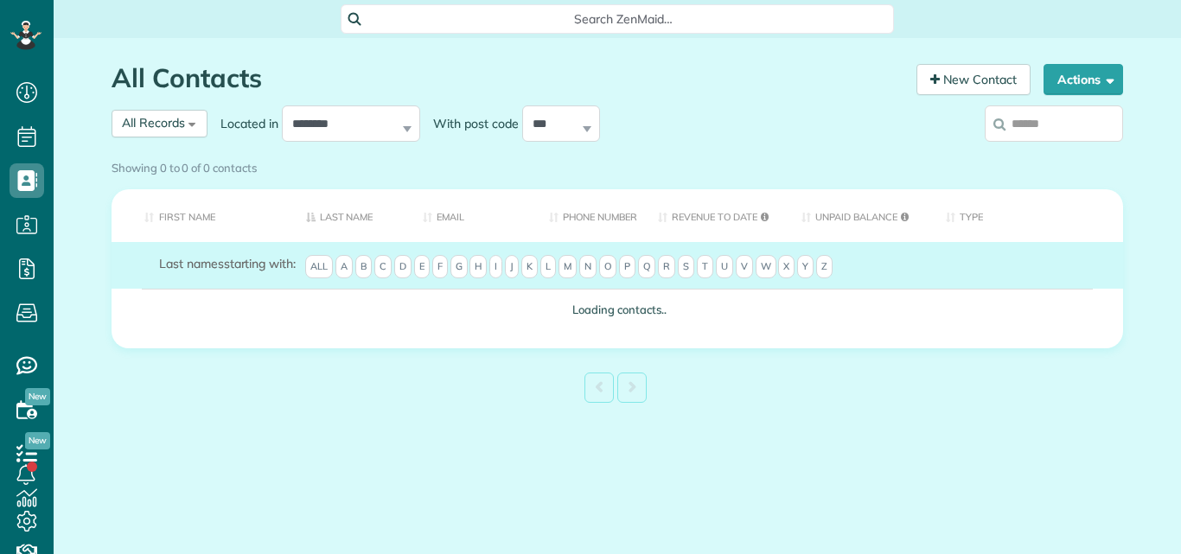
scroll to position [8, 8]
click at [1039, 153] on div "Showing 0 to 0 of 0 contacts" at bounding box center [618, 164] width 1012 height 23
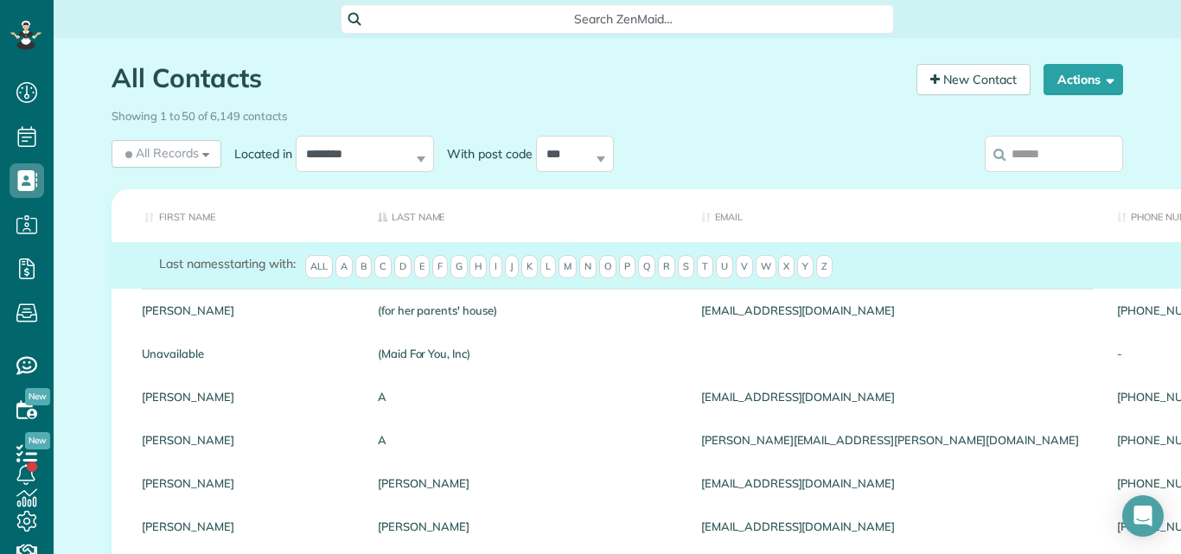
click at [1037, 144] on input "search" at bounding box center [1054, 154] width 138 height 36
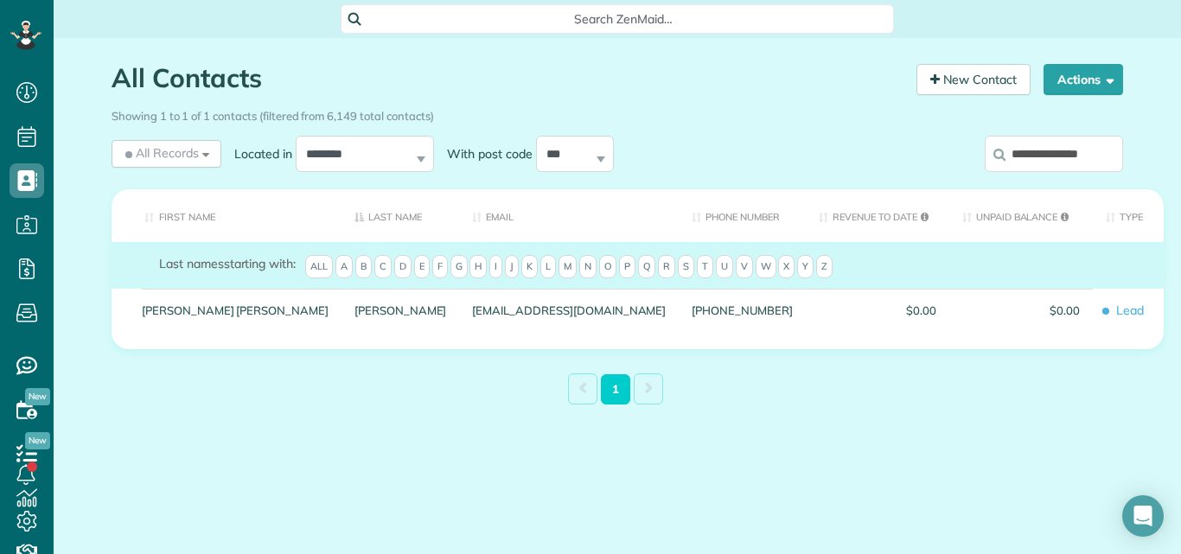
scroll to position [0, 1]
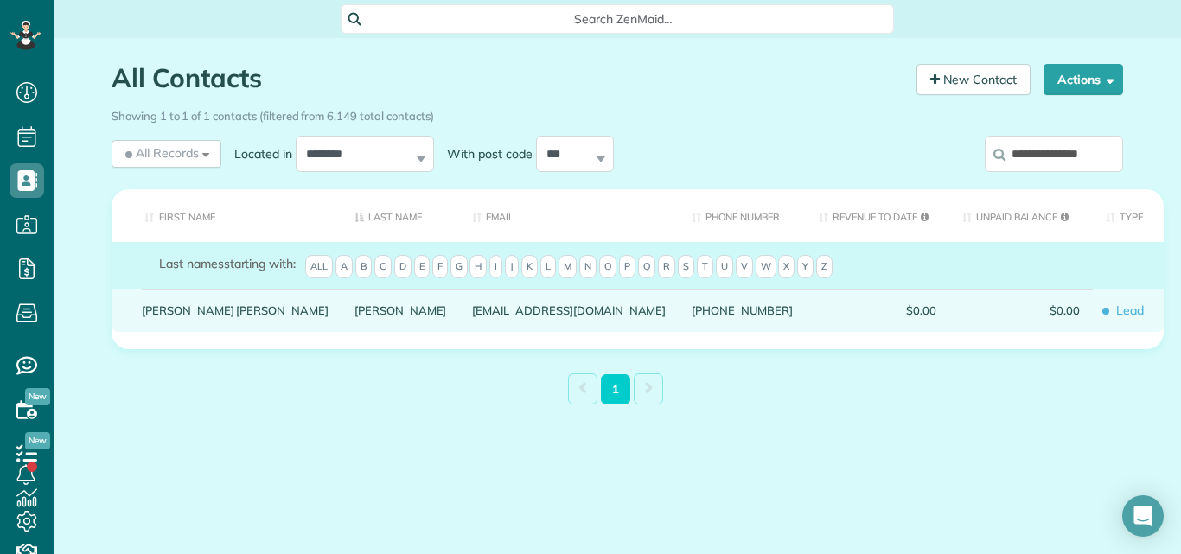
type input "**********"
click at [150, 316] on link "Mary Jane" at bounding box center [235, 310] width 187 height 12
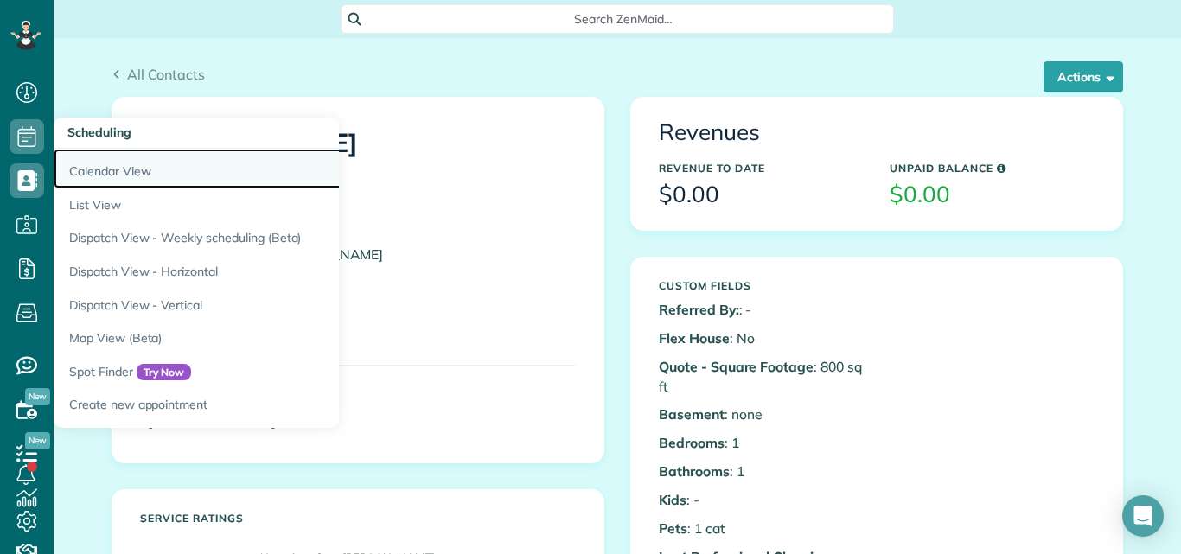
click at [85, 169] on link "Calendar View" at bounding box center [270, 169] width 432 height 40
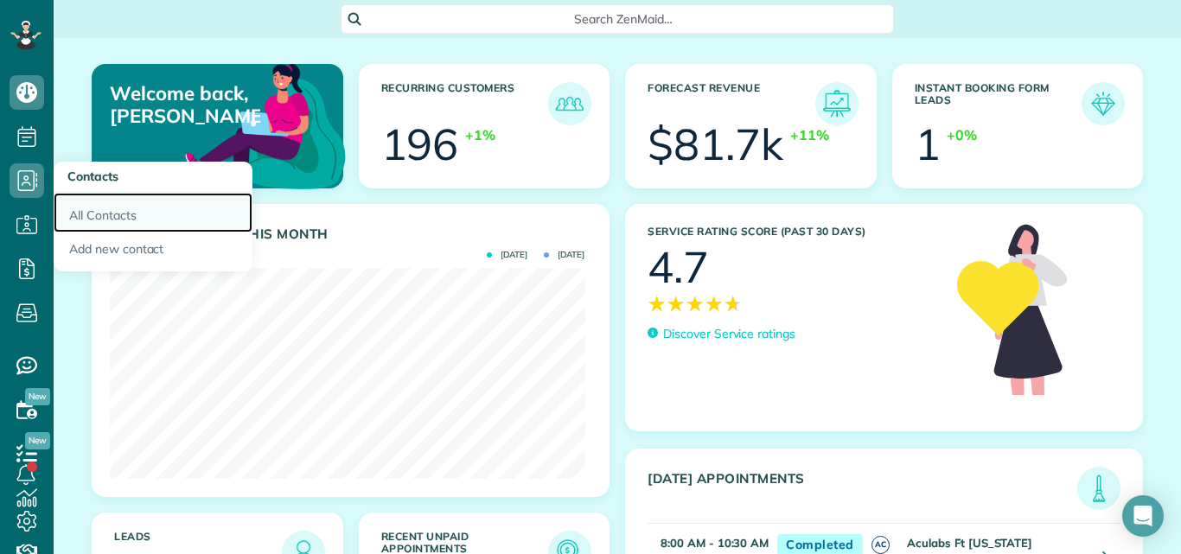
click at [99, 211] on link "All Contacts" at bounding box center [153, 213] width 199 height 40
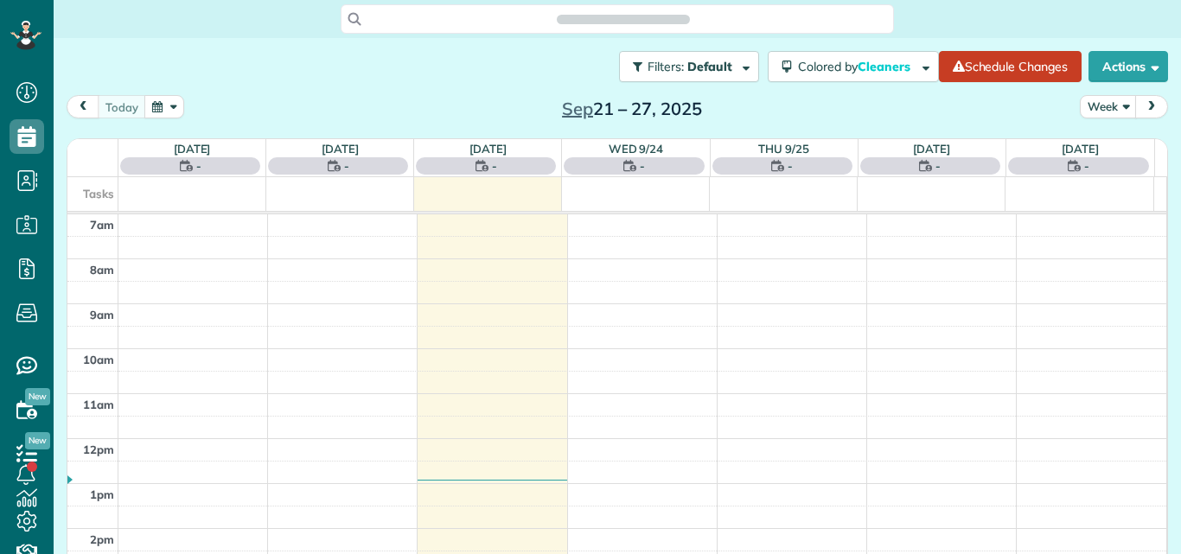
scroll to position [8, 8]
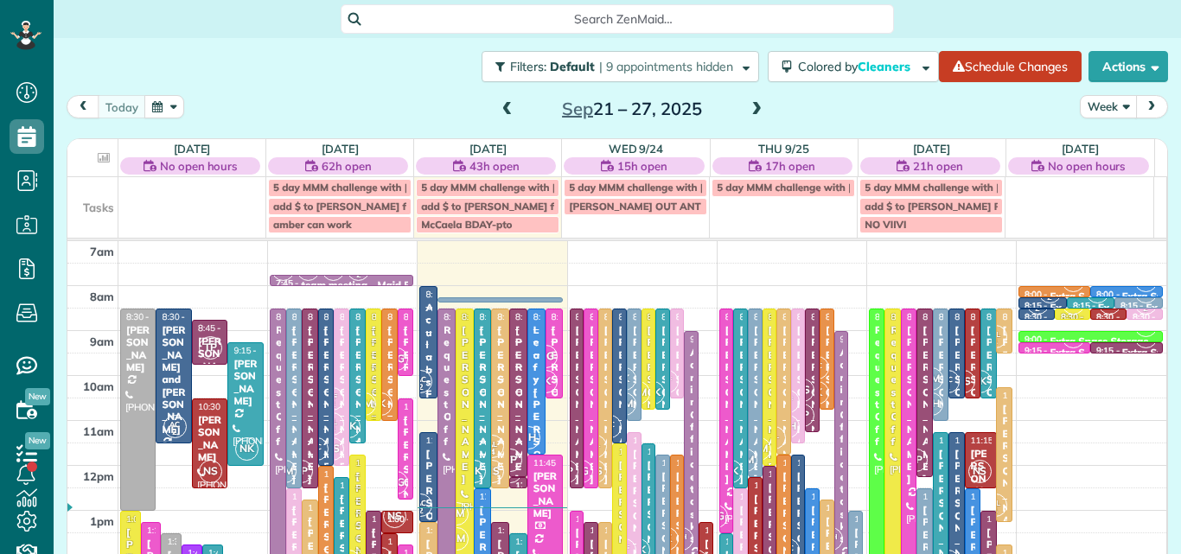
click at [1090, 105] on button "Week" at bounding box center [1108, 106] width 57 height 23
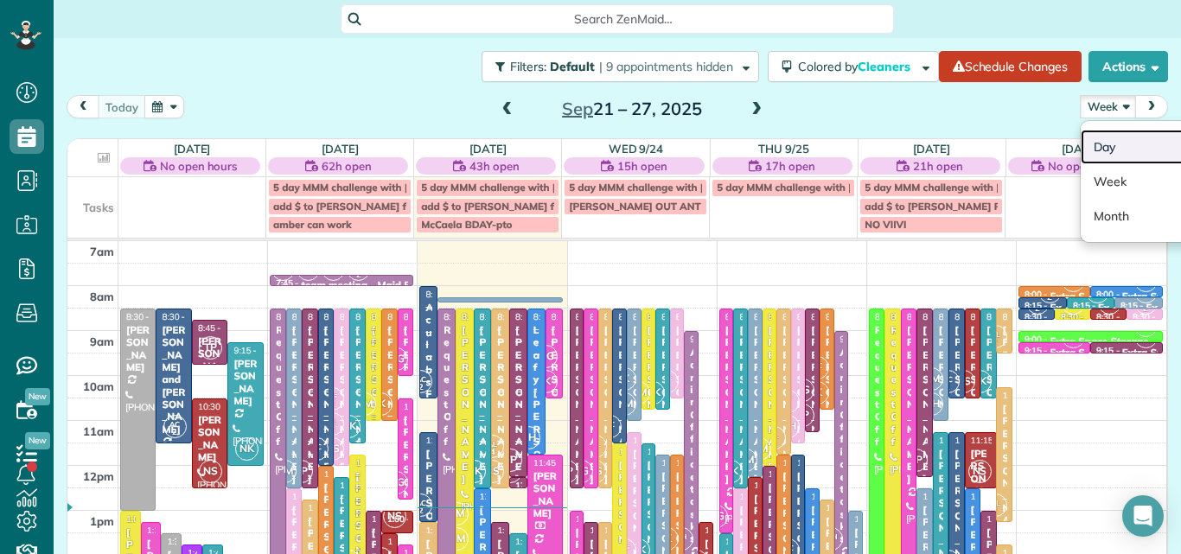
click at [1088, 140] on link "Day" at bounding box center [1149, 147] width 137 height 35
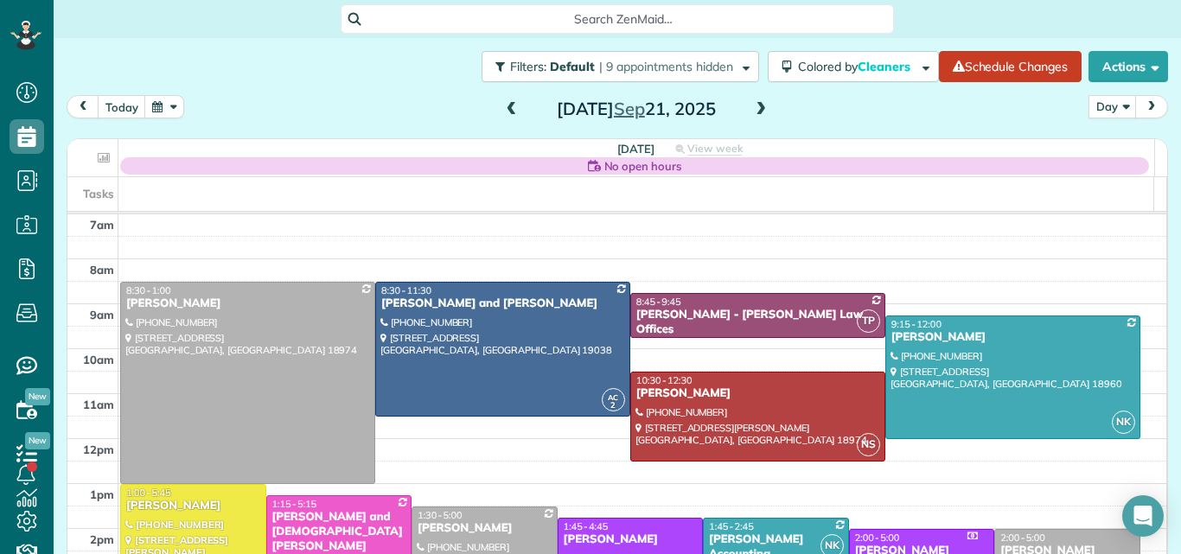
click at [756, 112] on span at bounding box center [760, 110] width 19 height 16
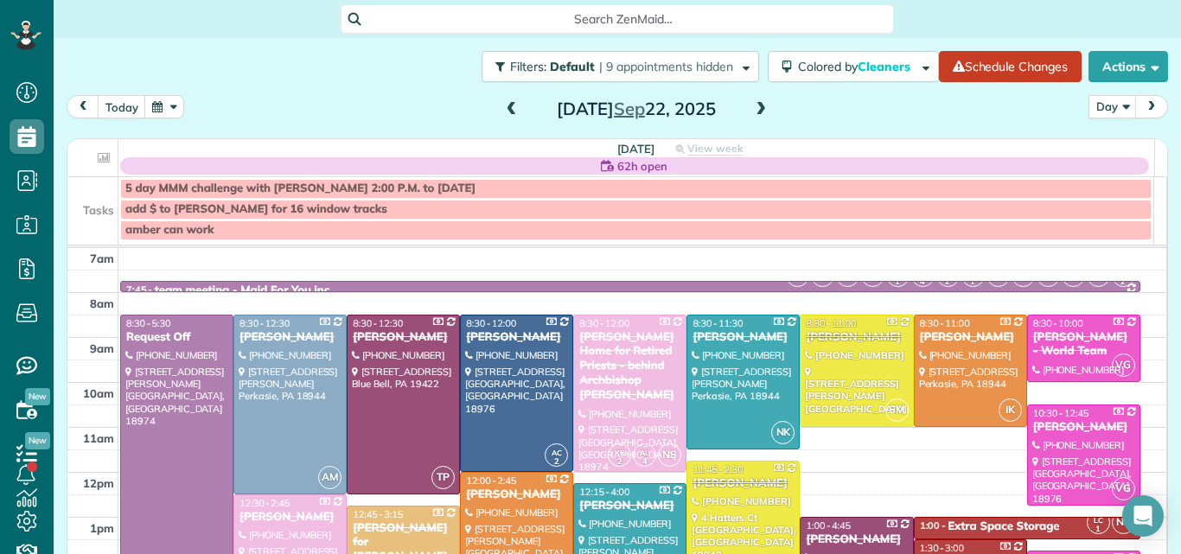
click at [756, 112] on span at bounding box center [760, 110] width 19 height 16
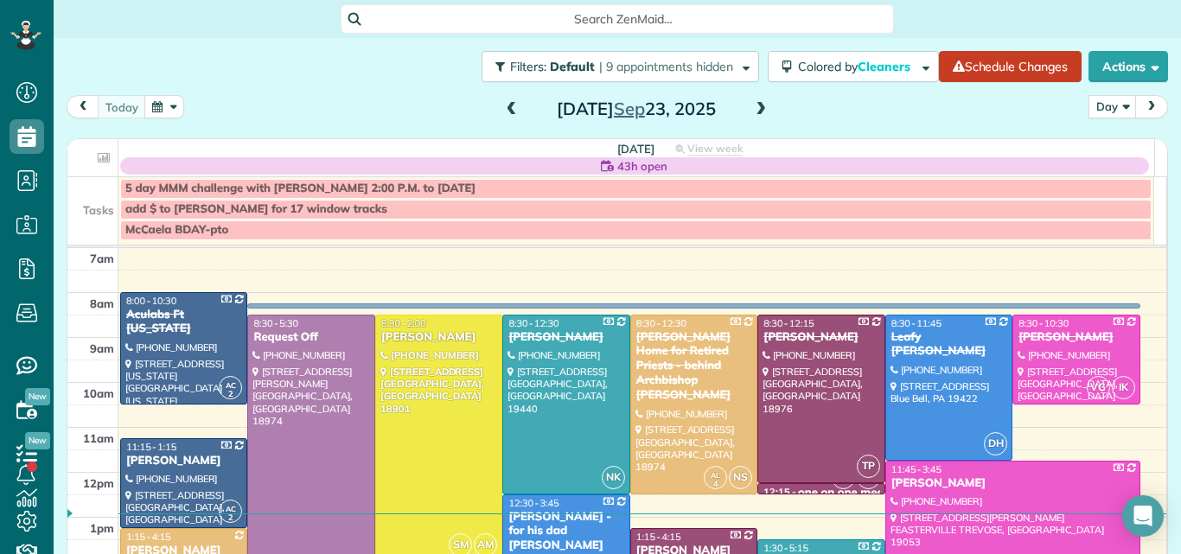
click at [444, 420] on div at bounding box center [438, 439] width 125 height 246
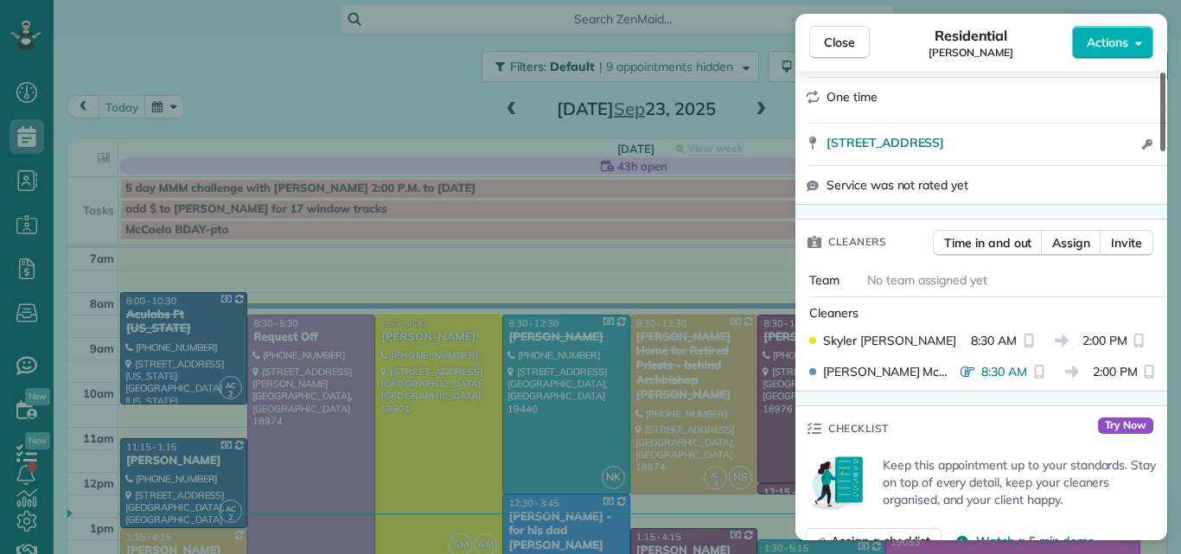
scroll to position [314, 0]
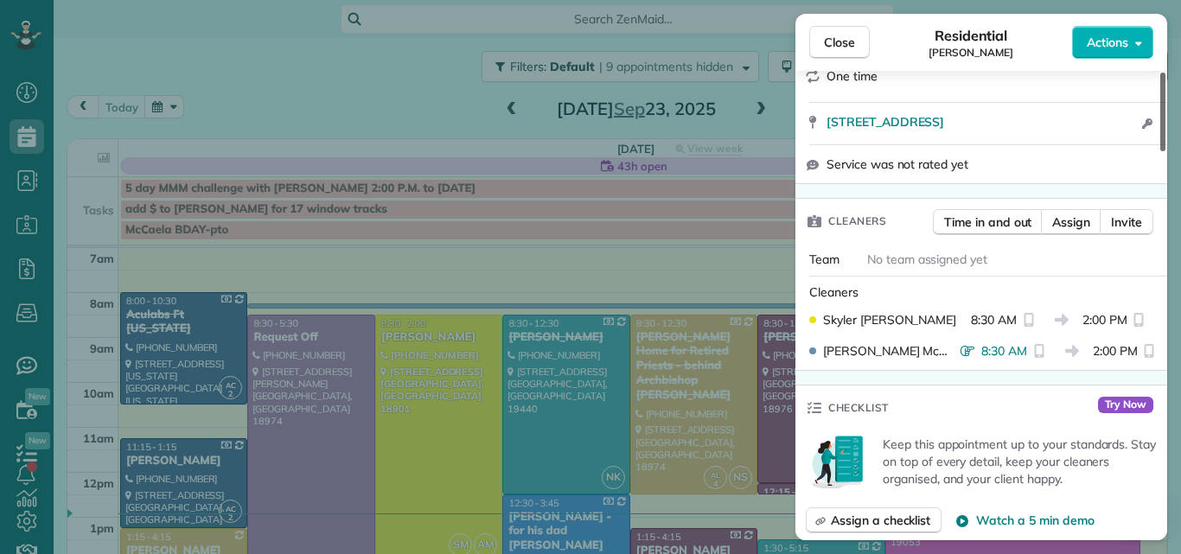
drag, startPoint x: 1160, startPoint y: 83, endPoint x: 1153, endPoint y: 136, distance: 53.2
click at [1160, 136] on div at bounding box center [1162, 112] width 5 height 79
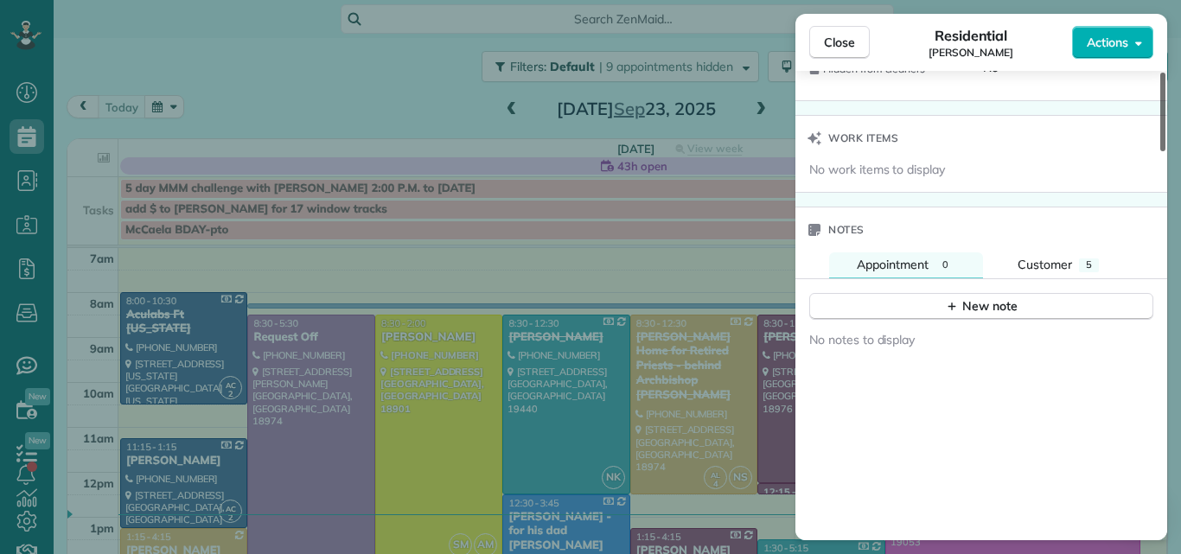
scroll to position [1708, 0]
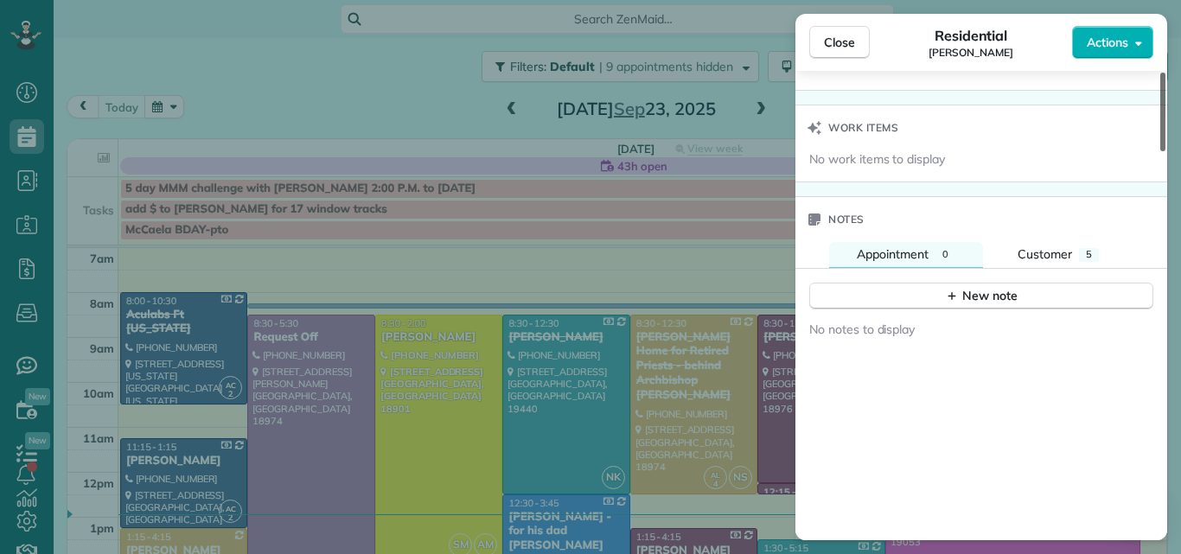
drag, startPoint x: 1164, startPoint y: 152, endPoint x: 1180, endPoint y: 386, distance: 234.9
click at [1165, 151] on div at bounding box center [1162, 112] width 5 height 79
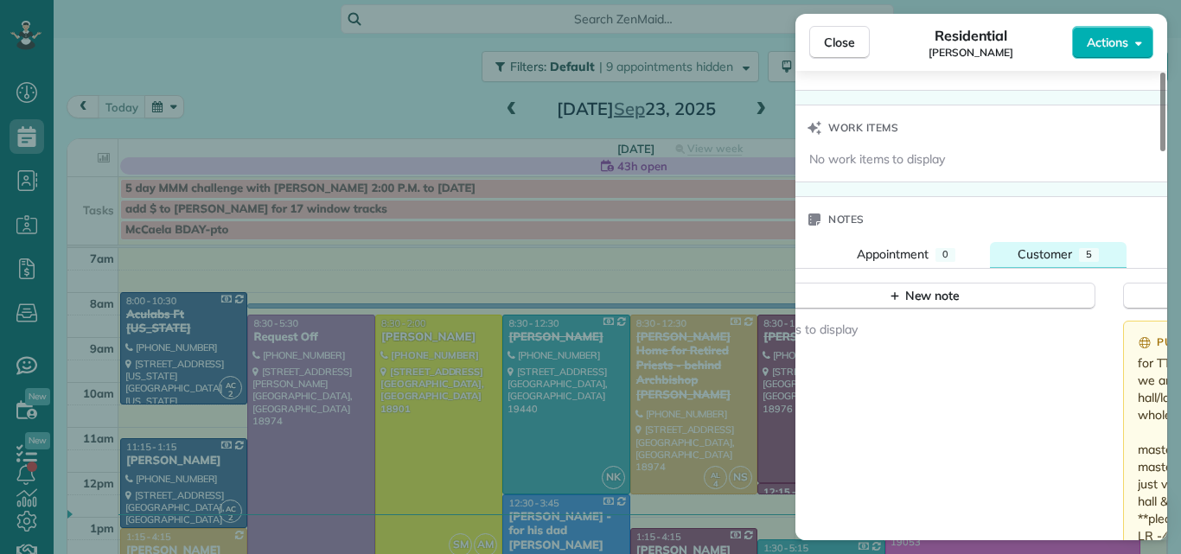
click at [1043, 255] on span "Customer" at bounding box center [1045, 254] width 54 height 16
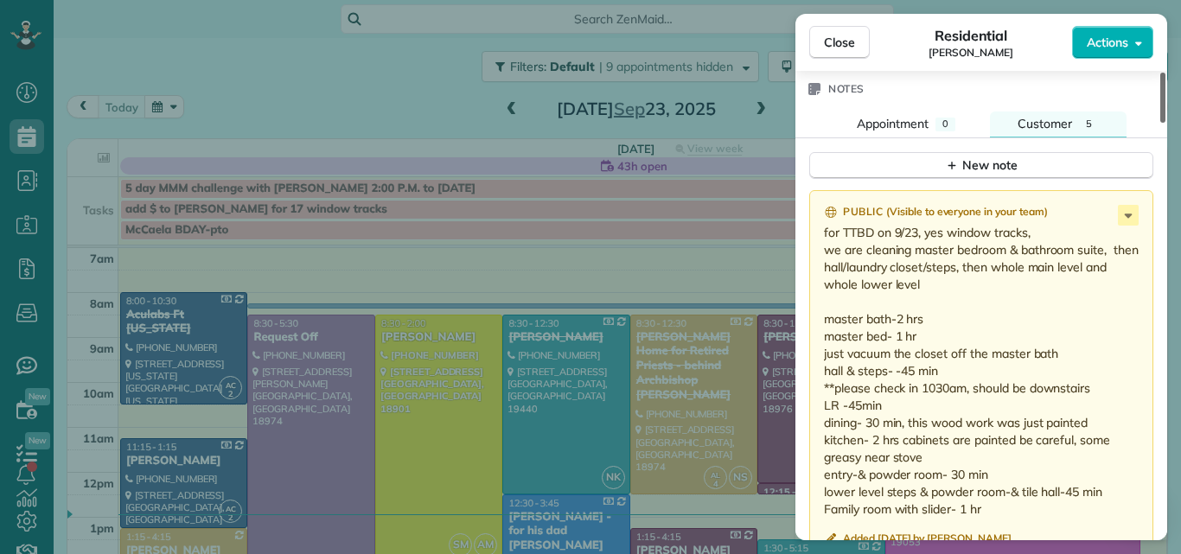
scroll to position [1847, 0]
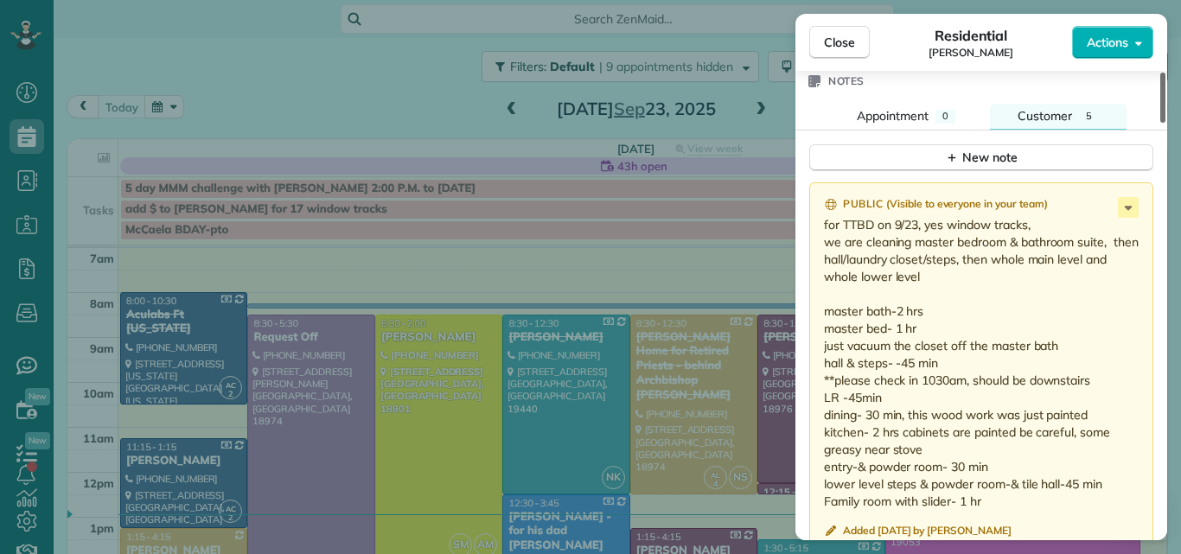
drag, startPoint x: 1161, startPoint y: 292, endPoint x: 1161, endPoint y: 307, distance: 14.7
click at [1161, 123] on div at bounding box center [1162, 98] width 5 height 50
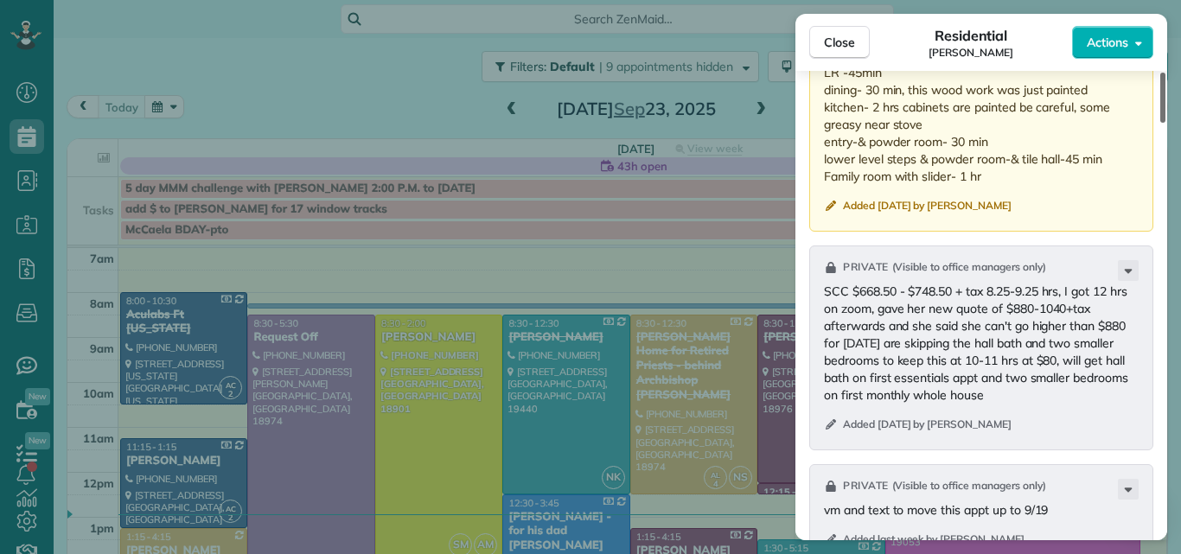
scroll to position [2197, 0]
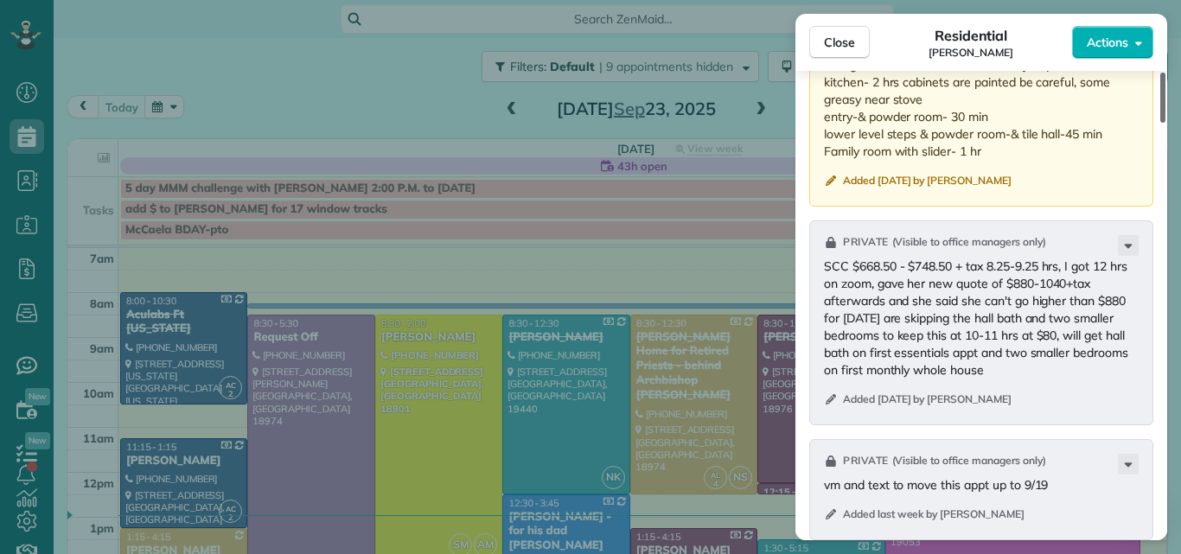
drag, startPoint x: 1161, startPoint y: 304, endPoint x: 1163, endPoint y: 341, distance: 37.2
click at [1163, 123] on div at bounding box center [1162, 98] width 5 height 50
click at [850, 33] on button "Close" at bounding box center [839, 42] width 61 height 33
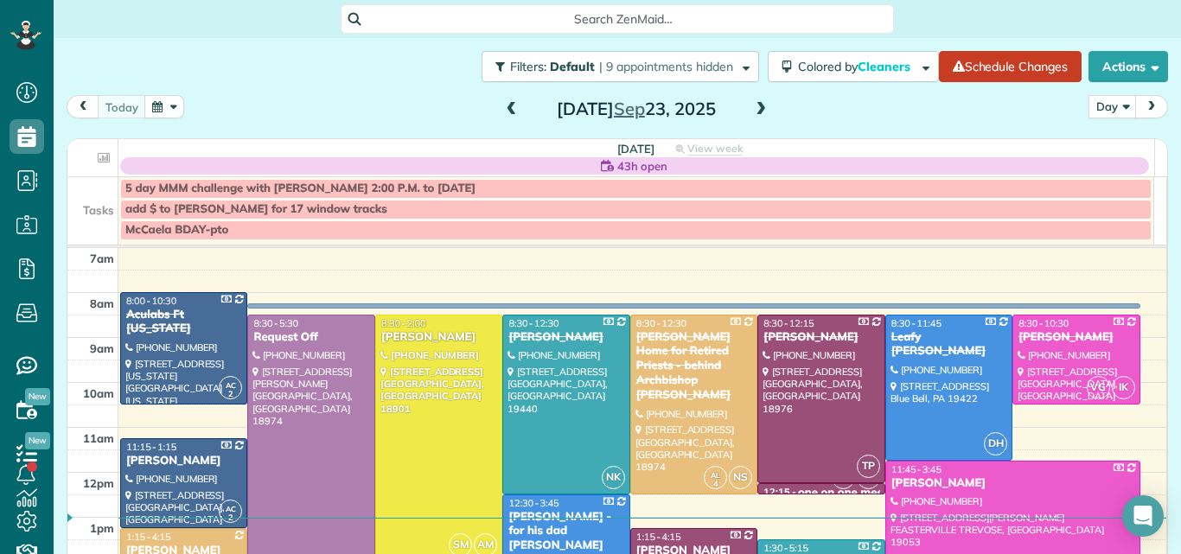
click at [751, 106] on span at bounding box center [760, 110] width 19 height 16
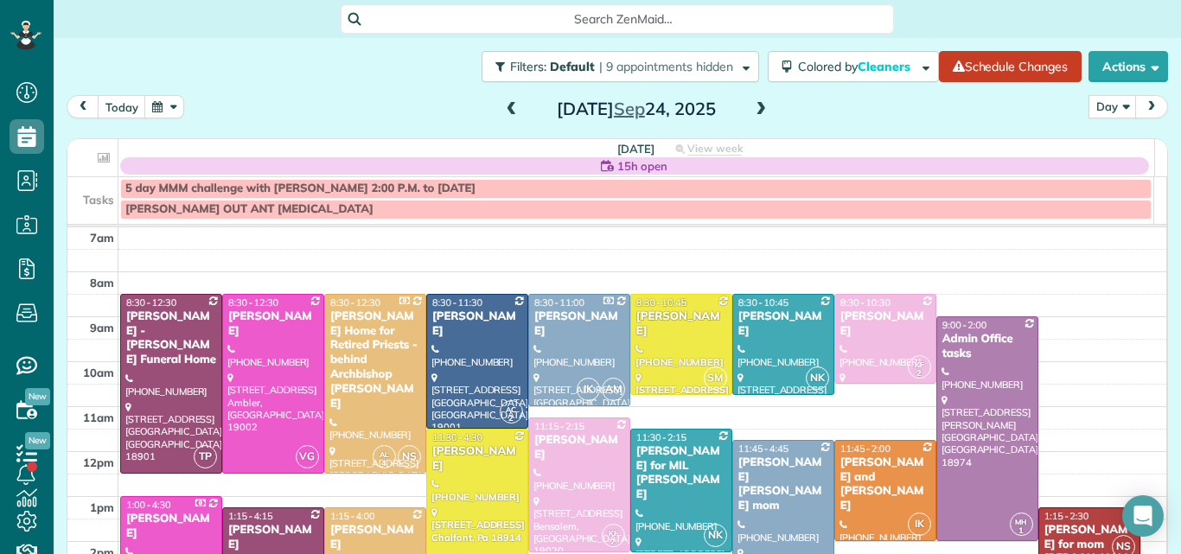
click at [751, 106] on span at bounding box center [760, 110] width 19 height 16
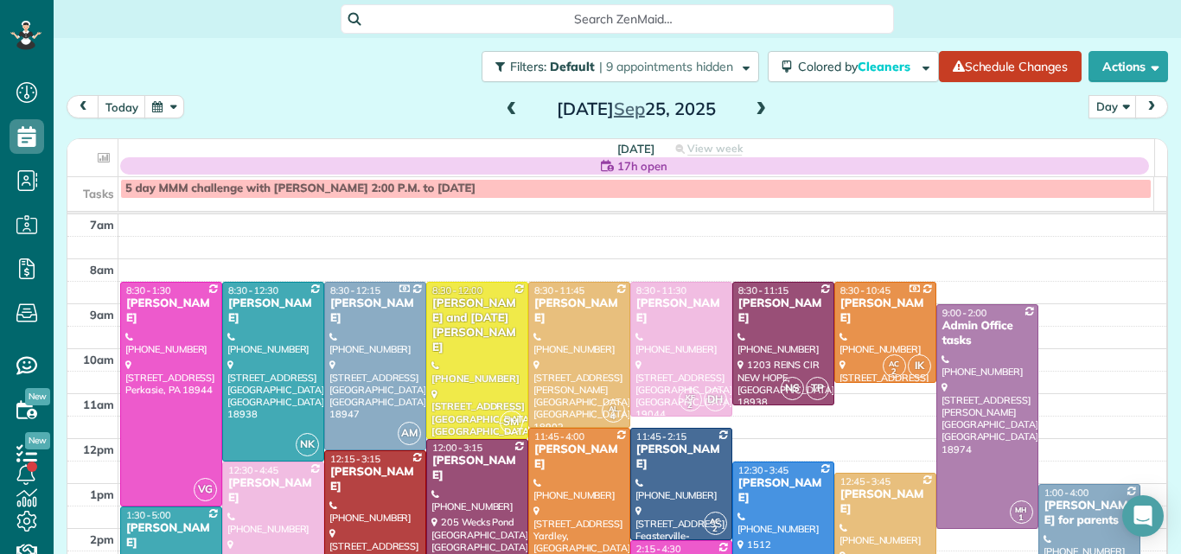
click at [751, 106] on span at bounding box center [760, 110] width 19 height 16
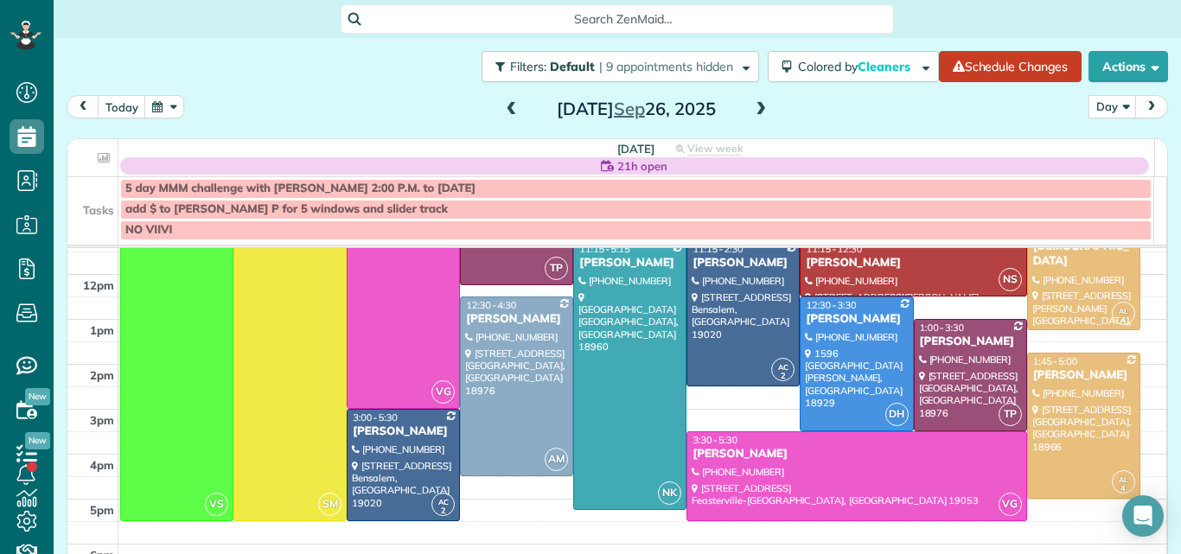
scroll to position [195, 0]
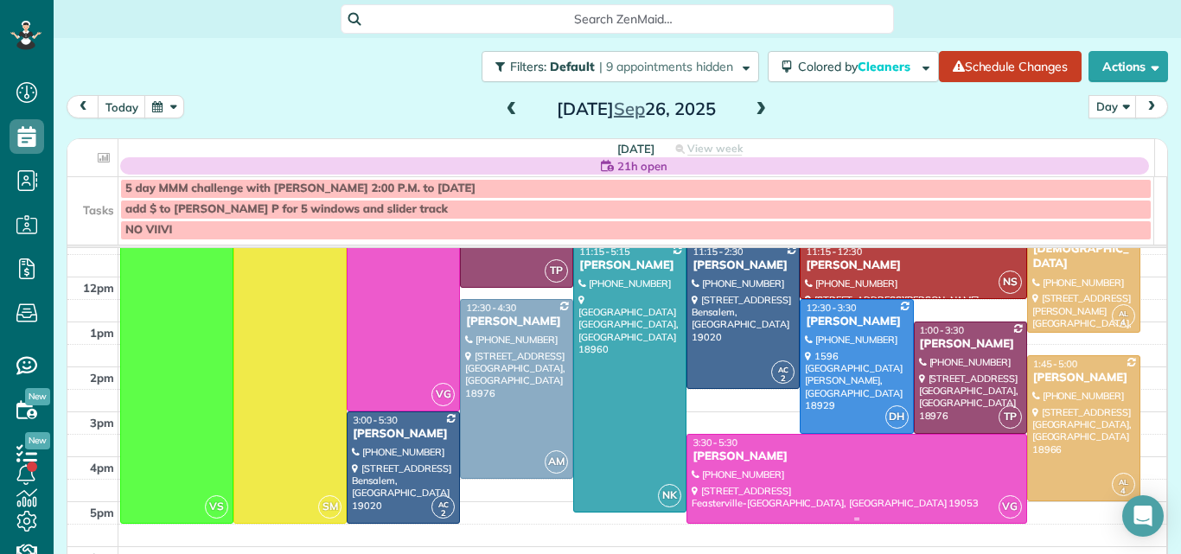
click at [846, 458] on div "Andrea Beal" at bounding box center [856, 457] width 329 height 15
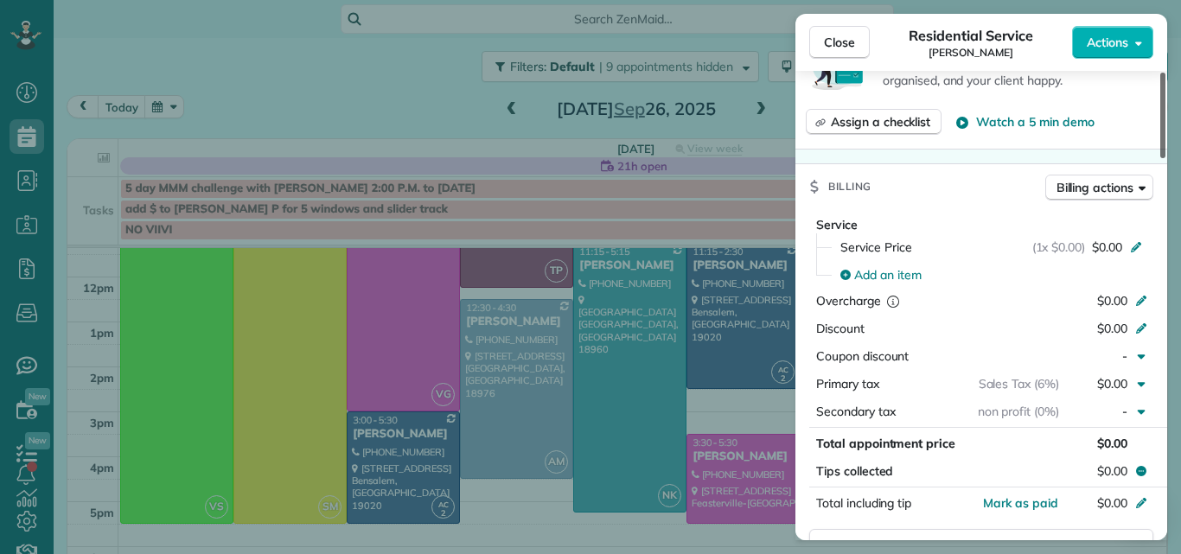
scroll to position [530, 0]
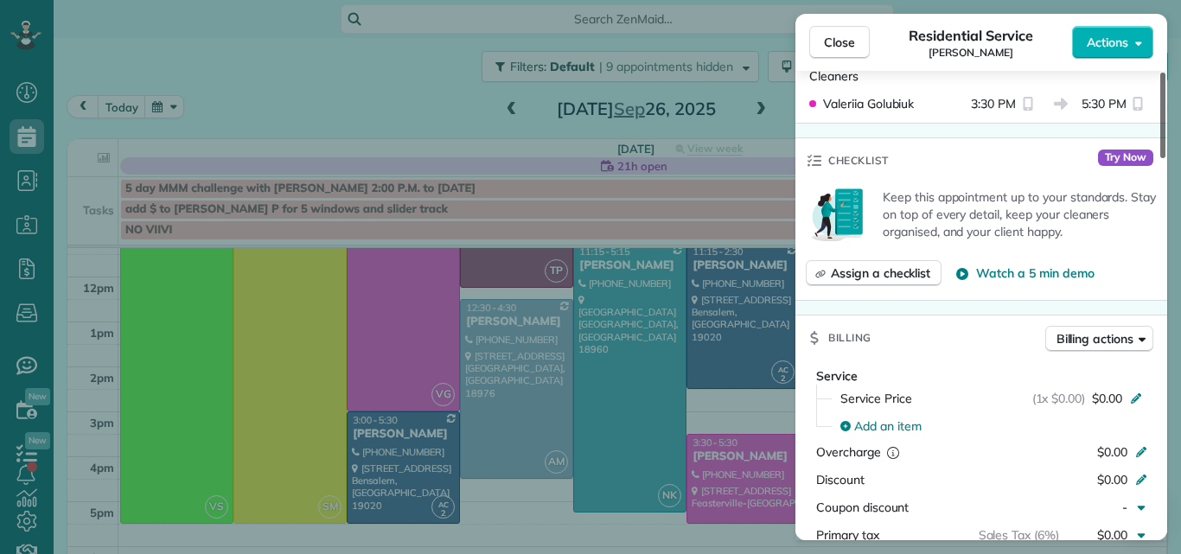
drag, startPoint x: 1162, startPoint y: 134, endPoint x: 1150, endPoint y: 231, distance: 97.6
click at [1160, 158] on div at bounding box center [1162, 116] width 5 height 86
click at [847, 38] on span "Close" at bounding box center [839, 42] width 31 height 17
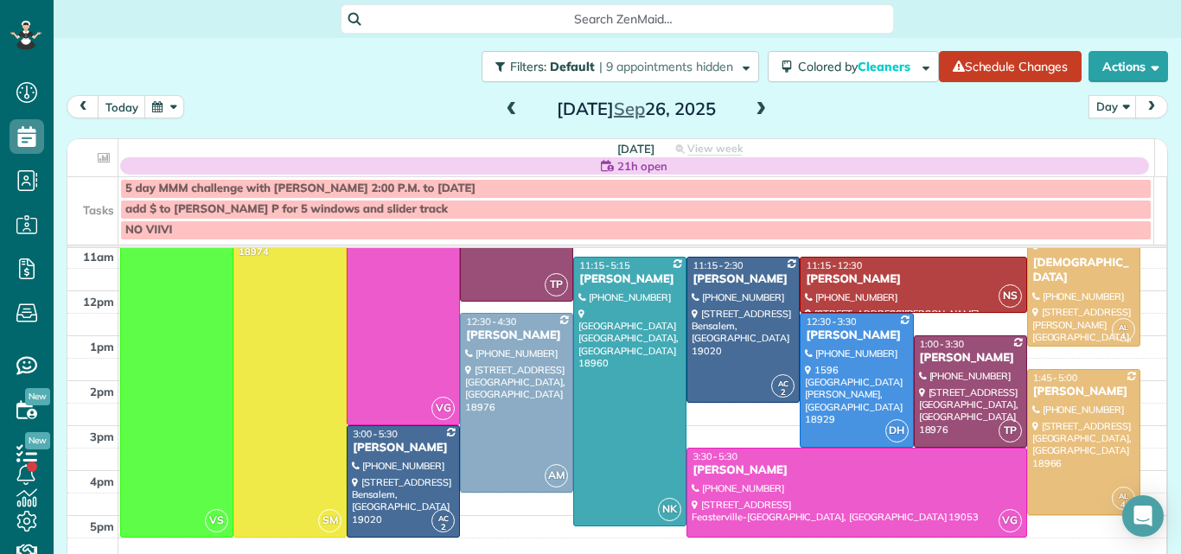
scroll to position [163, 0]
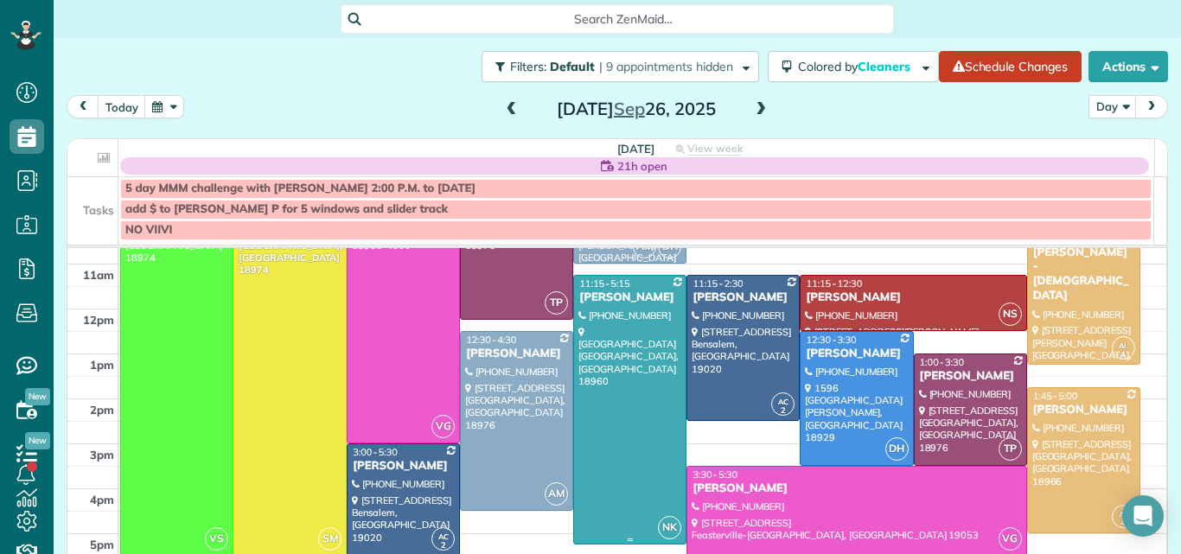
click at [629, 353] on div at bounding box center [630, 410] width 112 height 268
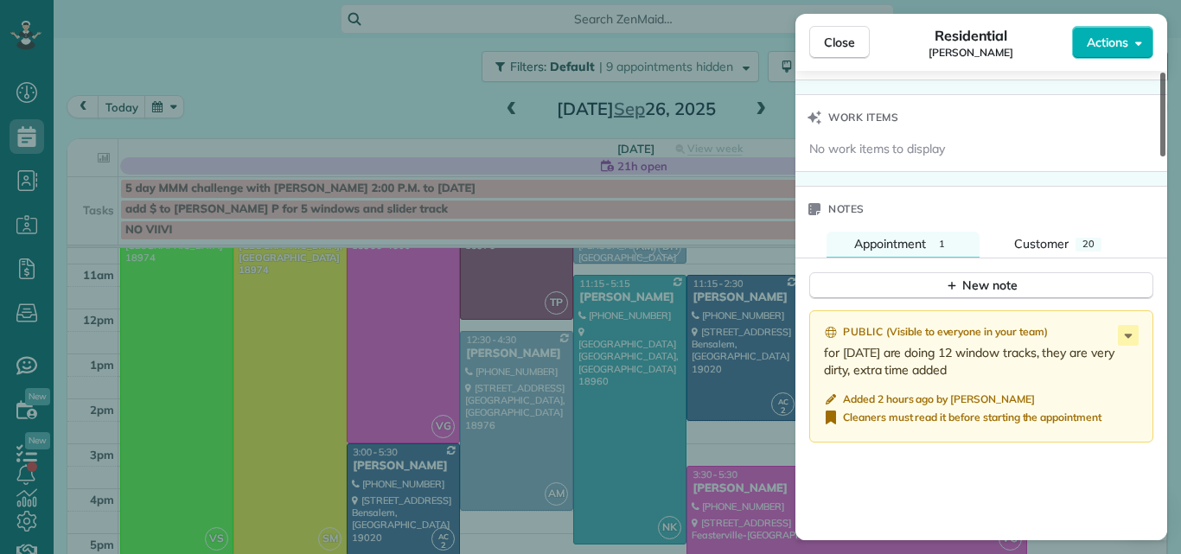
scroll to position [1714, 0]
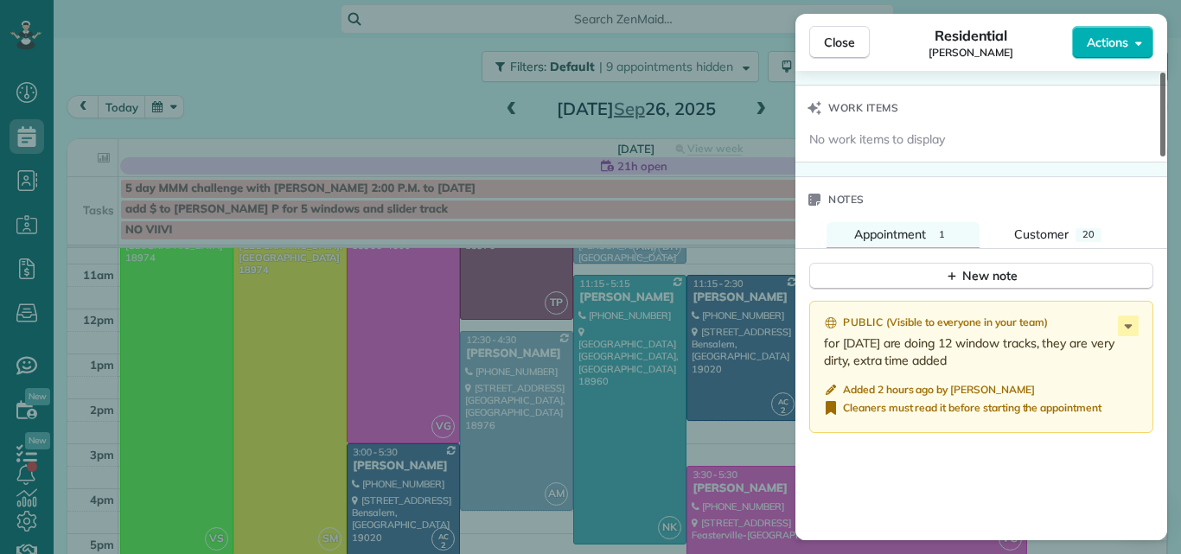
drag, startPoint x: 1162, startPoint y: 104, endPoint x: 1171, endPoint y: 411, distance: 307.0
click at [1165, 156] on div at bounding box center [1162, 115] width 5 height 84
click at [993, 274] on div "New note" at bounding box center [981, 276] width 73 height 18
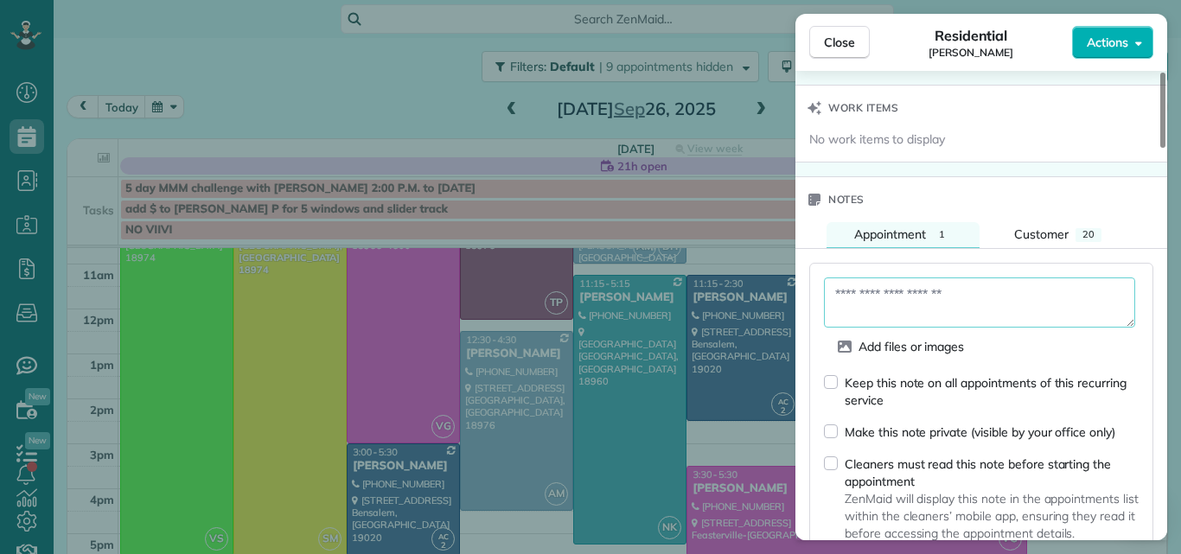
click at [890, 297] on textarea at bounding box center [979, 303] width 311 height 50
click at [973, 309] on textarea "**********" at bounding box center [979, 303] width 311 height 50
type textarea "**********"
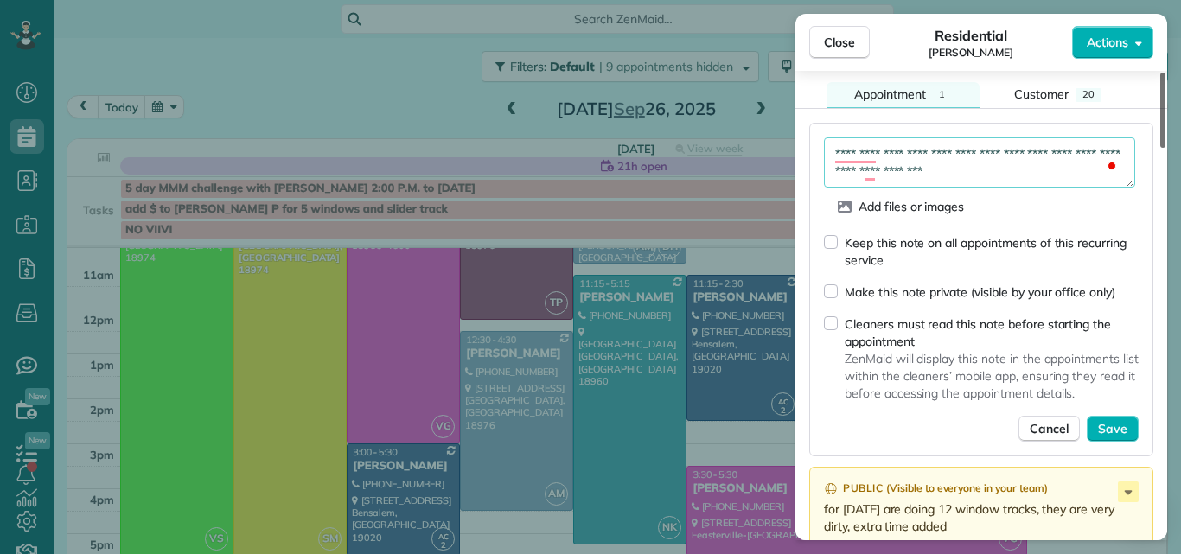
scroll to position [1903, 0]
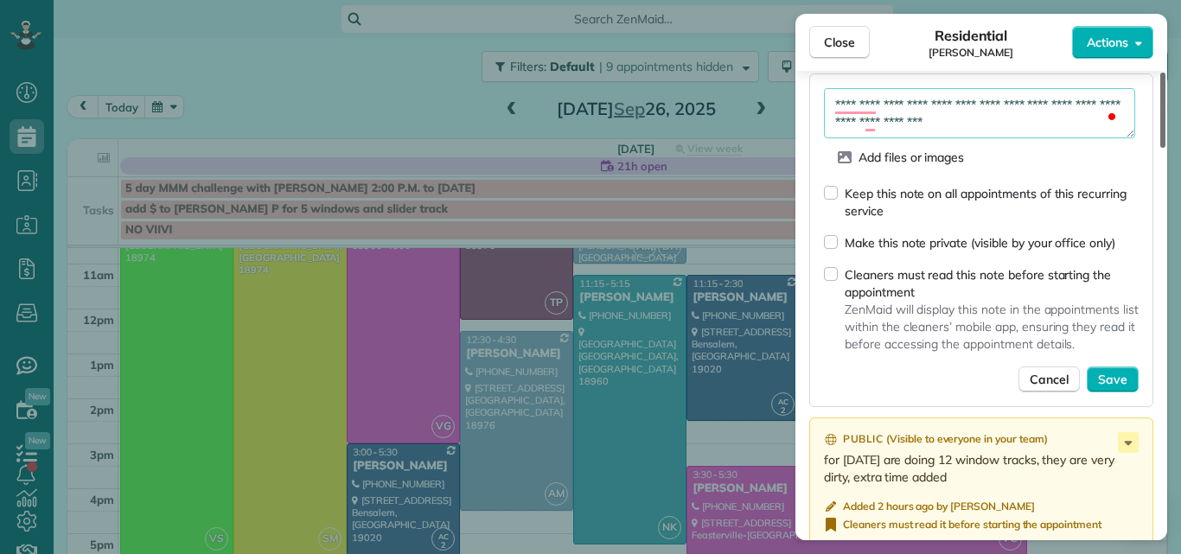
drag, startPoint x: 1162, startPoint y: 357, endPoint x: 1152, endPoint y: 387, distance: 31.7
click at [1160, 148] on div at bounding box center [1162, 110] width 5 height 75
click at [1115, 368] on button "Save" at bounding box center [1113, 380] width 52 height 26
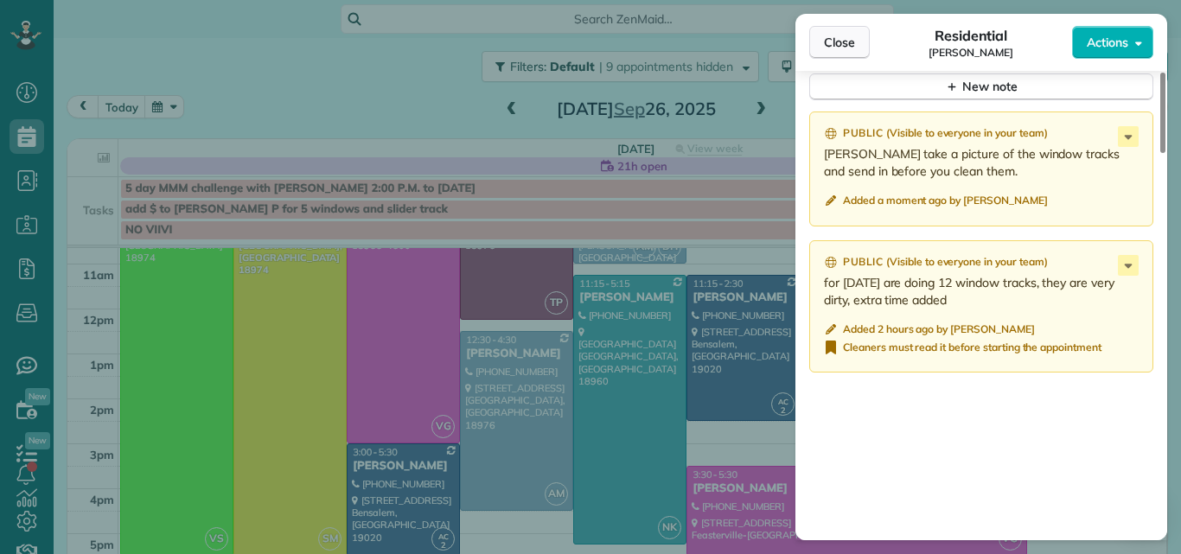
click at [829, 48] on span "Close" at bounding box center [839, 42] width 31 height 17
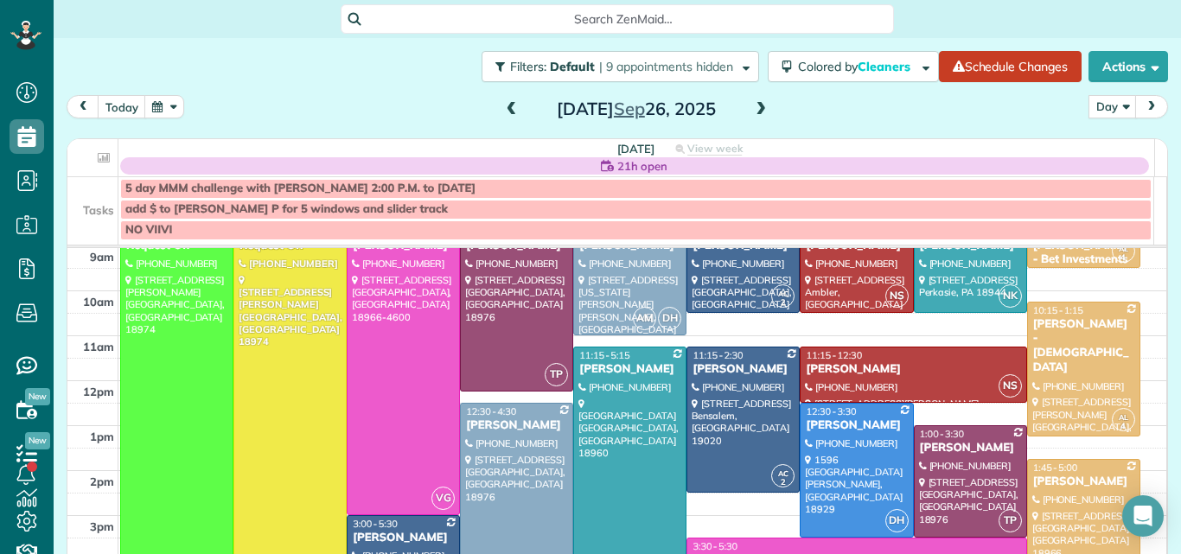
scroll to position [113, 0]
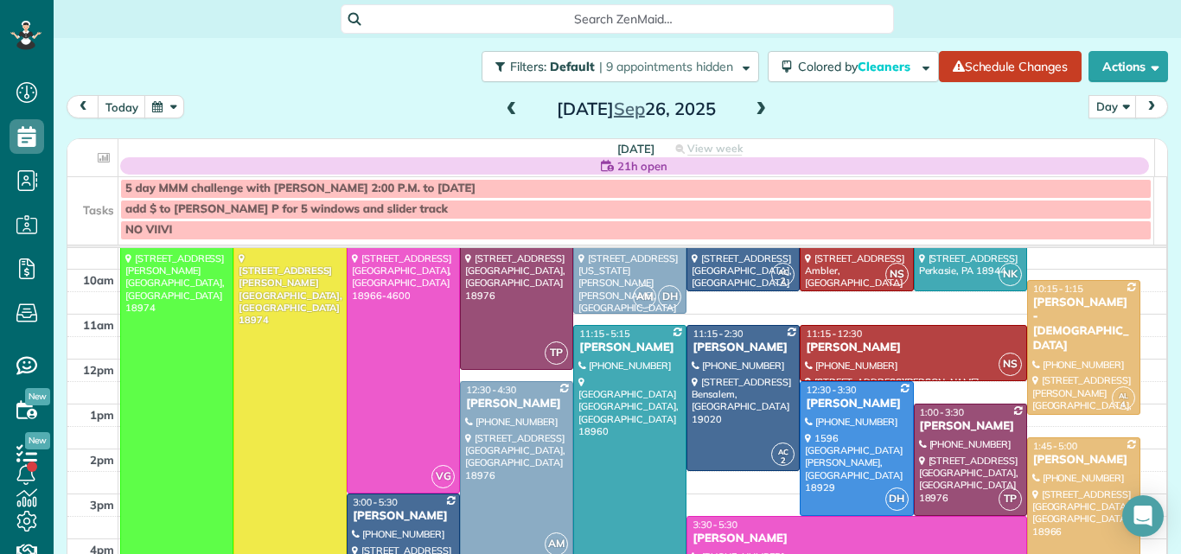
click at [300, 367] on div at bounding box center [290, 403] width 112 height 403
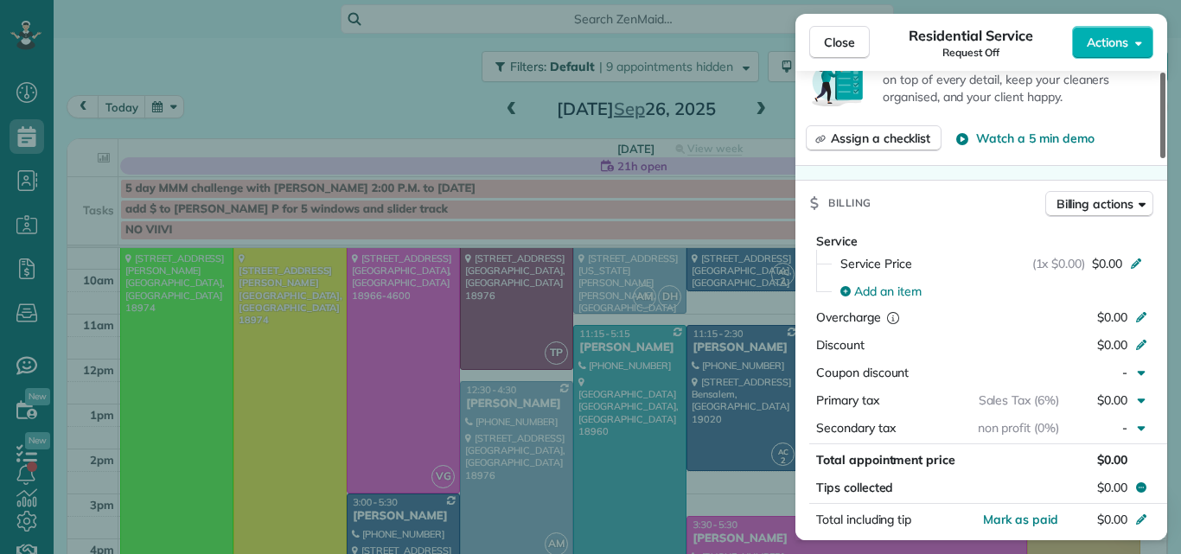
drag, startPoint x: 1163, startPoint y: 142, endPoint x: 1168, endPoint y: 264, distance: 122.0
click at [1165, 158] on div at bounding box center [1162, 116] width 5 height 86
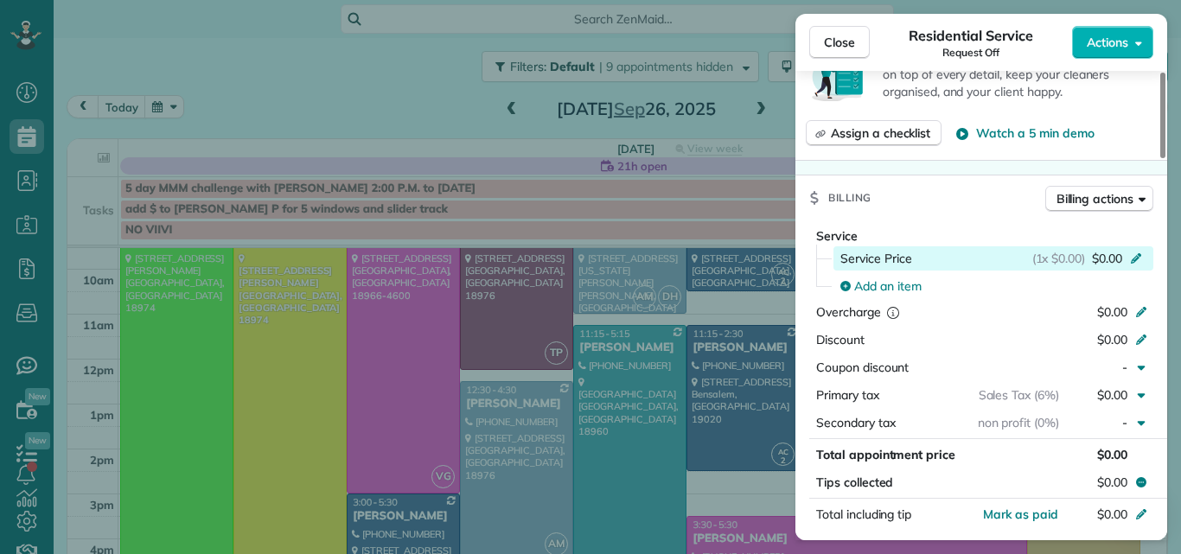
click at [1102, 254] on span "$0.00" at bounding box center [1107, 258] width 30 height 17
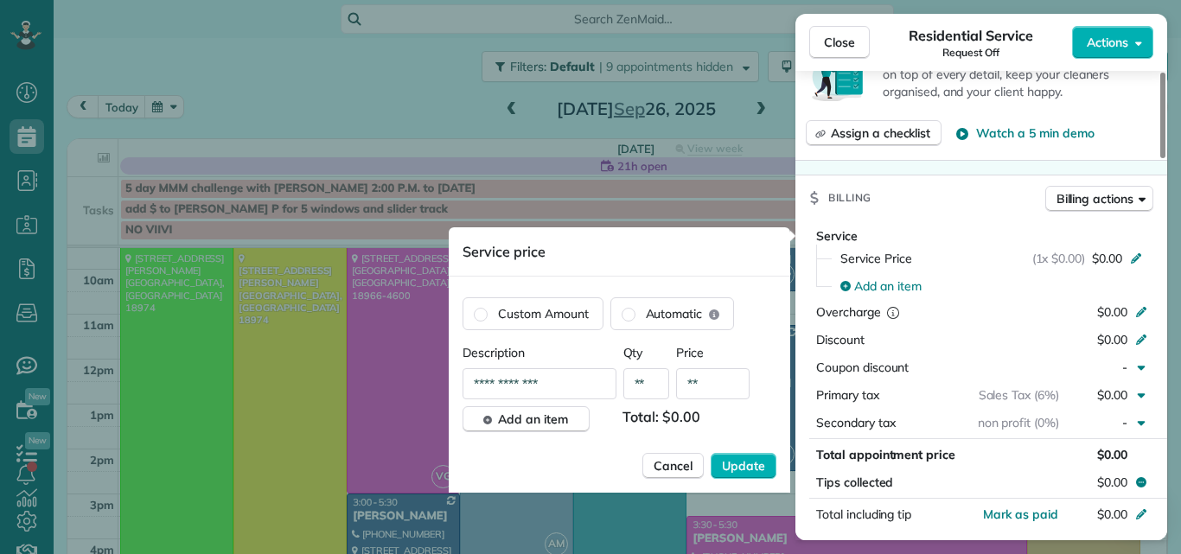
click at [713, 383] on input "**" at bounding box center [712, 383] width 73 height 31
type input "****"
click at [731, 465] on span "Update" at bounding box center [743, 465] width 43 height 17
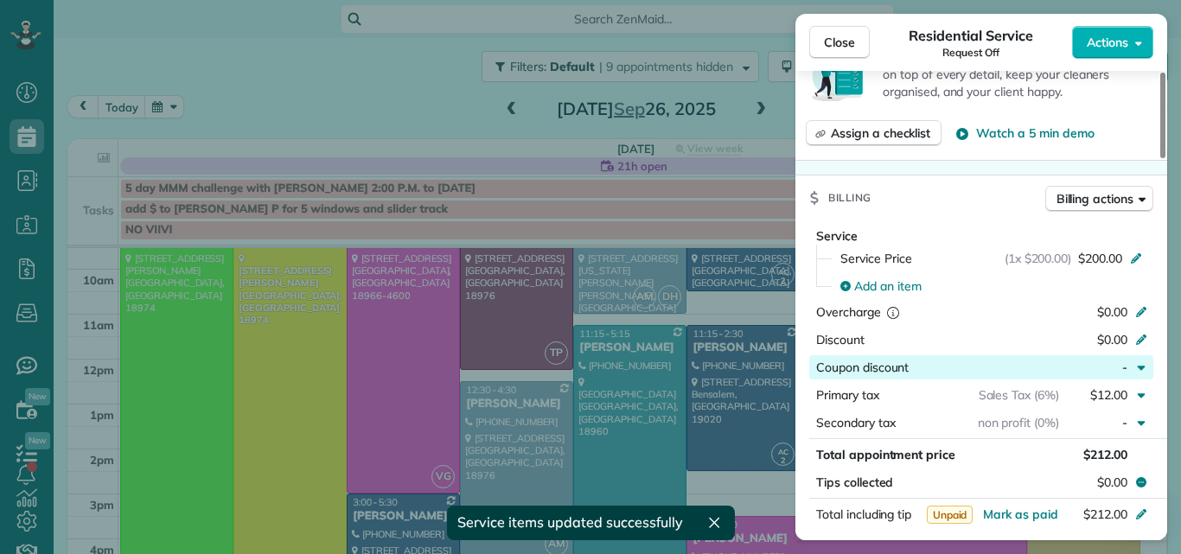
click at [1026, 363] on div "button" at bounding box center [984, 367] width 150 height 17
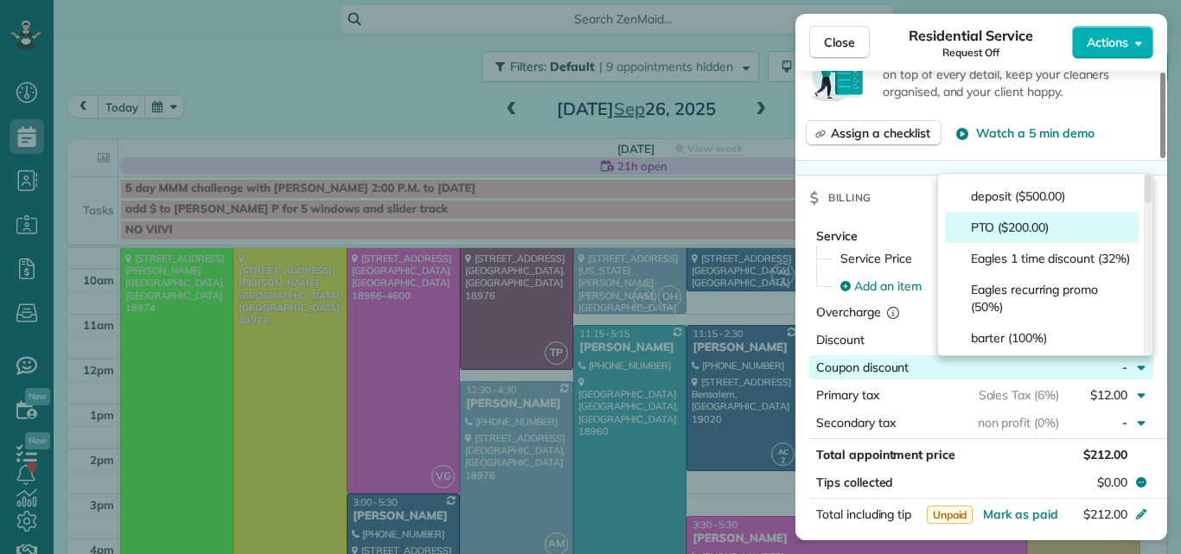
click at [1012, 230] on span "PTO ($200.00)" at bounding box center [1010, 227] width 78 height 17
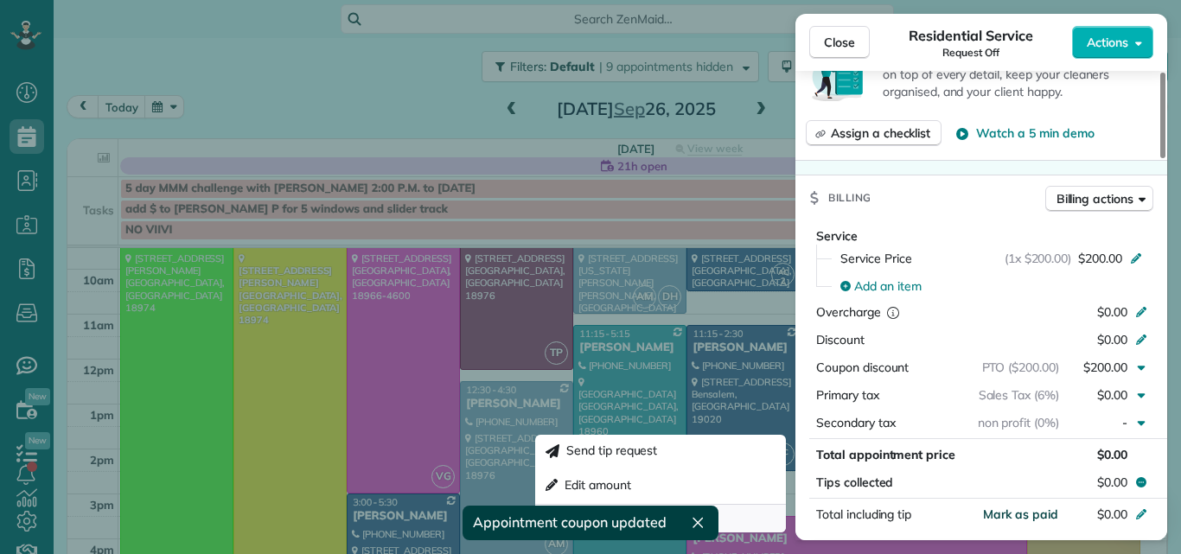
click at [1033, 512] on span "Mark as paid" at bounding box center [1020, 515] width 75 height 16
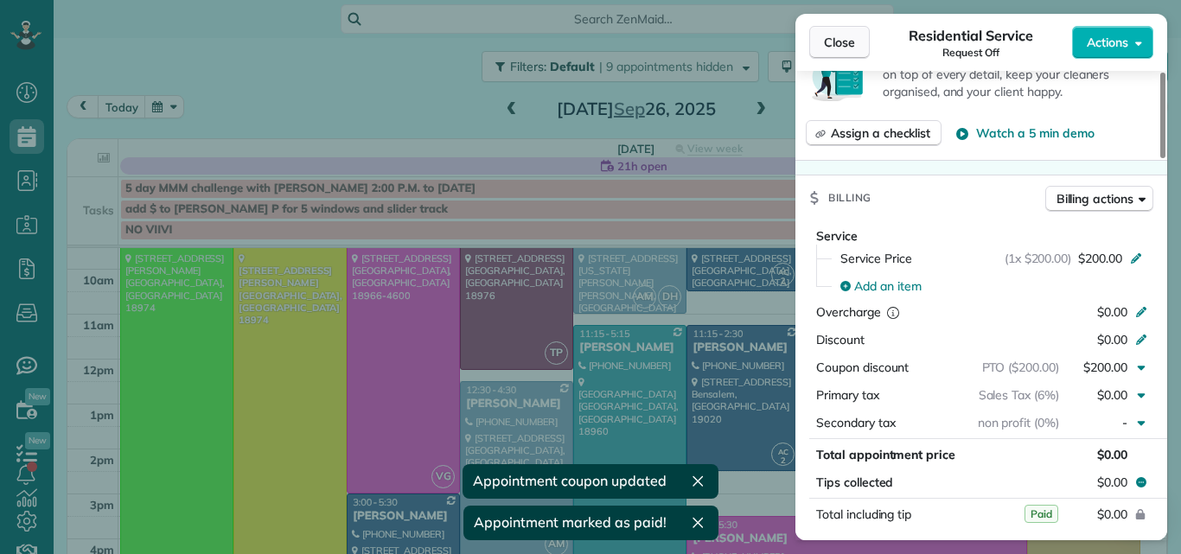
click at [832, 38] on span "Close" at bounding box center [839, 42] width 31 height 17
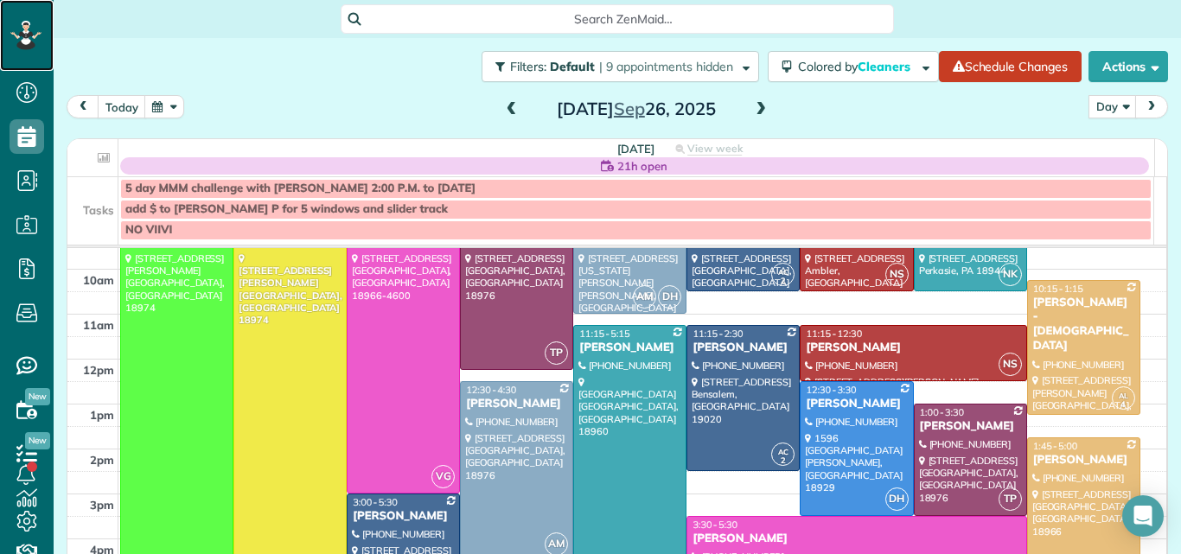
click at [27, 30] on icon at bounding box center [25, 30] width 3 height 3
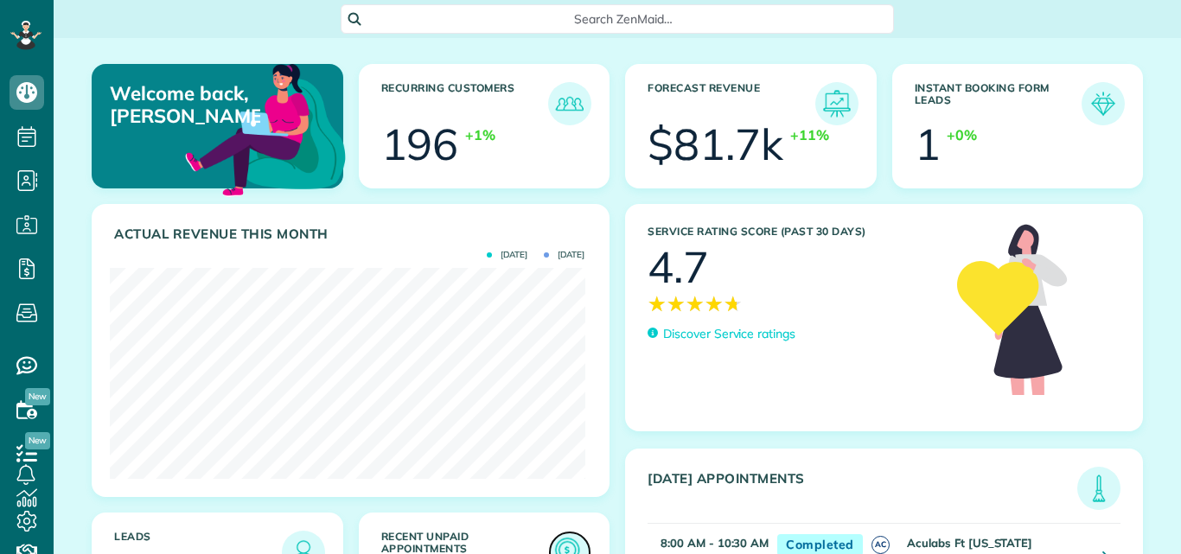
click at [559, 533] on img at bounding box center [570, 553] width 40 height 40
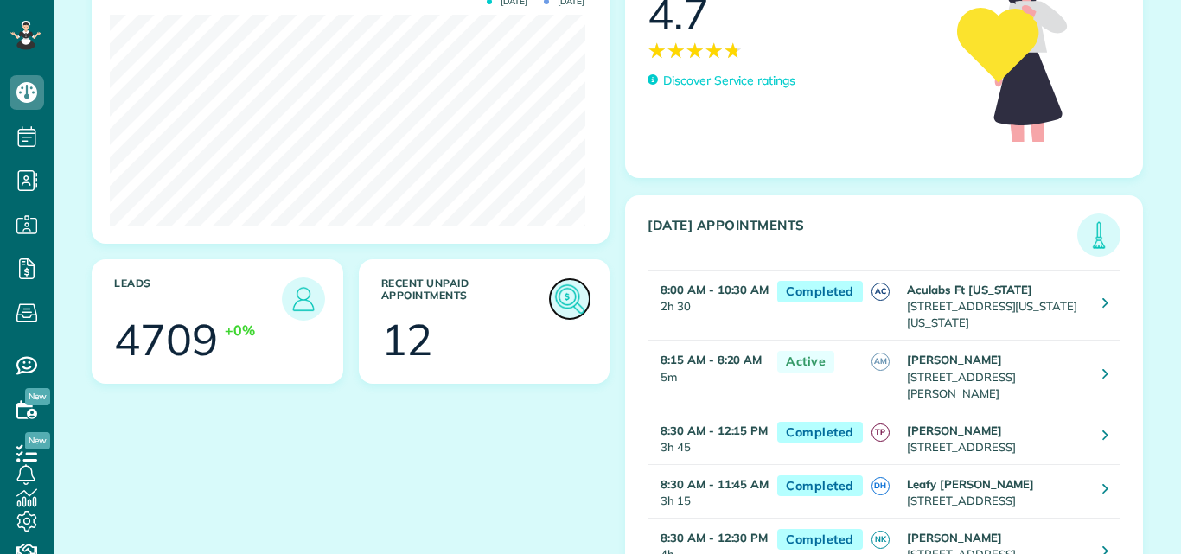
scroll to position [211, 475]
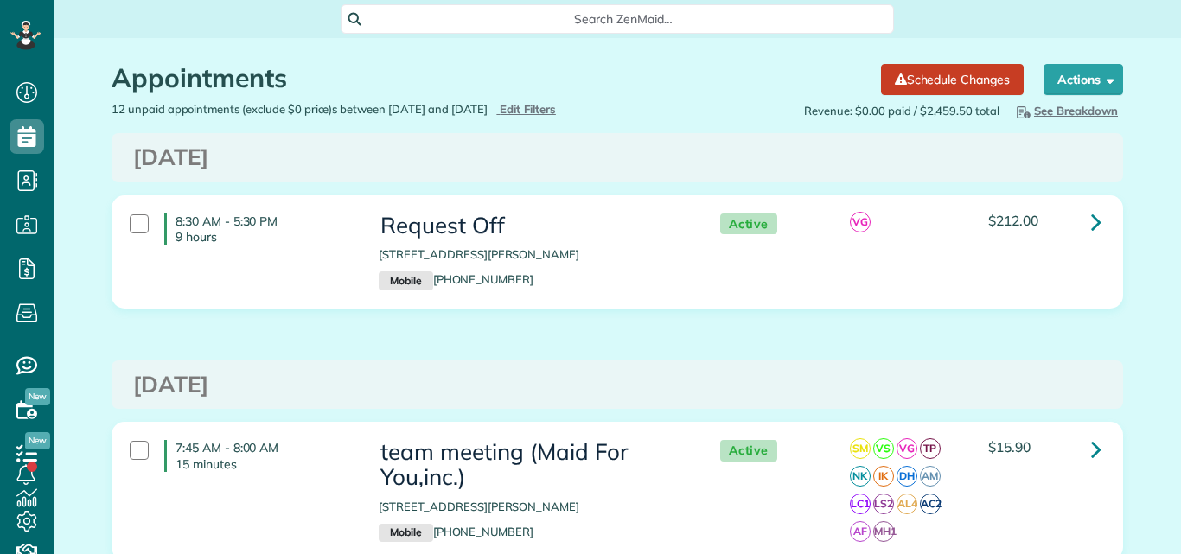
scroll to position [8, 8]
click at [1091, 220] on icon at bounding box center [1096, 222] width 10 height 30
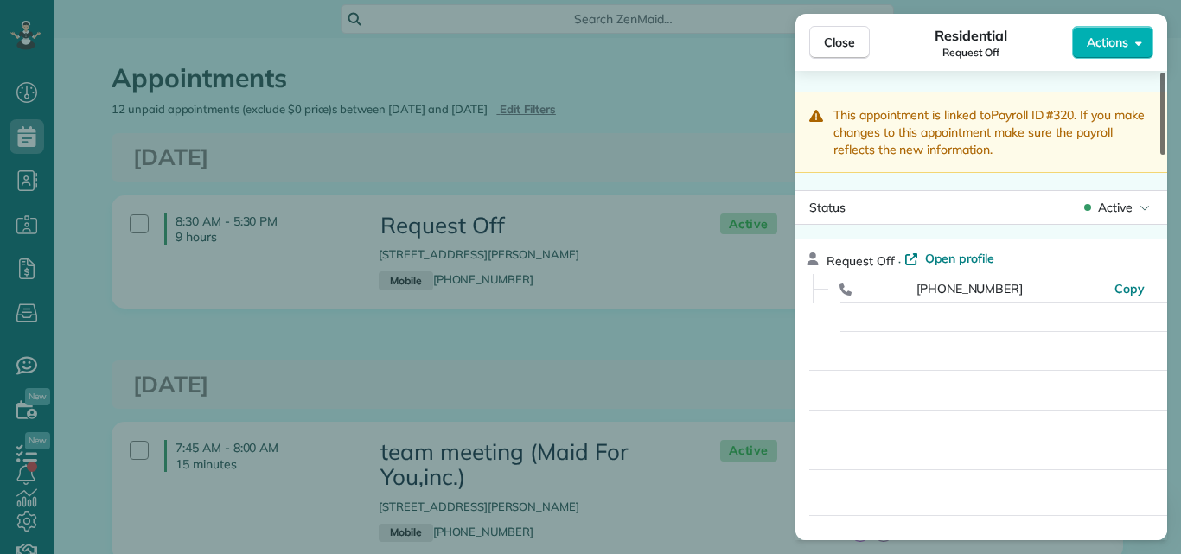
drag, startPoint x: 1162, startPoint y: 92, endPoint x: 1158, endPoint y: -23, distance: 115.1
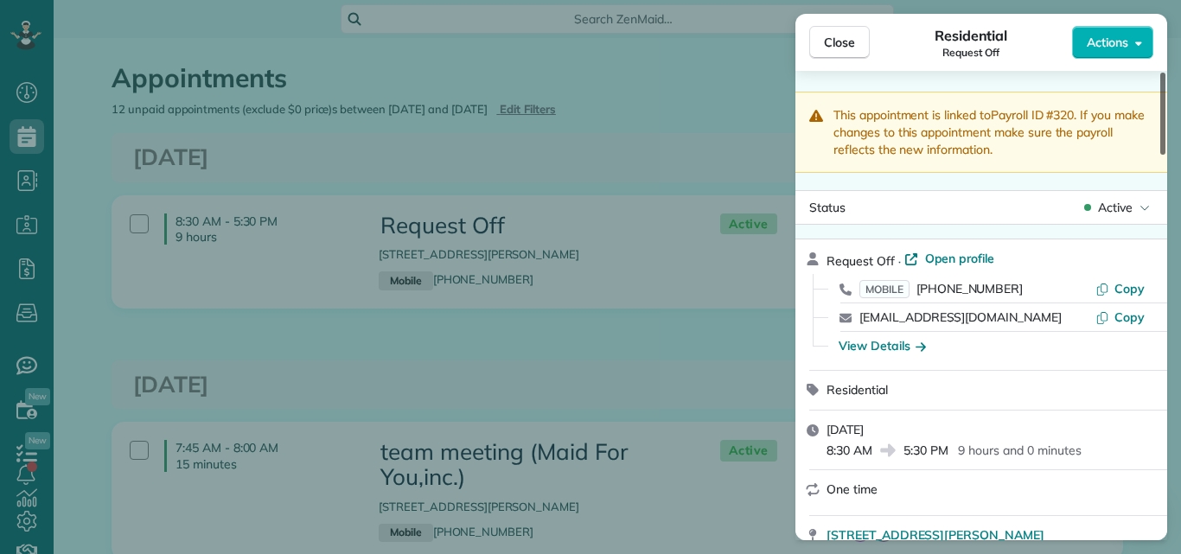
click at [1160, 73] on div at bounding box center [1162, 114] width 5 height 82
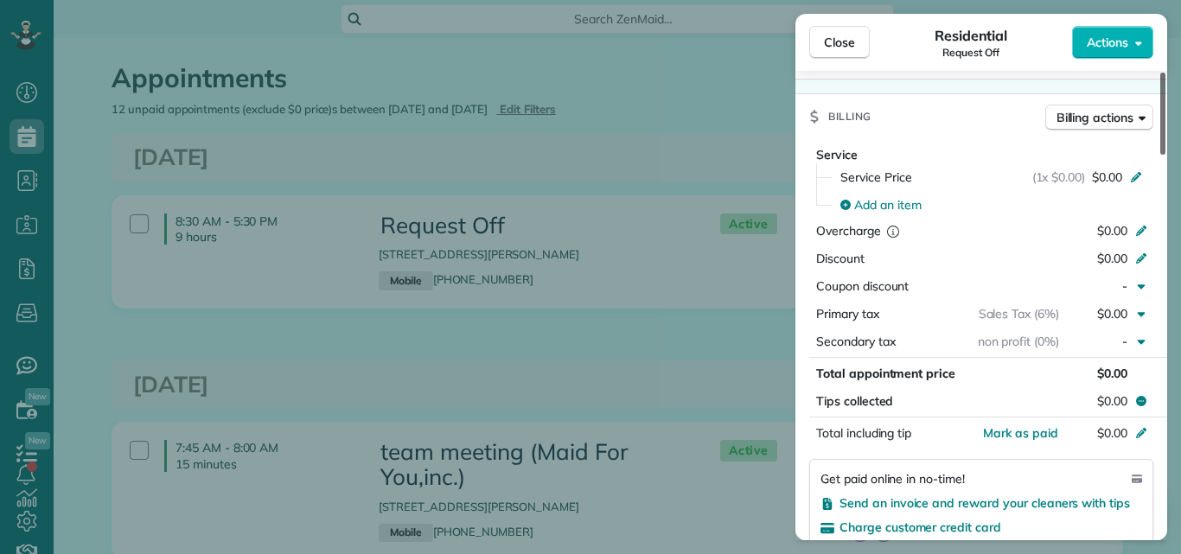
scroll to position [861, 0]
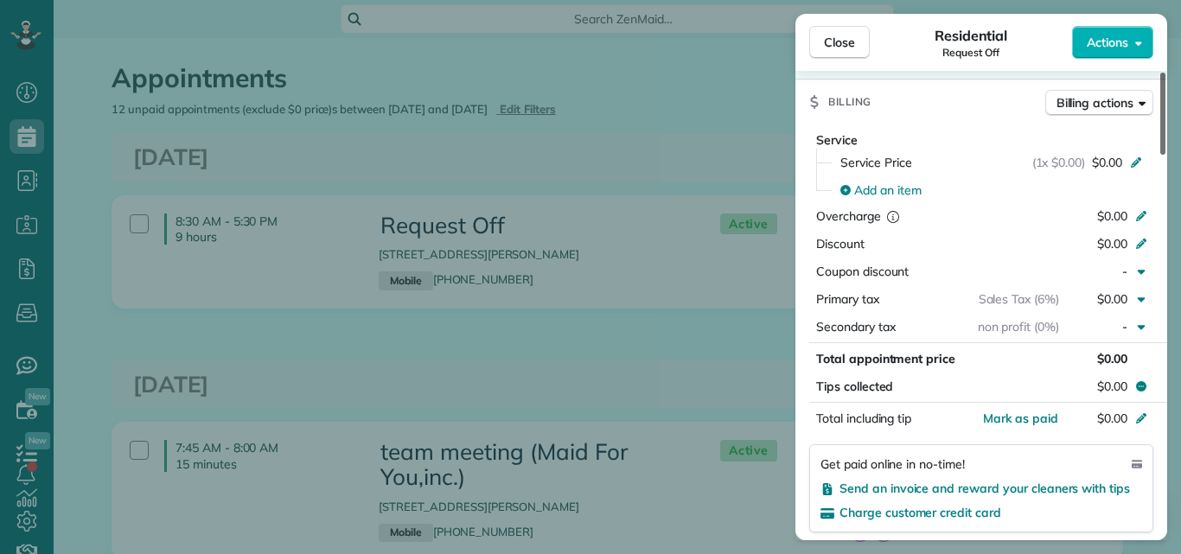
drag, startPoint x: 1160, startPoint y: 92, endPoint x: 1154, endPoint y: 243, distance: 151.4
click at [1160, 155] on div at bounding box center [1162, 114] width 5 height 82
click at [1024, 417] on span "Mark as paid" at bounding box center [1020, 419] width 75 height 16
click at [834, 41] on span "Close" at bounding box center [839, 42] width 31 height 17
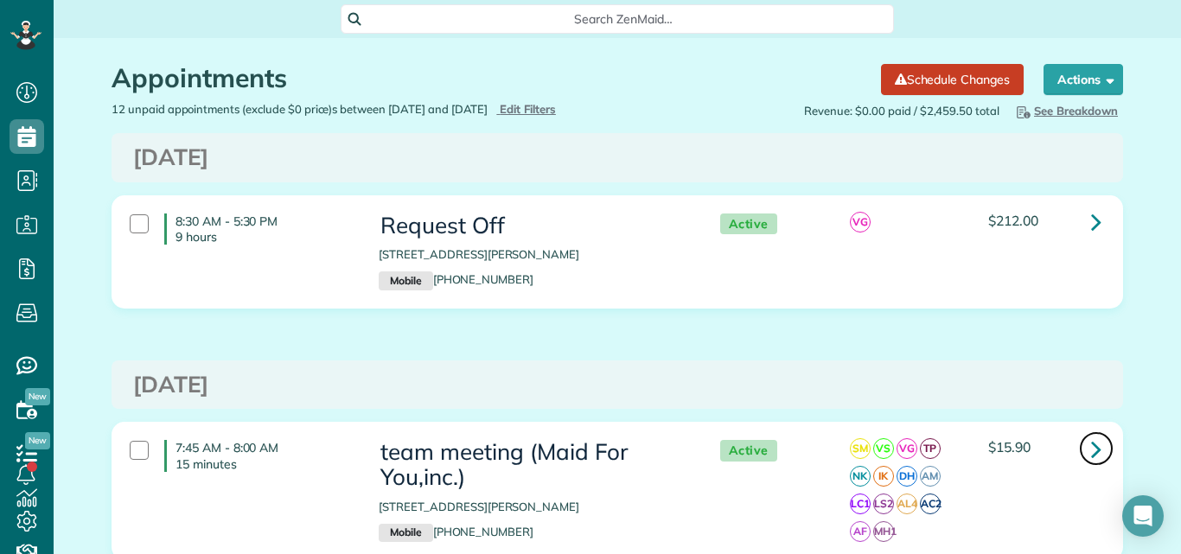
click at [1091, 447] on icon at bounding box center [1096, 449] width 10 height 30
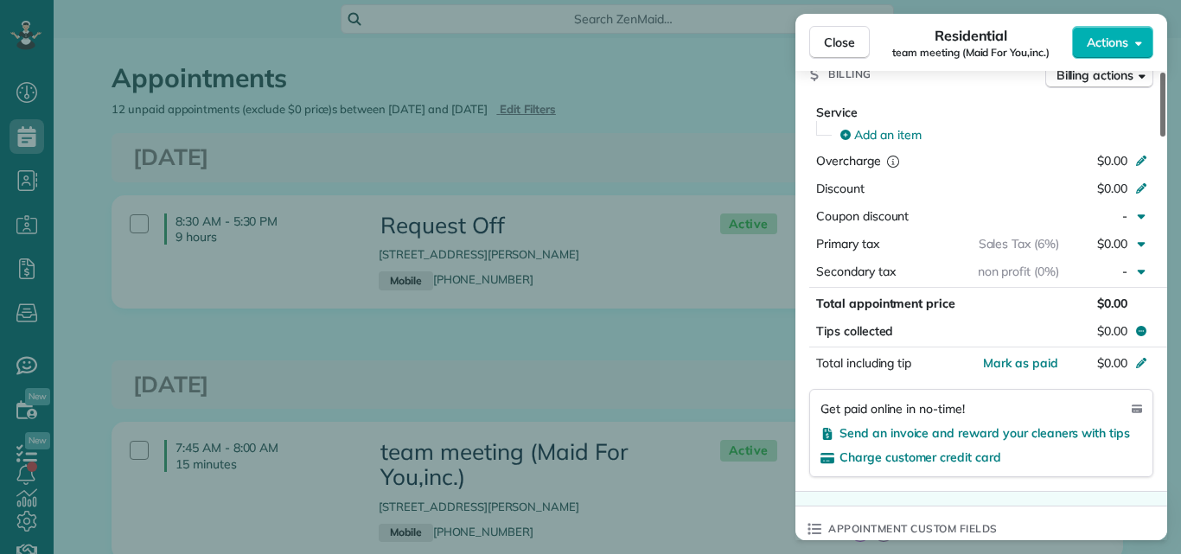
scroll to position [1350, 0]
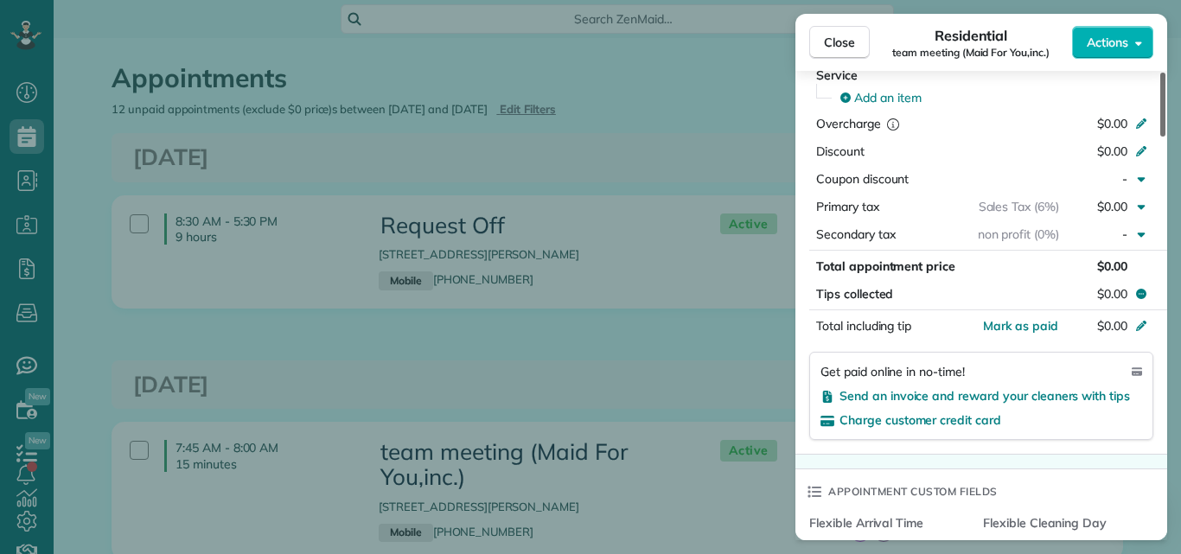
drag, startPoint x: 1161, startPoint y: 94, endPoint x: 1159, endPoint y: 279, distance: 185.0
click at [1160, 137] on div at bounding box center [1162, 105] width 5 height 64
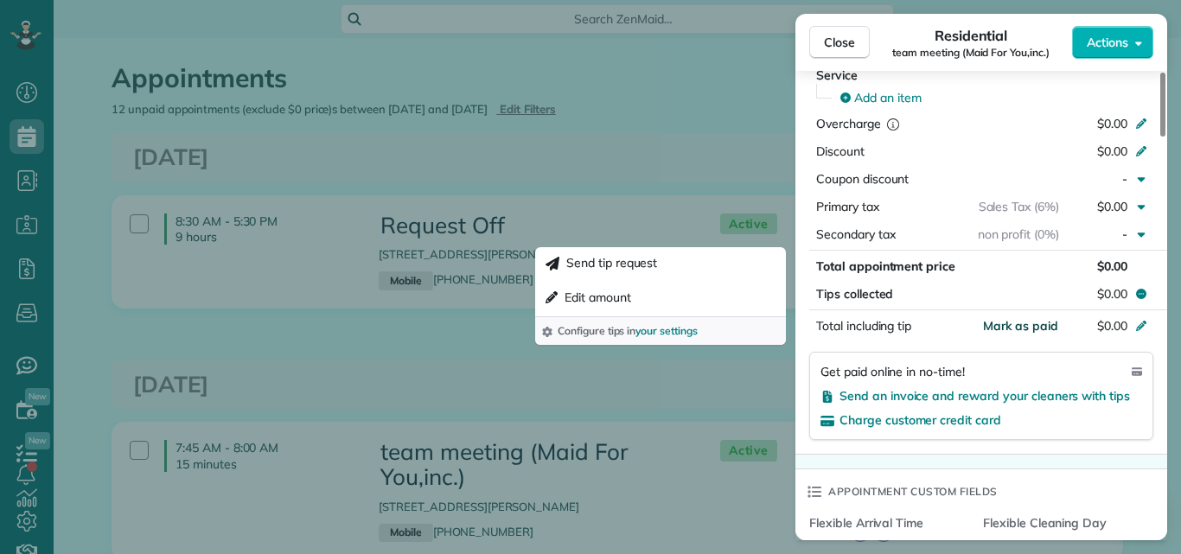
click at [1051, 325] on span "Mark as paid" at bounding box center [1020, 326] width 75 height 16
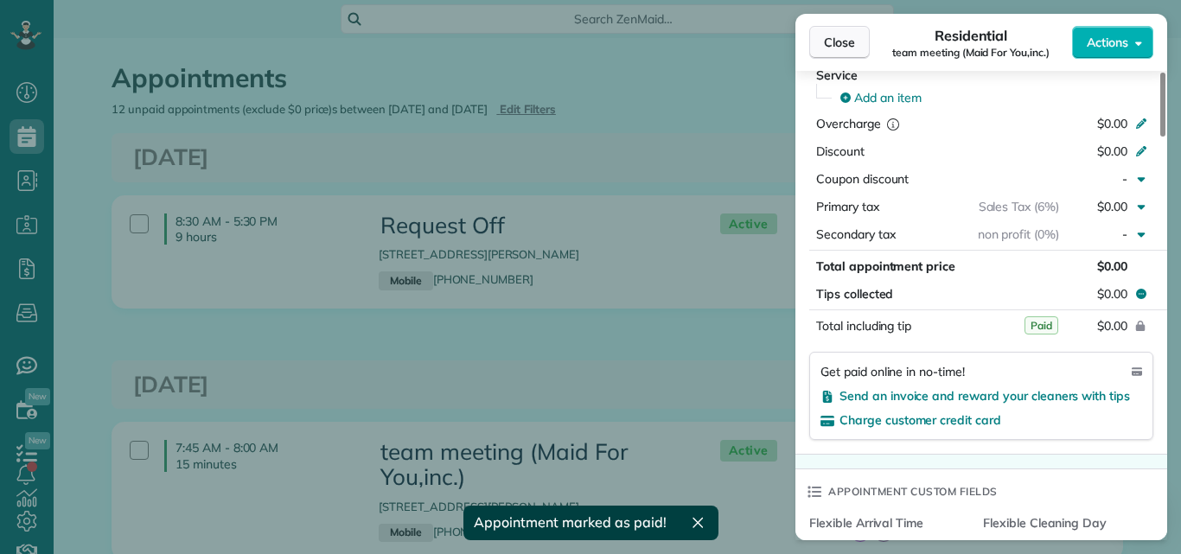
click at [827, 43] on span "Close" at bounding box center [839, 42] width 31 height 17
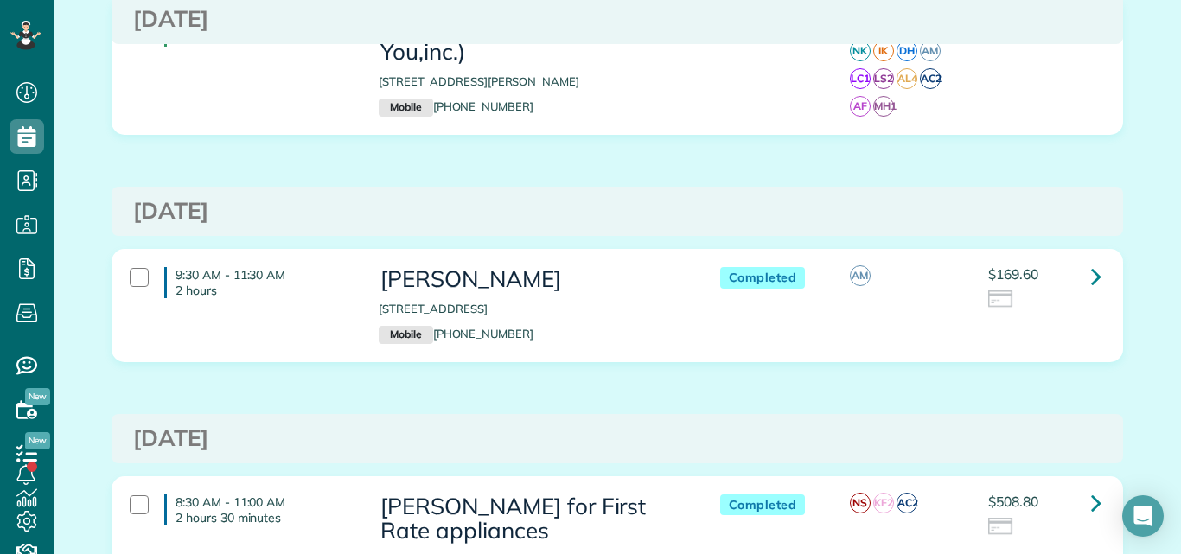
scroll to position [515, 0]
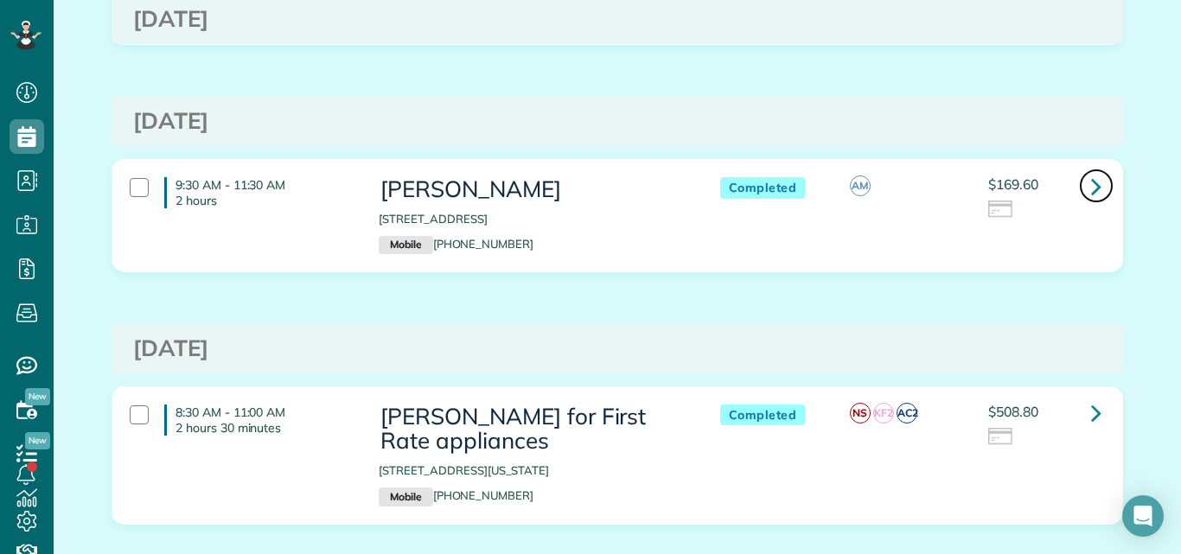
click at [1092, 187] on icon at bounding box center [1096, 186] width 10 height 30
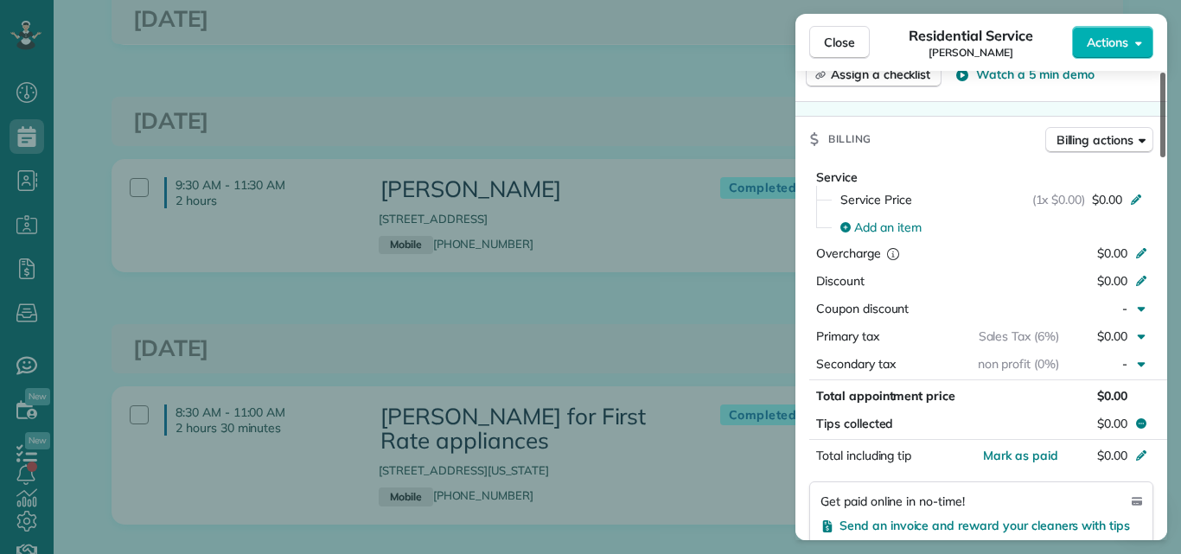
scroll to position [883, 0]
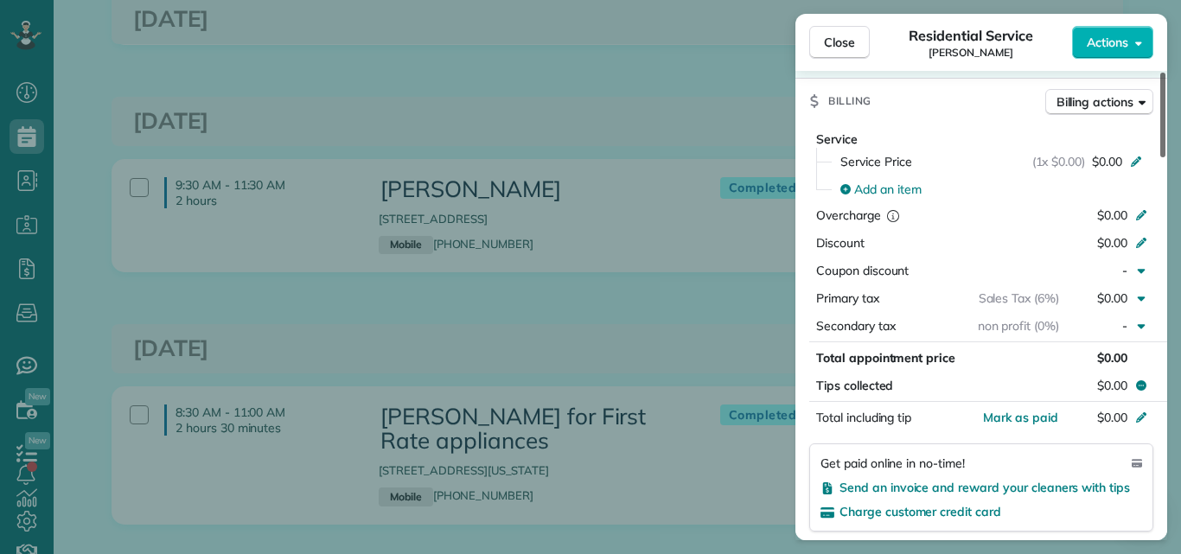
drag, startPoint x: 1164, startPoint y: 129, endPoint x: 1149, endPoint y: 289, distance: 160.6
click at [1160, 157] on div at bounding box center [1162, 115] width 5 height 85
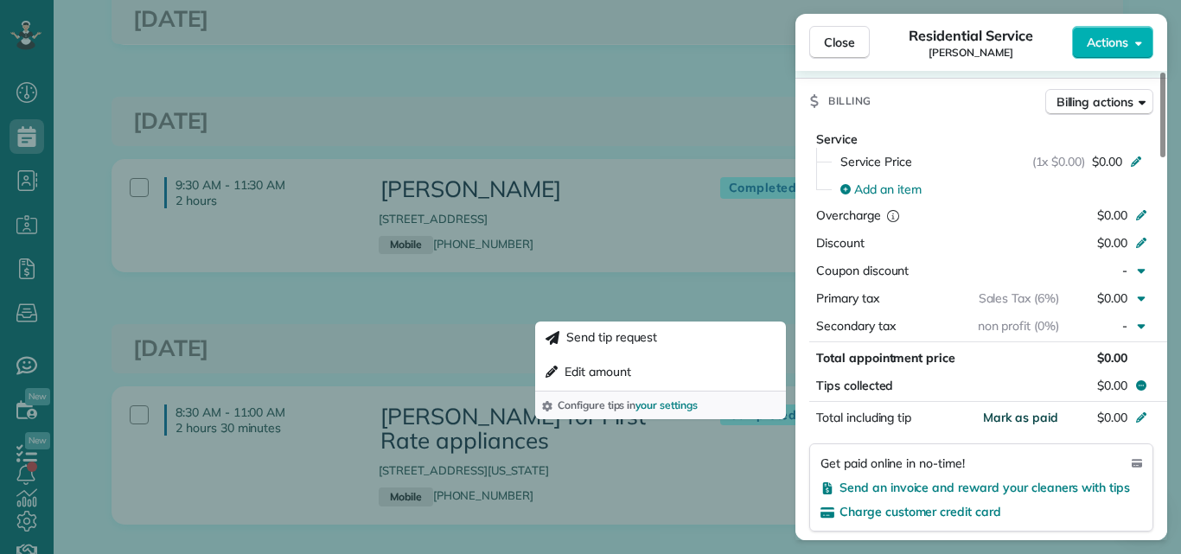
click at [1033, 410] on span "Mark as paid" at bounding box center [1020, 418] width 75 height 16
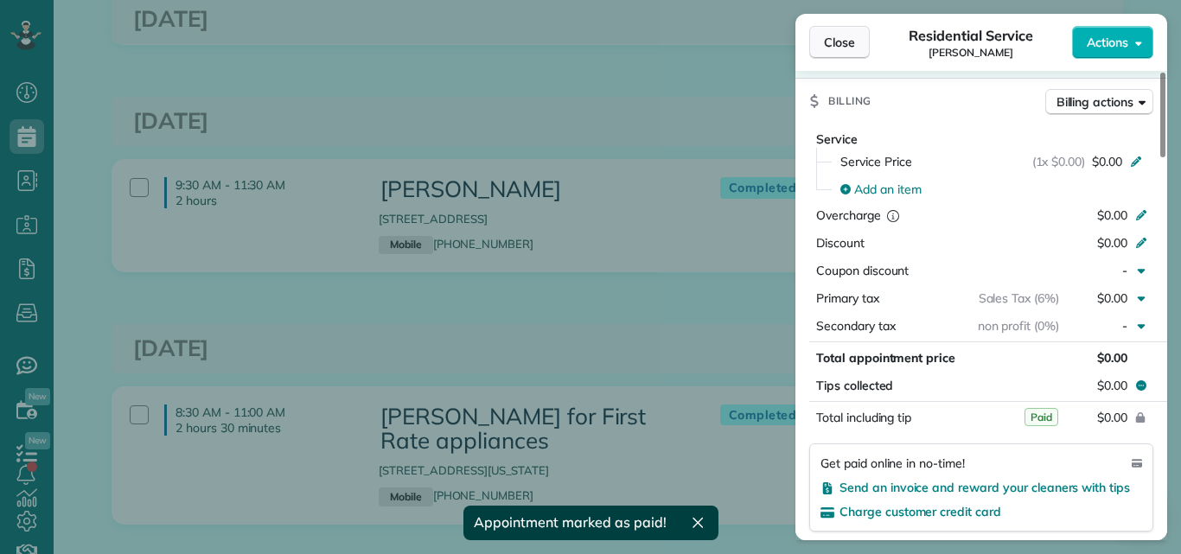
click at [839, 34] on span "Close" at bounding box center [839, 42] width 31 height 17
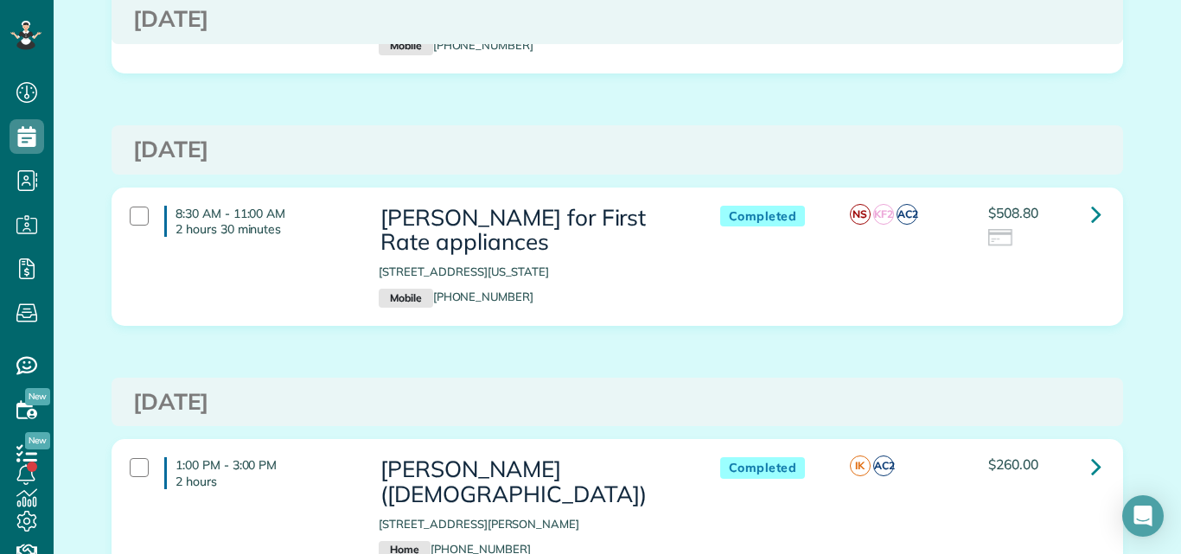
scroll to position [823, 0]
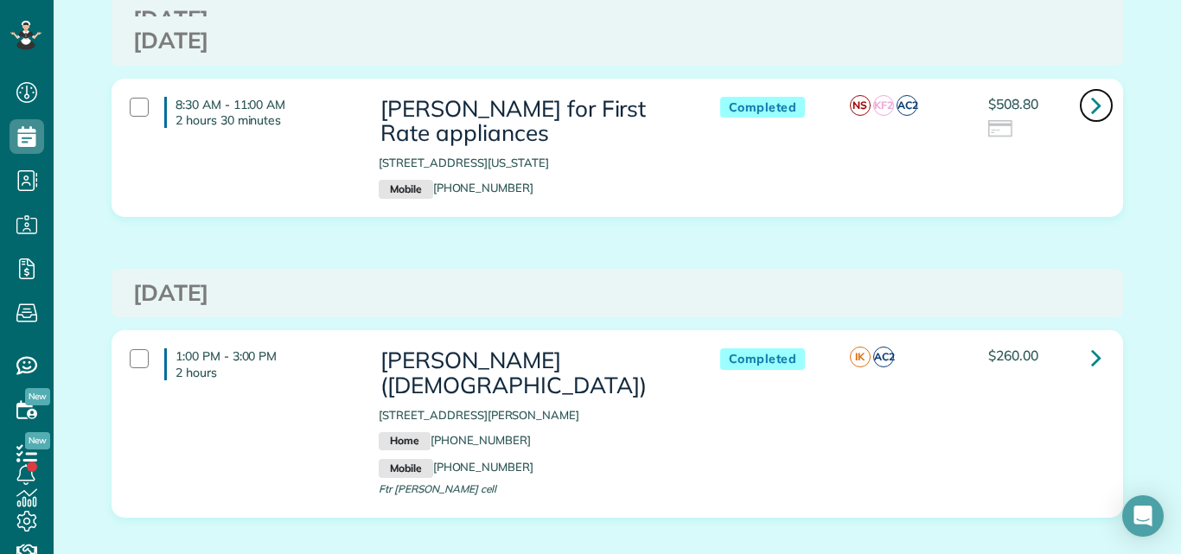
click at [1091, 104] on icon at bounding box center [1096, 105] width 10 height 30
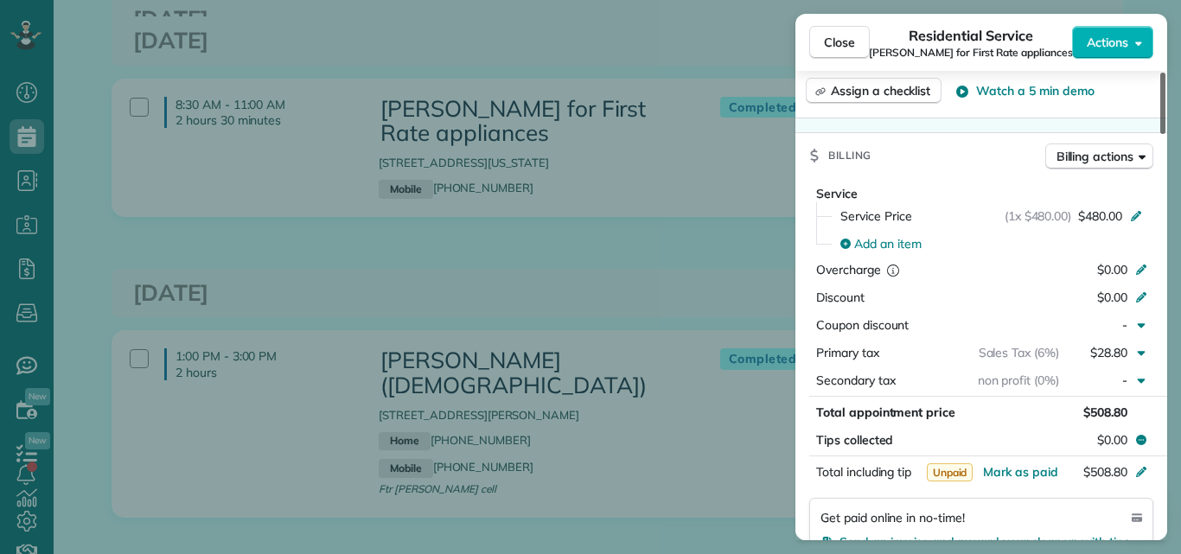
scroll to position [961, 0]
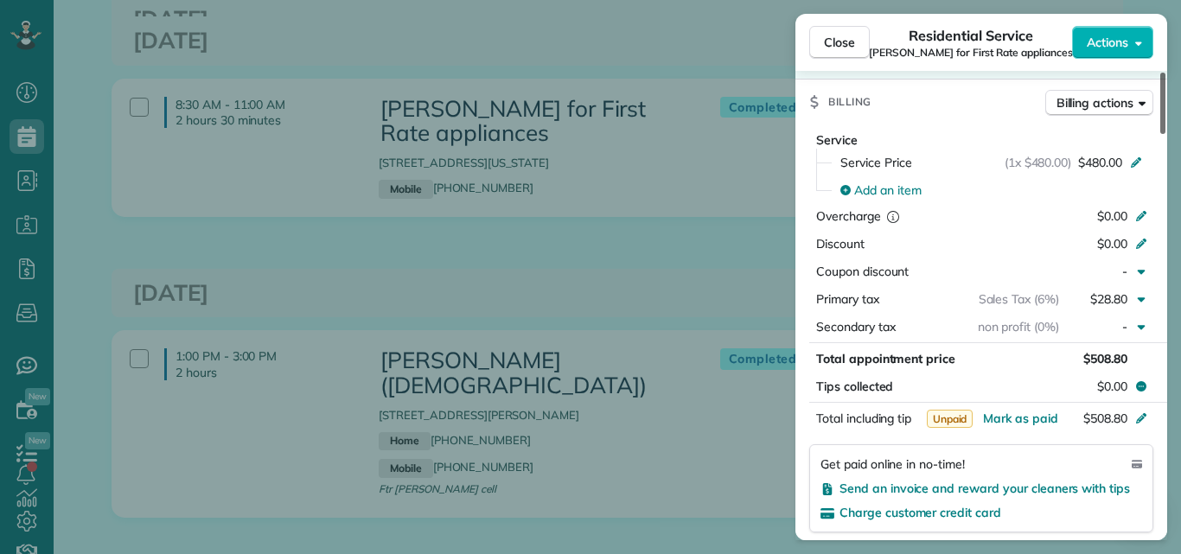
drag, startPoint x: 1161, startPoint y: 112, endPoint x: 1154, endPoint y: 237, distance: 125.6
click at [1160, 134] on div at bounding box center [1162, 103] width 5 height 61
click at [1031, 411] on span "Mark as paid" at bounding box center [1020, 419] width 75 height 16
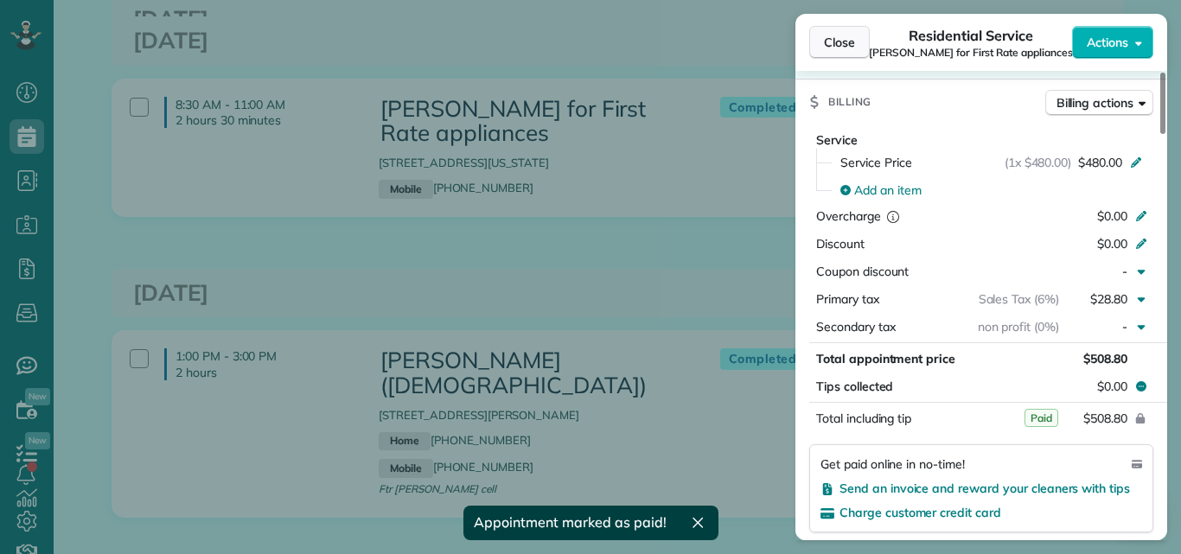
click at [841, 41] on span "Close" at bounding box center [839, 42] width 31 height 17
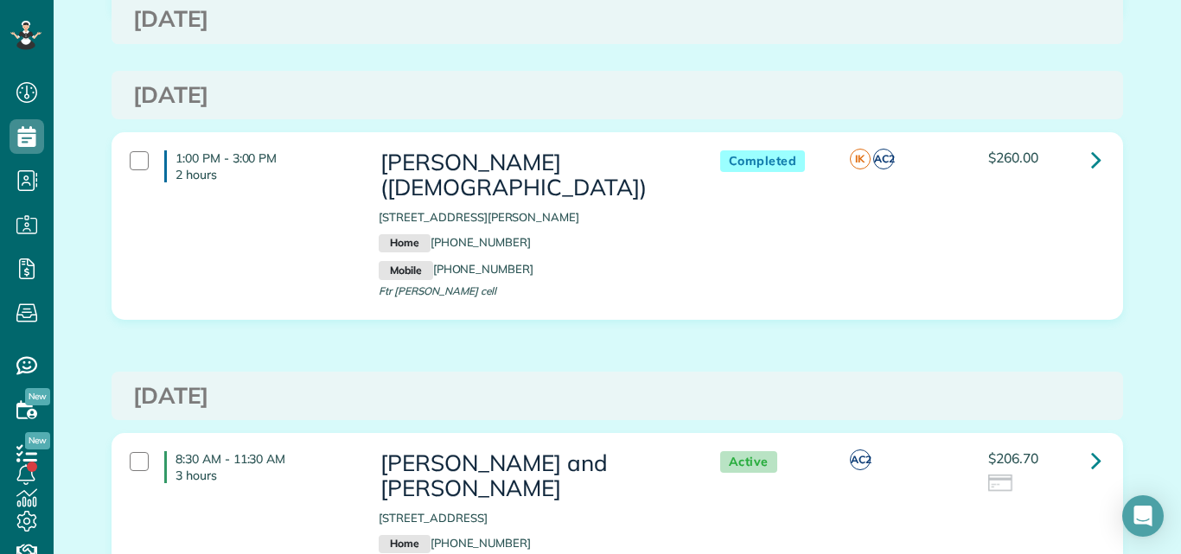
scroll to position [1088, 0]
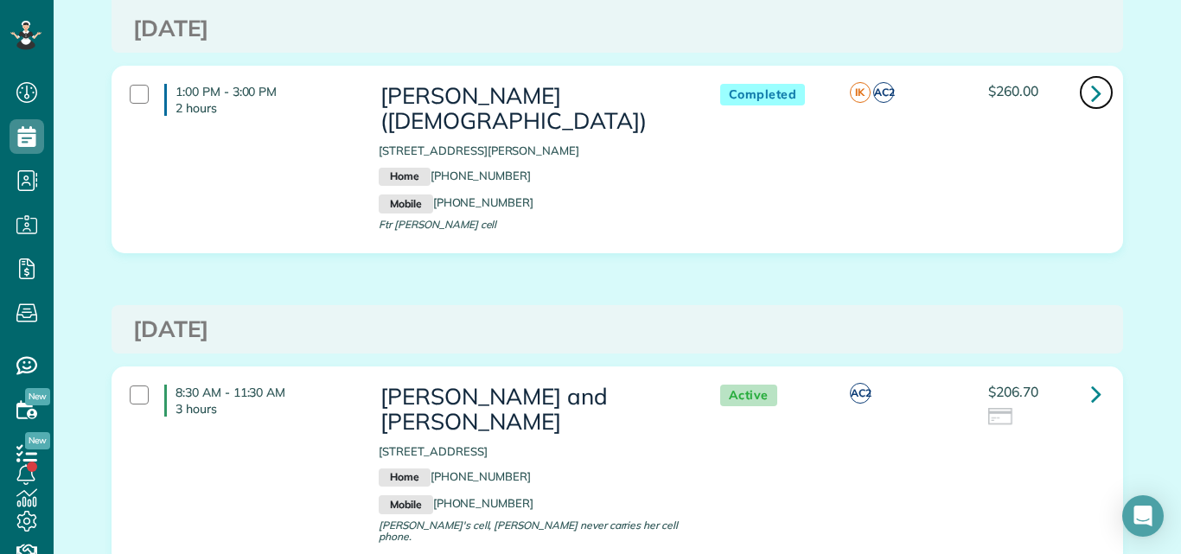
click at [1091, 94] on icon at bounding box center [1096, 93] width 10 height 30
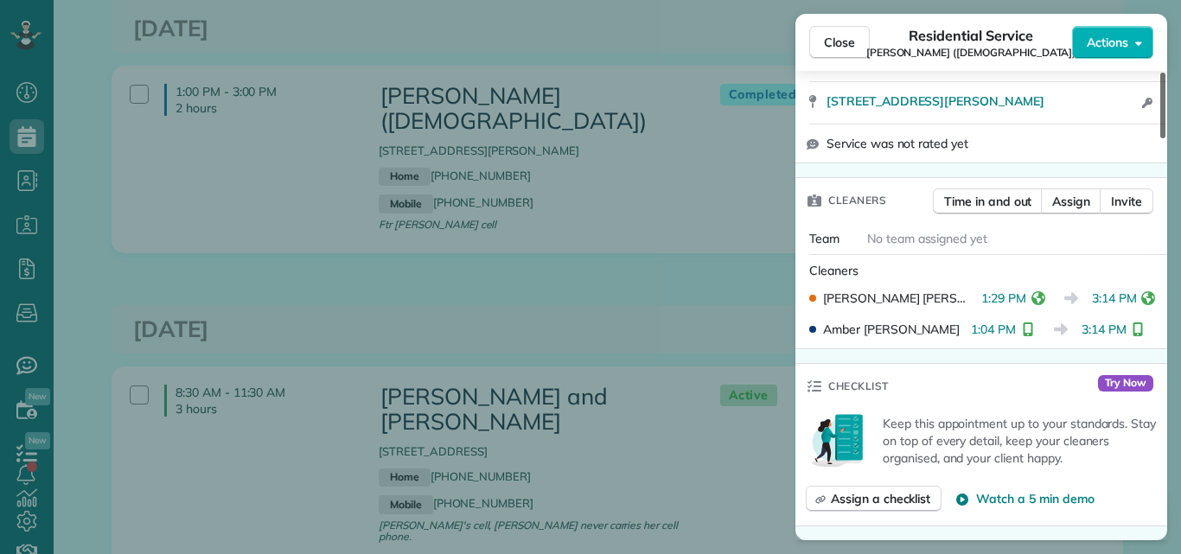
scroll to position [559, 0]
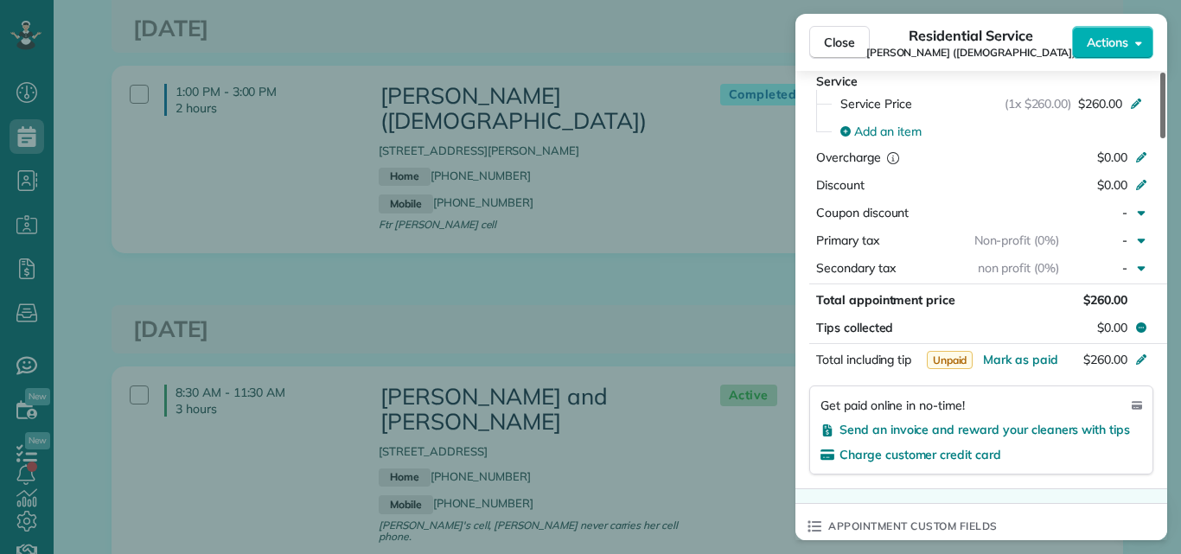
drag, startPoint x: 1162, startPoint y: 119, endPoint x: 1148, endPoint y: 275, distance: 156.2
click at [1160, 138] on div at bounding box center [1162, 106] width 5 height 66
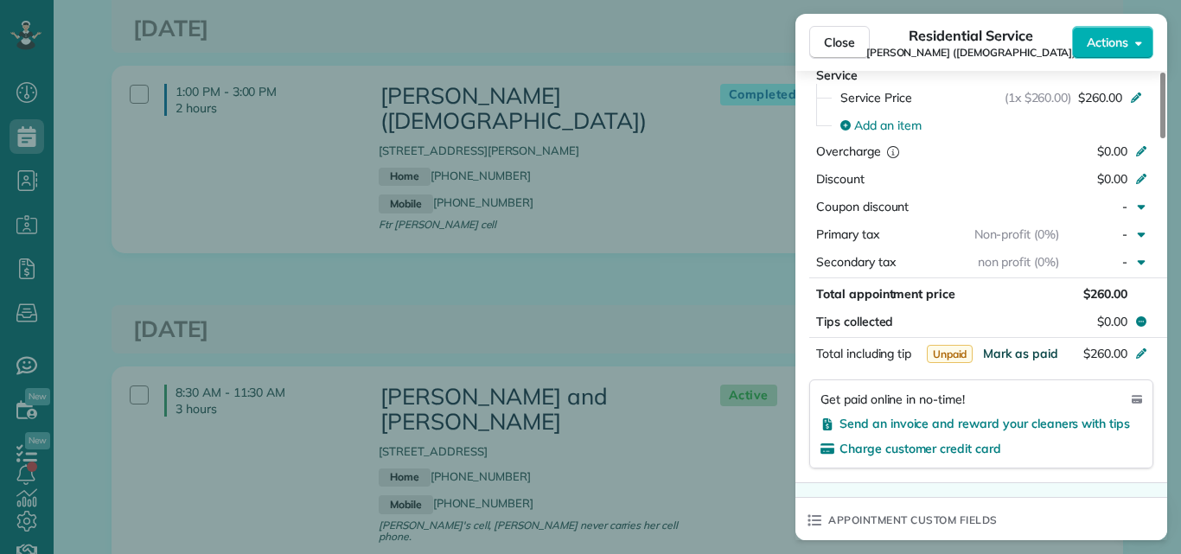
click at [1016, 350] on span "Mark as paid" at bounding box center [1020, 354] width 75 height 16
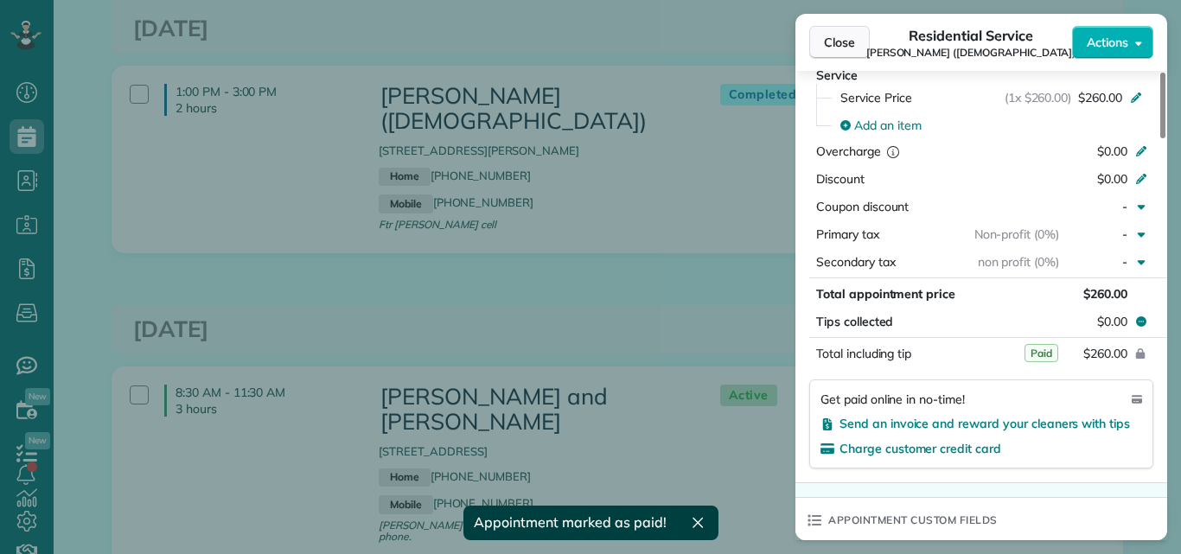
click at [842, 43] on span "Close" at bounding box center [839, 42] width 31 height 17
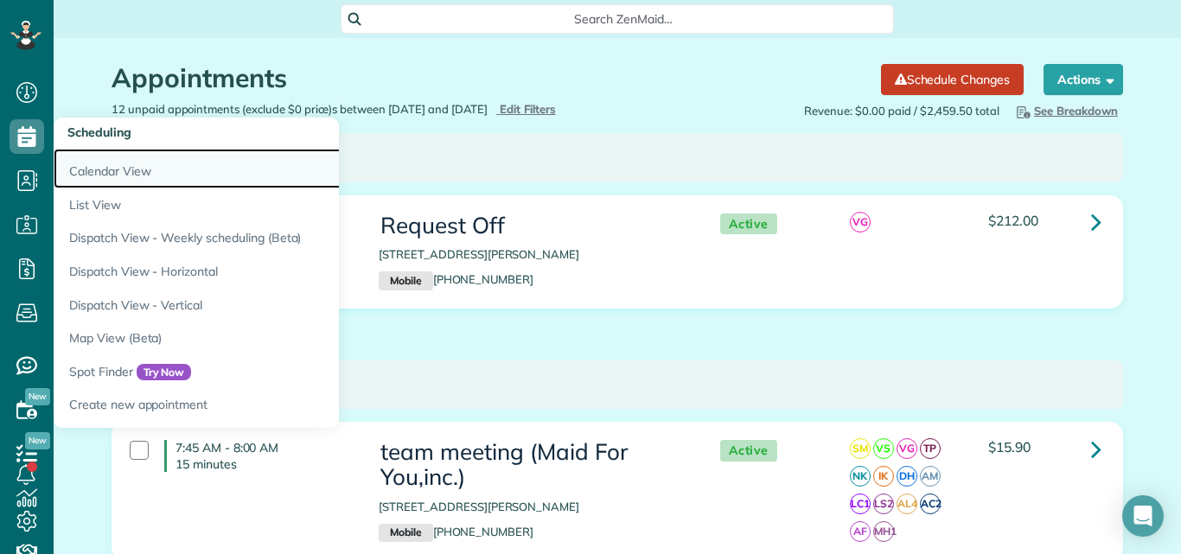
click at [94, 176] on link "Calendar View" at bounding box center [270, 169] width 432 height 40
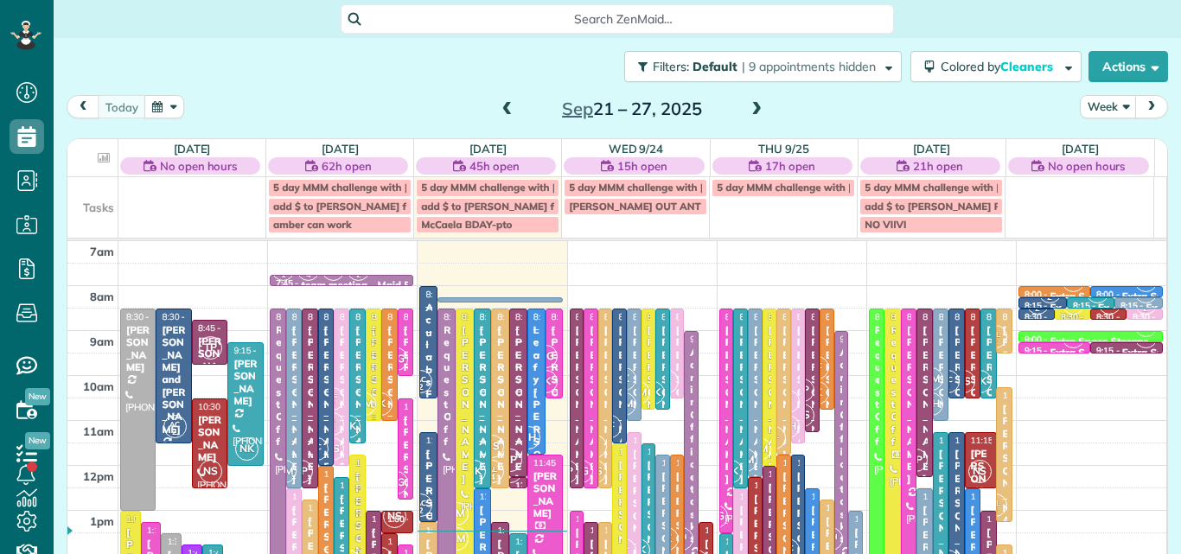
scroll to position [8, 8]
click at [1084, 108] on button "Week" at bounding box center [1108, 106] width 57 height 23
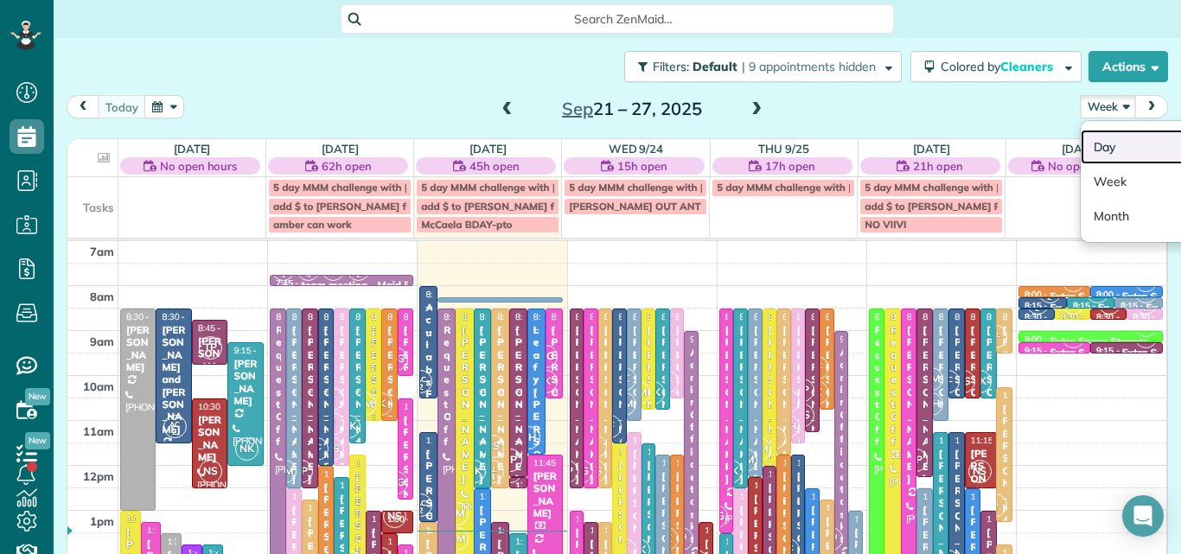
click at [1088, 149] on link "Day" at bounding box center [1149, 147] width 137 height 35
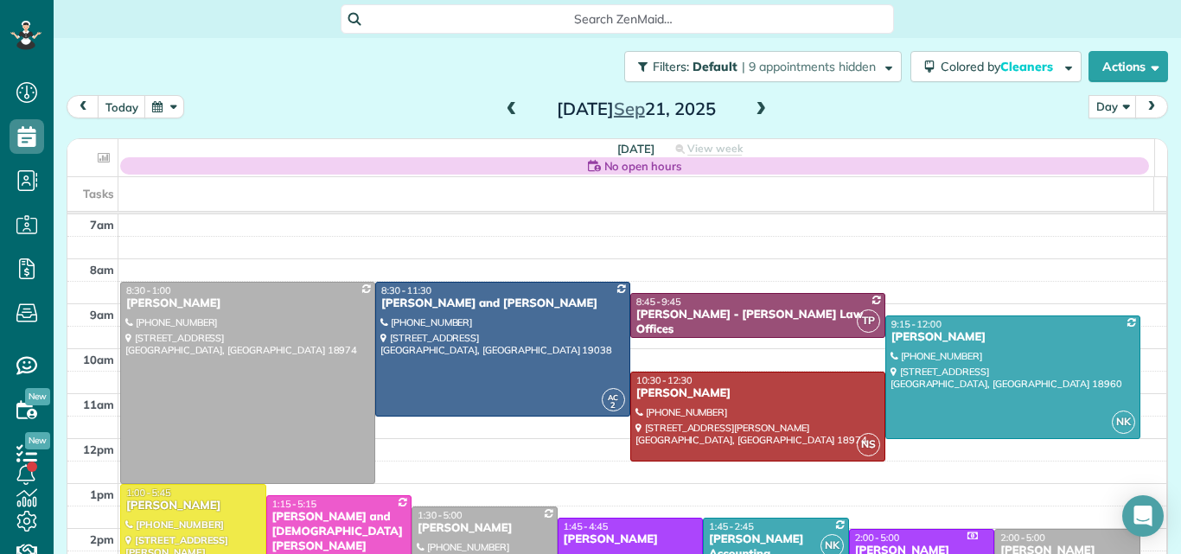
click at [752, 112] on span at bounding box center [760, 110] width 19 height 16
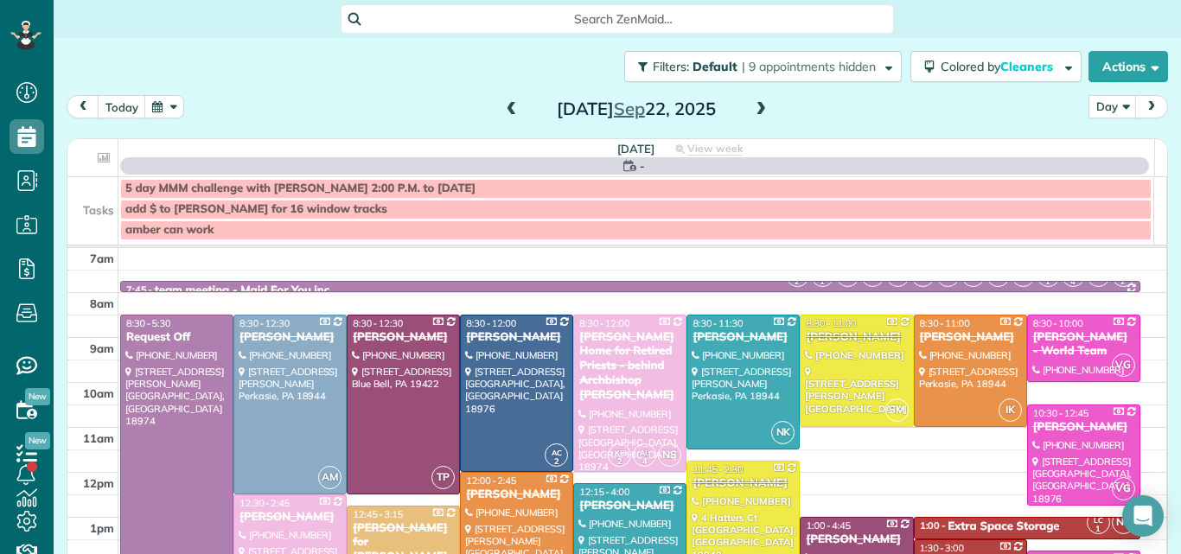
click at [752, 112] on span at bounding box center [760, 110] width 19 height 16
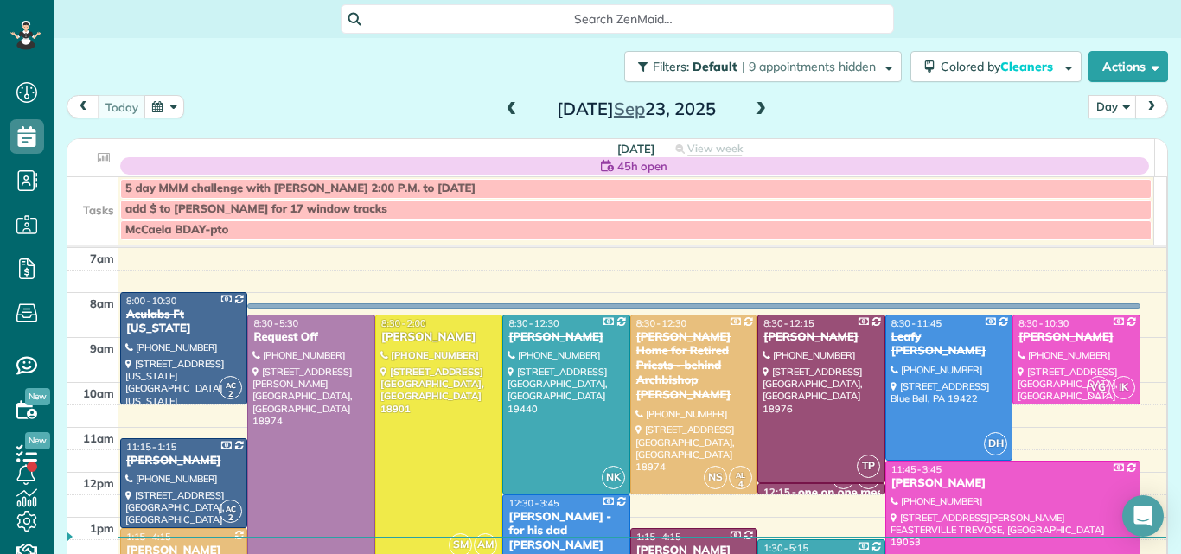
click at [752, 112] on span at bounding box center [760, 110] width 19 height 16
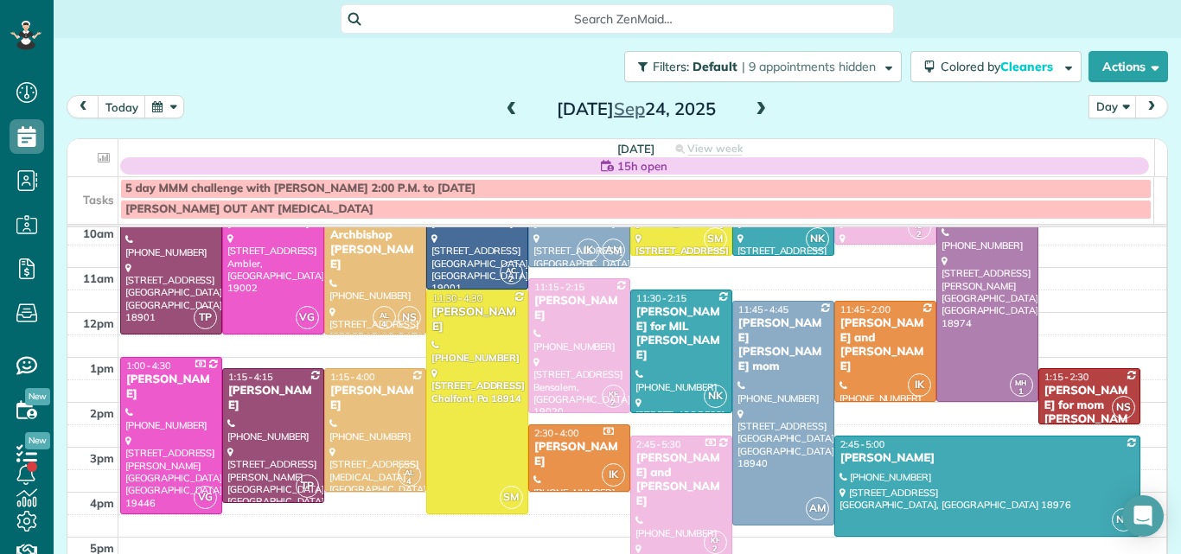
scroll to position [132, 0]
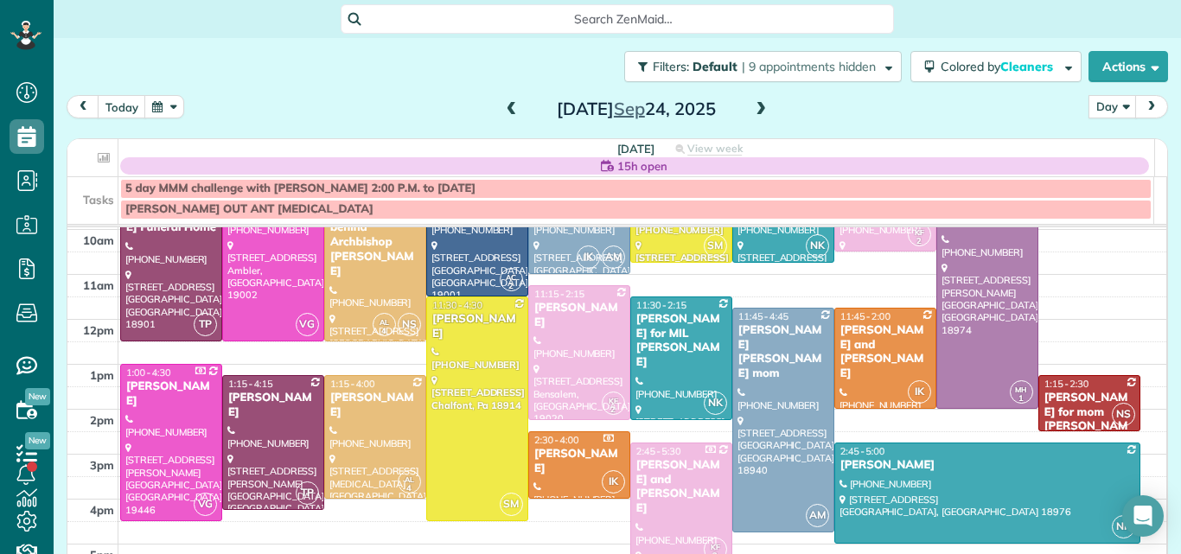
click at [502, 111] on span at bounding box center [511, 110] width 19 height 16
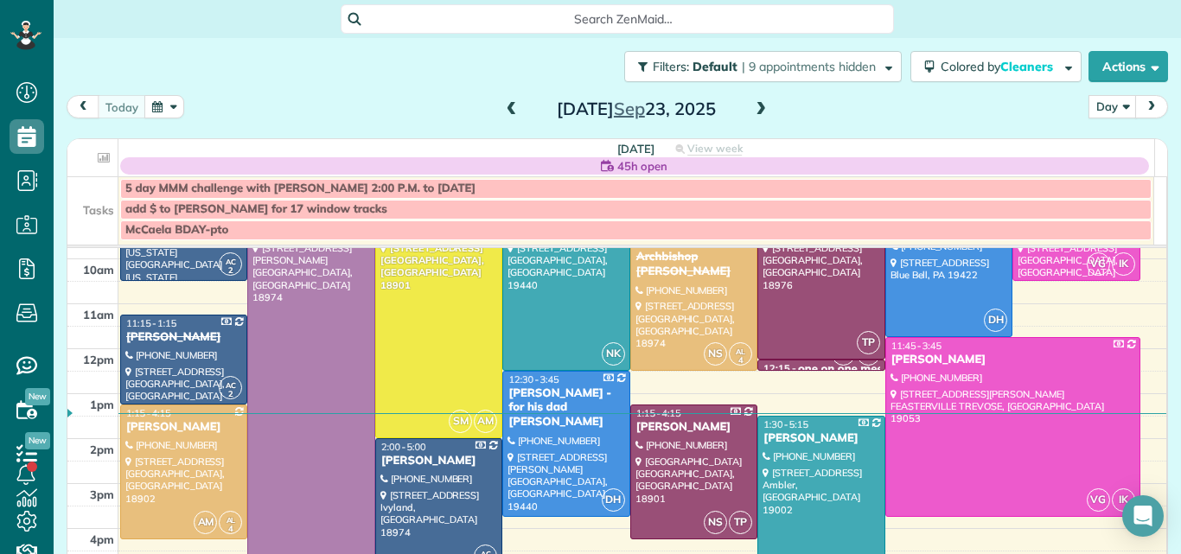
scroll to position [144, 0]
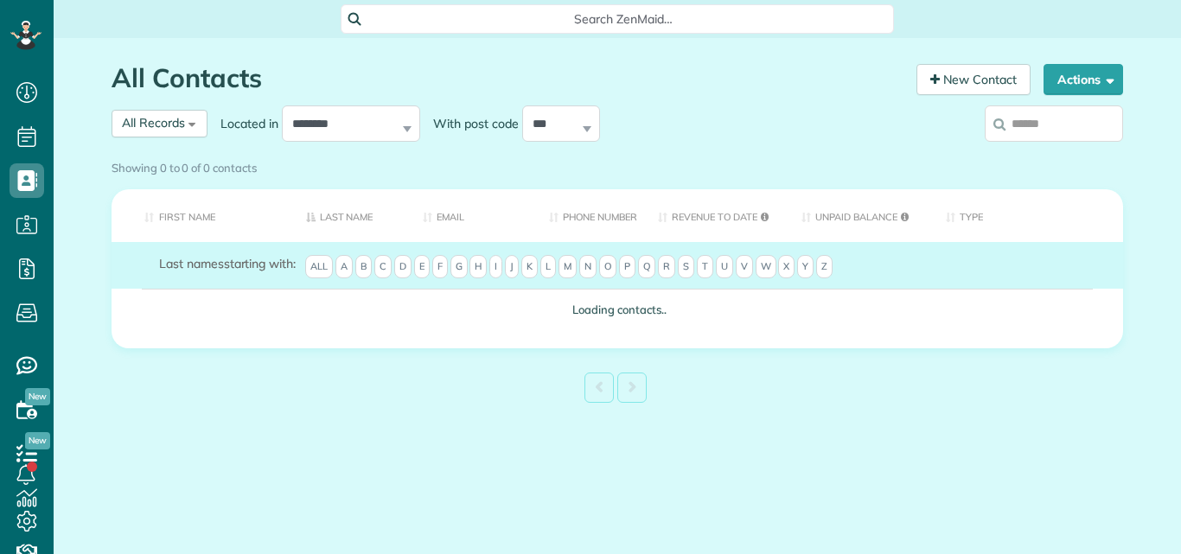
scroll to position [8, 8]
